Goal: Task Accomplishment & Management: Manage account settings

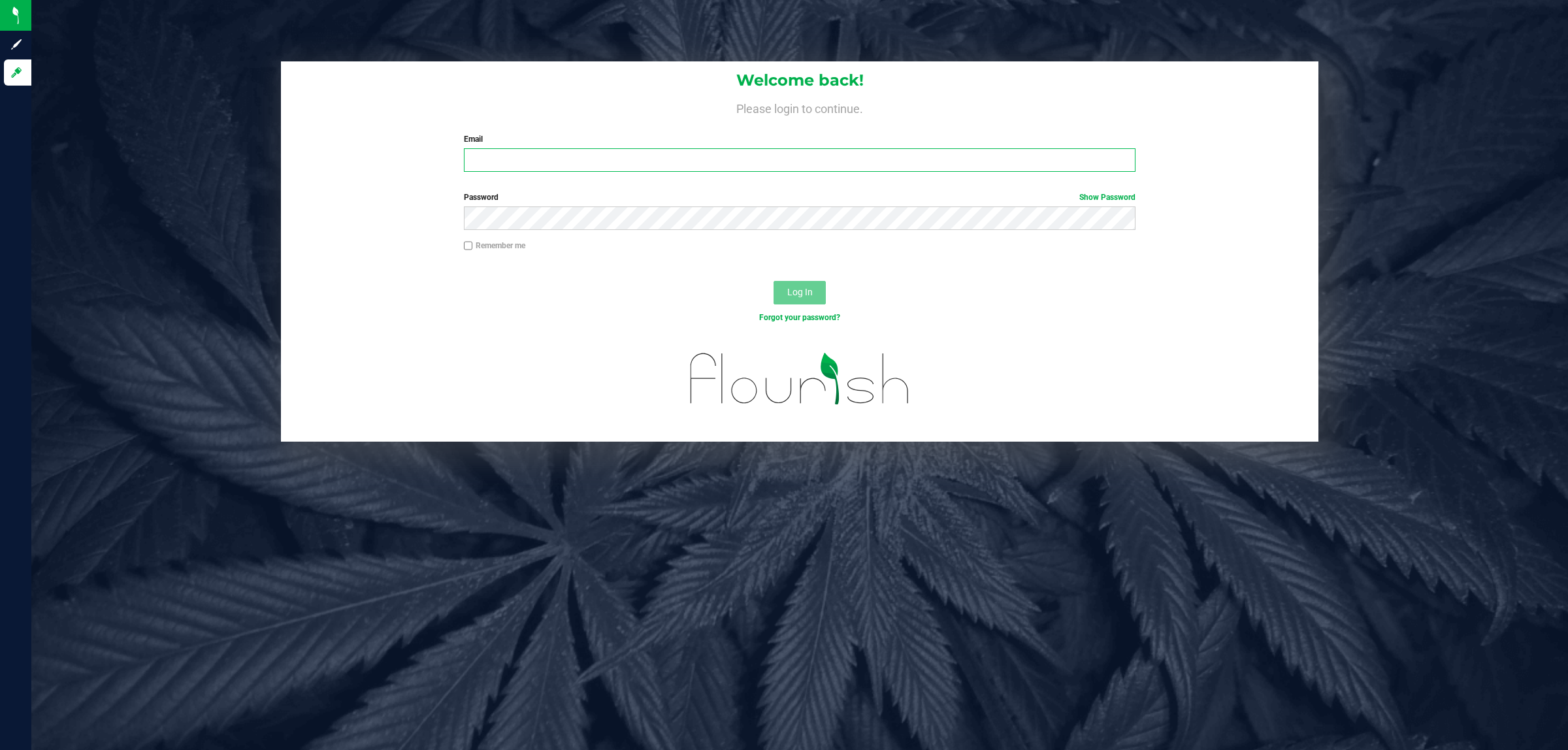
drag, startPoint x: 703, startPoint y: 169, endPoint x: 706, endPoint y: 161, distance: 8.5
click at [704, 169] on input "Email" at bounding box center [800, 160] width 672 height 23
type input "[EMAIL_ADDRESS][DOMAIN_NAME]"
click at [773, 281] on button "Log In" at bounding box center [800, 292] width 52 height 23
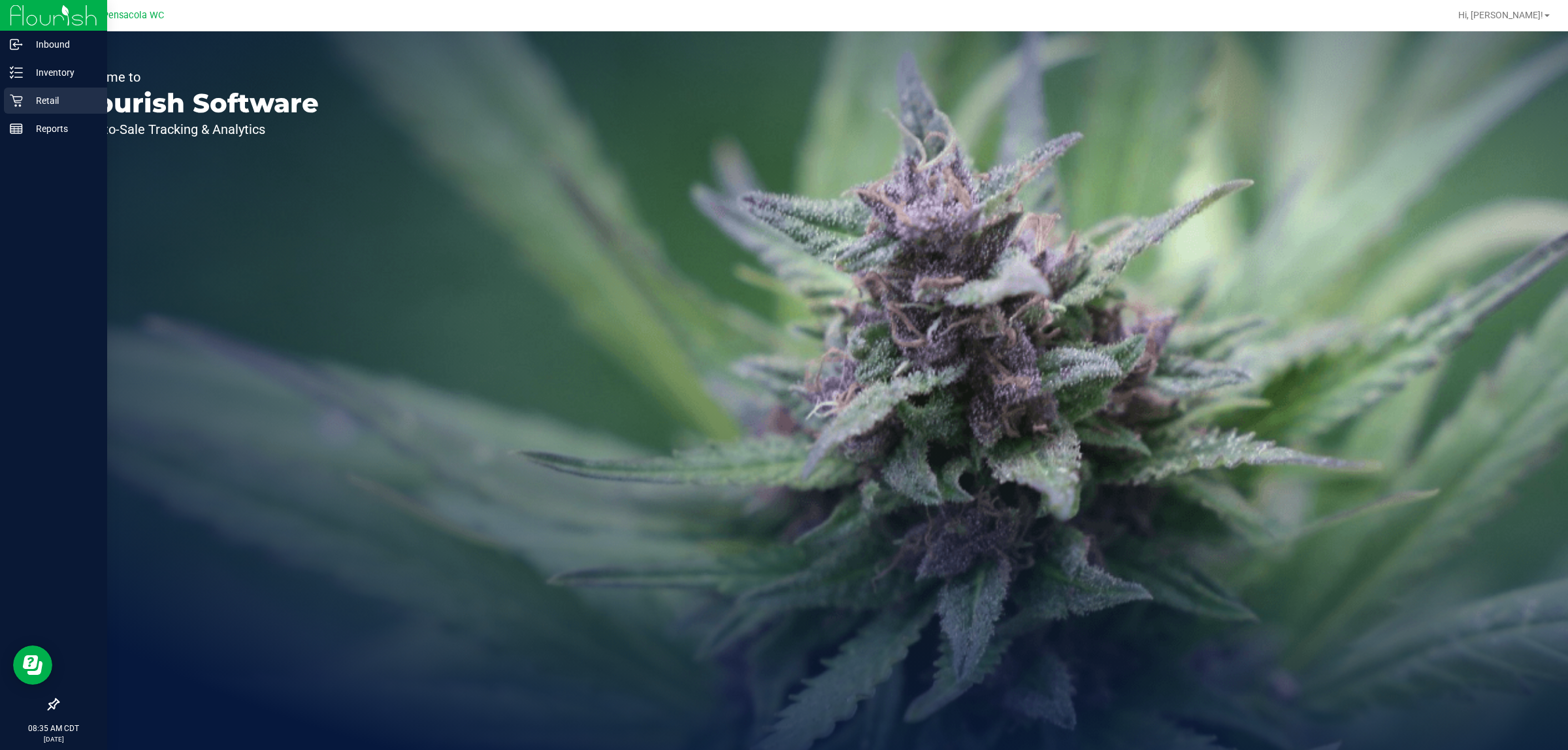
click at [52, 101] on p "Retail" at bounding box center [62, 100] width 79 height 16
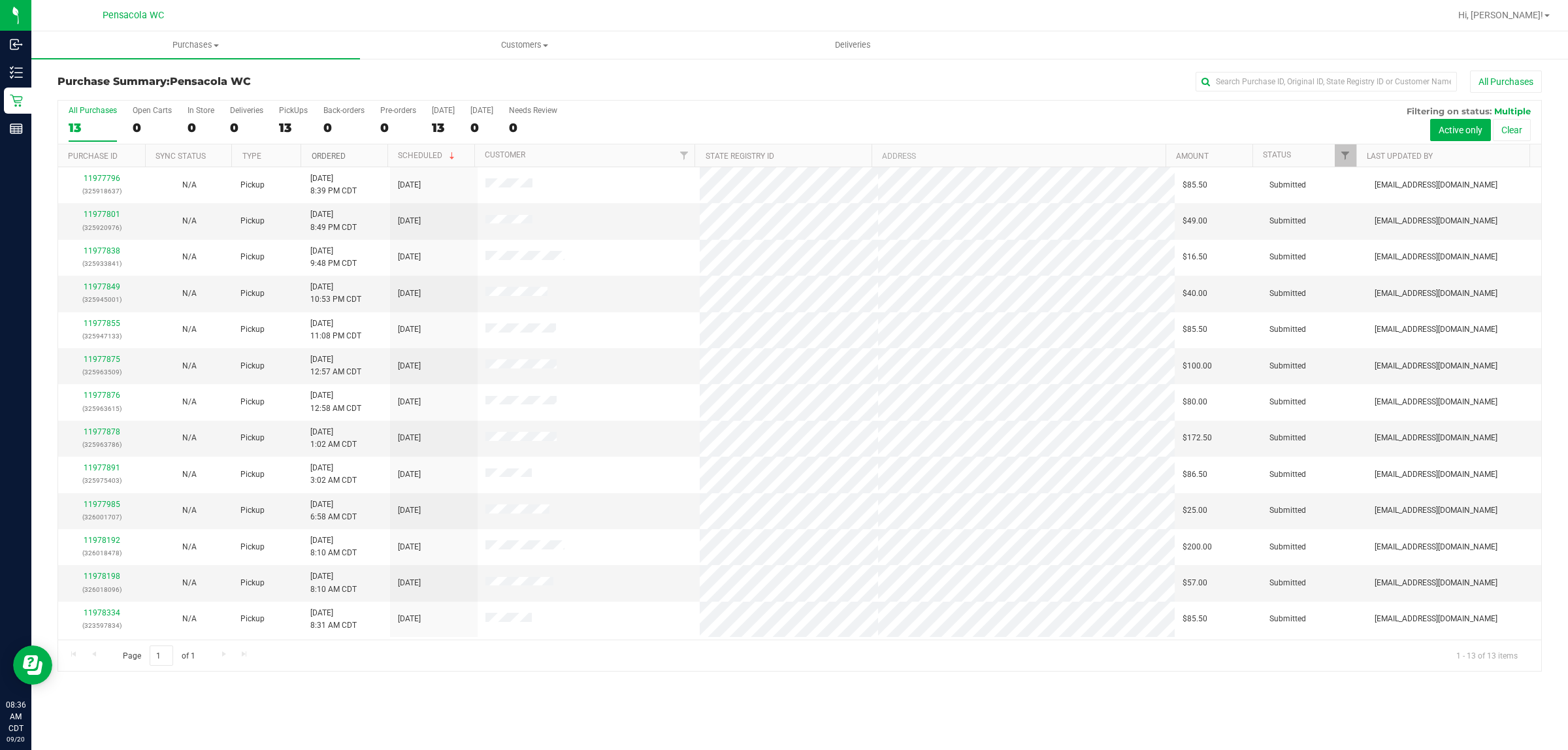
click at [338, 155] on link "Ordered" at bounding box center [328, 156] width 34 height 9
click at [338, 155] on link "Ordered" at bounding box center [335, 155] width 49 height 9
click at [318, 157] on link "Ordered" at bounding box center [335, 155] width 49 height 9
click at [325, 159] on link "Ordered" at bounding box center [328, 156] width 34 height 9
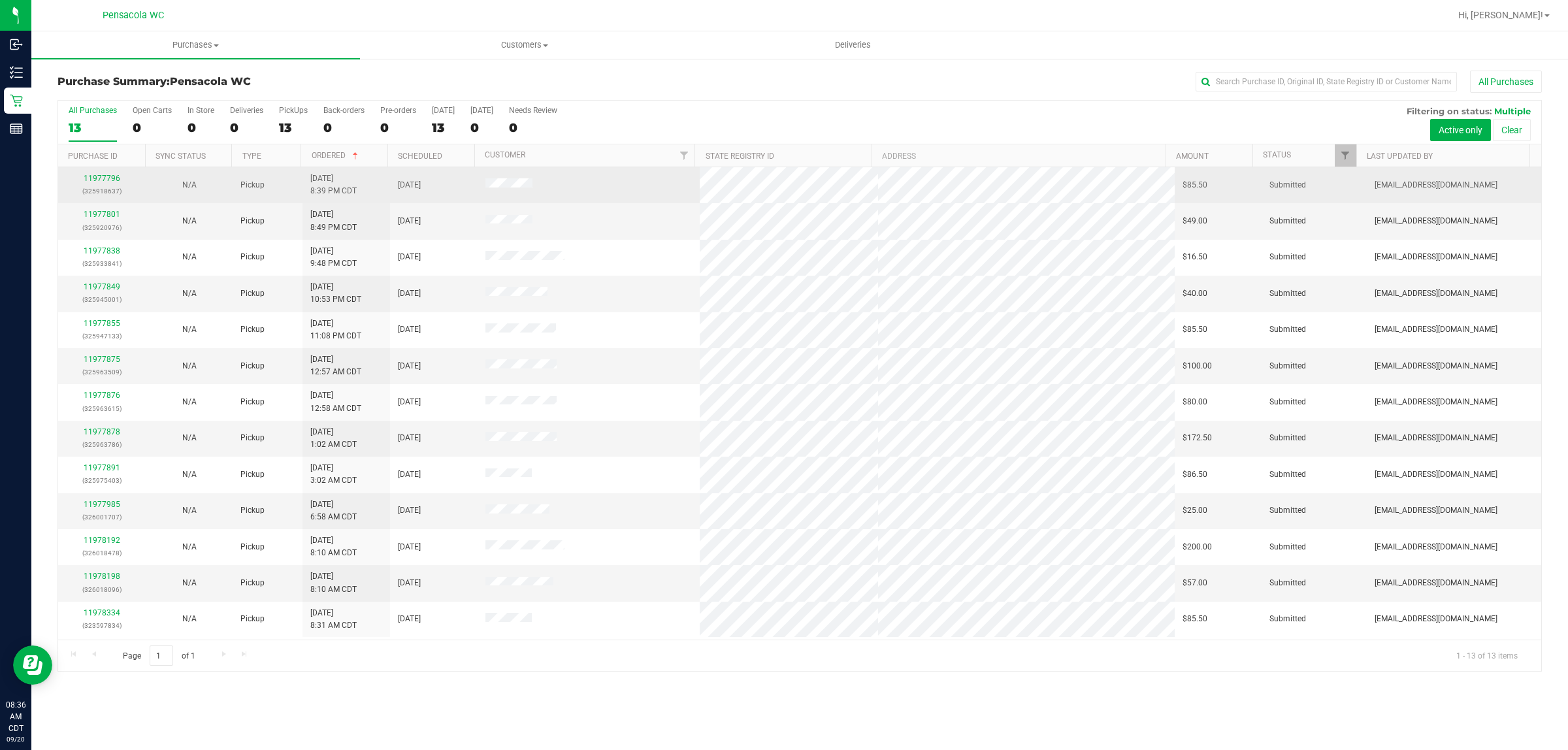
click at [103, 175] on div "11977796 (325918637)" at bounding box center [102, 185] width 72 height 25
click at [99, 177] on link "11977796" at bounding box center [102, 178] width 36 height 9
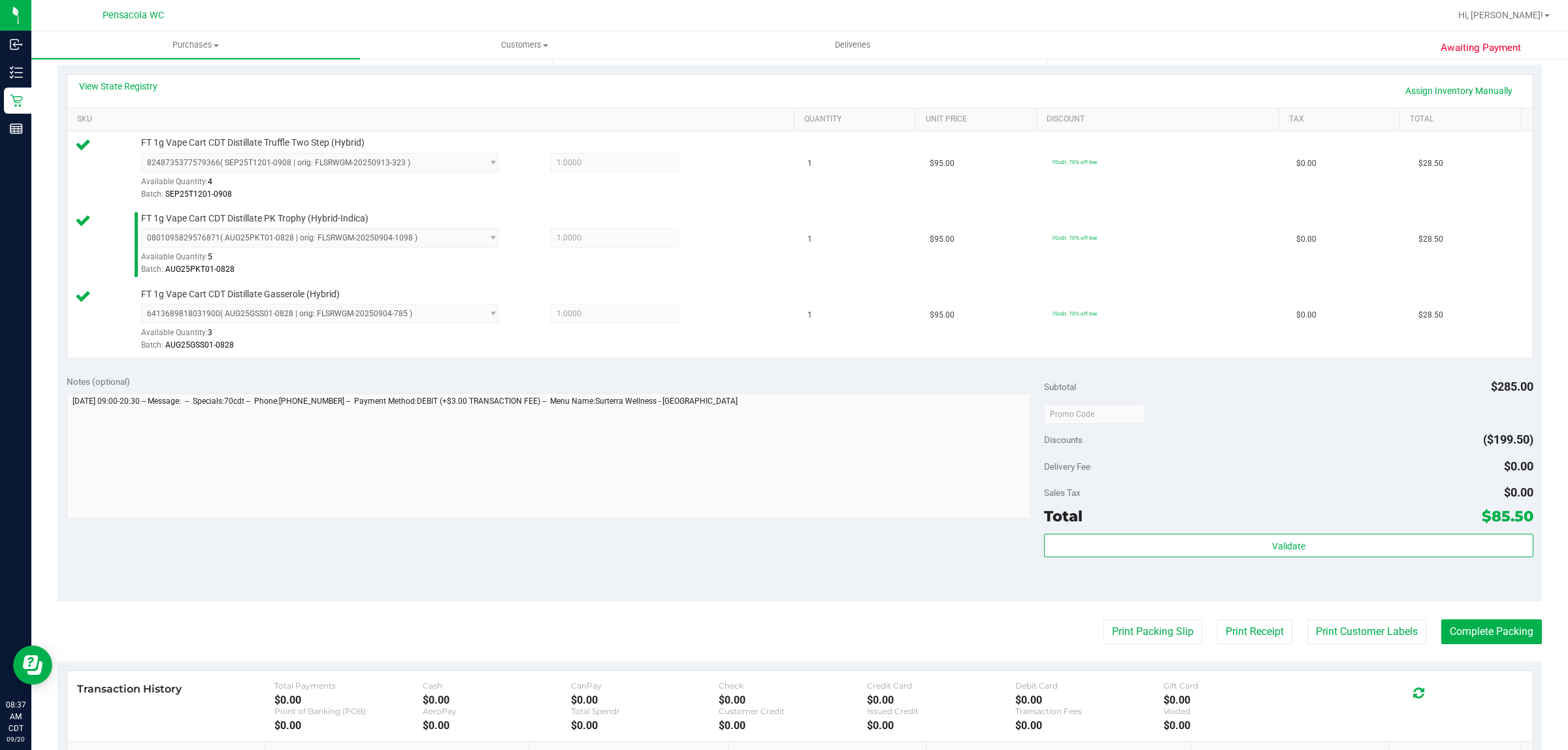
scroll to position [408, 0]
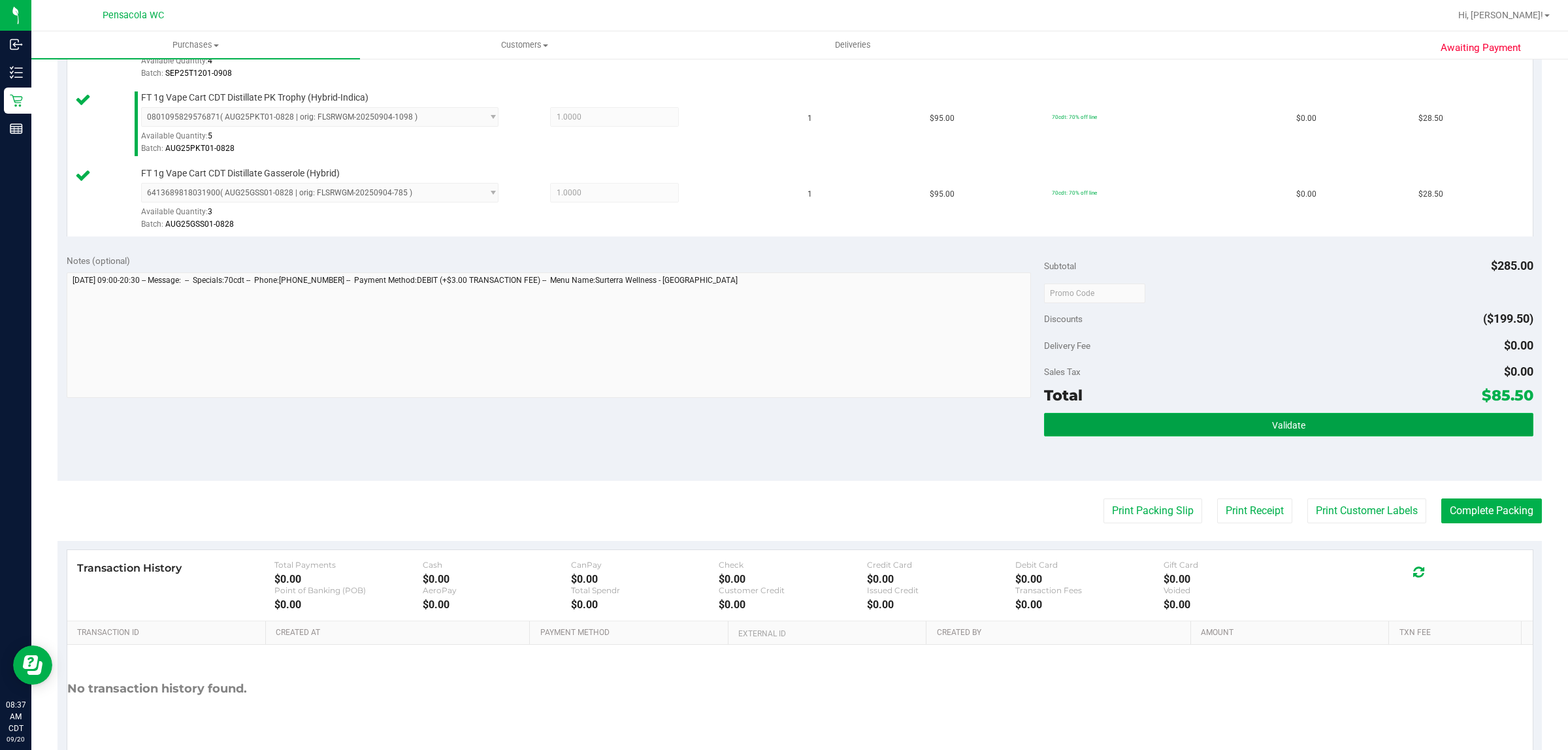
click at [1324, 418] on button "Validate" at bounding box center [1288, 424] width 488 height 23
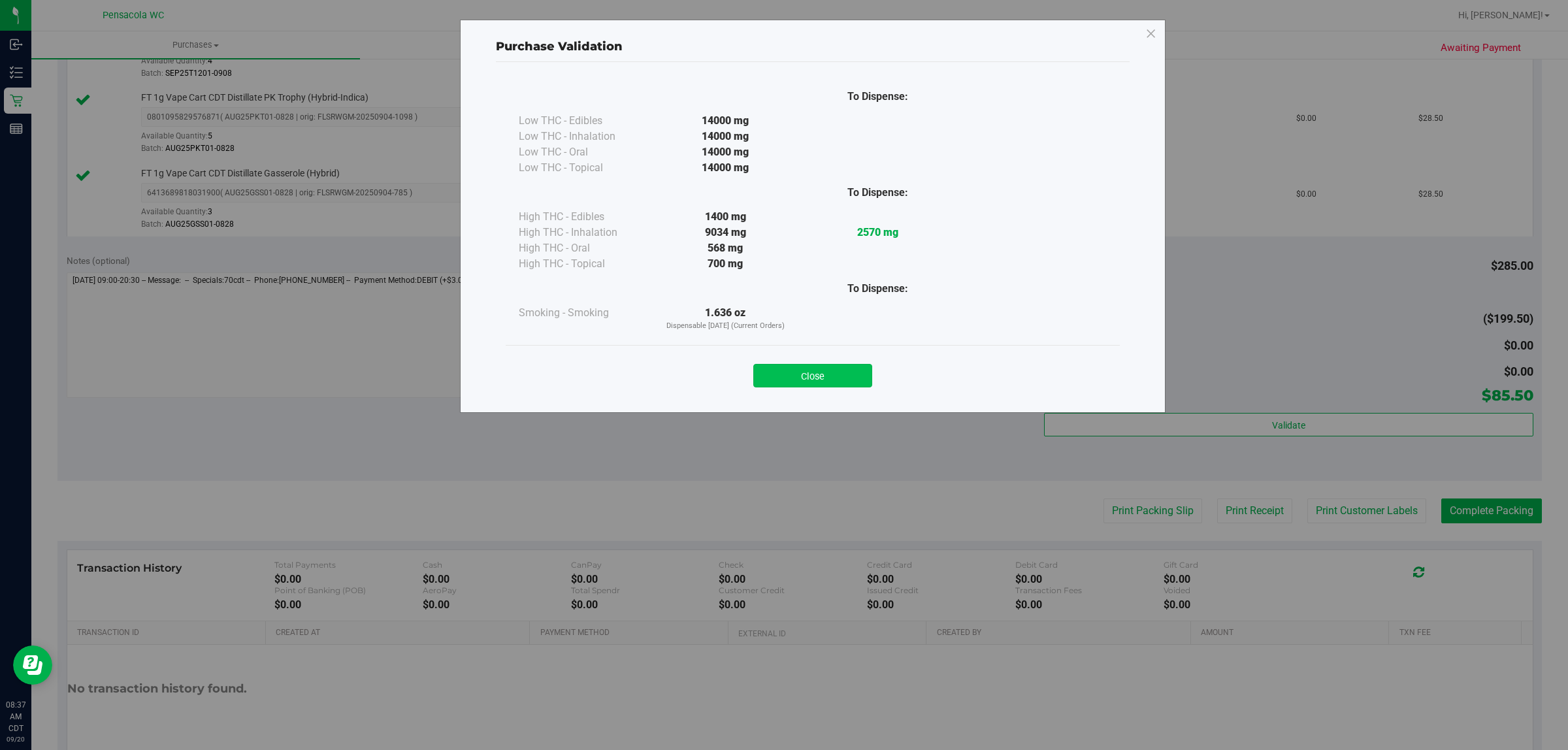
click at [772, 378] on button "Close" at bounding box center [812, 375] width 119 height 23
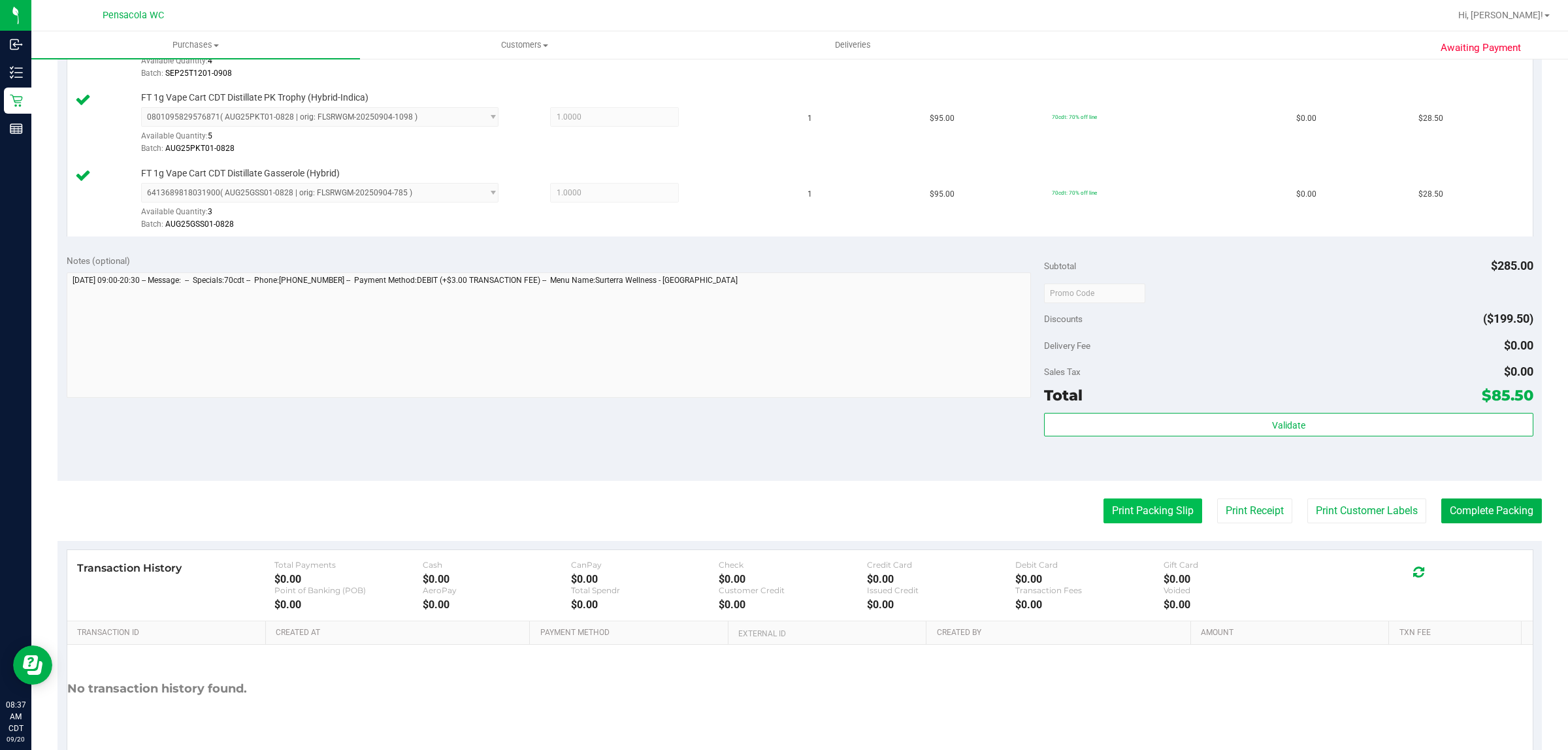
click at [1103, 508] on button "Print Packing Slip" at bounding box center [1153, 511] width 99 height 25
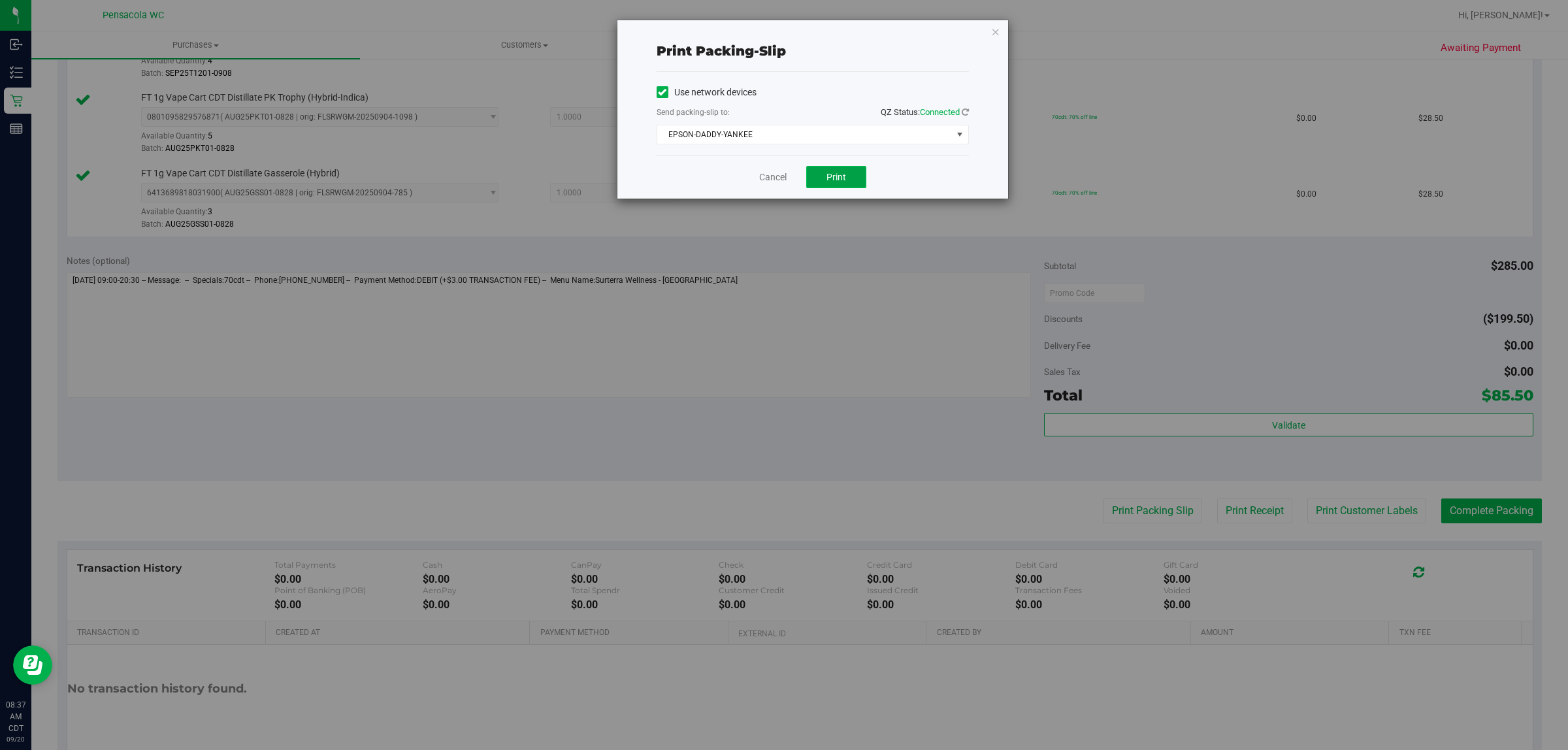
click at [821, 173] on button "Print" at bounding box center [836, 177] width 60 height 23
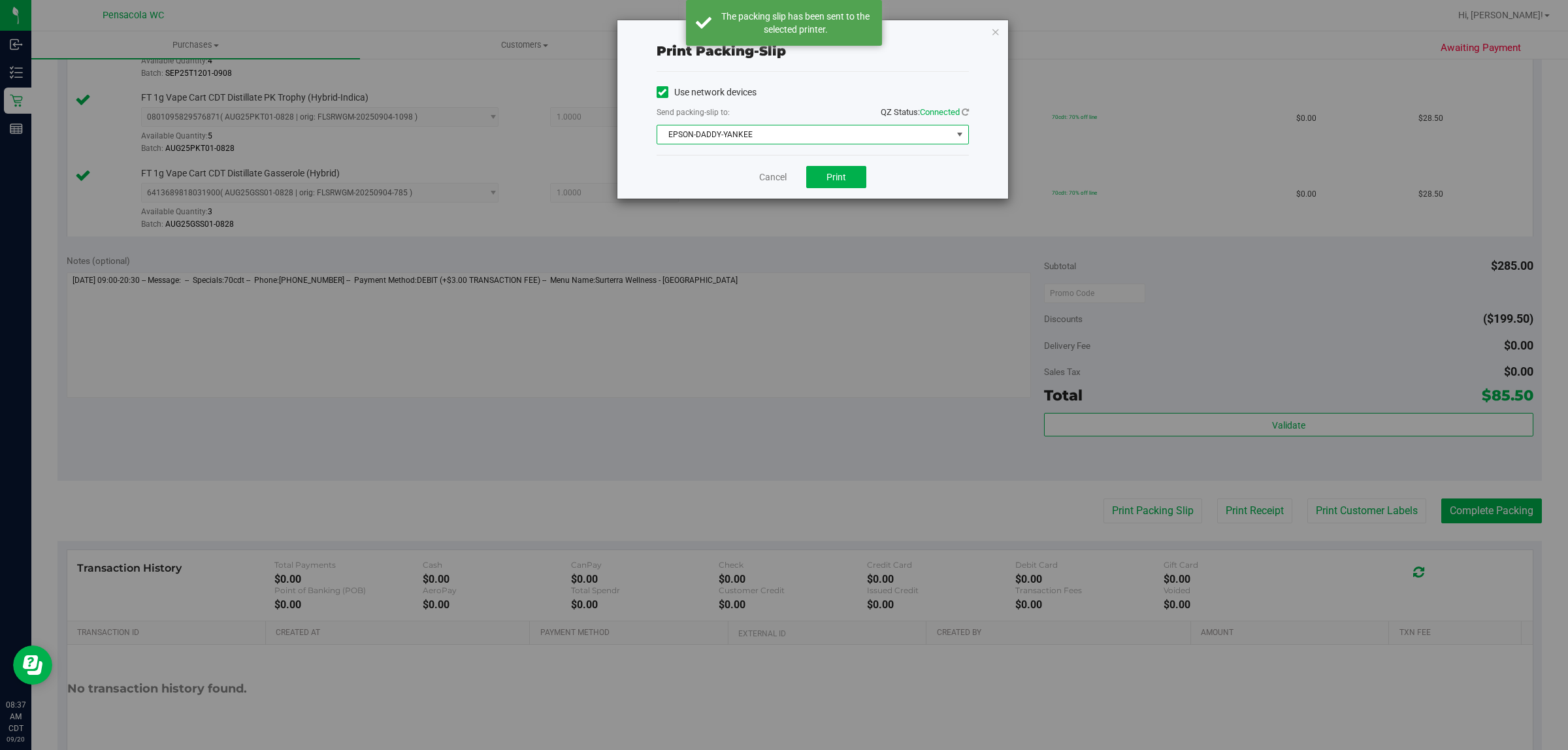
click at [758, 137] on span "EPSON-DADDY-YANKEE" at bounding box center [804, 134] width 295 height 18
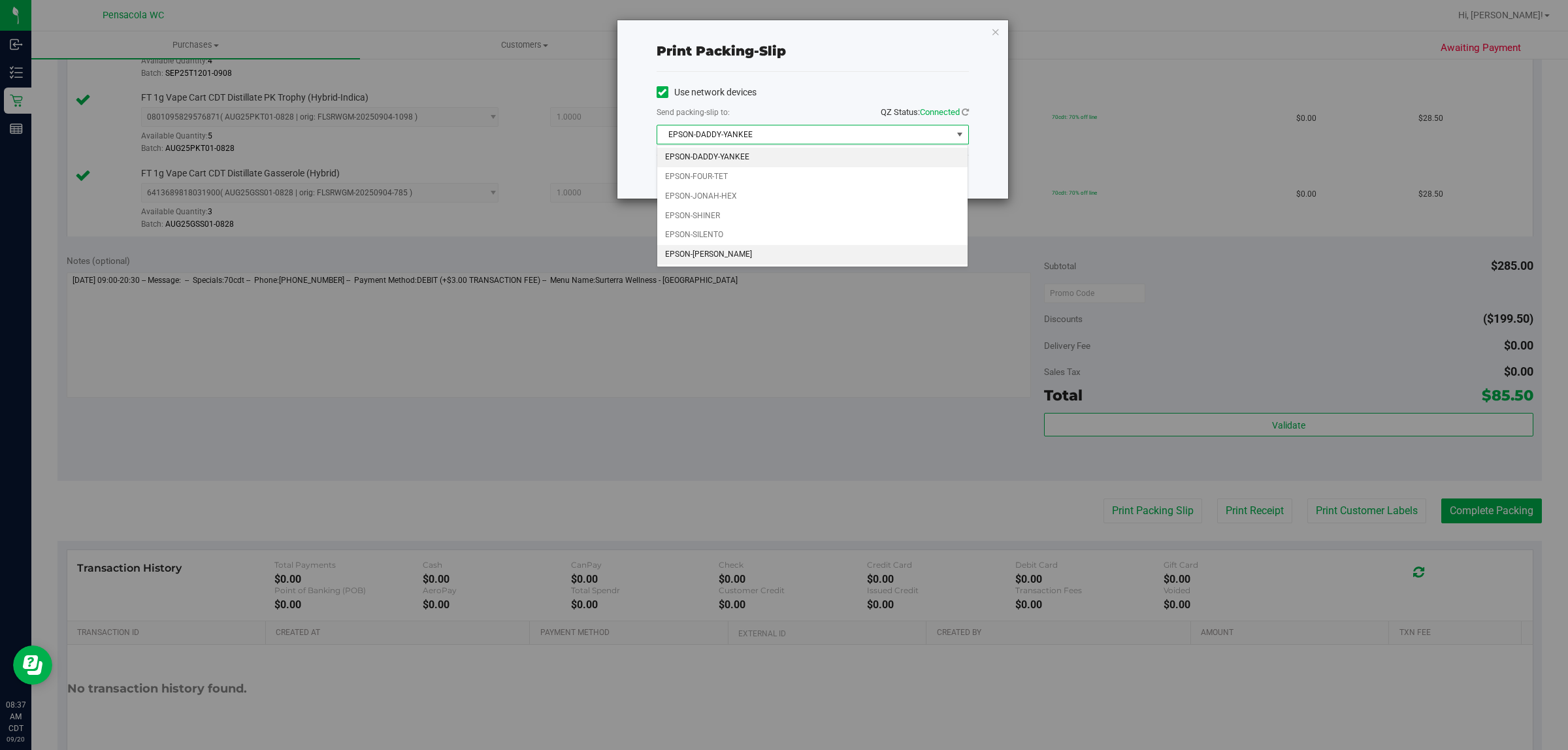
click at [729, 249] on li "EPSON-TERRY-MACALMON" at bounding box center [812, 255] width 311 height 20
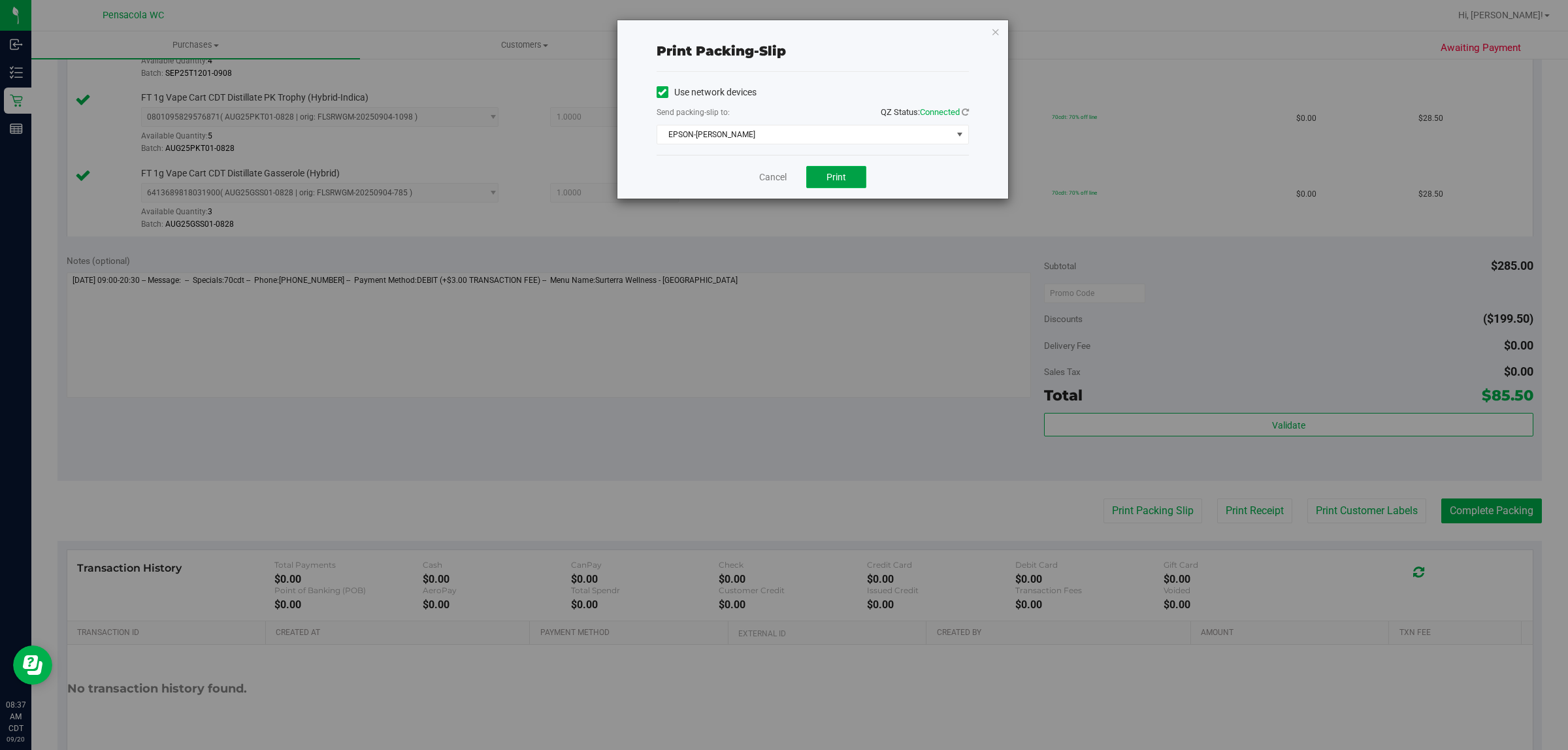
click at [829, 169] on button "Print" at bounding box center [836, 177] width 60 height 23
click at [997, 31] on icon "button" at bounding box center [995, 31] width 9 height 16
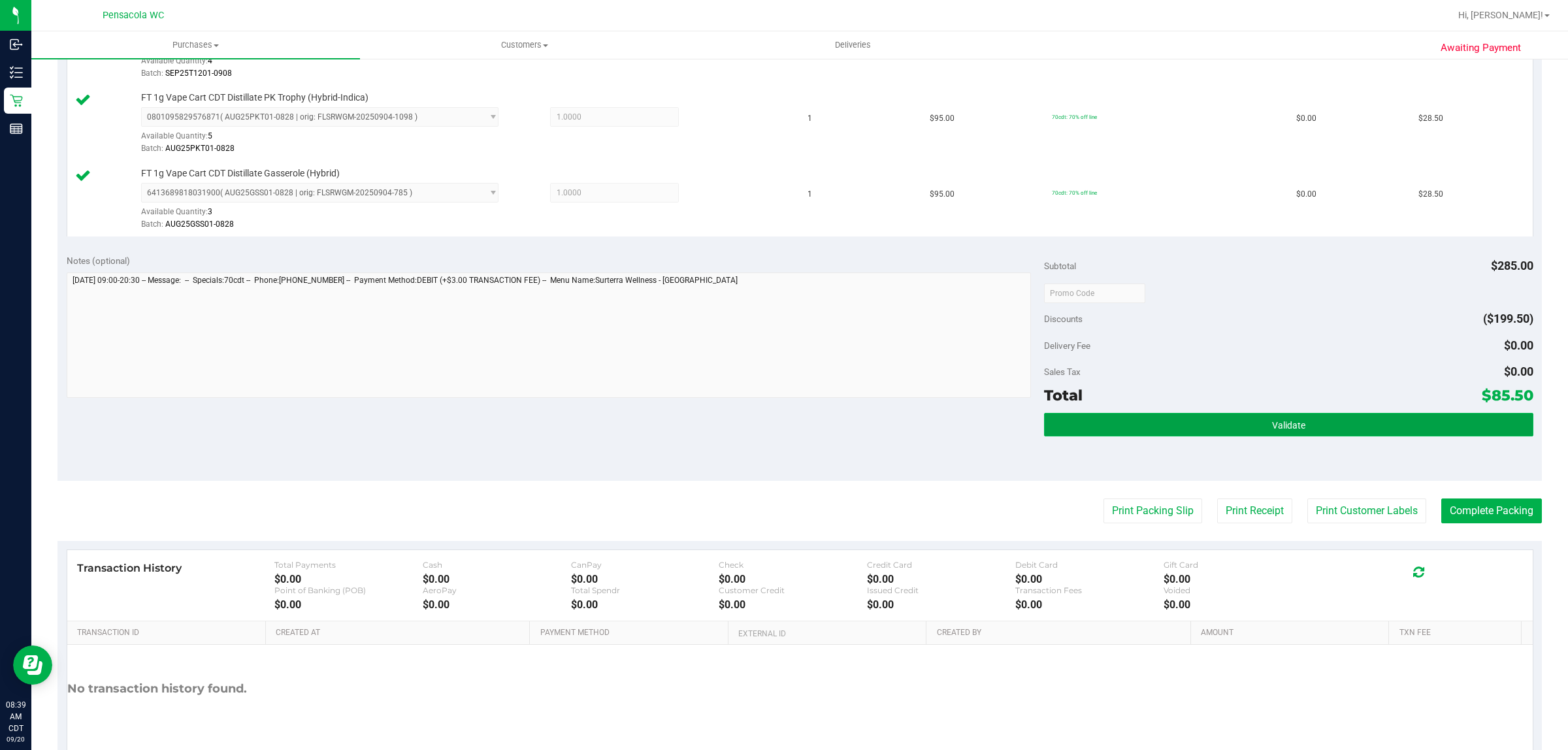
click at [1321, 431] on button "Validate" at bounding box center [1288, 424] width 488 height 23
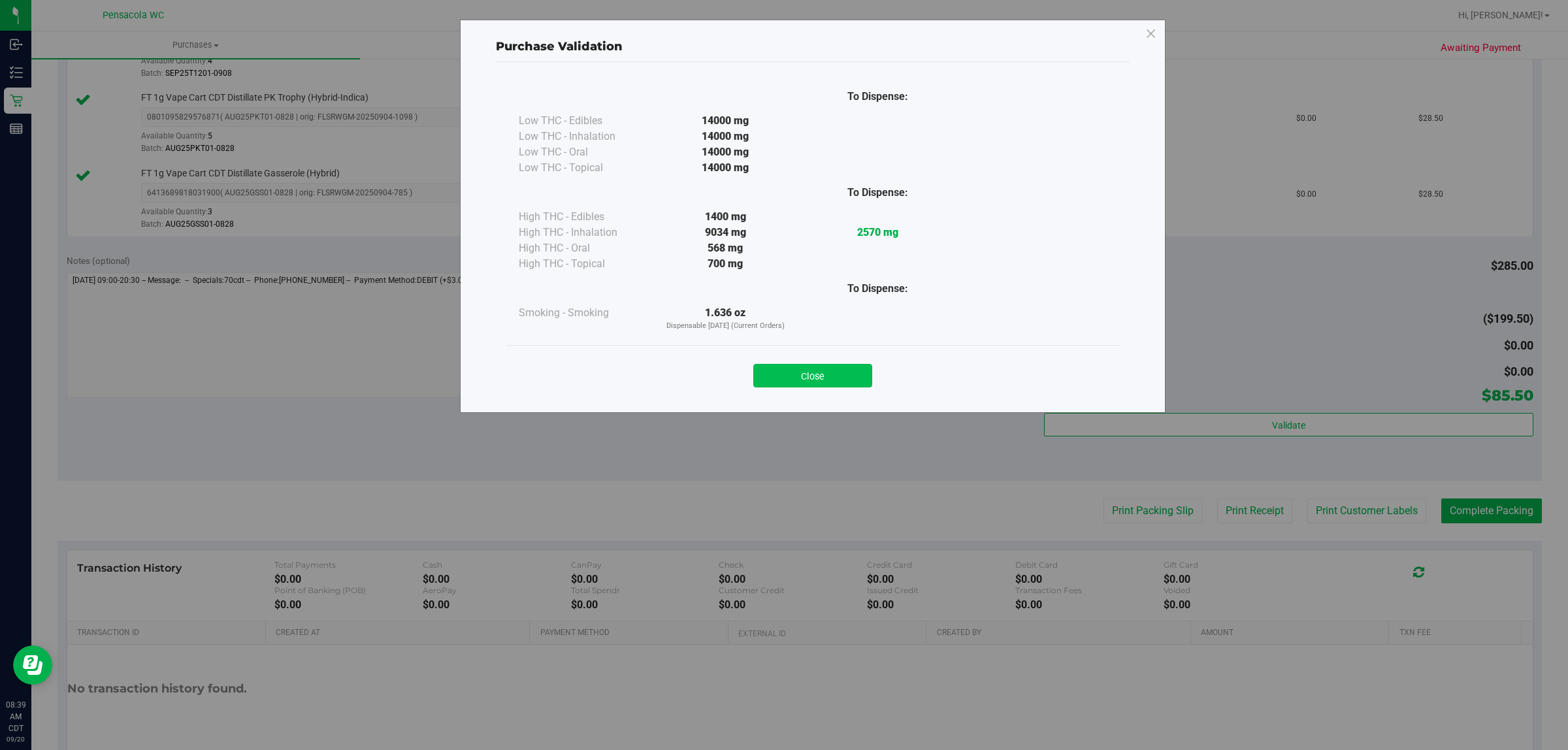
click at [837, 376] on button "Close" at bounding box center [812, 375] width 119 height 23
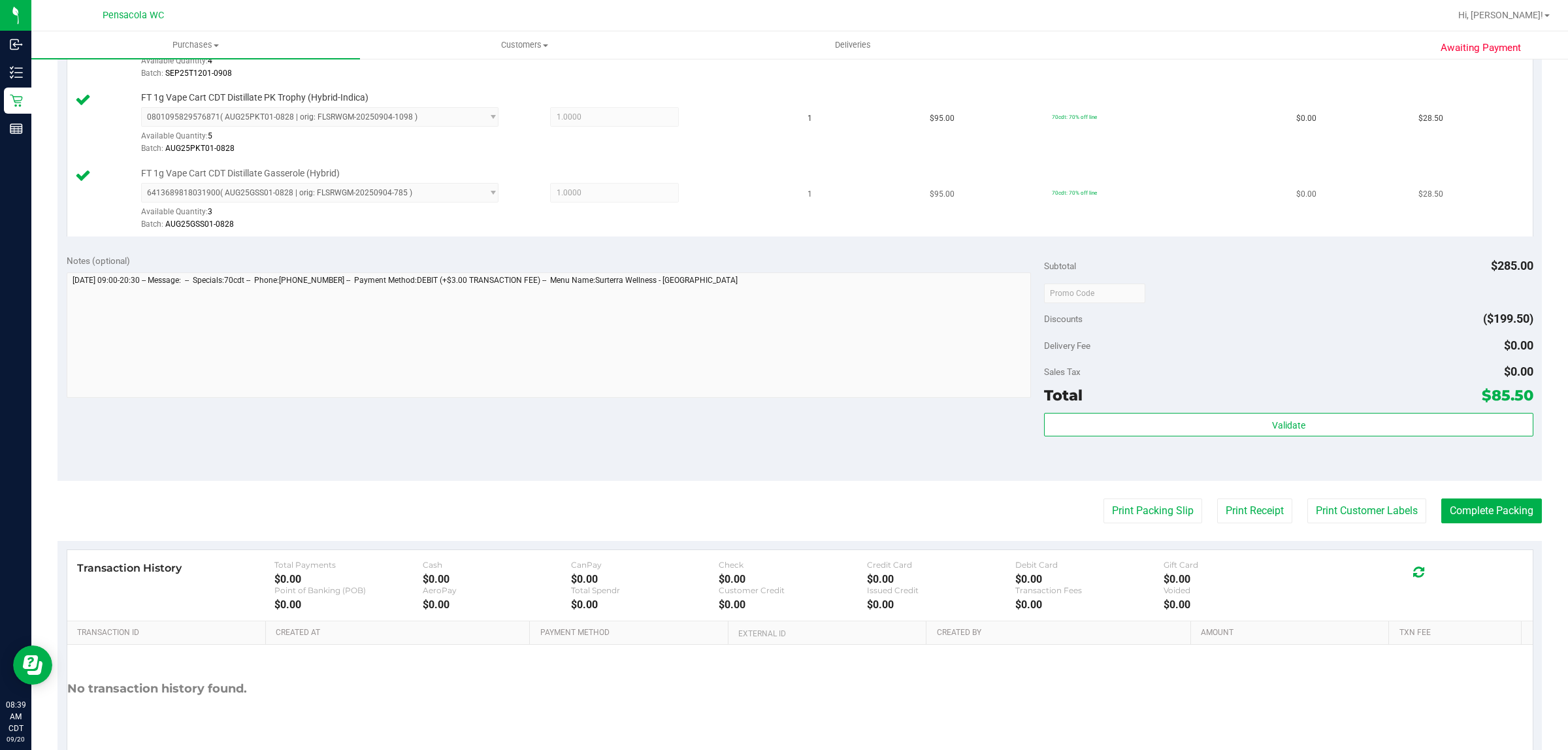
scroll to position [469, 0]
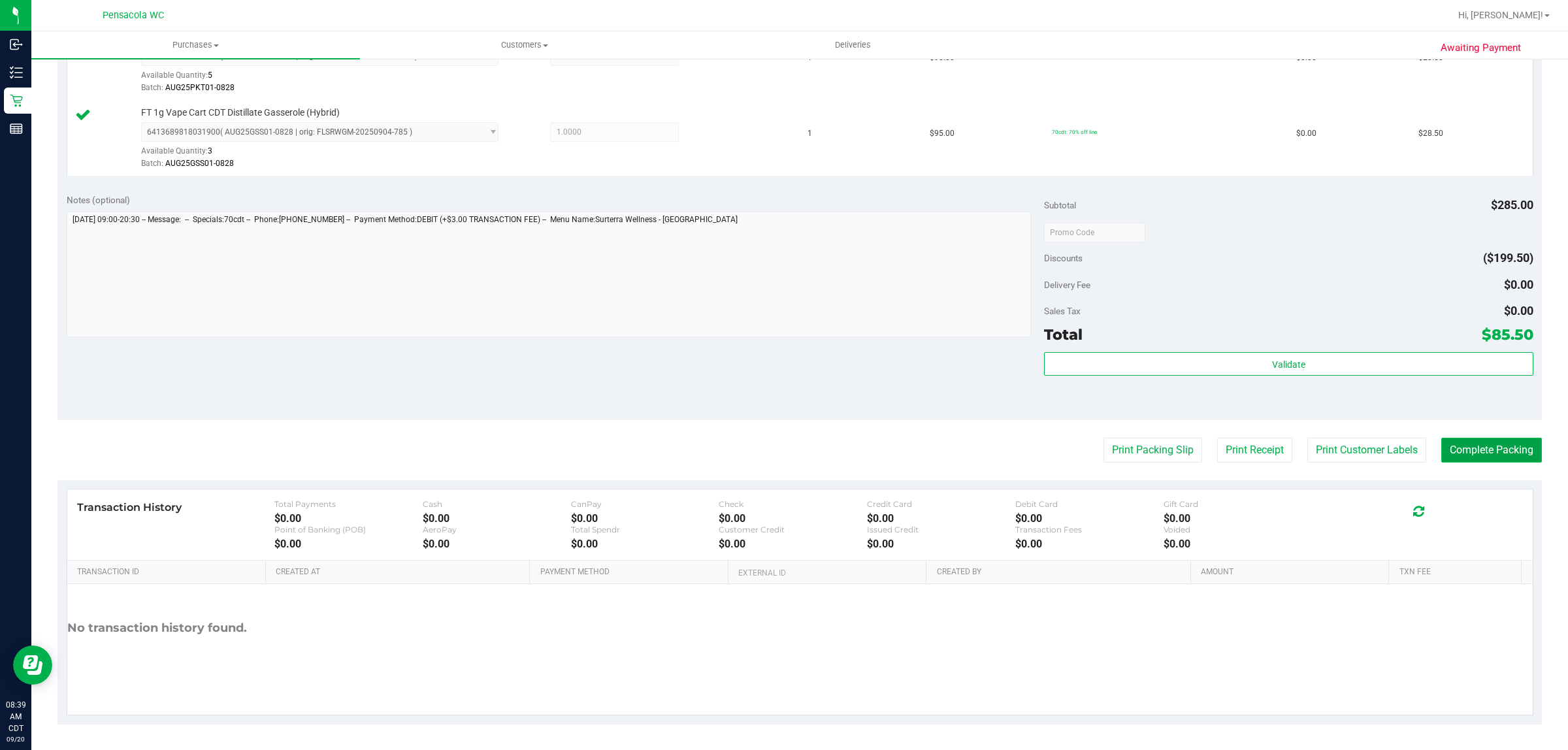
click at [1457, 448] on button "Complete Packing" at bounding box center [1491, 450] width 100 height 25
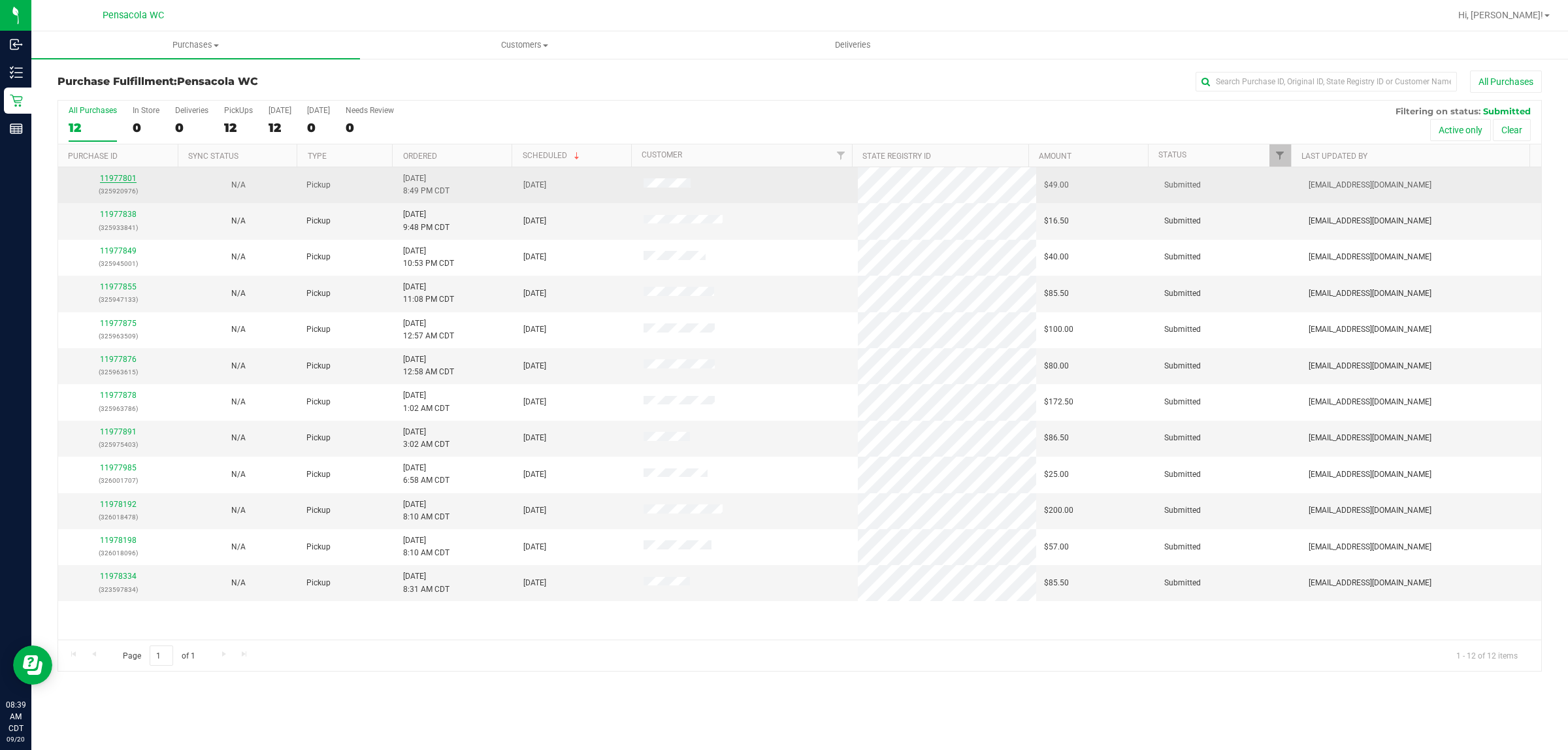
click at [119, 182] on link "11977801" at bounding box center [118, 178] width 36 height 9
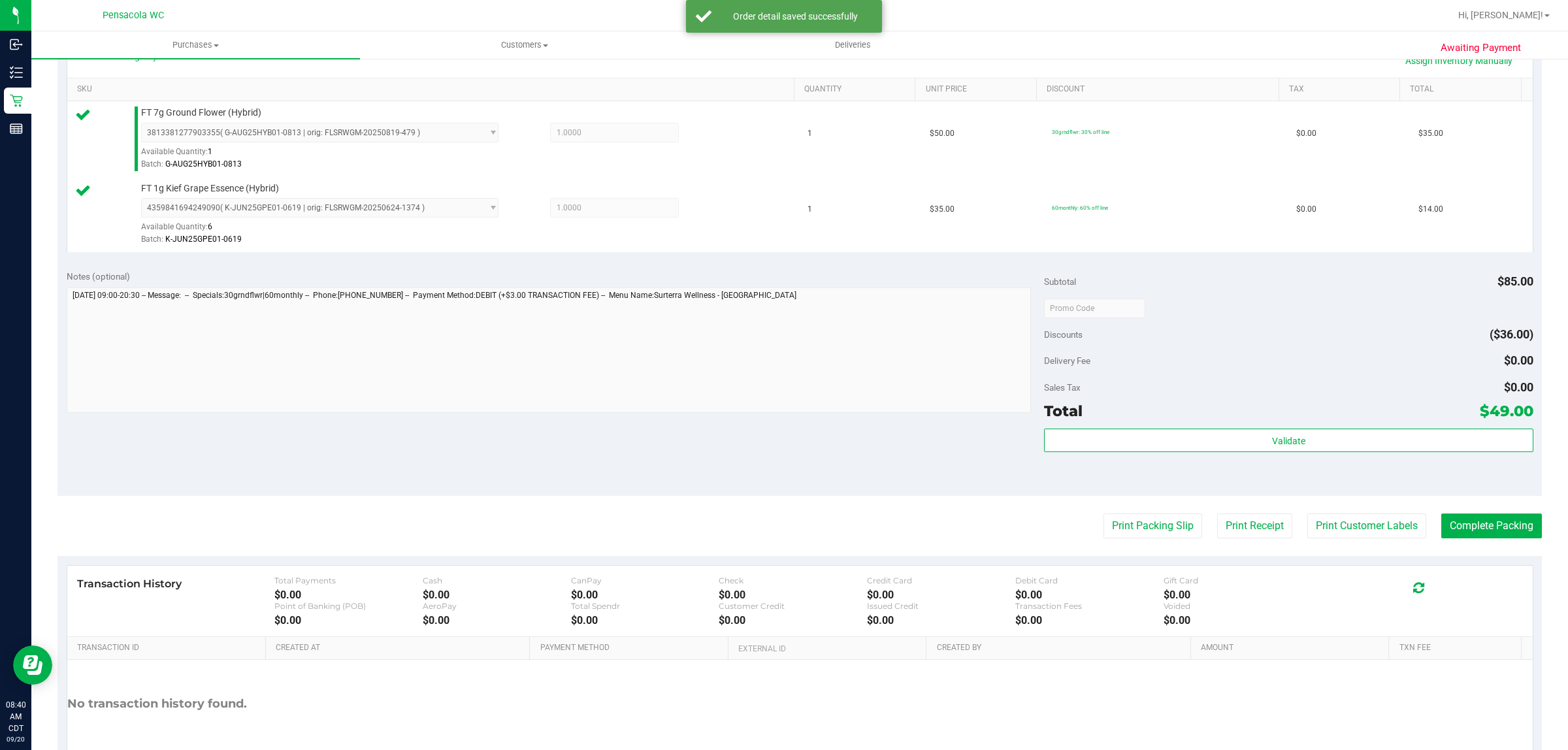
scroll to position [327, 0]
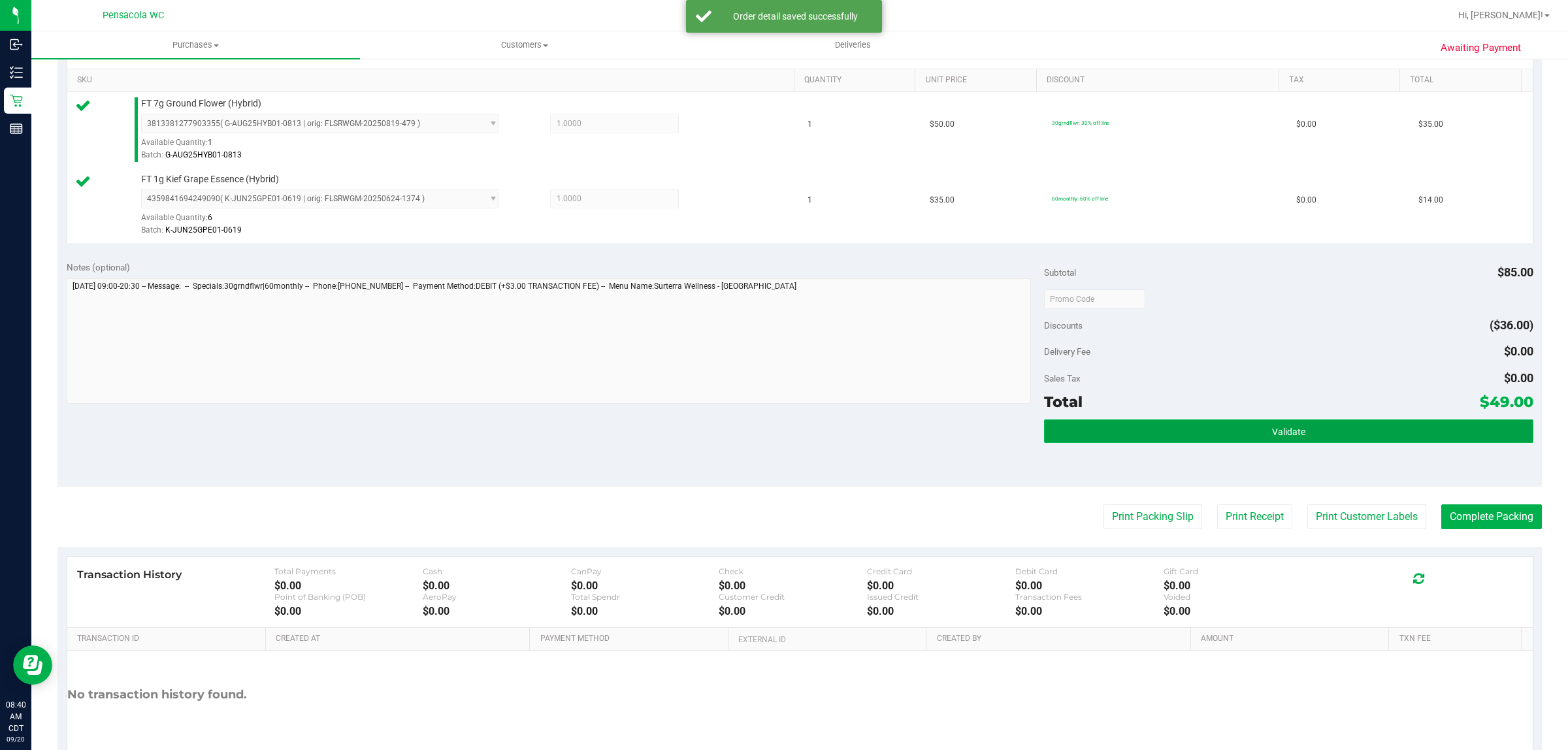
click at [1345, 428] on button "Validate" at bounding box center [1288, 431] width 488 height 23
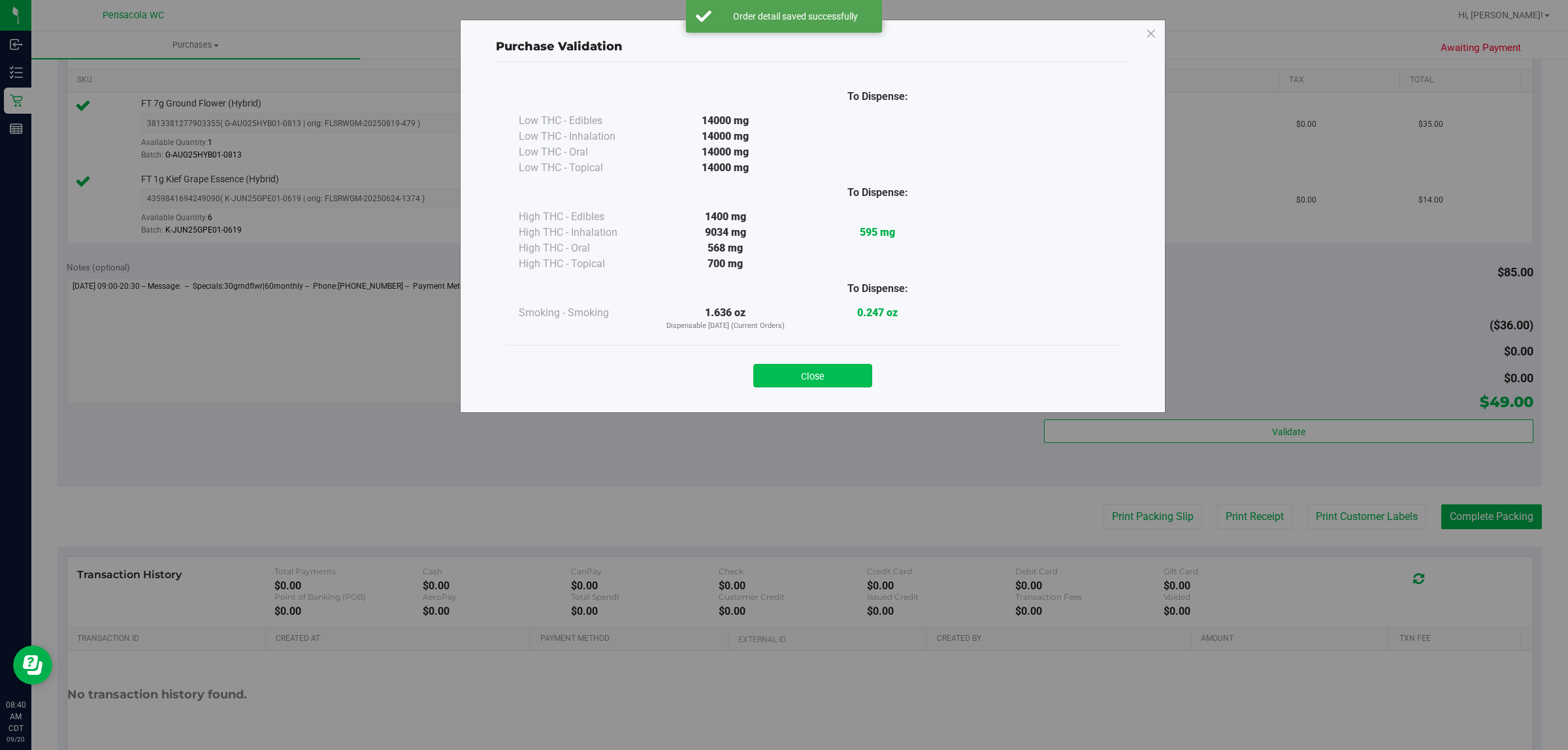
click at [804, 379] on button "Close" at bounding box center [812, 375] width 119 height 23
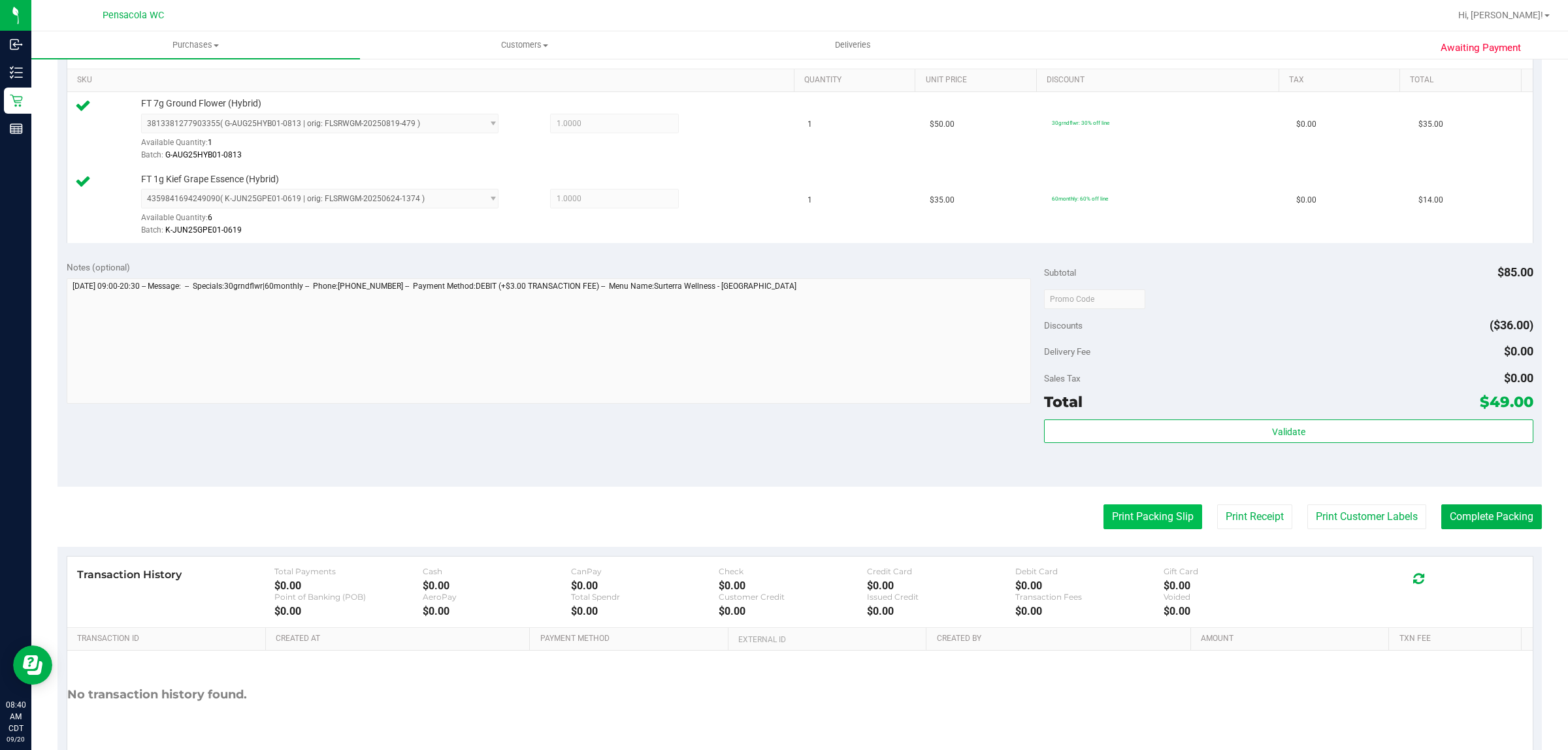
click at [1158, 524] on button "Print Packing Slip" at bounding box center [1153, 516] width 99 height 25
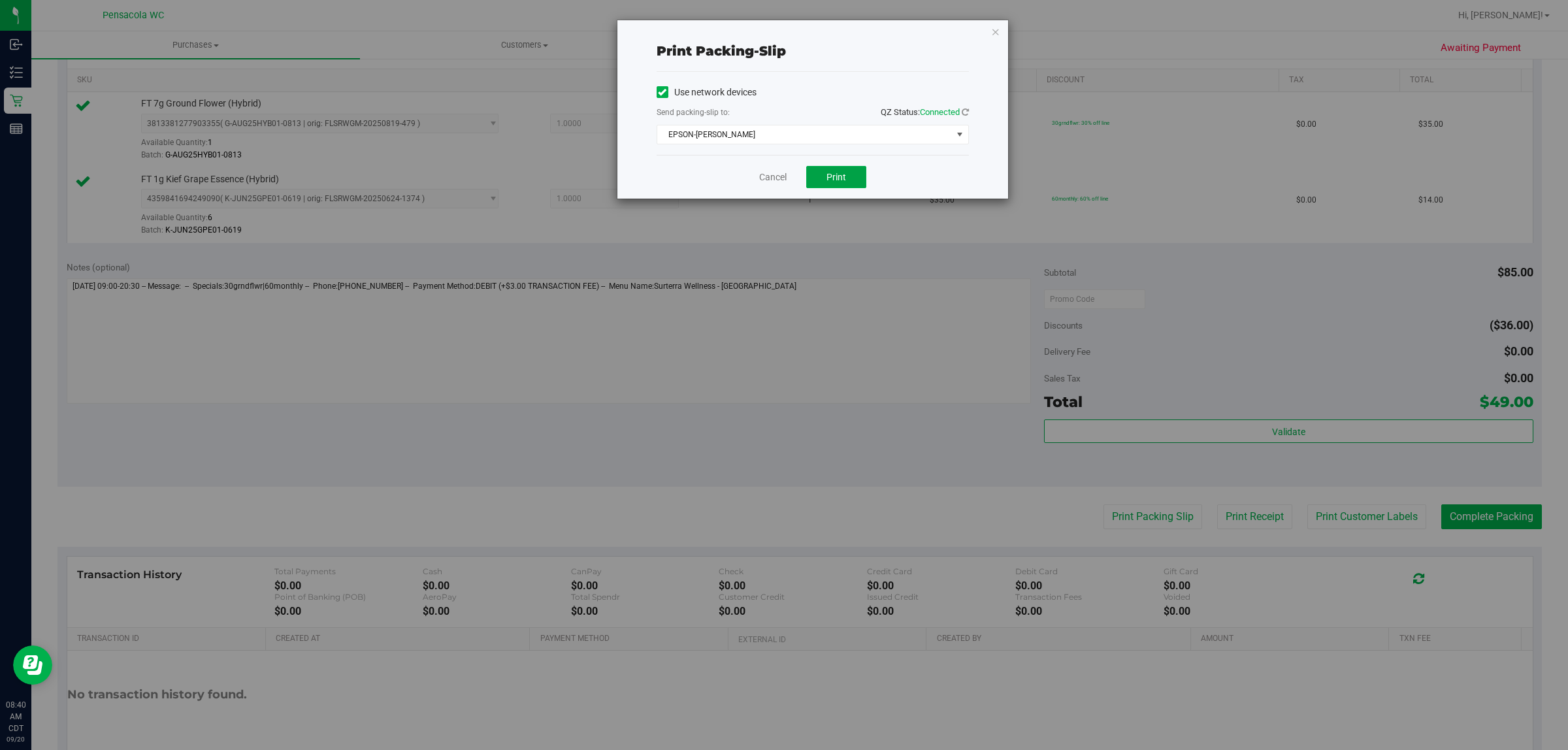
drag, startPoint x: 835, startPoint y: 177, endPoint x: 838, endPoint y: 164, distance: 13.3
click at [835, 173] on span "Print" at bounding box center [836, 177] width 20 height 10
click at [993, 33] on icon "button" at bounding box center [995, 31] width 9 height 16
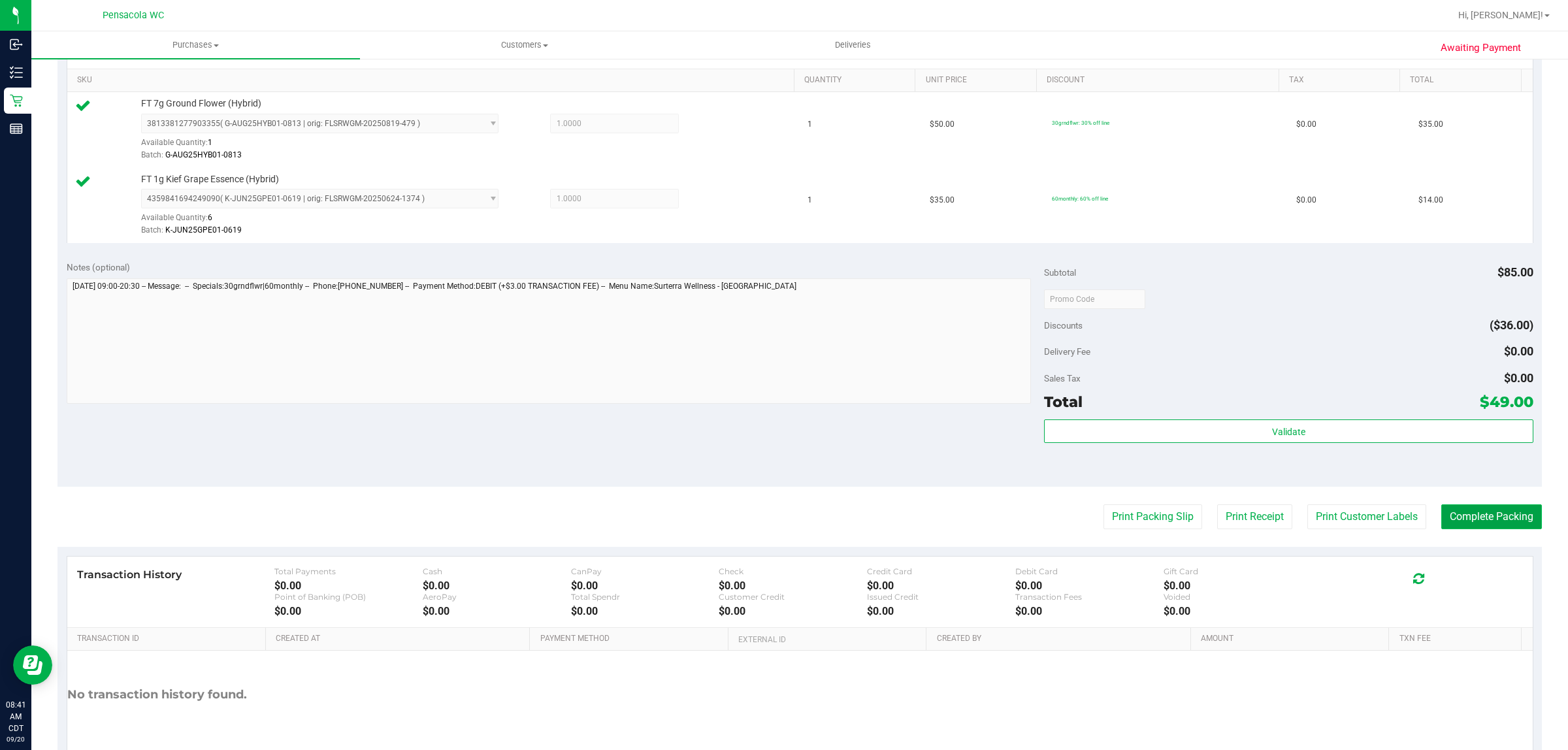
click at [1484, 519] on button "Complete Packing" at bounding box center [1491, 516] width 100 height 25
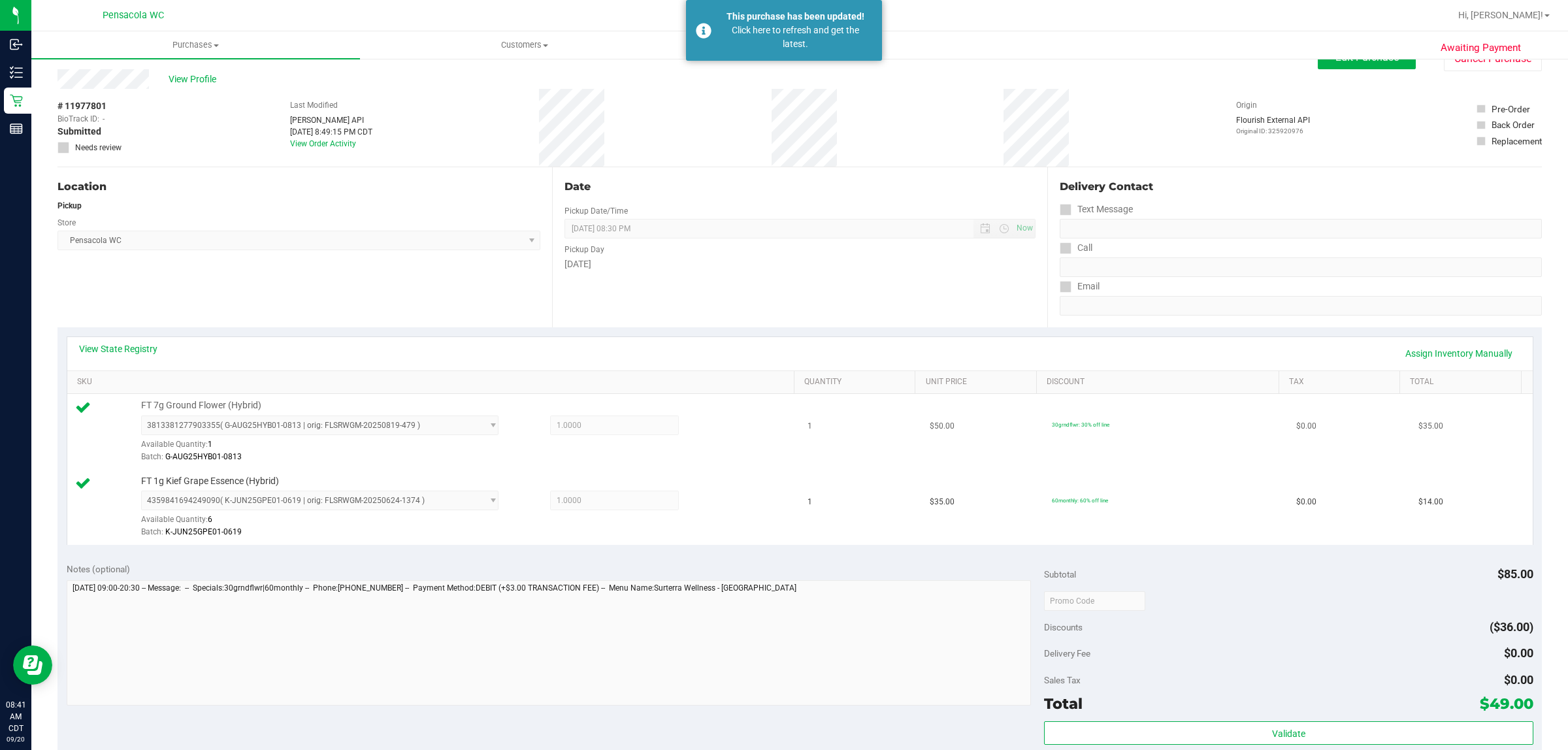
scroll to position [0, 0]
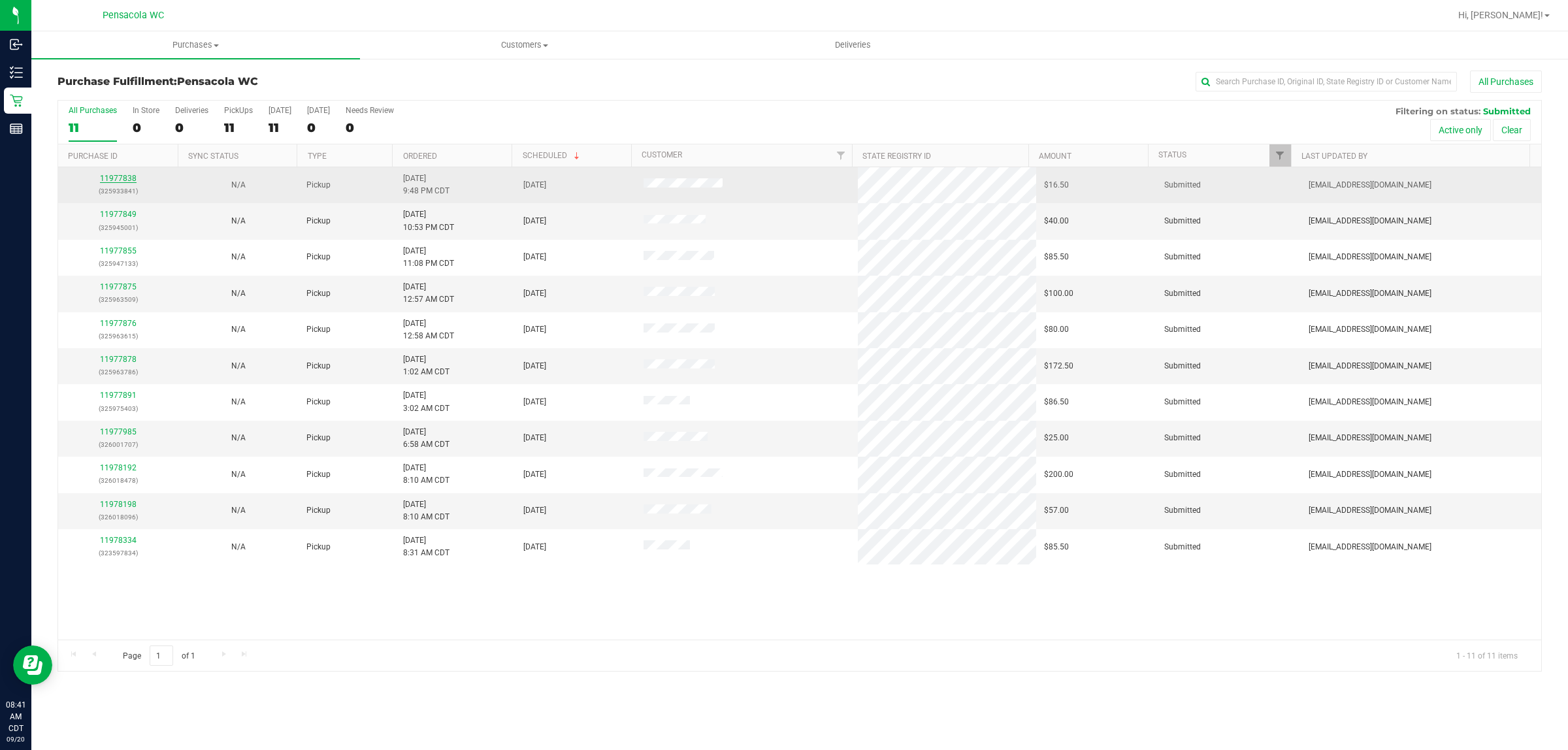
click at [122, 178] on link "11977838" at bounding box center [118, 178] width 36 height 9
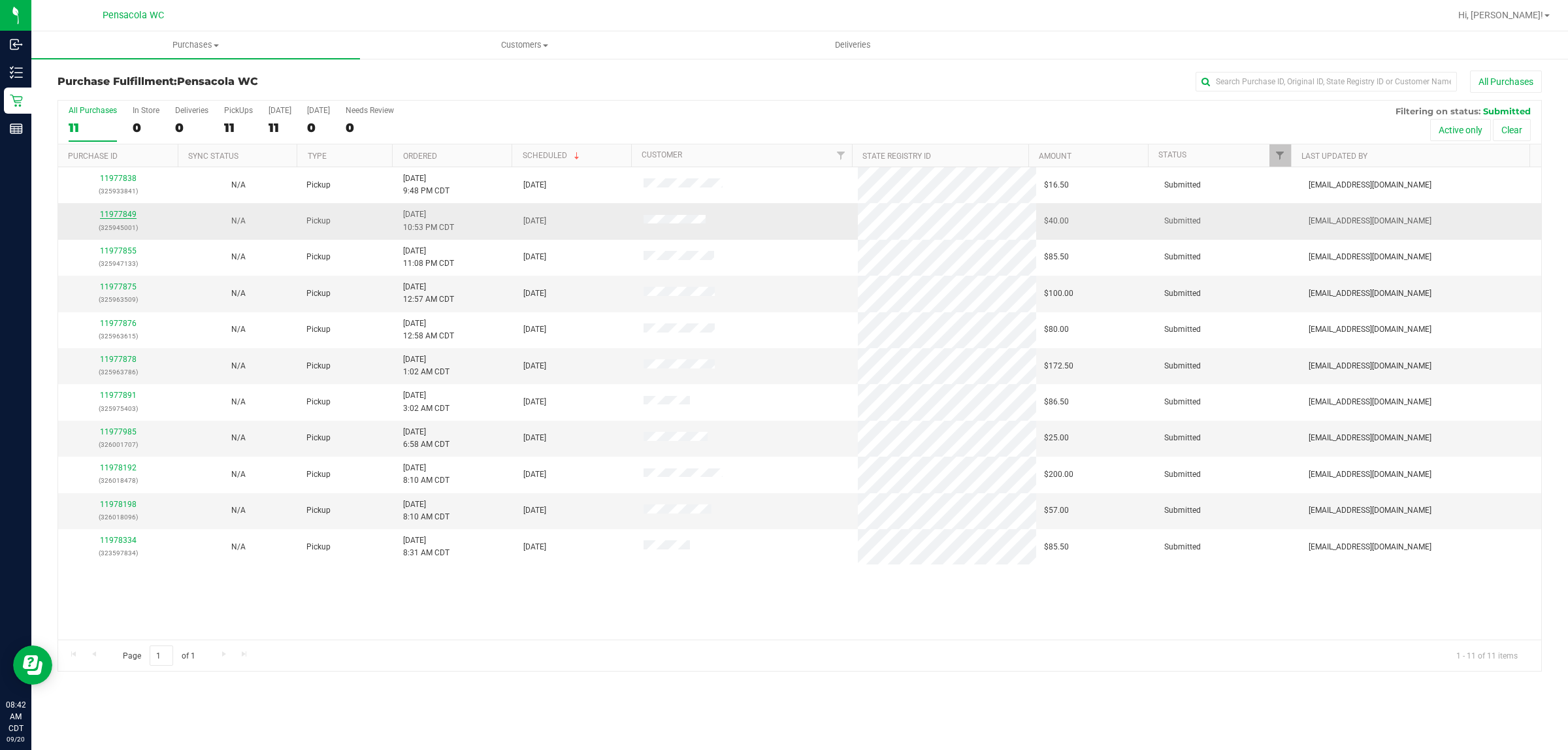
click at [113, 218] on link "11977849" at bounding box center [118, 214] width 36 height 9
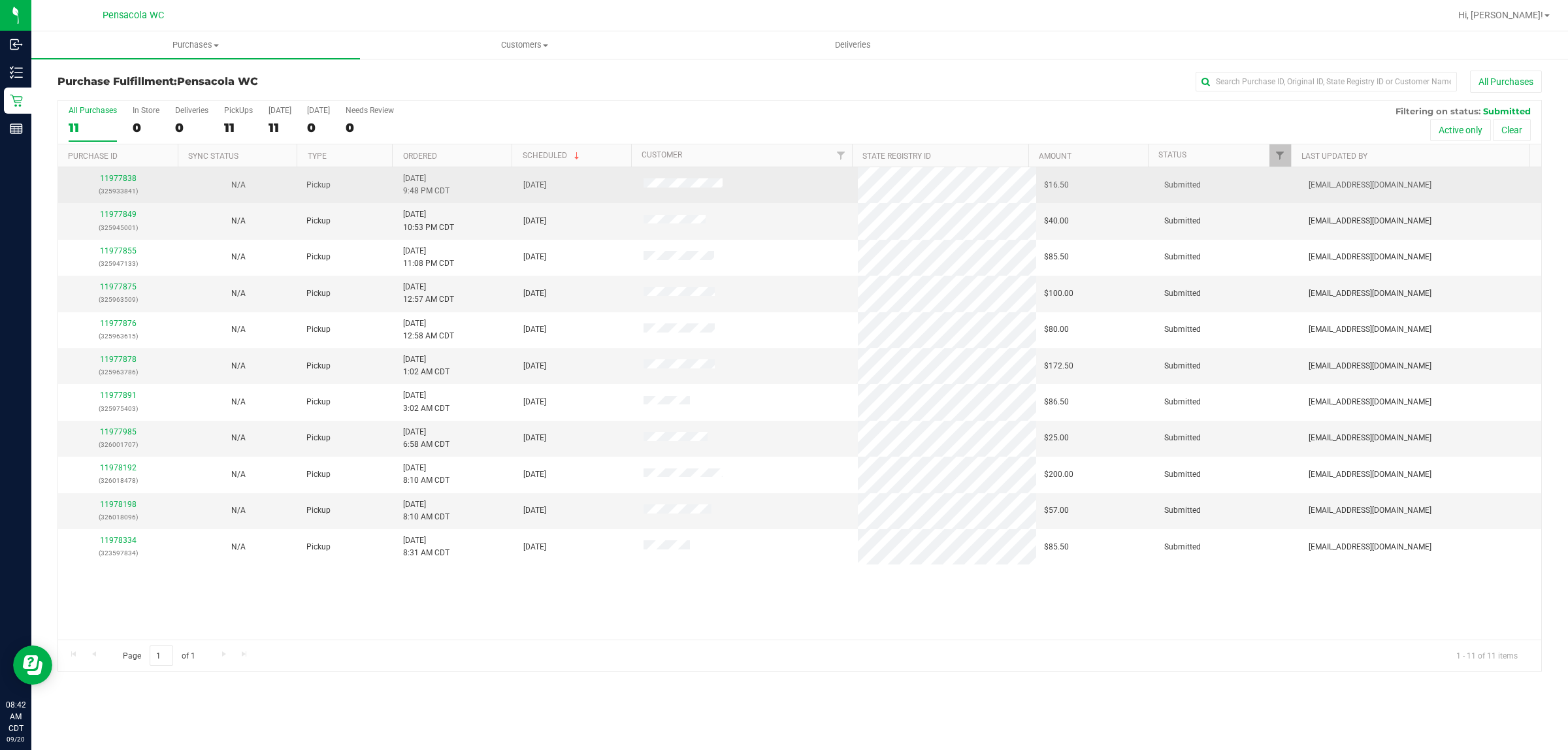
click at [108, 184] on div "11977838 (325933841)" at bounding box center [119, 185] width 105 height 25
click at [122, 175] on link "11977838" at bounding box center [118, 178] width 36 height 9
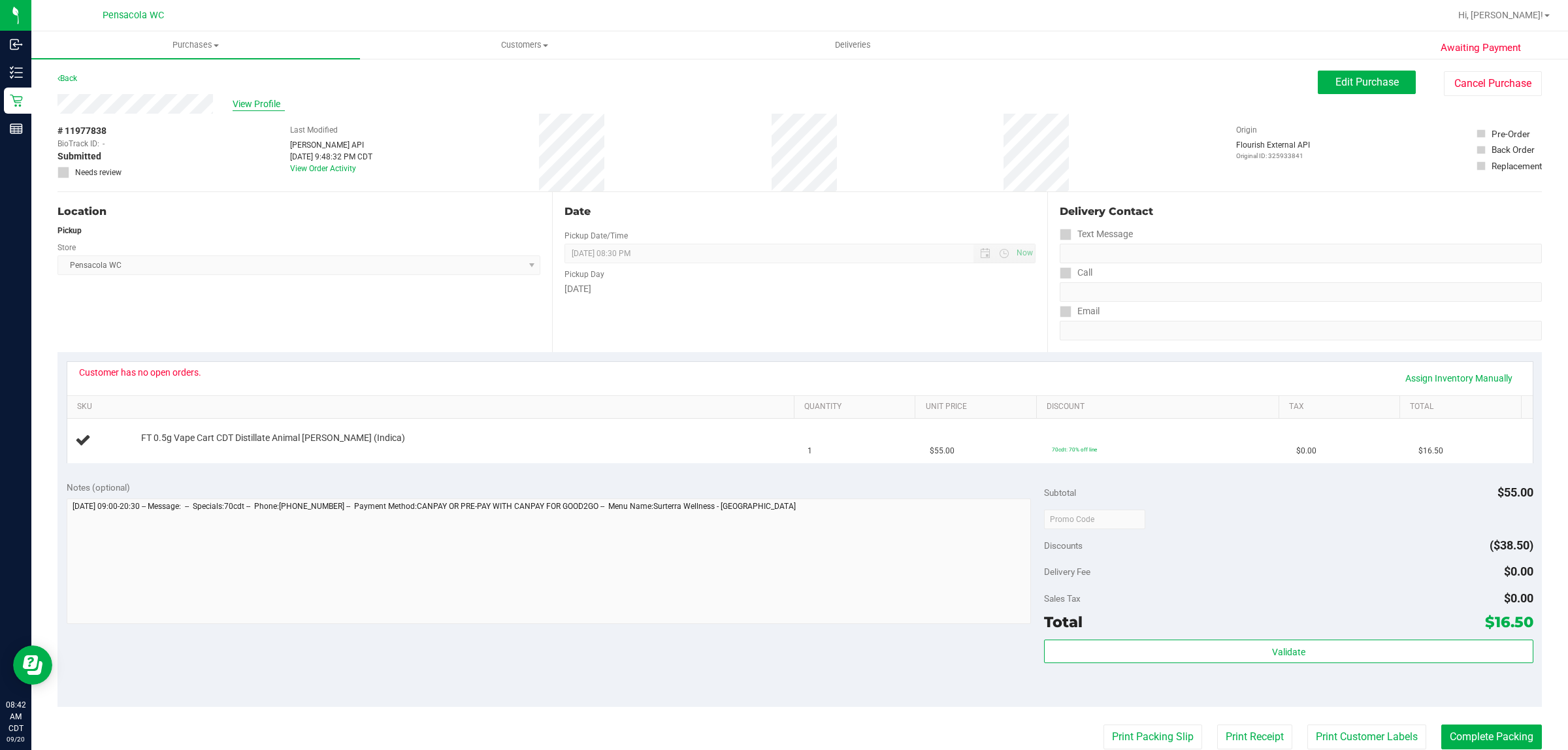
click at [256, 97] on span "View Profile" at bounding box center [259, 104] width 52 height 14
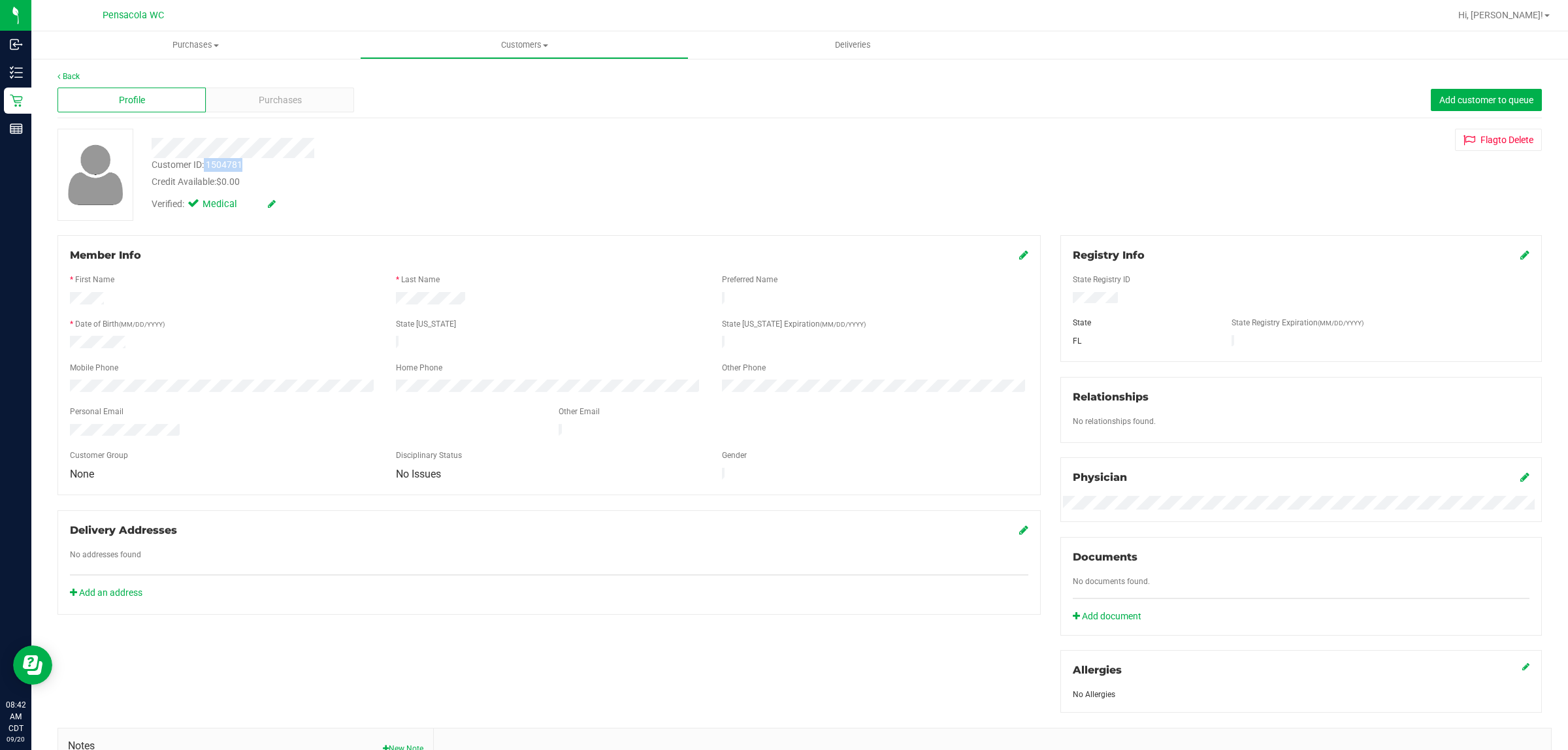
drag, startPoint x: 244, startPoint y: 161, endPoint x: 204, endPoint y: 161, distance: 40.0
click at [204, 161] on div "Customer ID: 1504781 Credit Available: $0.00" at bounding box center [517, 173] width 752 height 31
copy div "1504781"
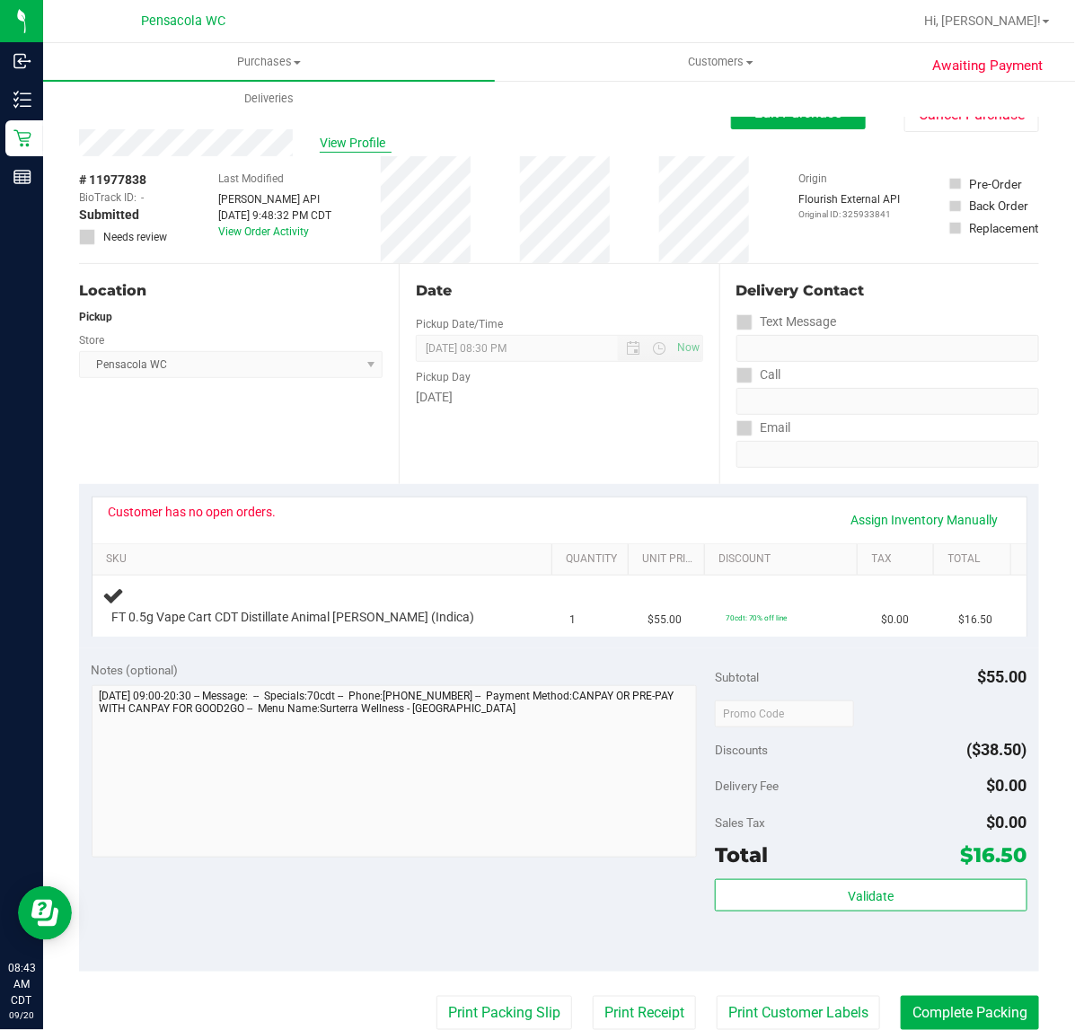
click at [365, 134] on span "View Profile" at bounding box center [356, 143] width 72 height 19
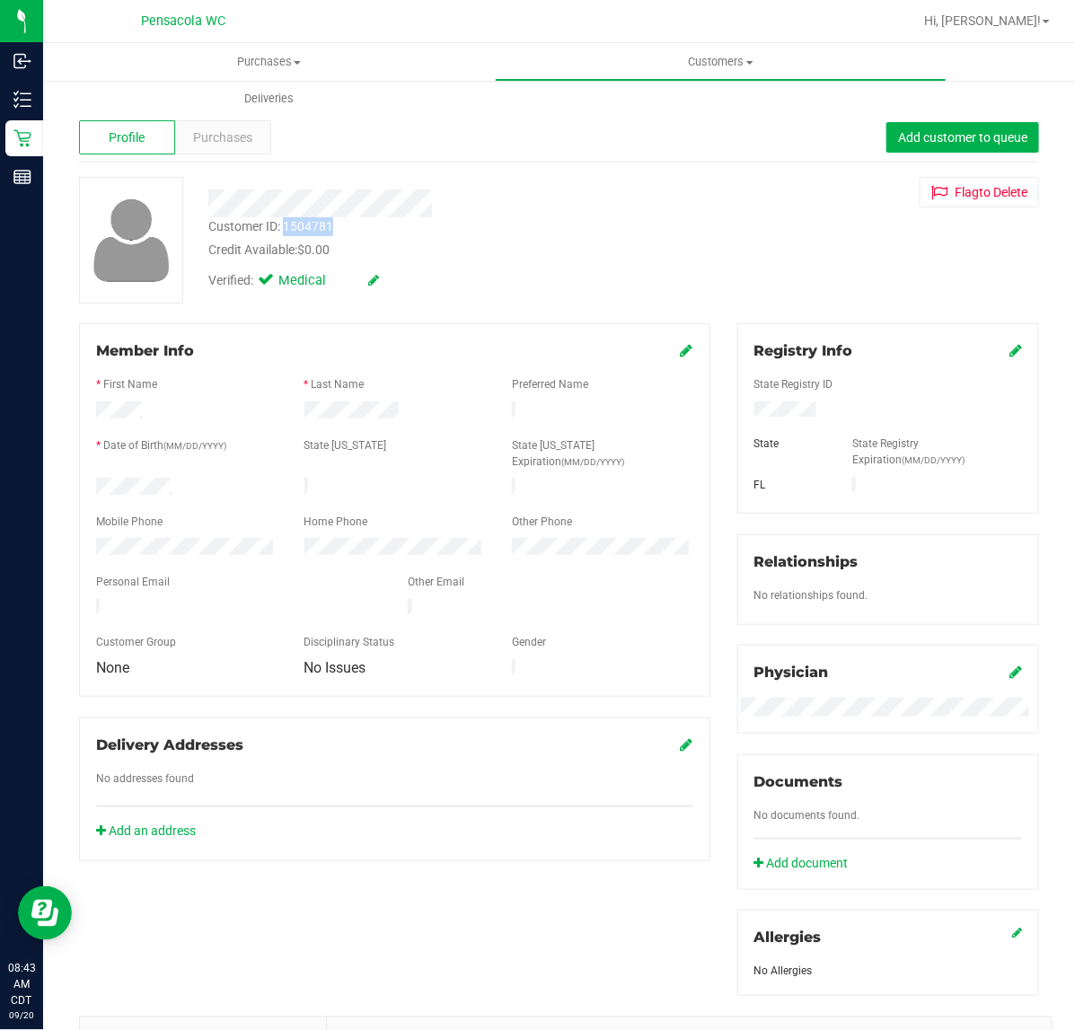
drag, startPoint x: 355, startPoint y: 223, endPoint x: 287, endPoint y: 227, distance: 68.4
click at [287, 227] on div "Customer ID: 1504781 Credit Available: $0.00" at bounding box center [442, 238] width 494 height 42
copy div "1504781"
click at [347, 232] on div "Customer ID: 1504781 Credit Available: $0.00" at bounding box center [442, 238] width 494 height 42
drag, startPoint x: 338, startPoint y: 231, endPoint x: 209, endPoint y: 232, distance: 129.3
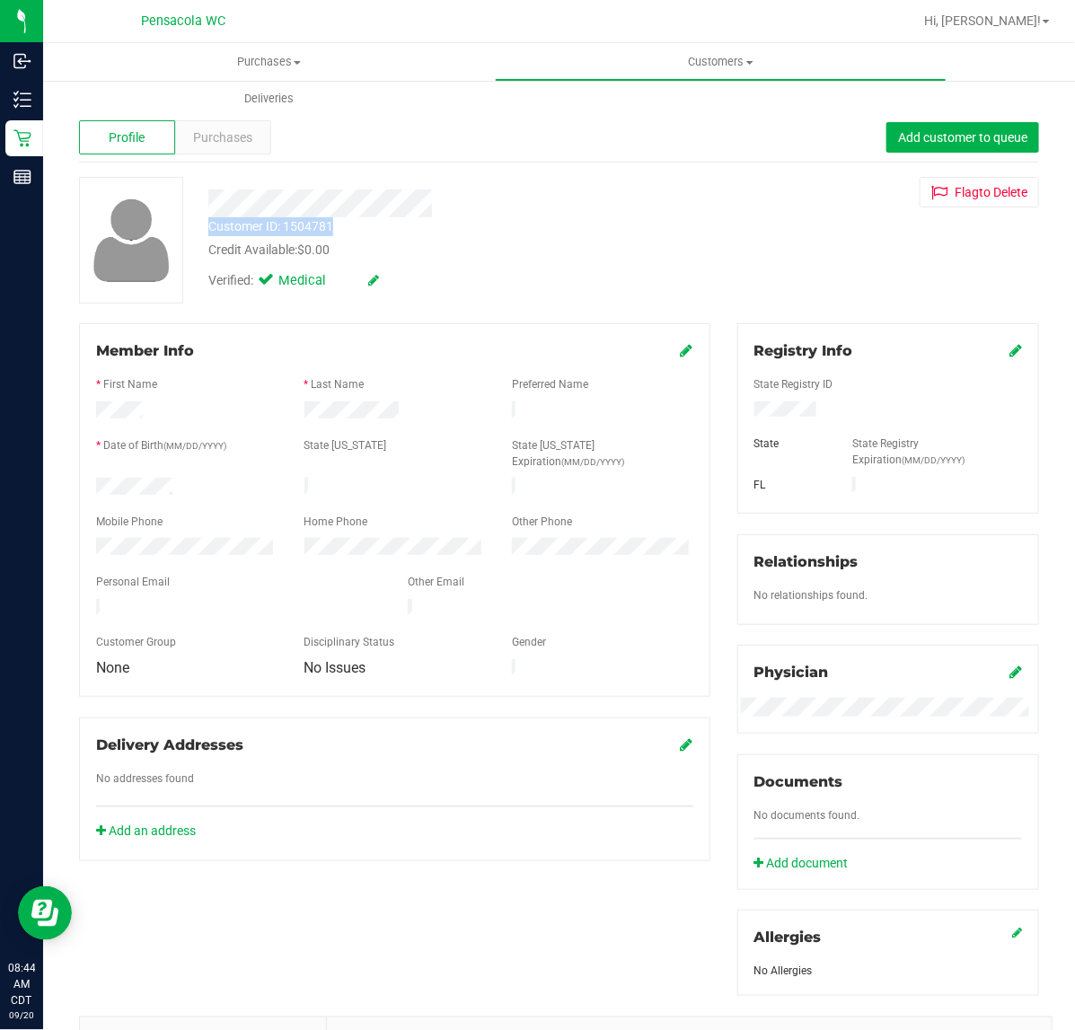
click at [209, 232] on div "Customer ID: 1504781 Credit Available: $0.00" at bounding box center [442, 238] width 494 height 42
copy div "Customer ID: 1504781"
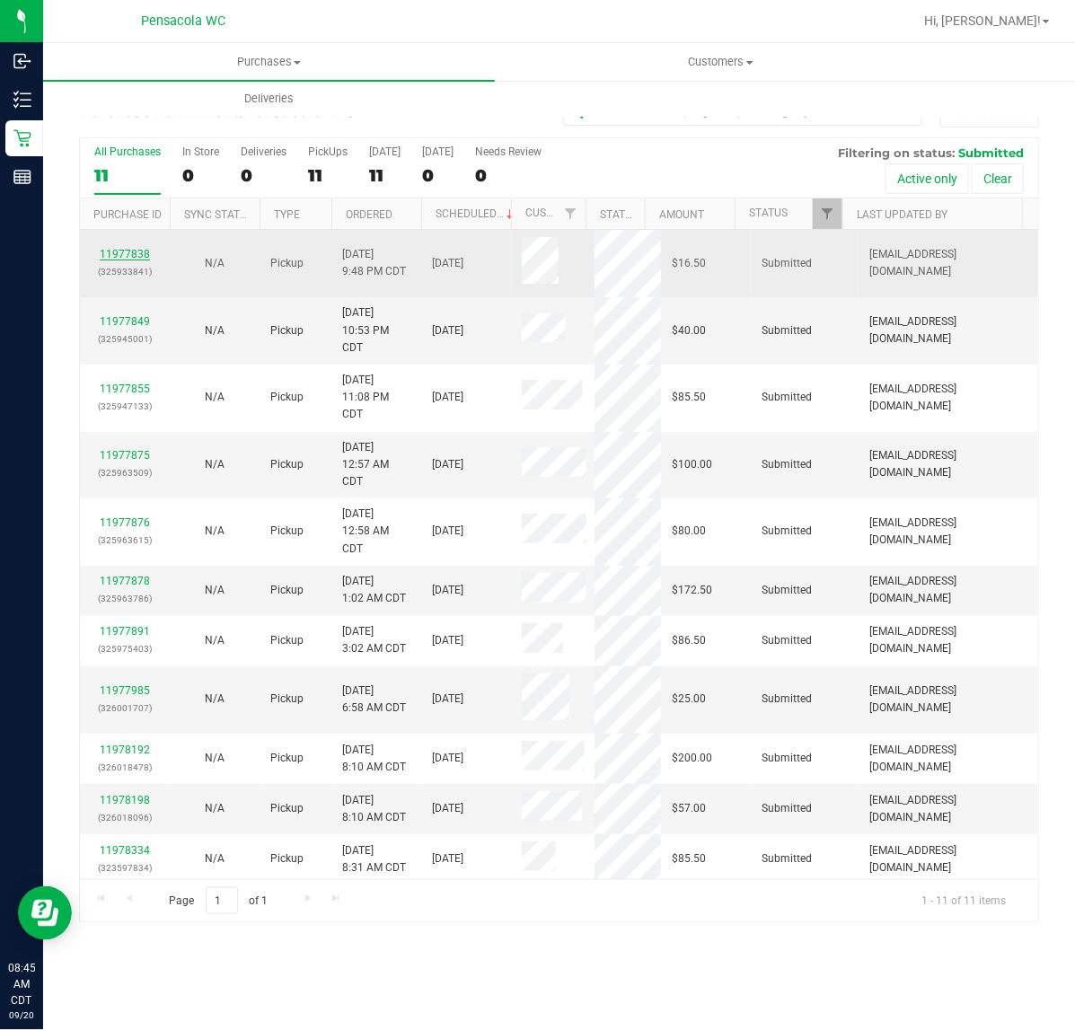
click at [127, 257] on link "11977838" at bounding box center [125, 254] width 50 height 13
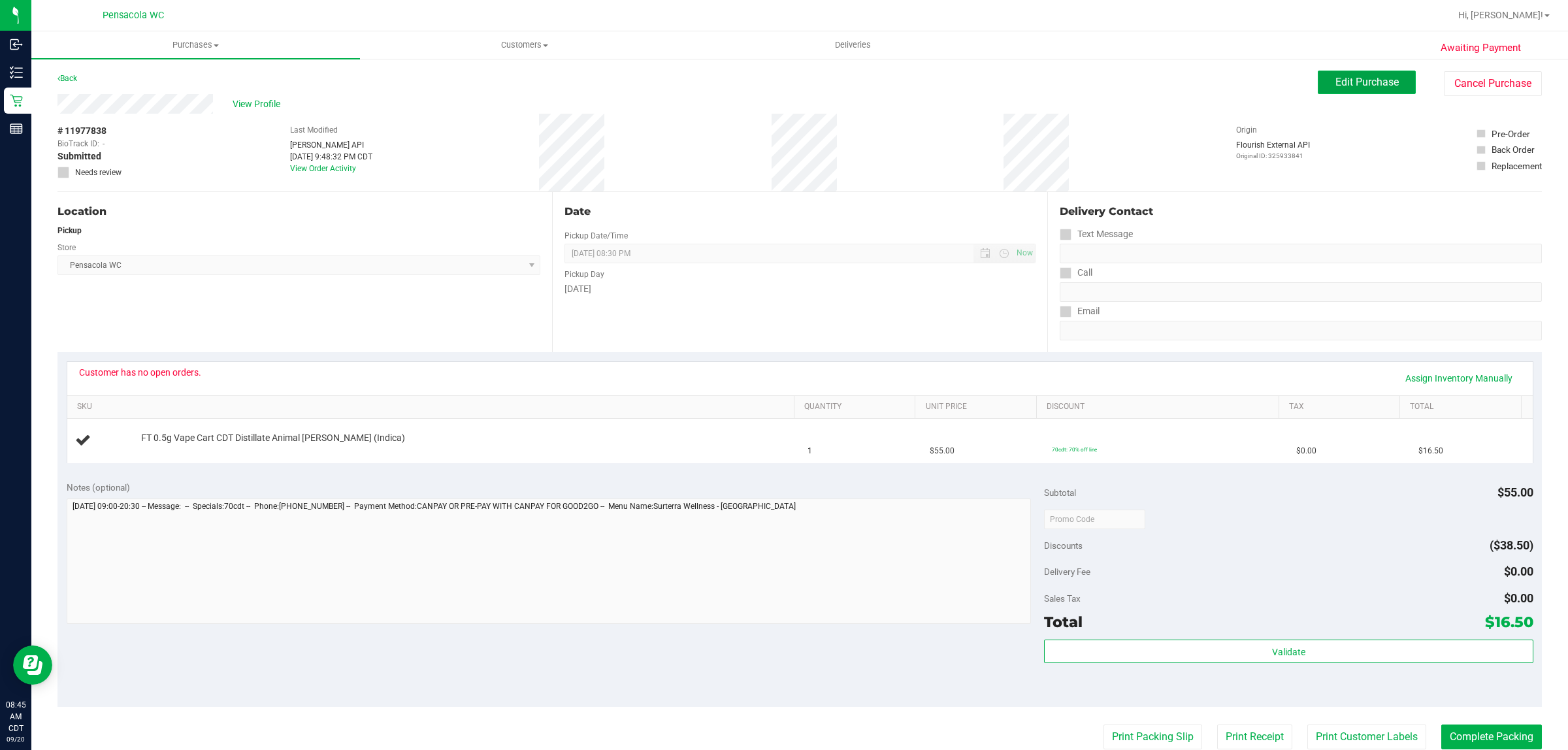
click at [1340, 76] on span "Edit Purchase" at bounding box center [1366, 81] width 63 height 12
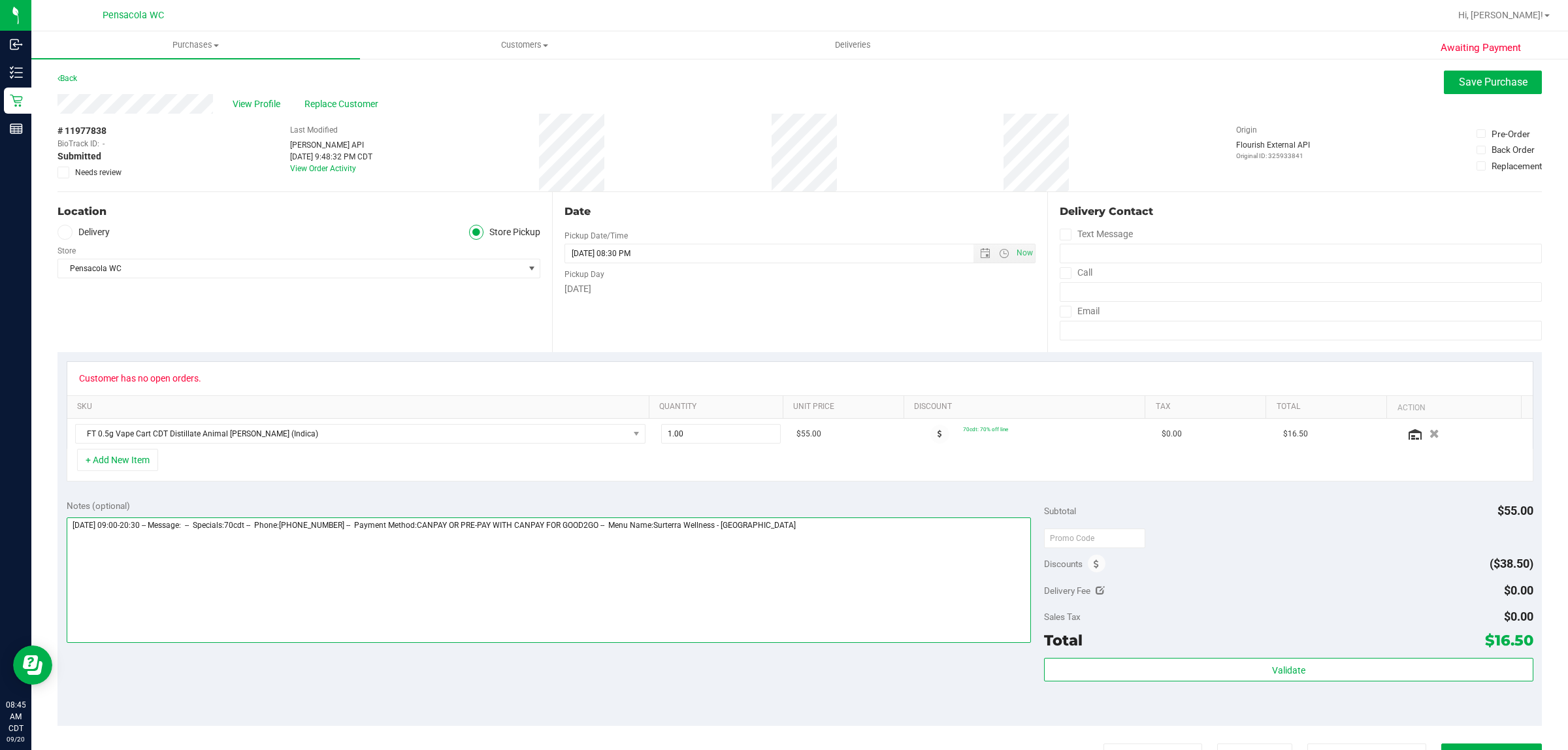
click at [833, 523] on textarea at bounding box center [549, 580] width 965 height 125
type textarea "Saturday 09/20/2025 09:00-20:30 -- Message: -- Specials:70cdt -- Phone:85048518…"
click at [1476, 77] on span "Save Purchase" at bounding box center [1493, 81] width 68 height 12
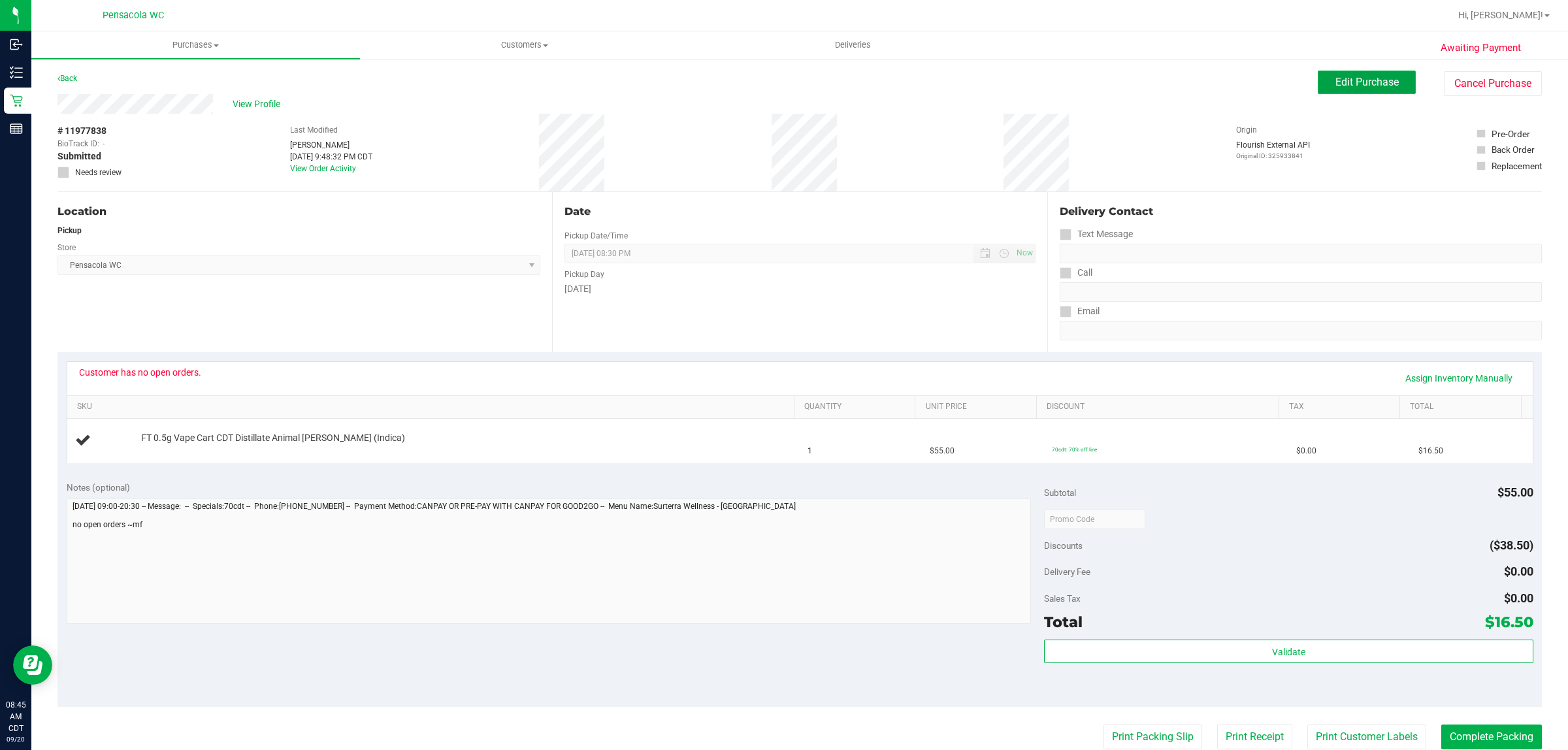
click at [1337, 72] on button "Edit Purchase" at bounding box center [1366, 82] width 98 height 23
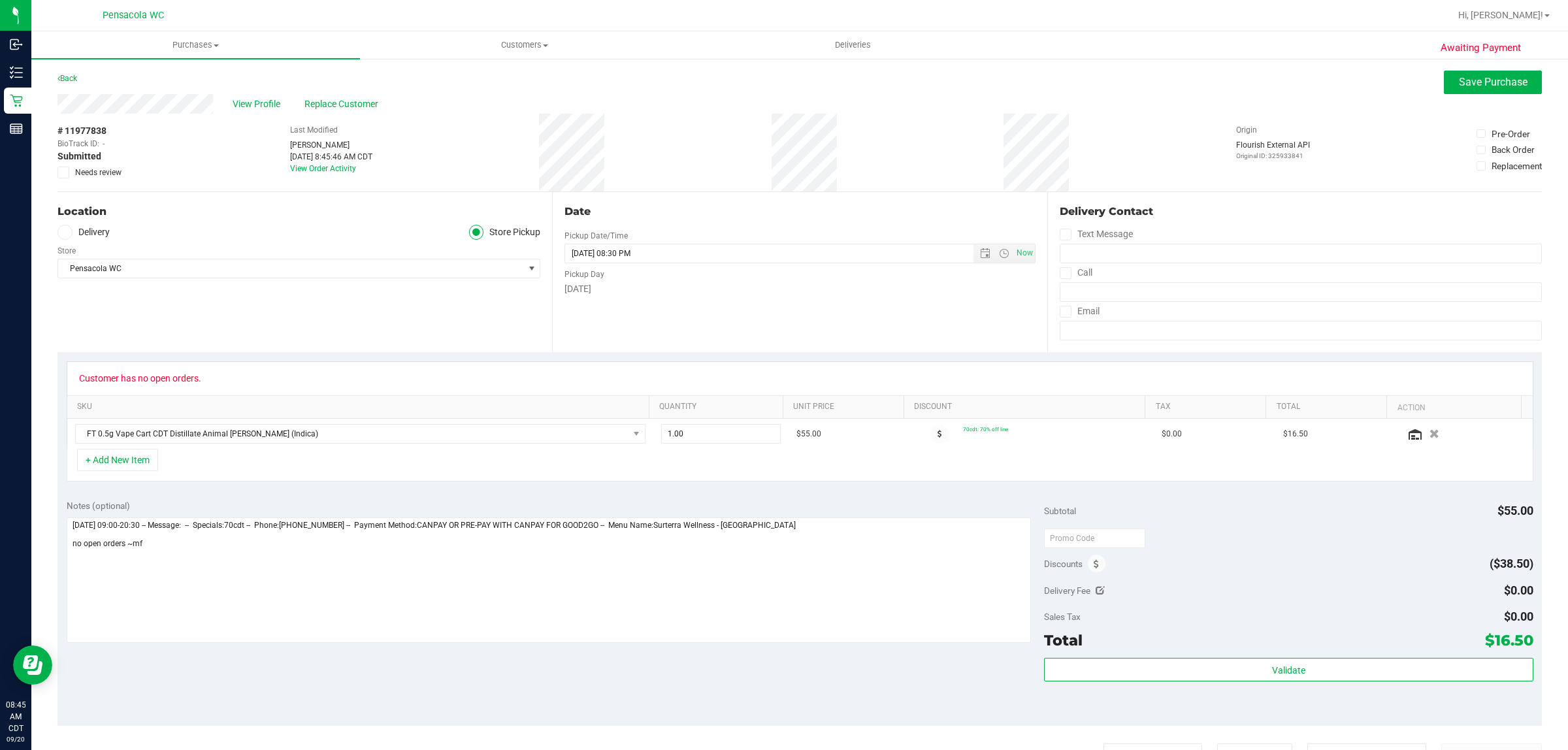
click at [60, 172] on icon at bounding box center [64, 172] width 9 height 0
click at [0, 0] on input "Needs review" at bounding box center [0, 0] width 0 height 0
click at [1475, 83] on span "Save Purchase" at bounding box center [1493, 81] width 68 height 12
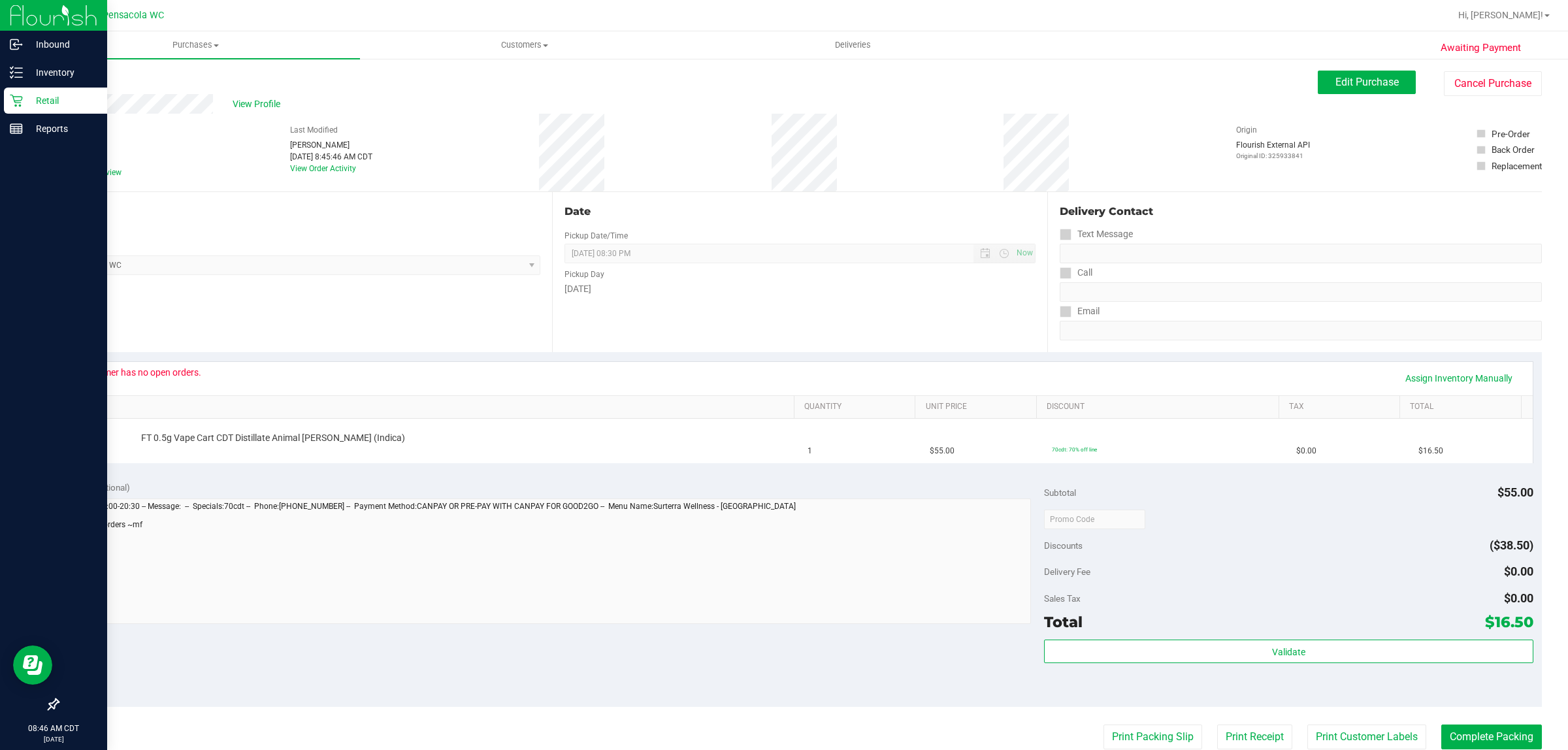
click at [62, 92] on p "Retail" at bounding box center [62, 100] width 79 height 16
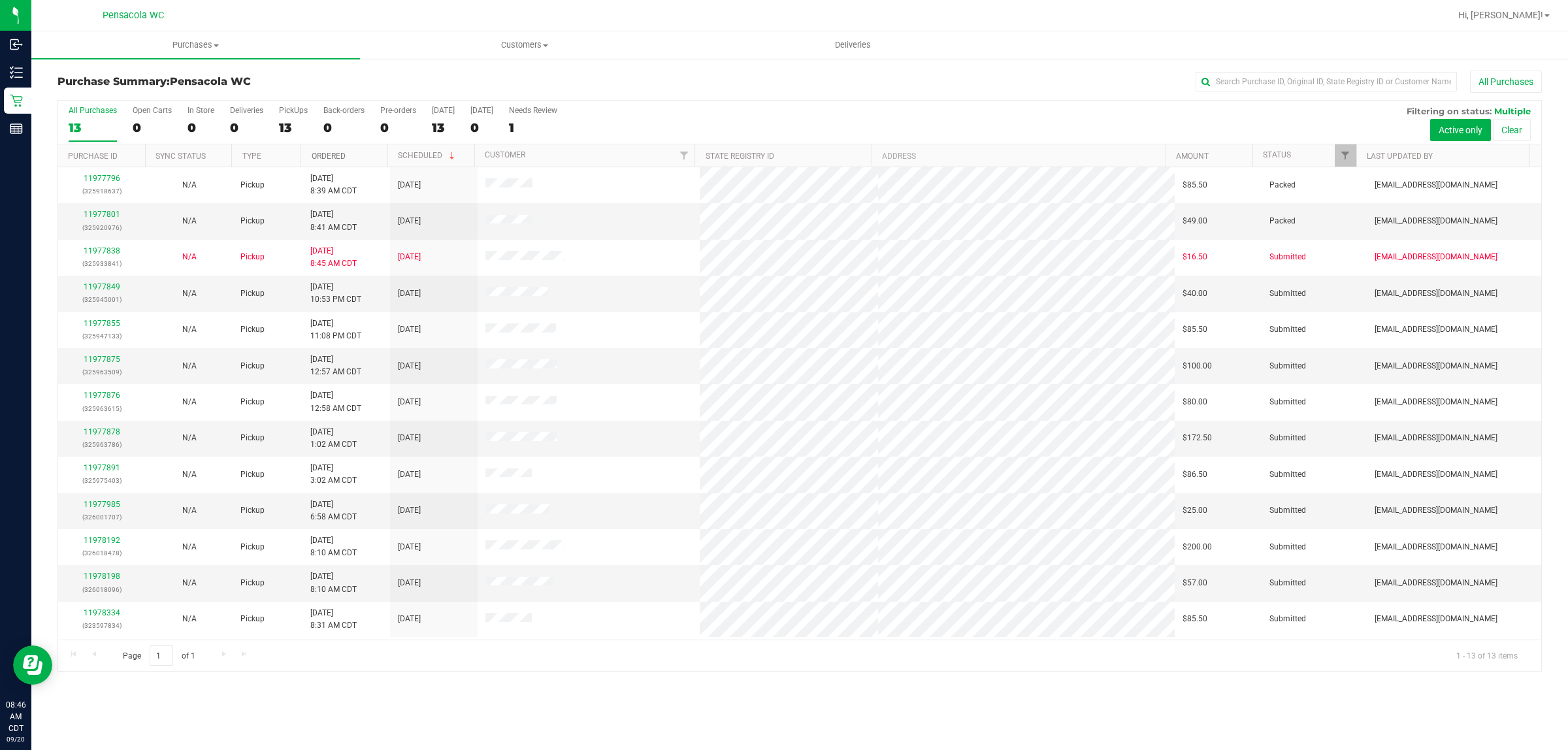
click at [336, 156] on link "Ordered" at bounding box center [328, 156] width 34 height 9
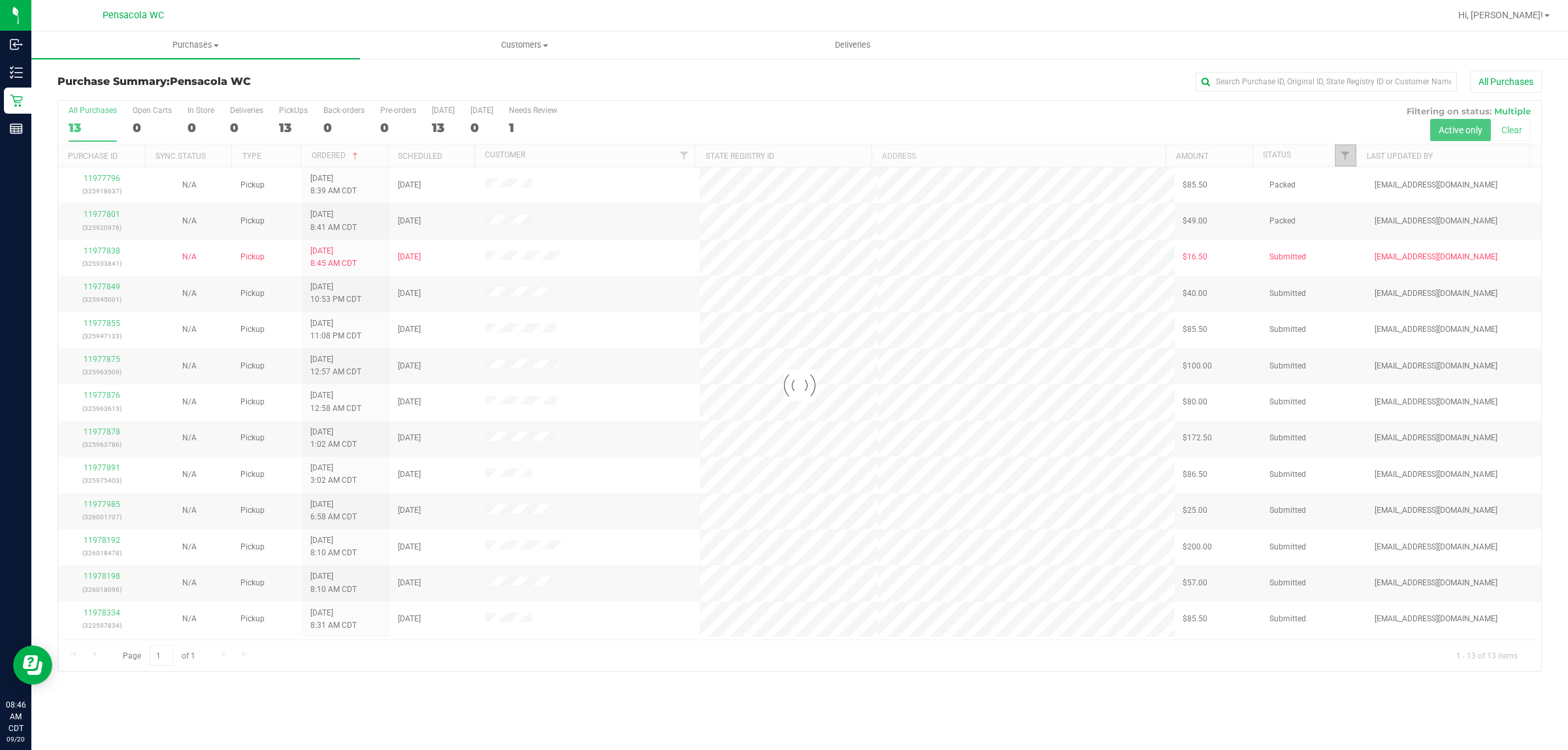
click at [1341, 155] on span "Filter" at bounding box center [1345, 155] width 10 height 10
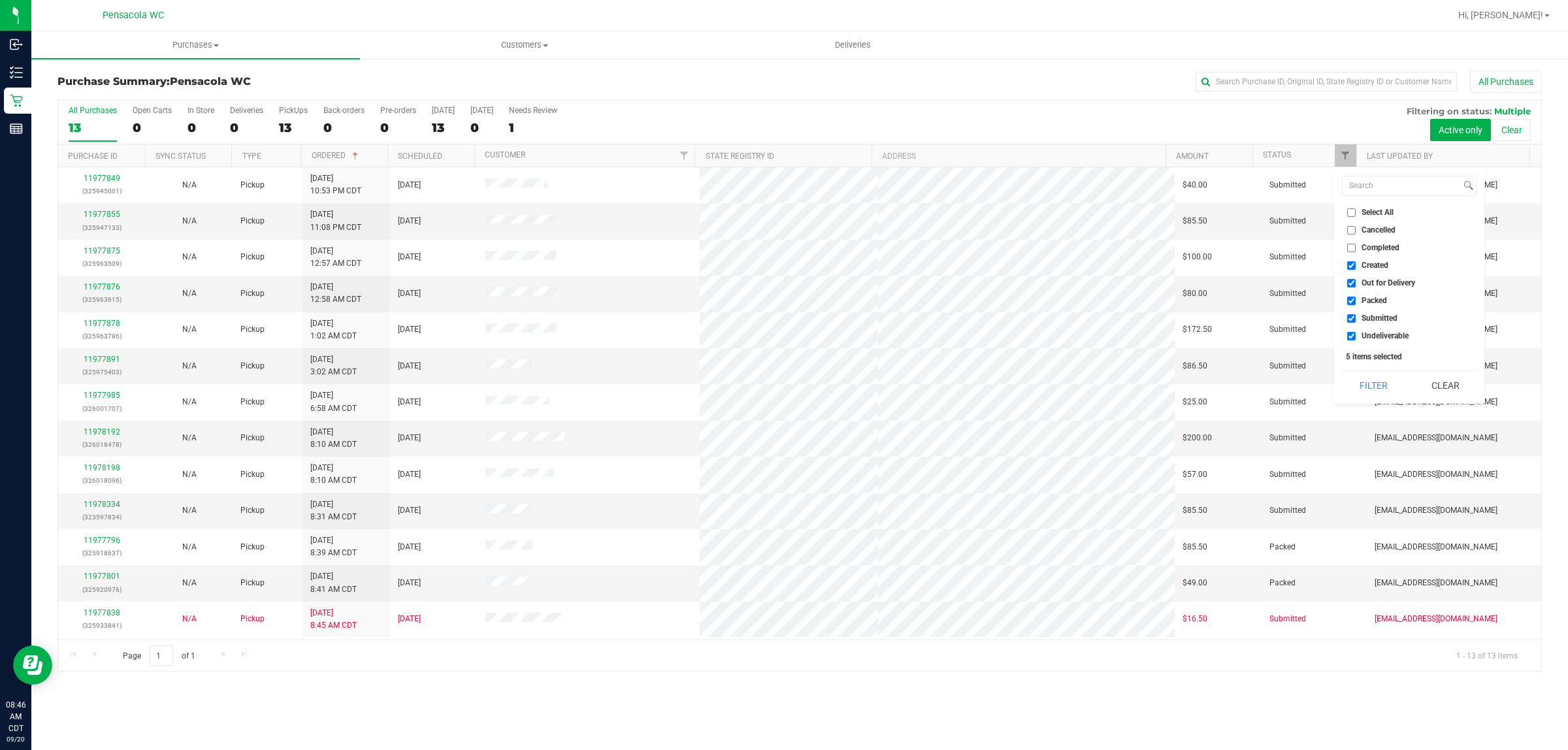
click at [1356, 210] on input "Select All" at bounding box center [1351, 212] width 9 height 9
checkbox input "true"
click at [1347, 212] on input "Select All" at bounding box center [1351, 212] width 9 height 9
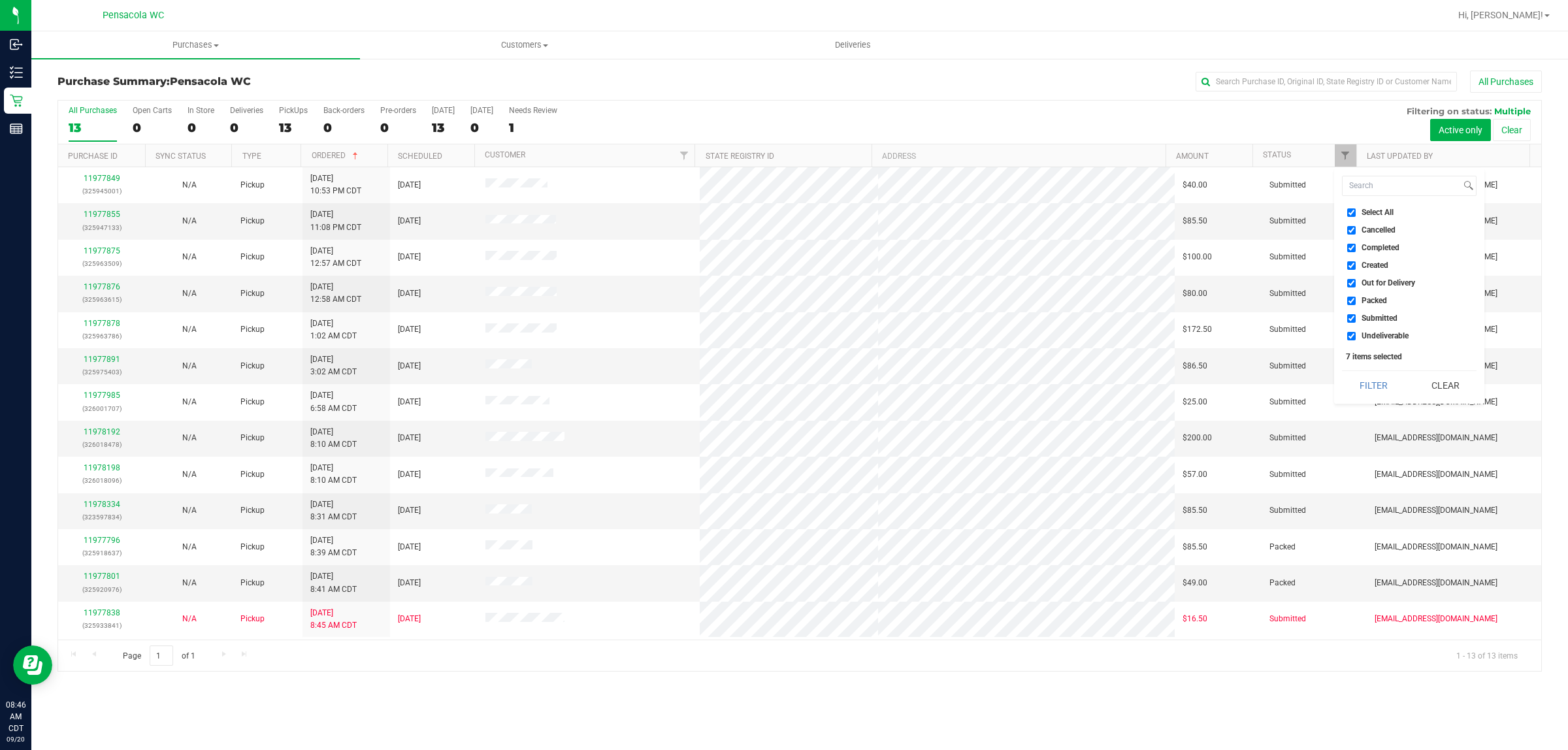
checkbox input "false"
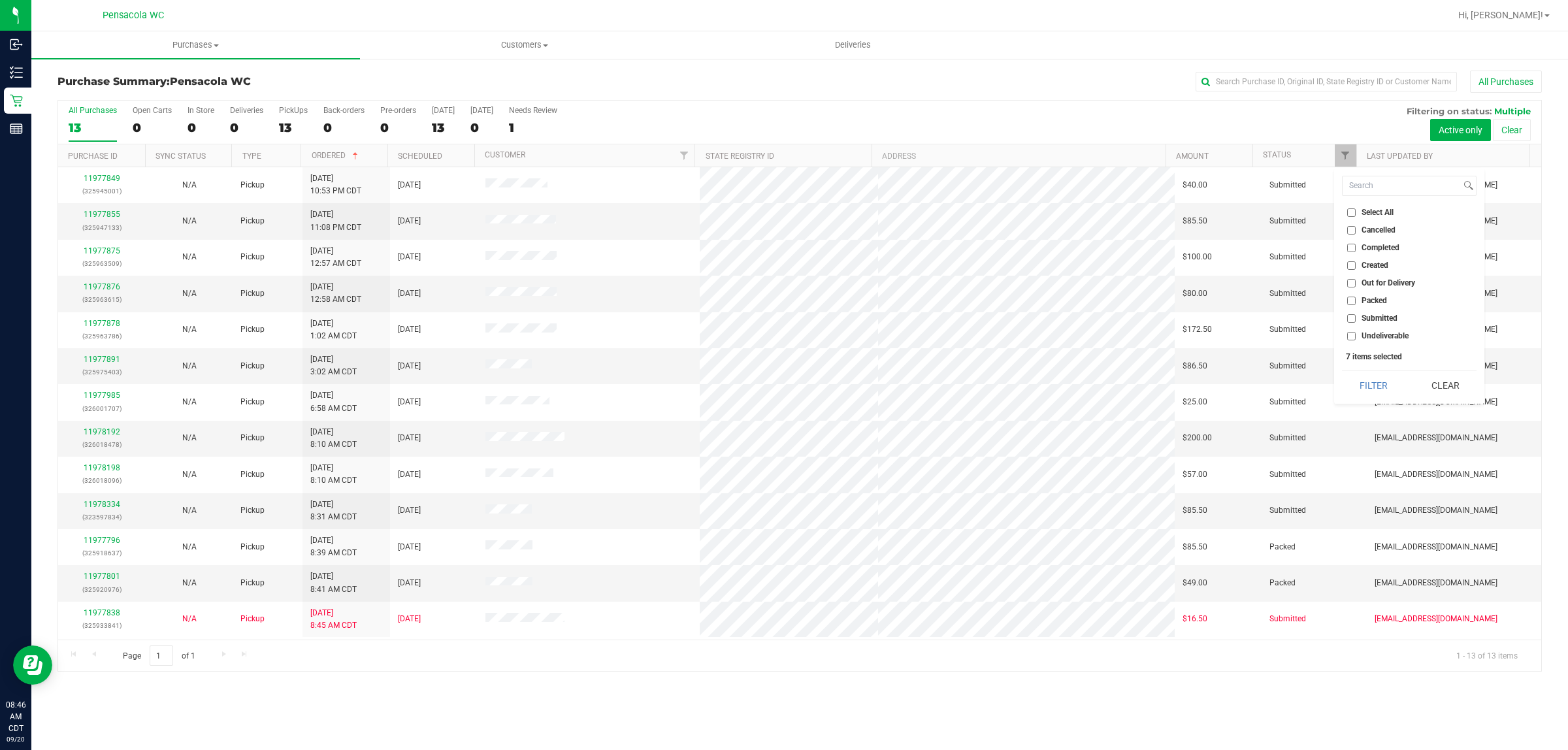
checkbox input "false"
click at [1354, 319] on input "Submitted" at bounding box center [1351, 319] width 9 height 9
checkbox input "true"
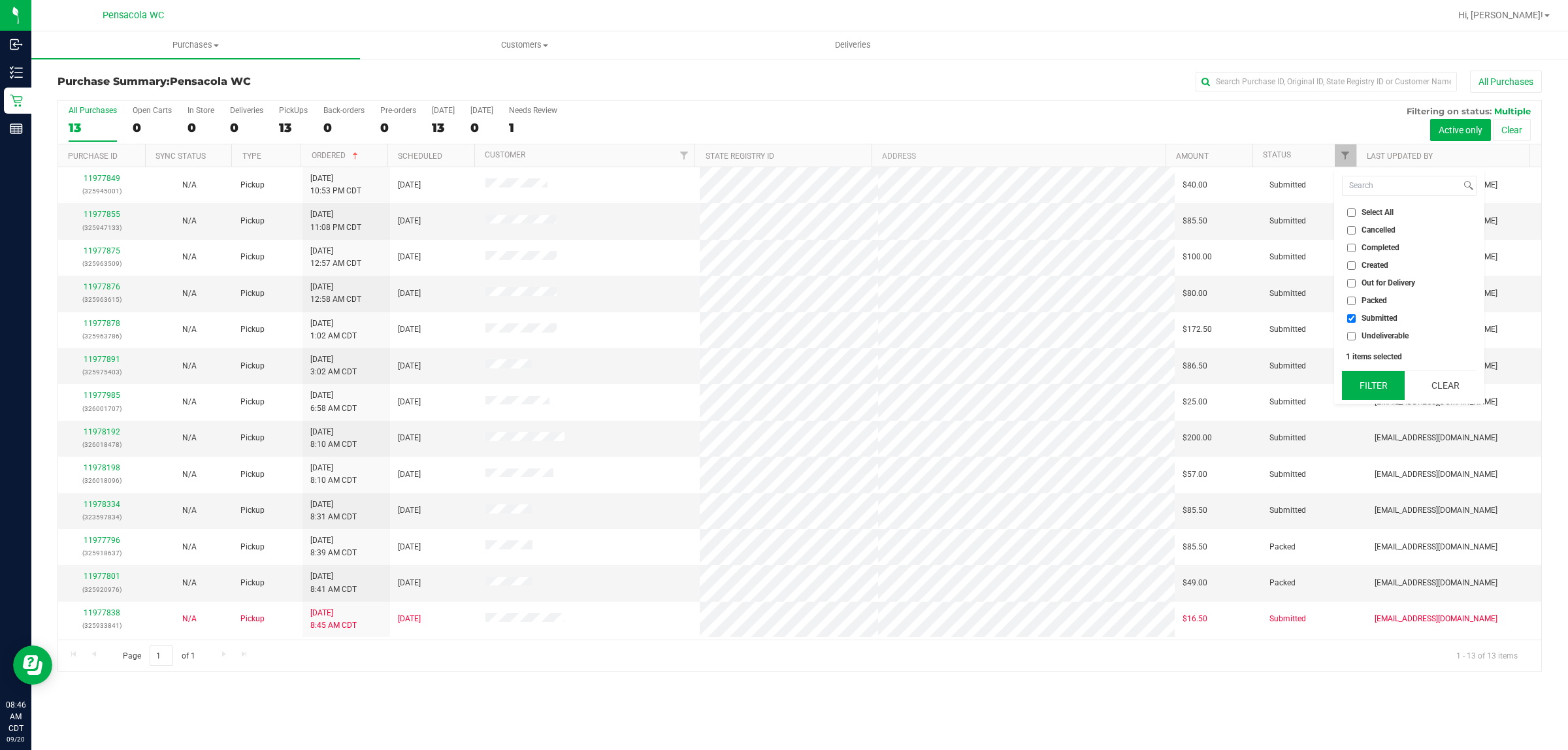
click at [1354, 387] on button "Filter" at bounding box center [1373, 385] width 63 height 28
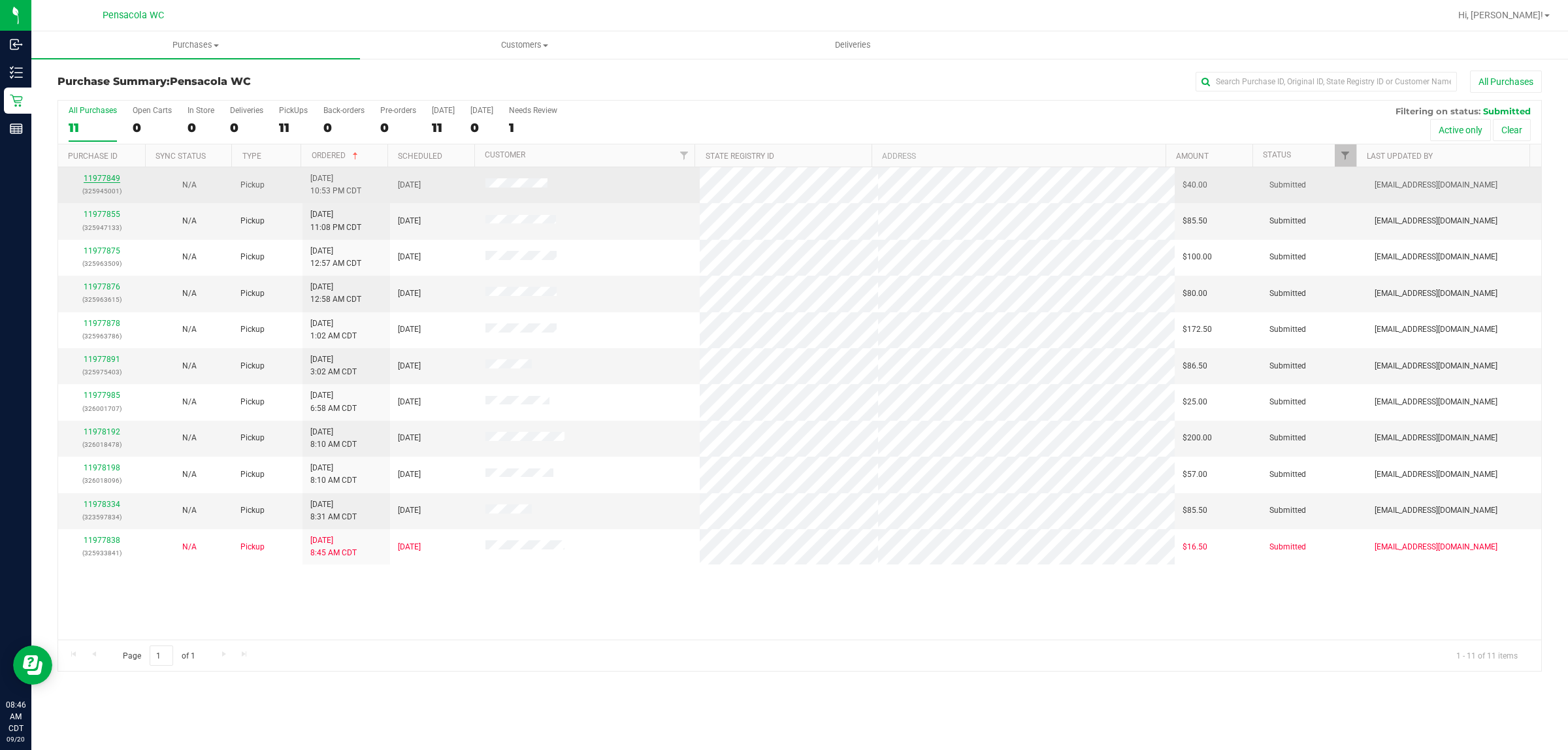
click at [90, 177] on link "11977849" at bounding box center [102, 178] width 36 height 9
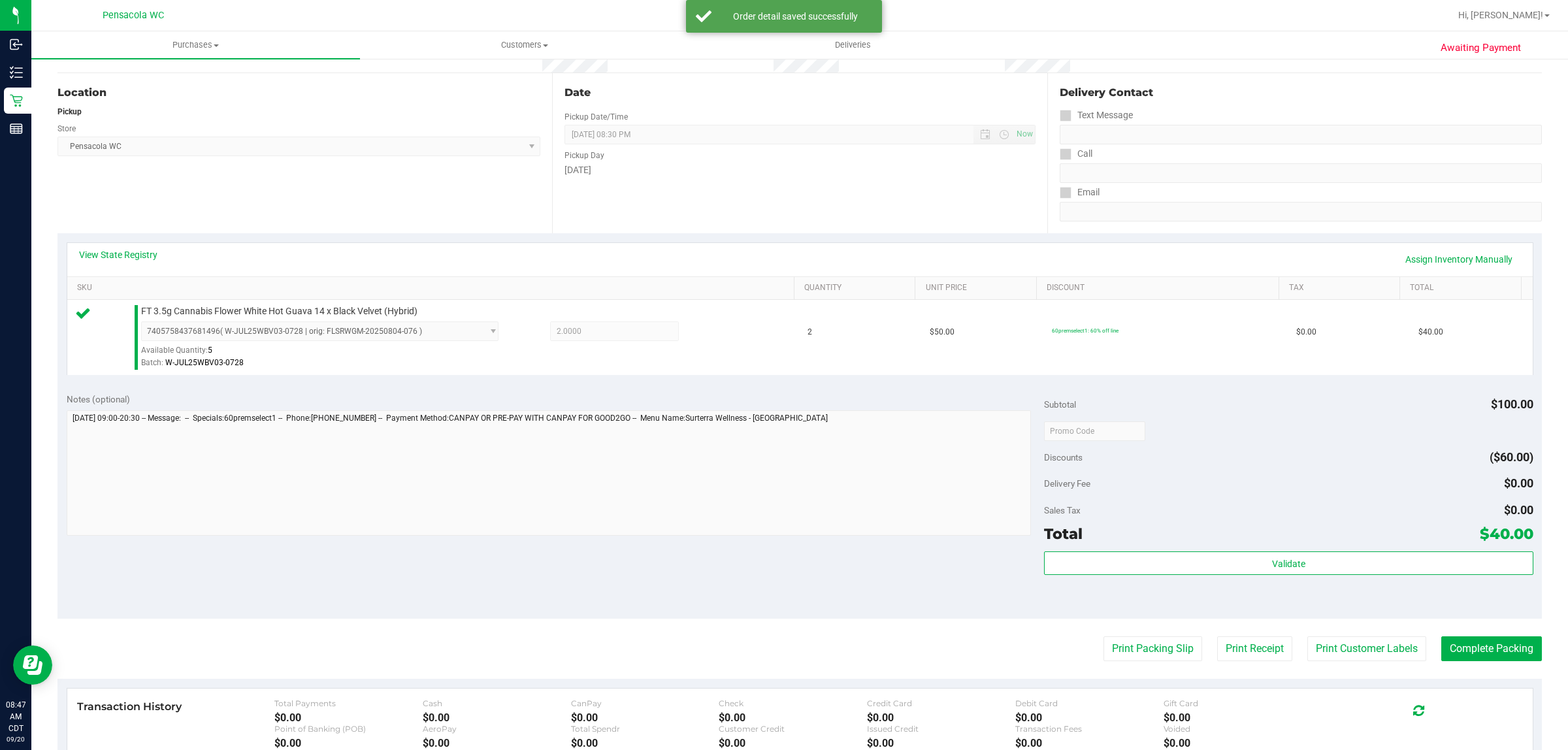
scroll to position [245, 0]
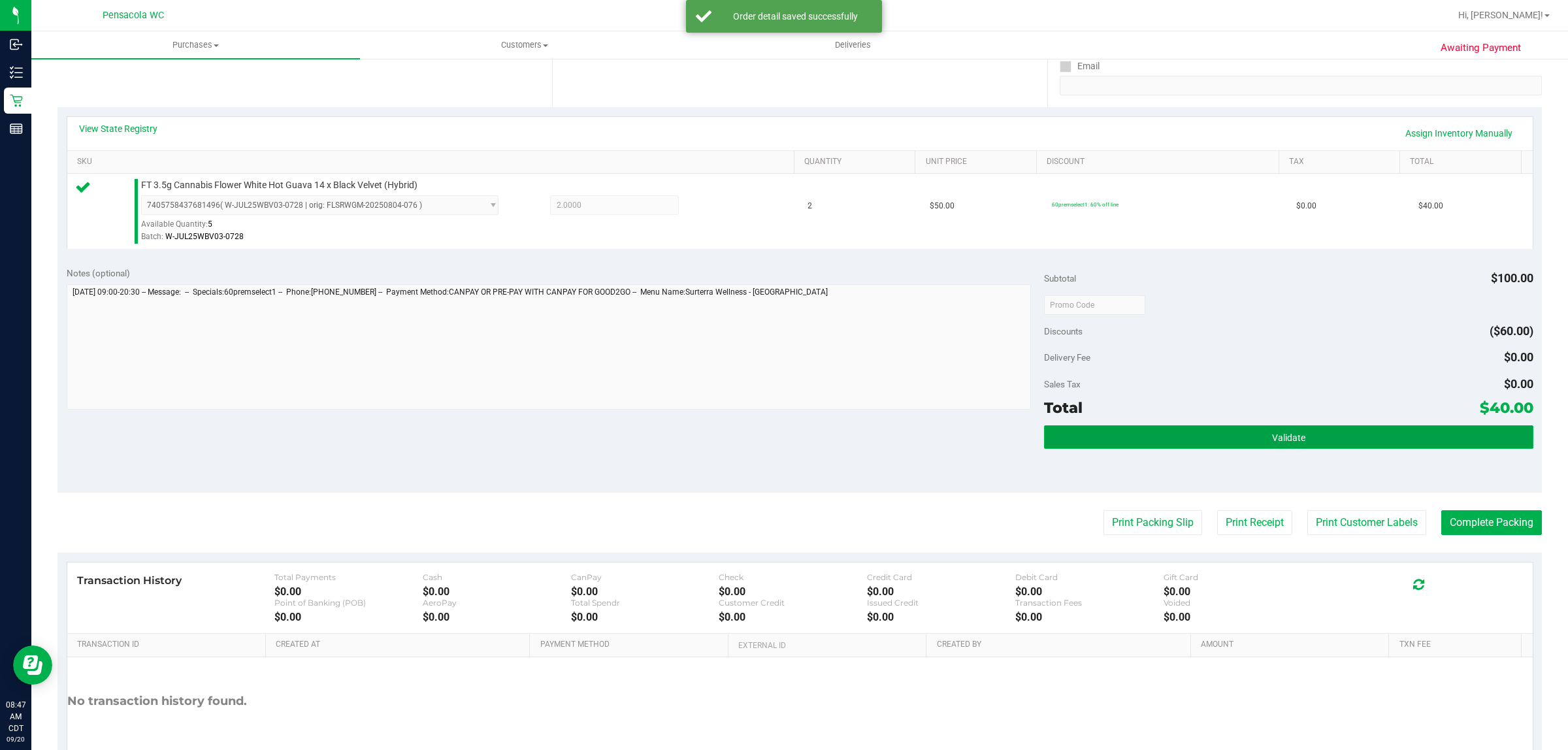
click at [1332, 449] on button "Validate" at bounding box center [1288, 436] width 488 height 23
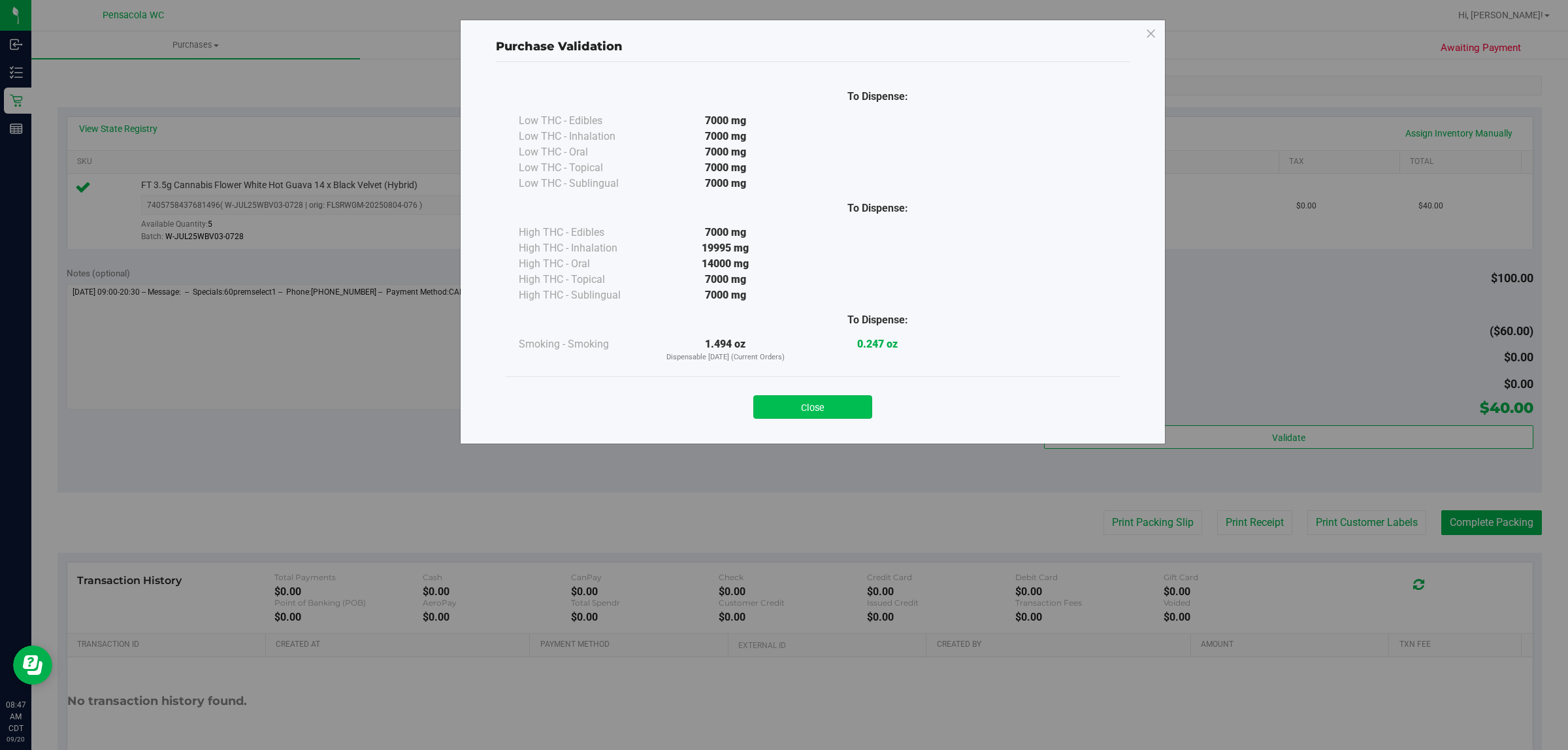
click at [833, 404] on button "Close" at bounding box center [812, 407] width 119 height 23
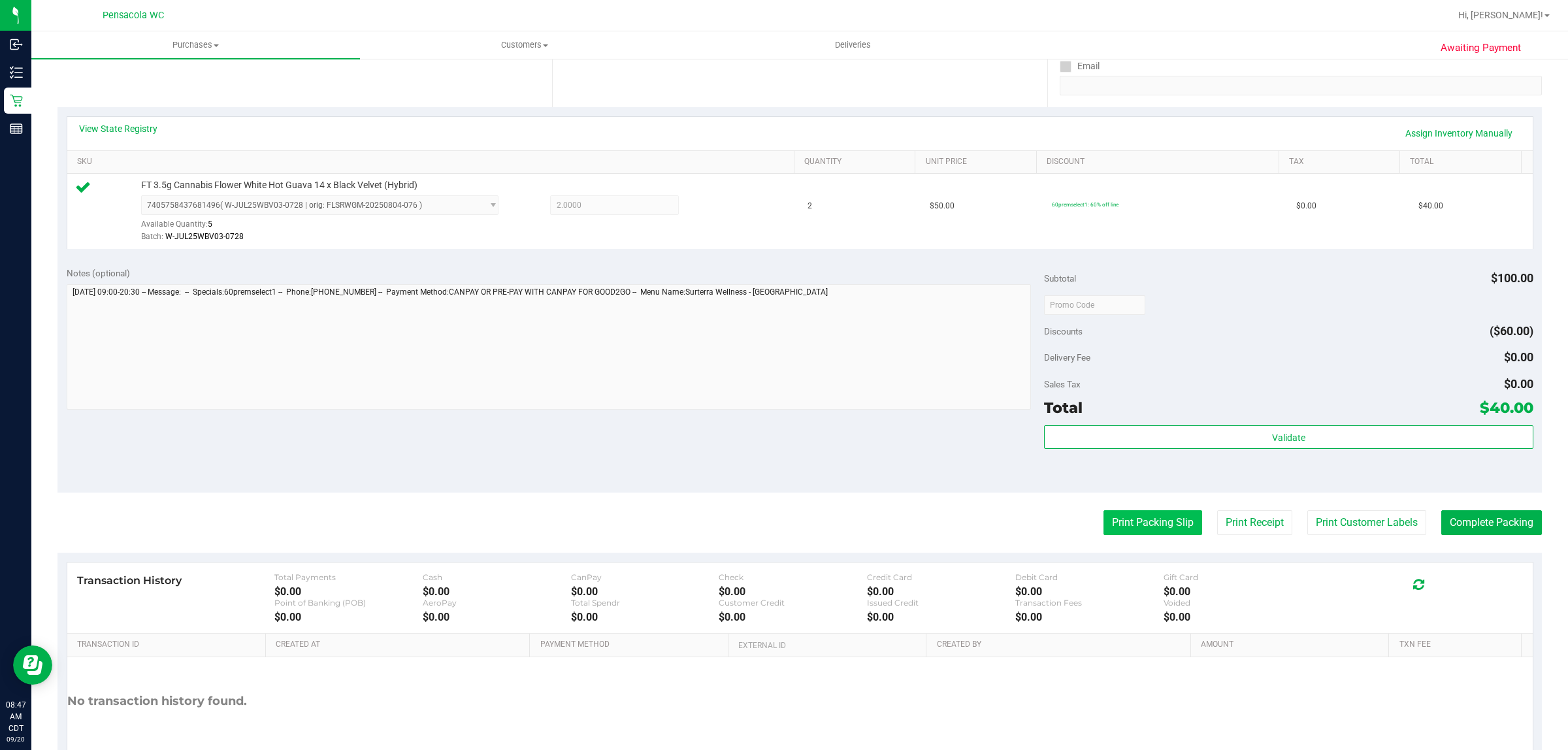
click at [1117, 522] on button "Print Packing Slip" at bounding box center [1153, 522] width 99 height 25
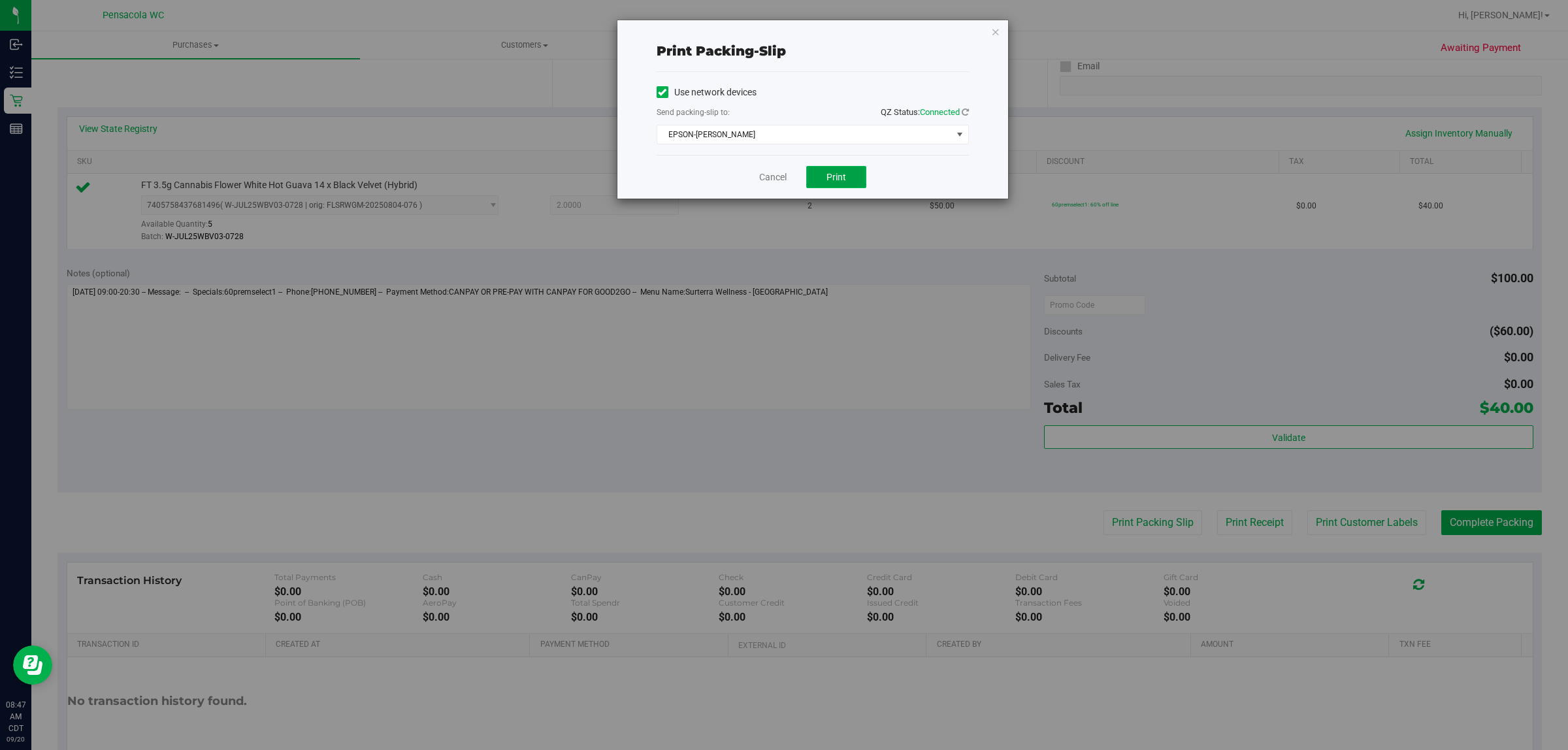
click at [832, 169] on button "Print" at bounding box center [836, 177] width 60 height 23
click at [993, 27] on icon "button" at bounding box center [995, 31] width 9 height 16
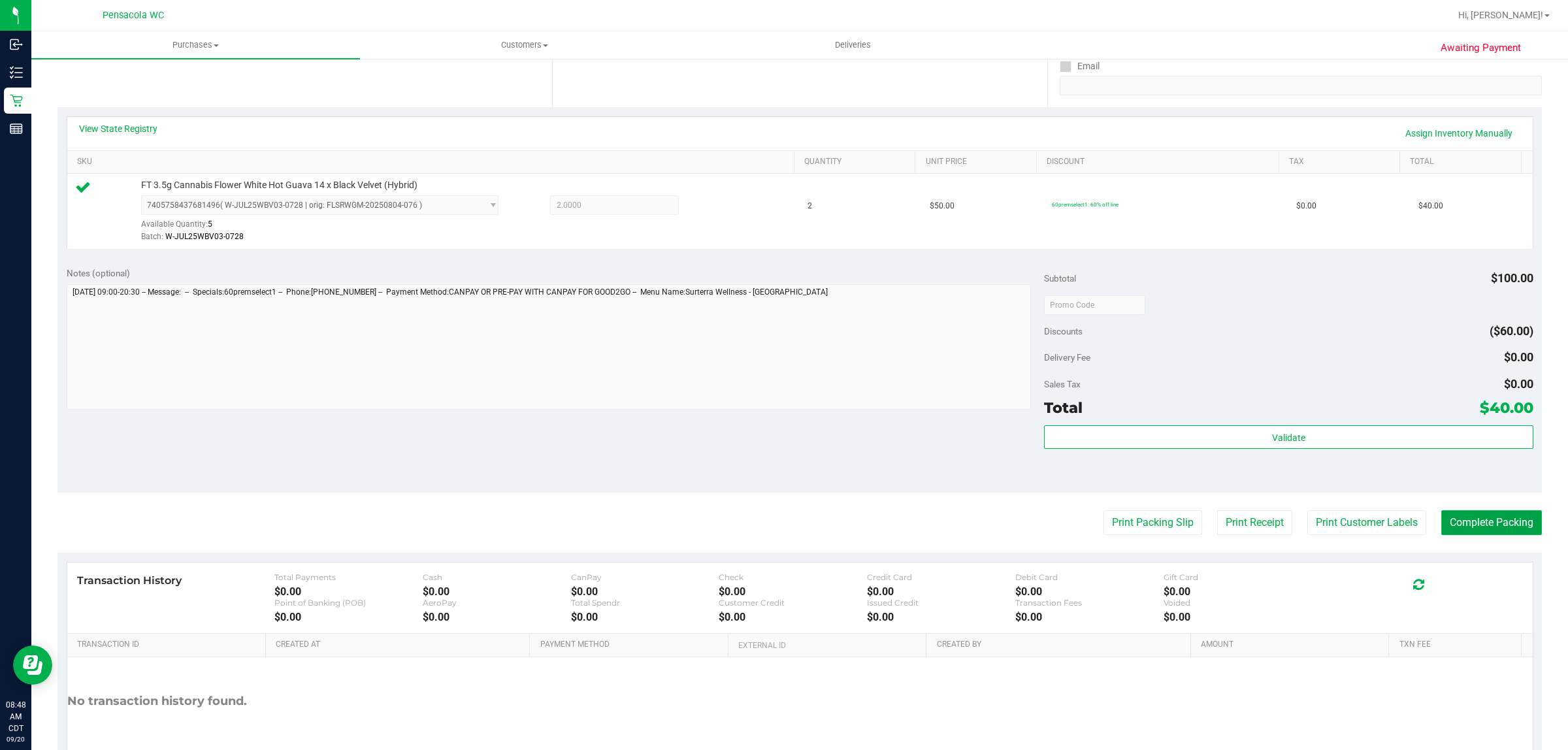
click at [1441, 527] on button "Complete Packing" at bounding box center [1491, 522] width 100 height 25
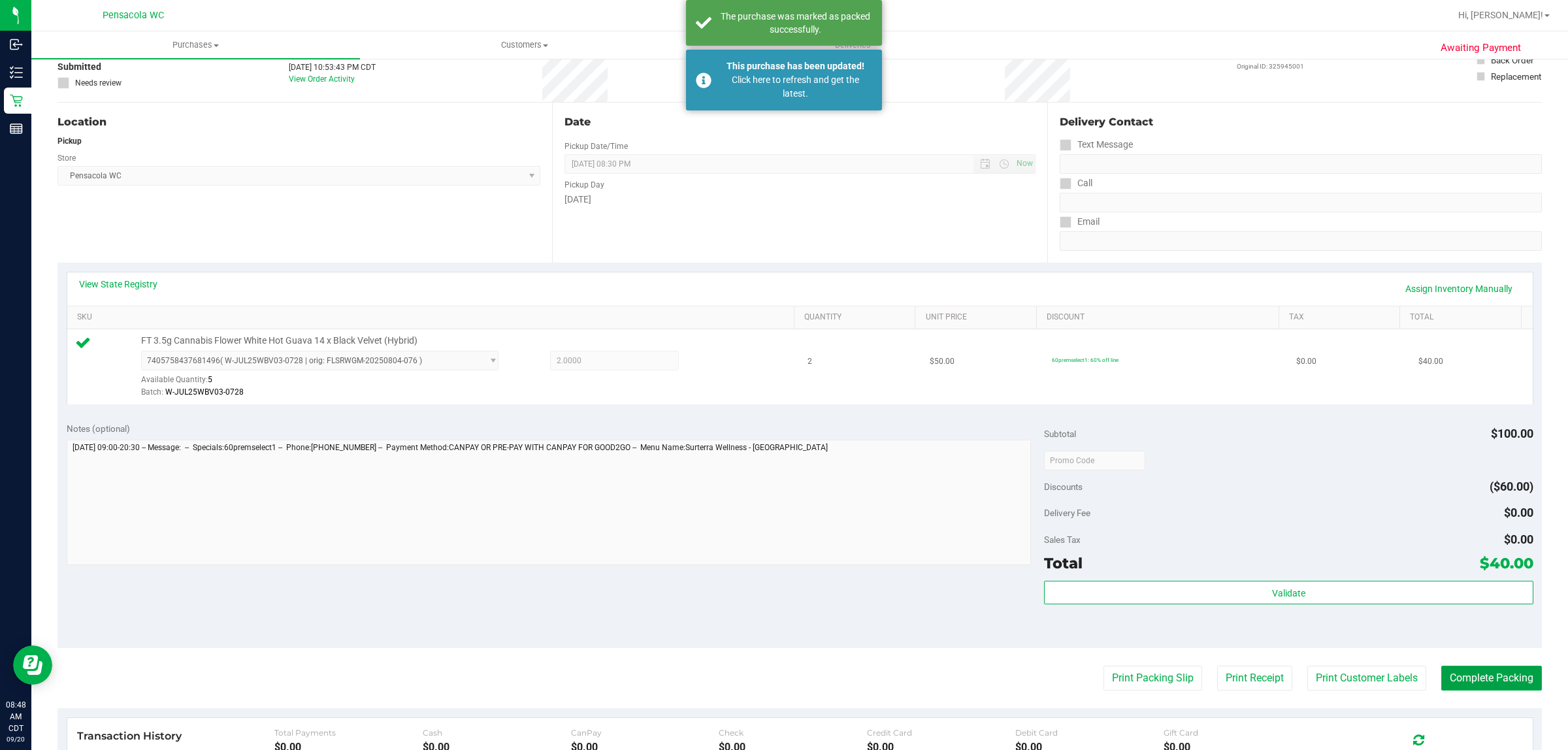
scroll to position [0, 0]
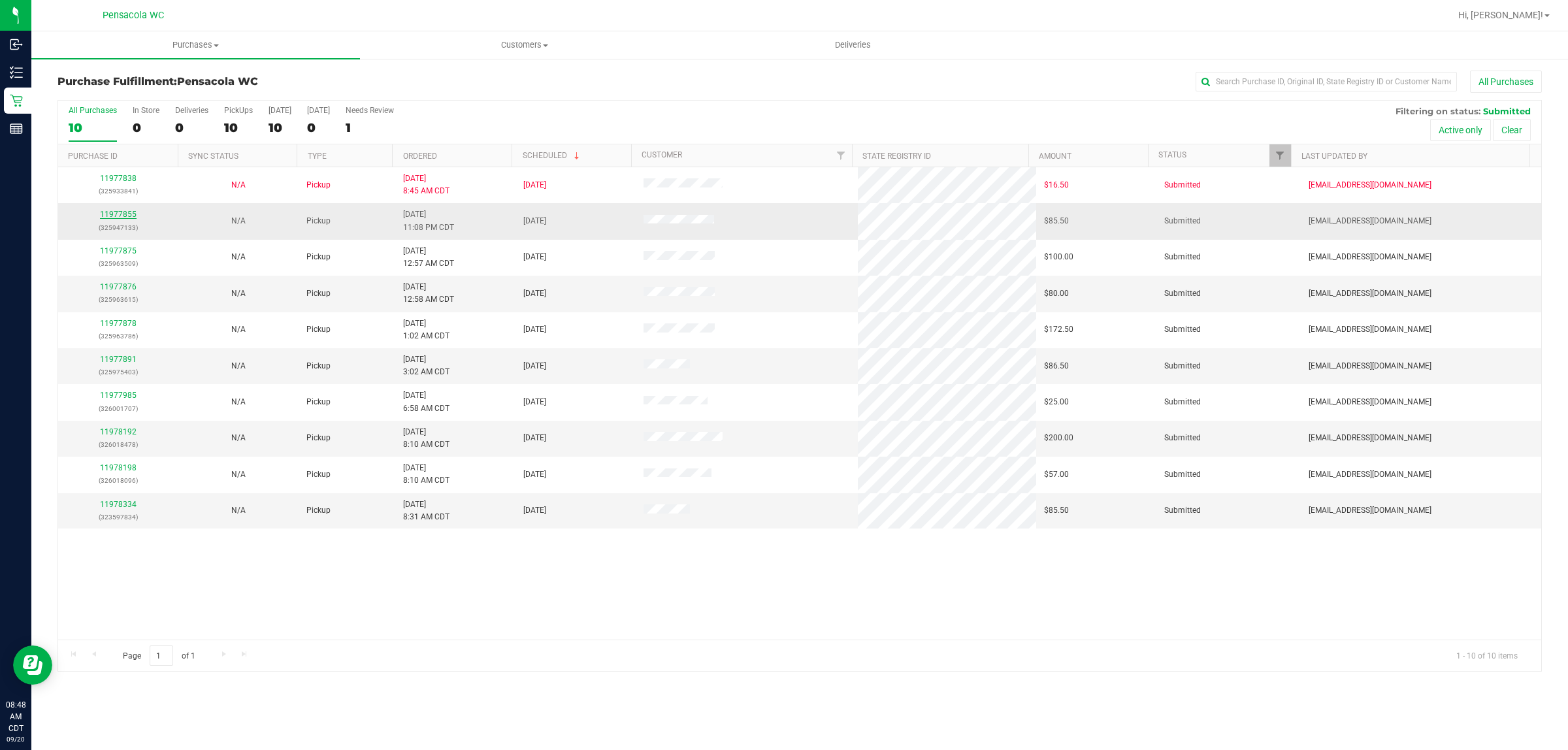
click at [121, 219] on link "11977855" at bounding box center [118, 214] width 36 height 9
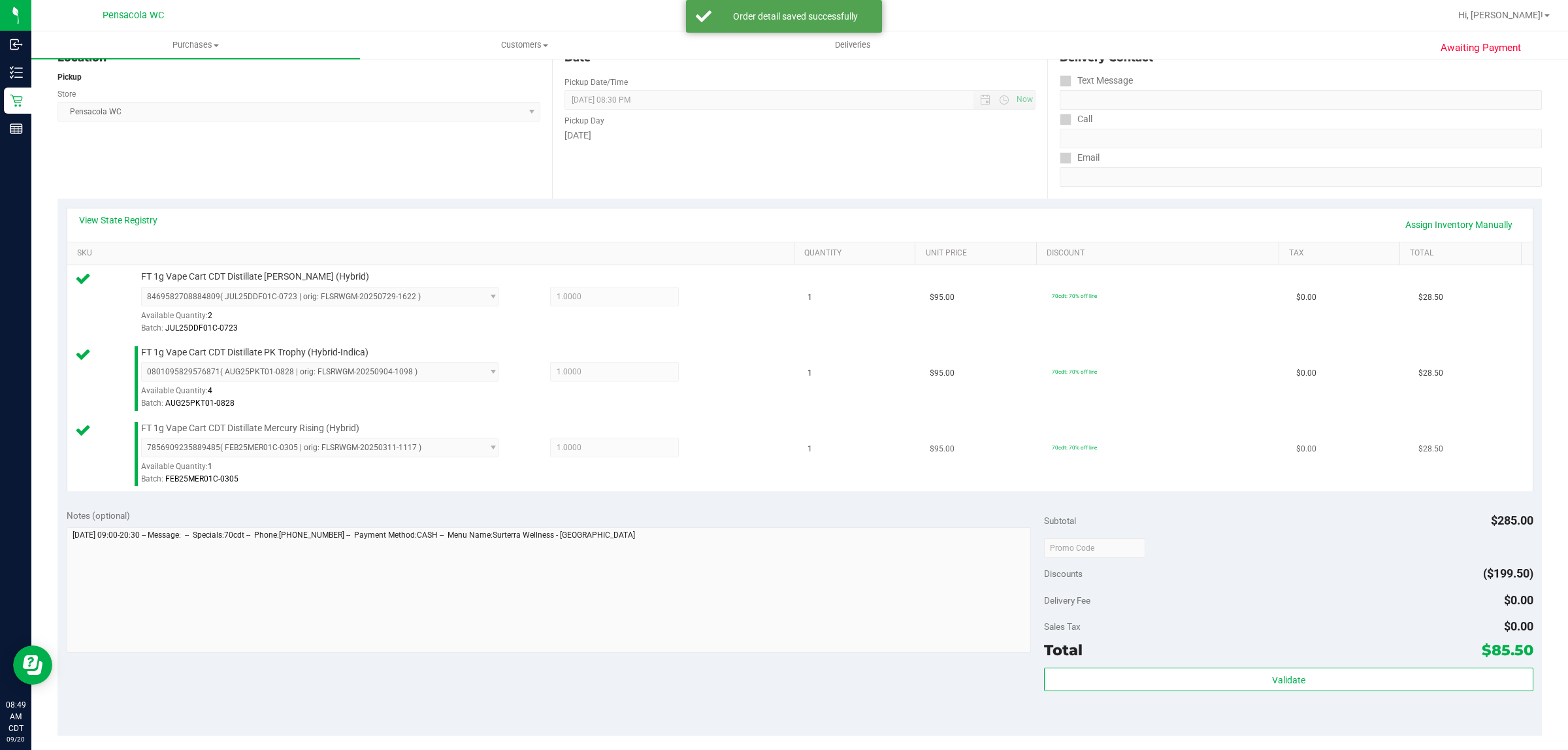
scroll to position [327, 0]
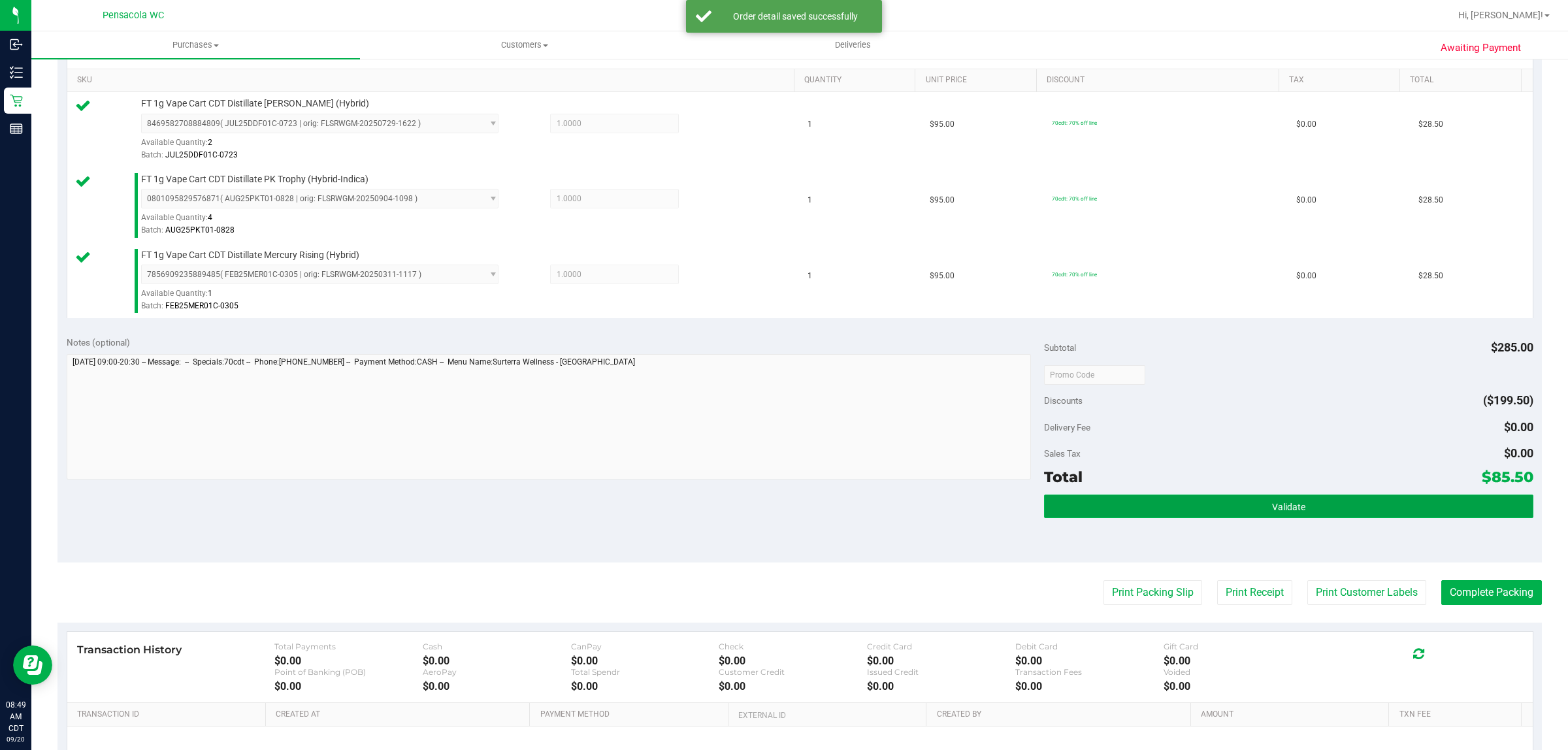
click at [1200, 503] on button "Validate" at bounding box center [1288, 506] width 488 height 23
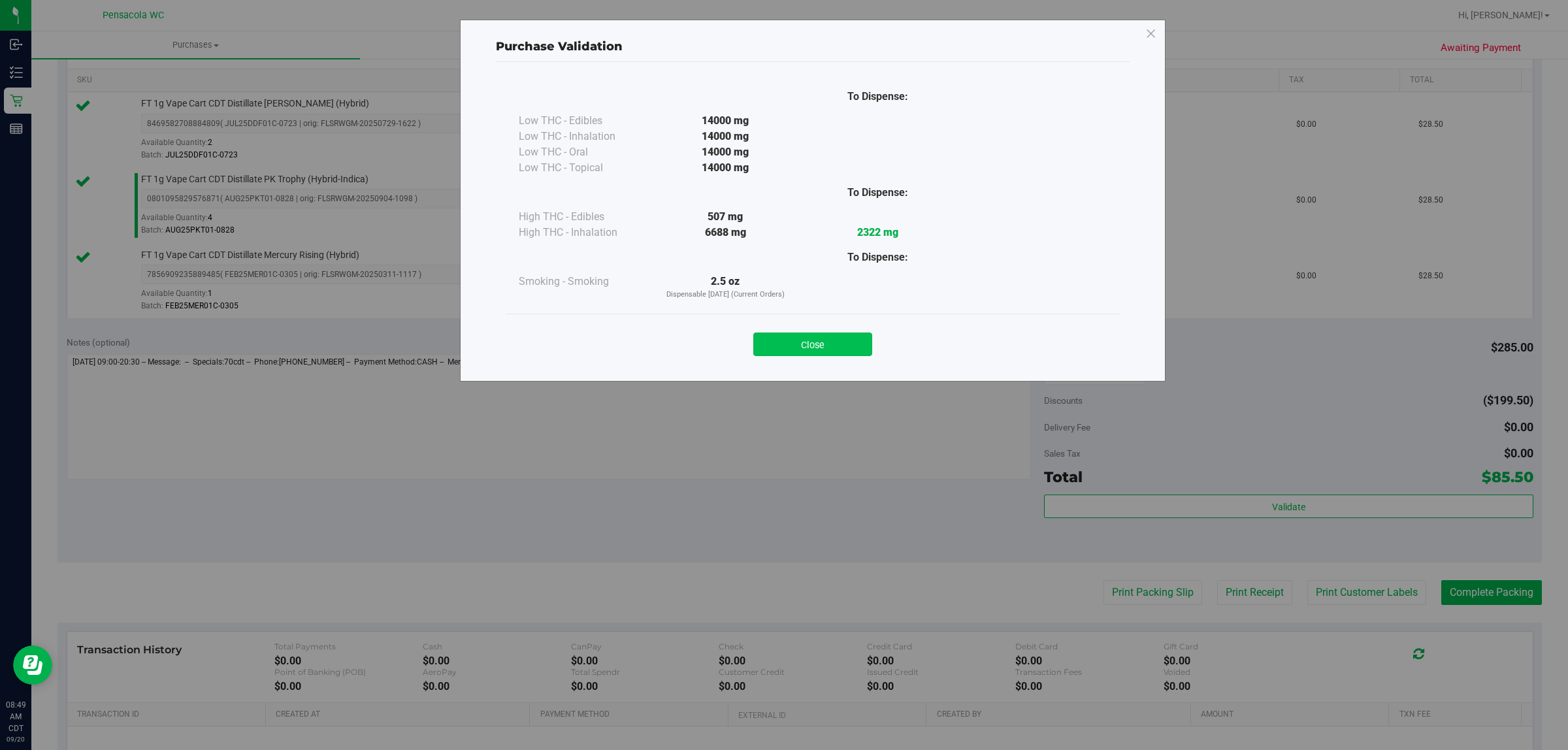
click at [834, 340] on button "Close" at bounding box center [812, 344] width 119 height 23
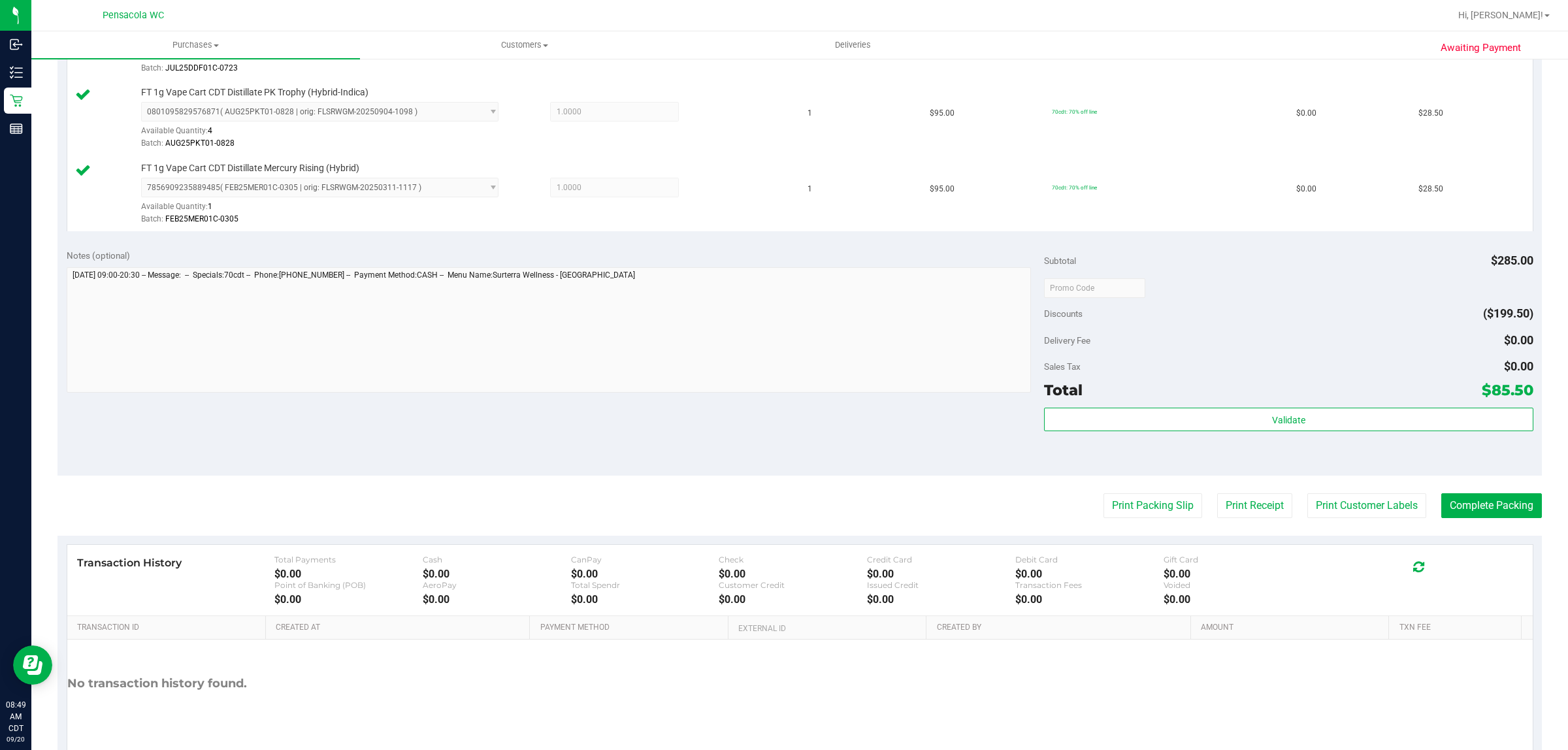
scroll to position [469, 0]
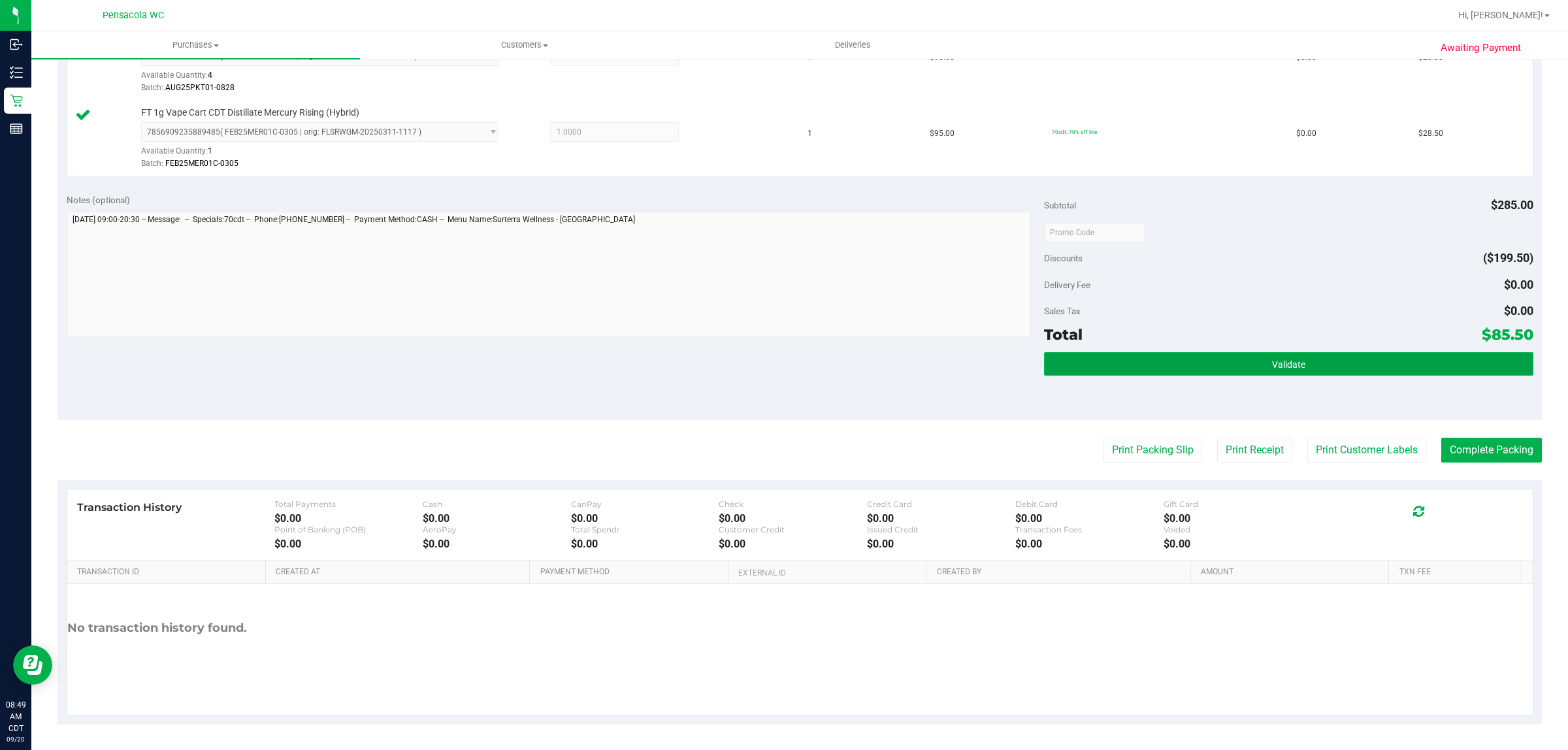
click at [1245, 363] on button "Validate" at bounding box center [1288, 364] width 488 height 23
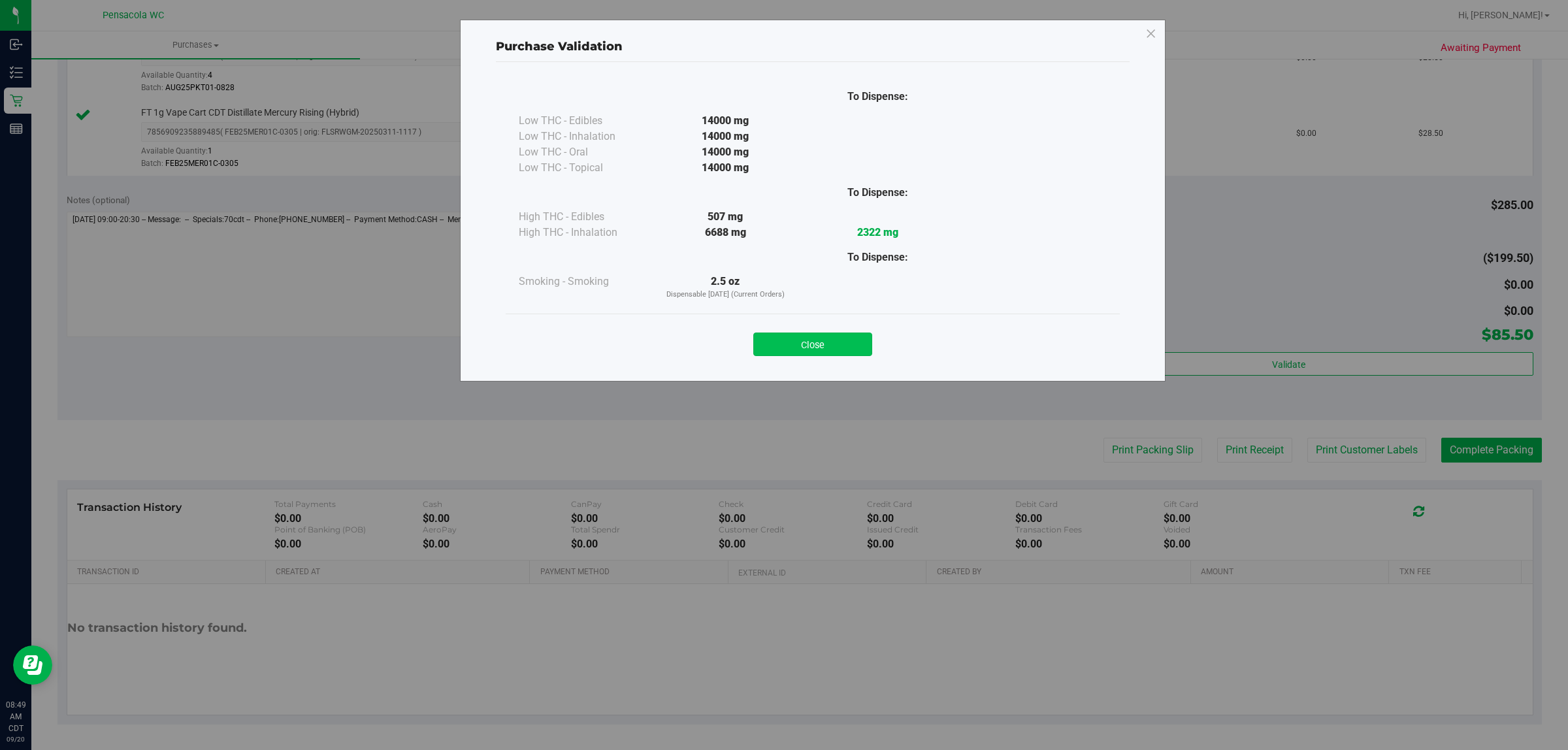
click at [812, 340] on button "Close" at bounding box center [812, 344] width 119 height 23
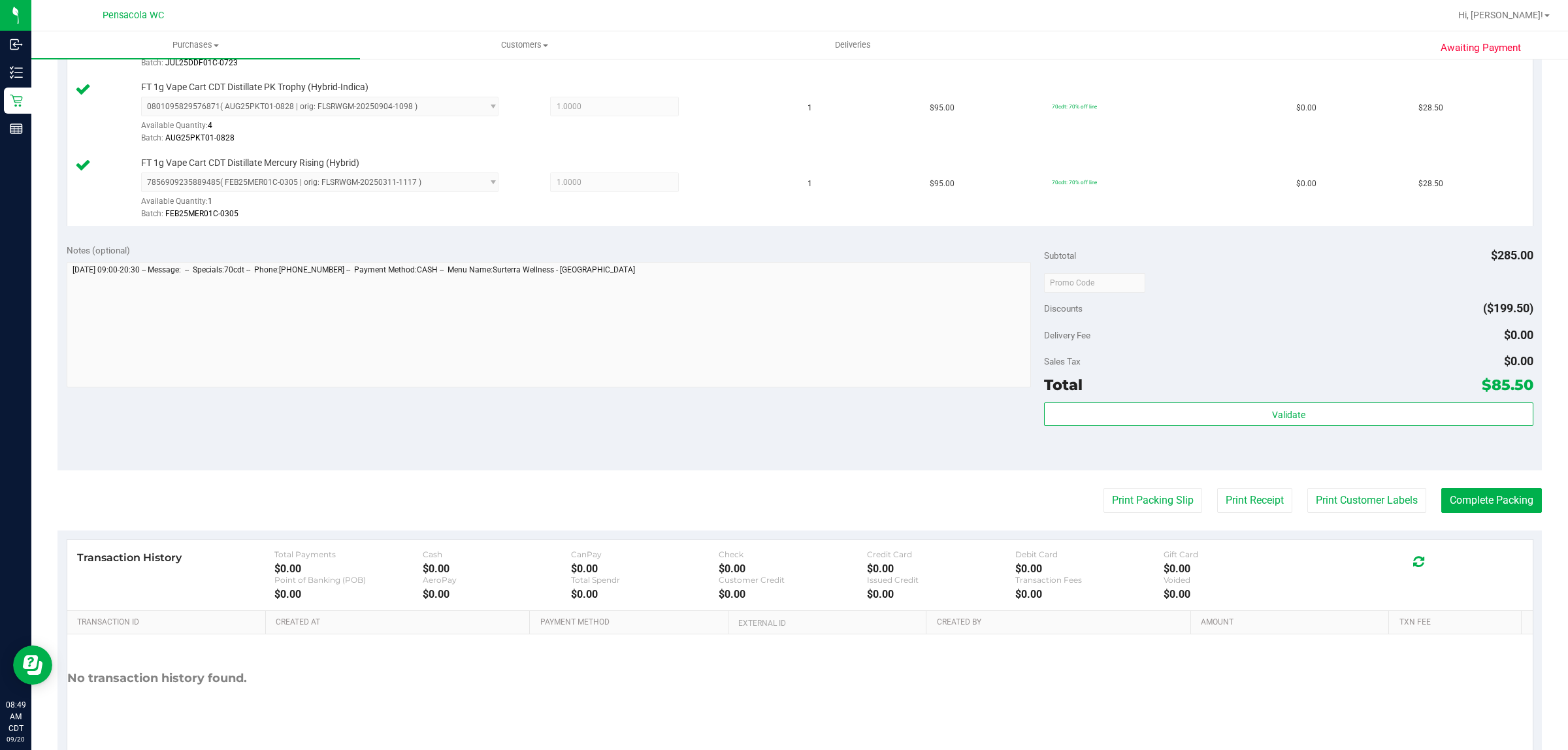
scroll to position [306, 0]
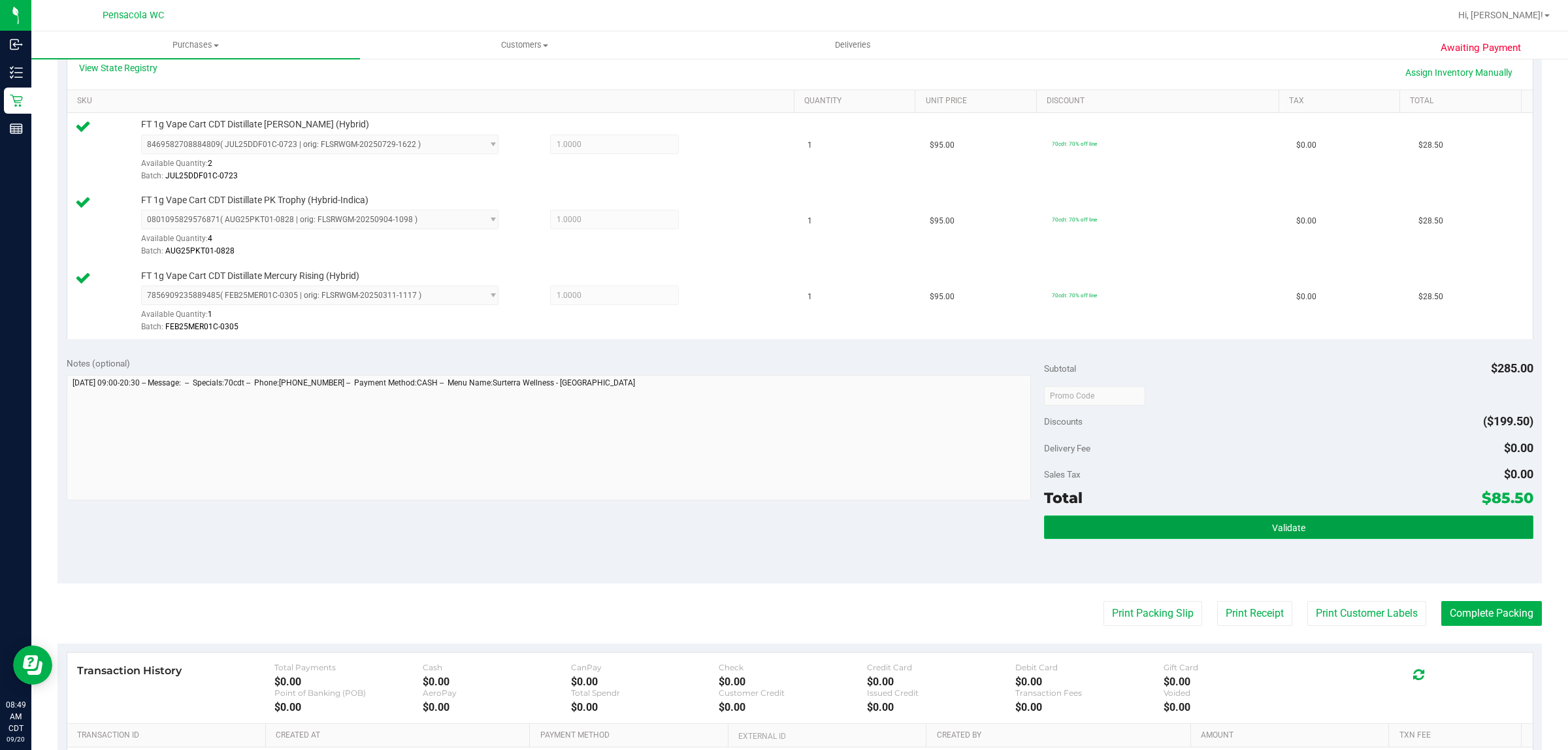
click at [1324, 530] on button "Validate" at bounding box center [1288, 527] width 488 height 23
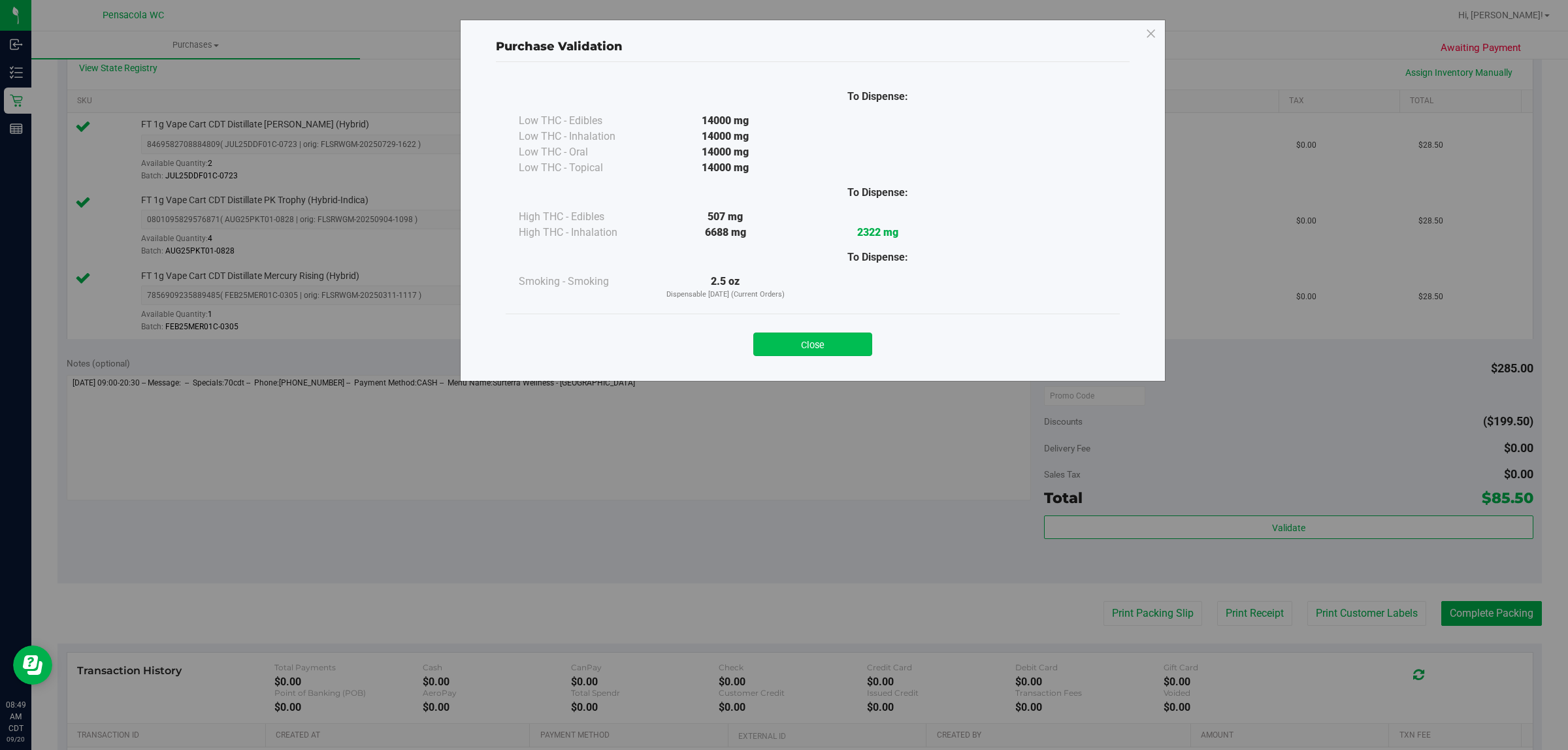
click at [815, 336] on button "Close" at bounding box center [812, 344] width 119 height 23
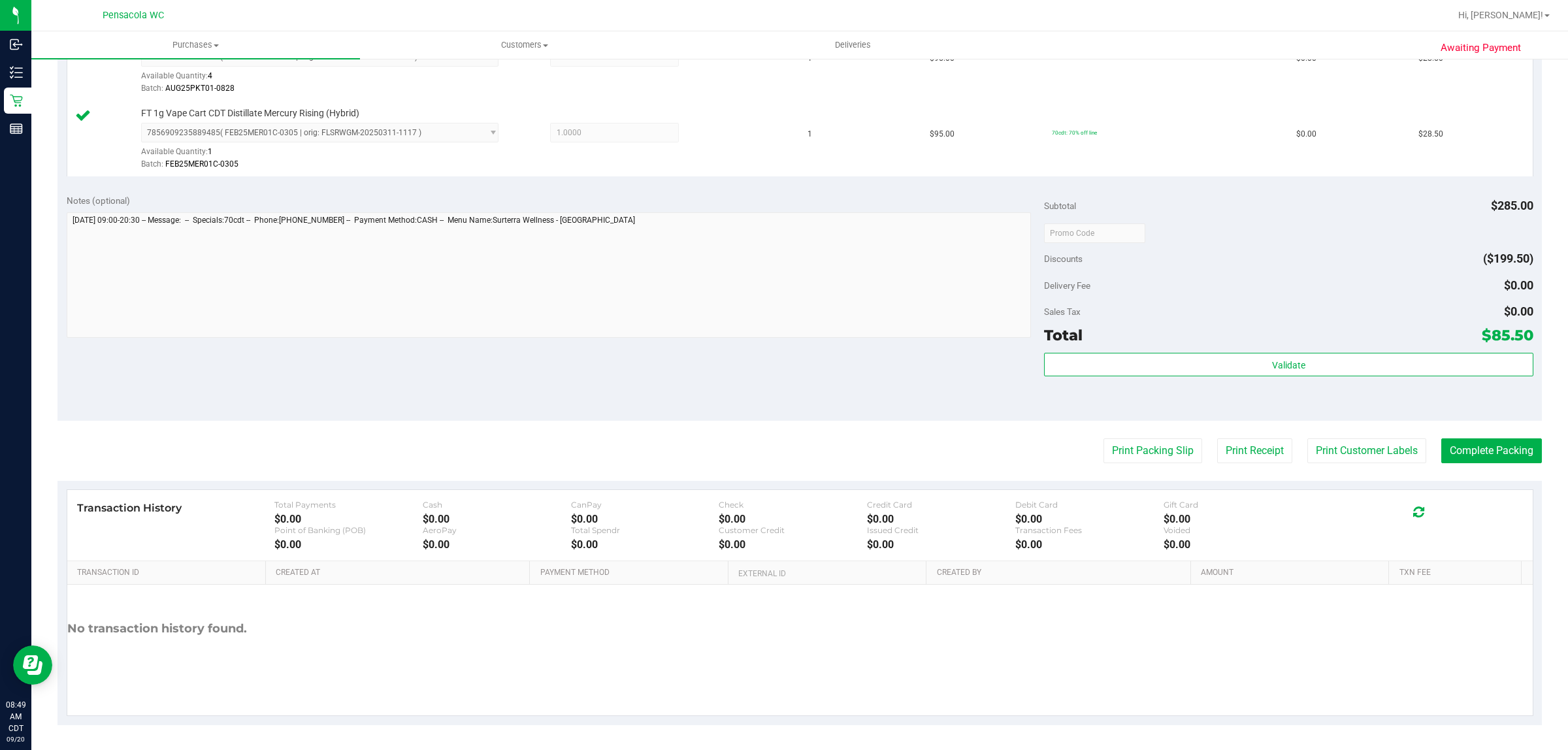
scroll to position [469, 0]
click at [1109, 448] on button "Print Packing Slip" at bounding box center [1153, 450] width 99 height 25
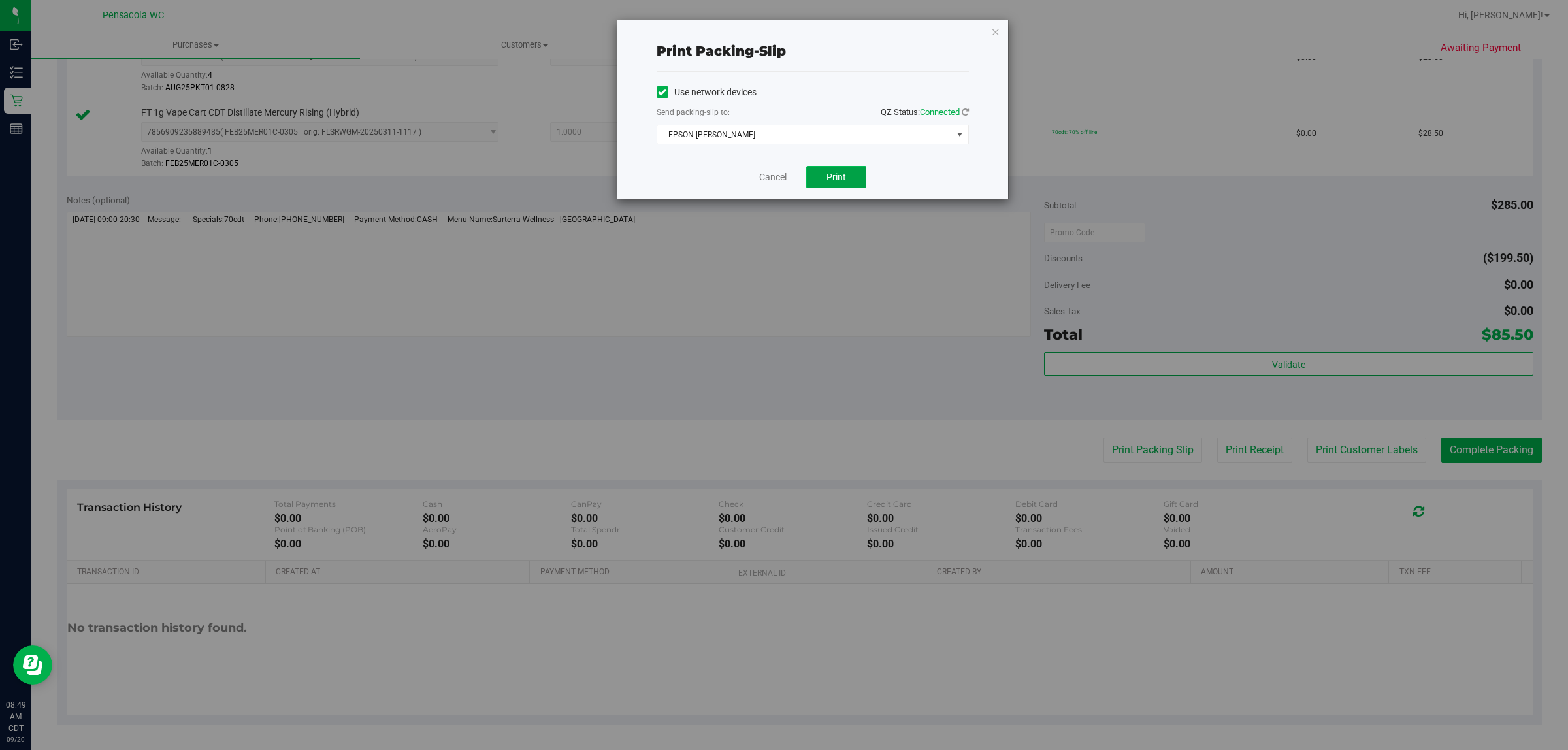
click at [812, 178] on button "Print" at bounding box center [836, 177] width 60 height 23
click at [996, 28] on icon "button" at bounding box center [995, 31] width 9 height 16
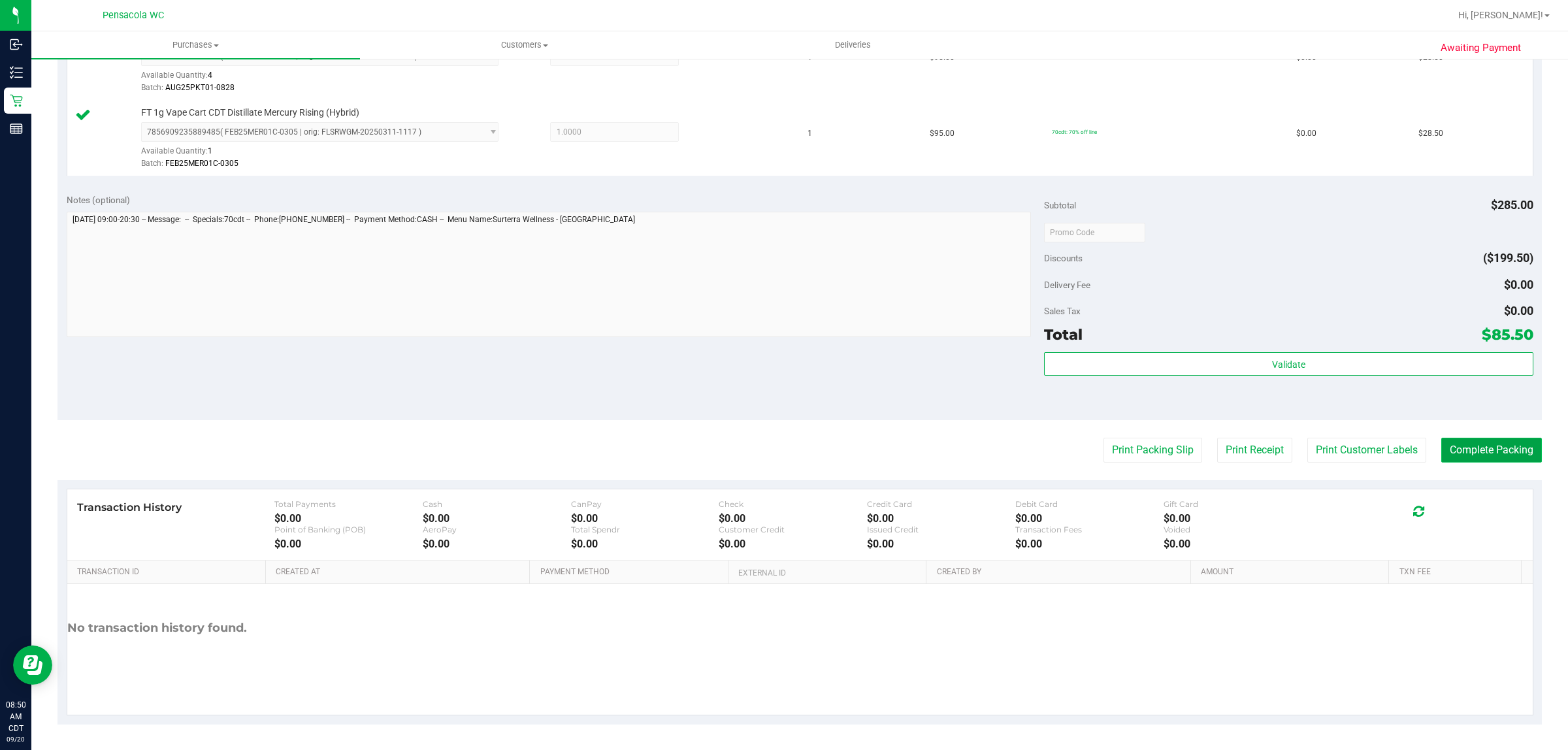
click at [1499, 452] on button "Complete Packing" at bounding box center [1491, 450] width 100 height 25
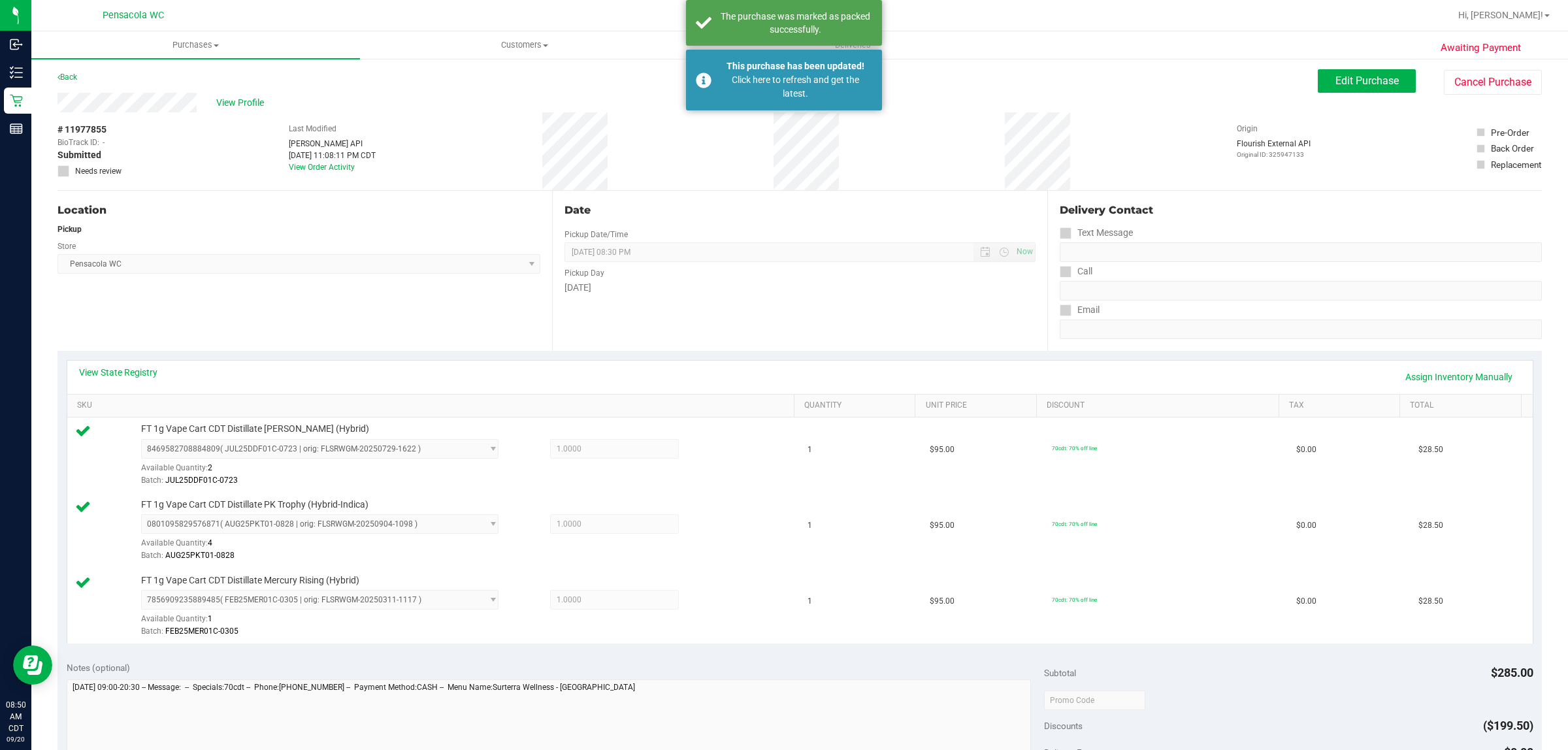
scroll to position [0, 0]
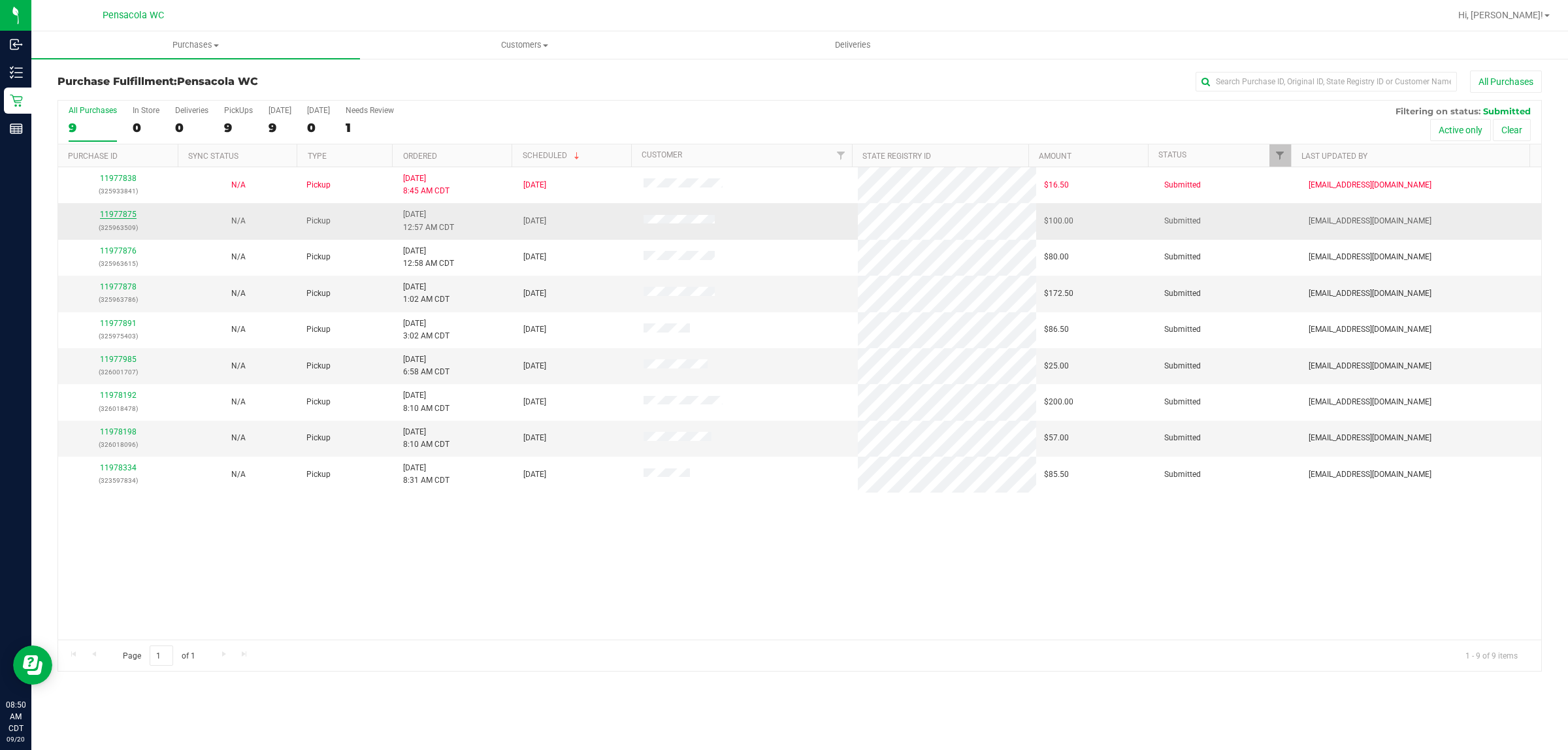
click at [118, 218] on link "11977875" at bounding box center [118, 214] width 36 height 9
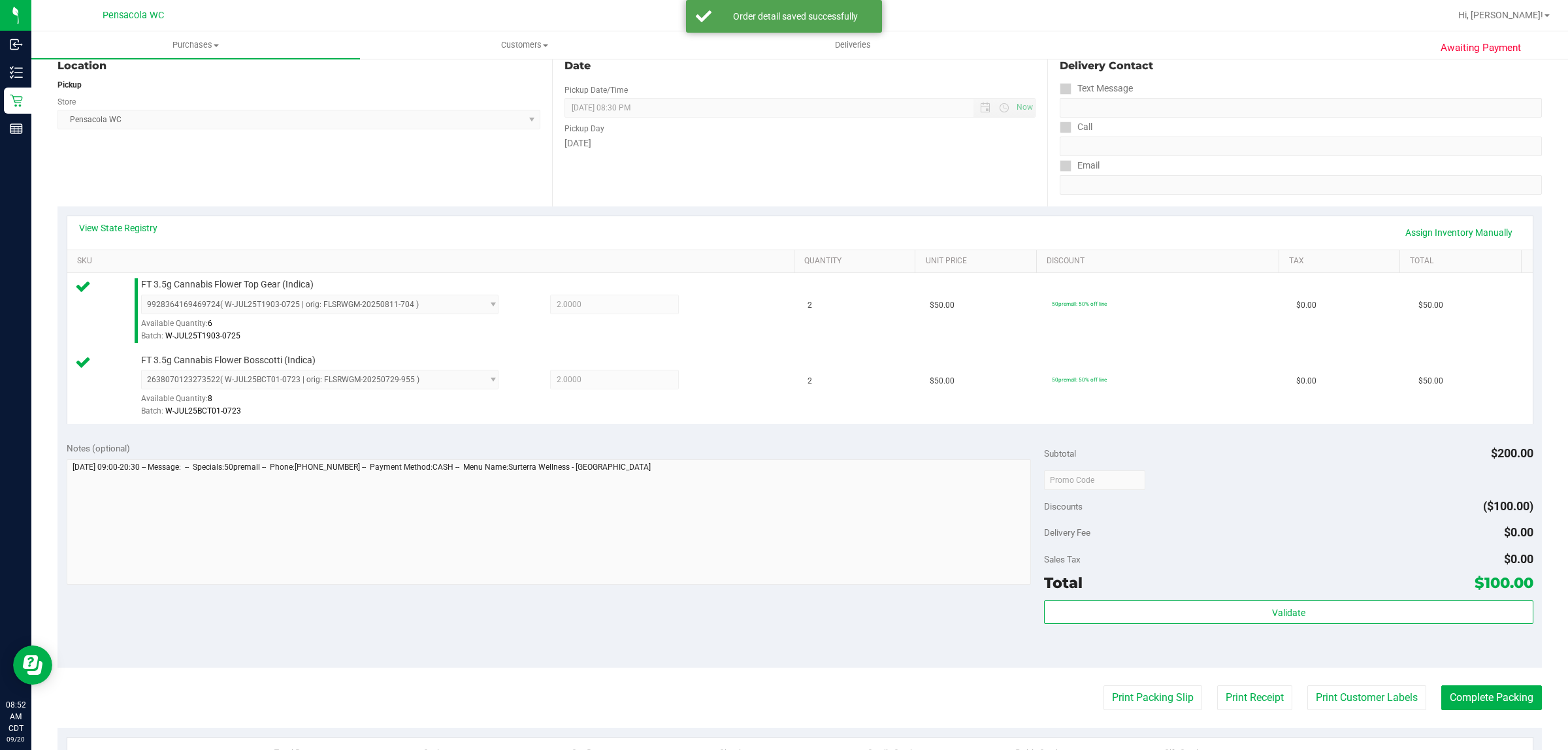
scroll to position [163, 0]
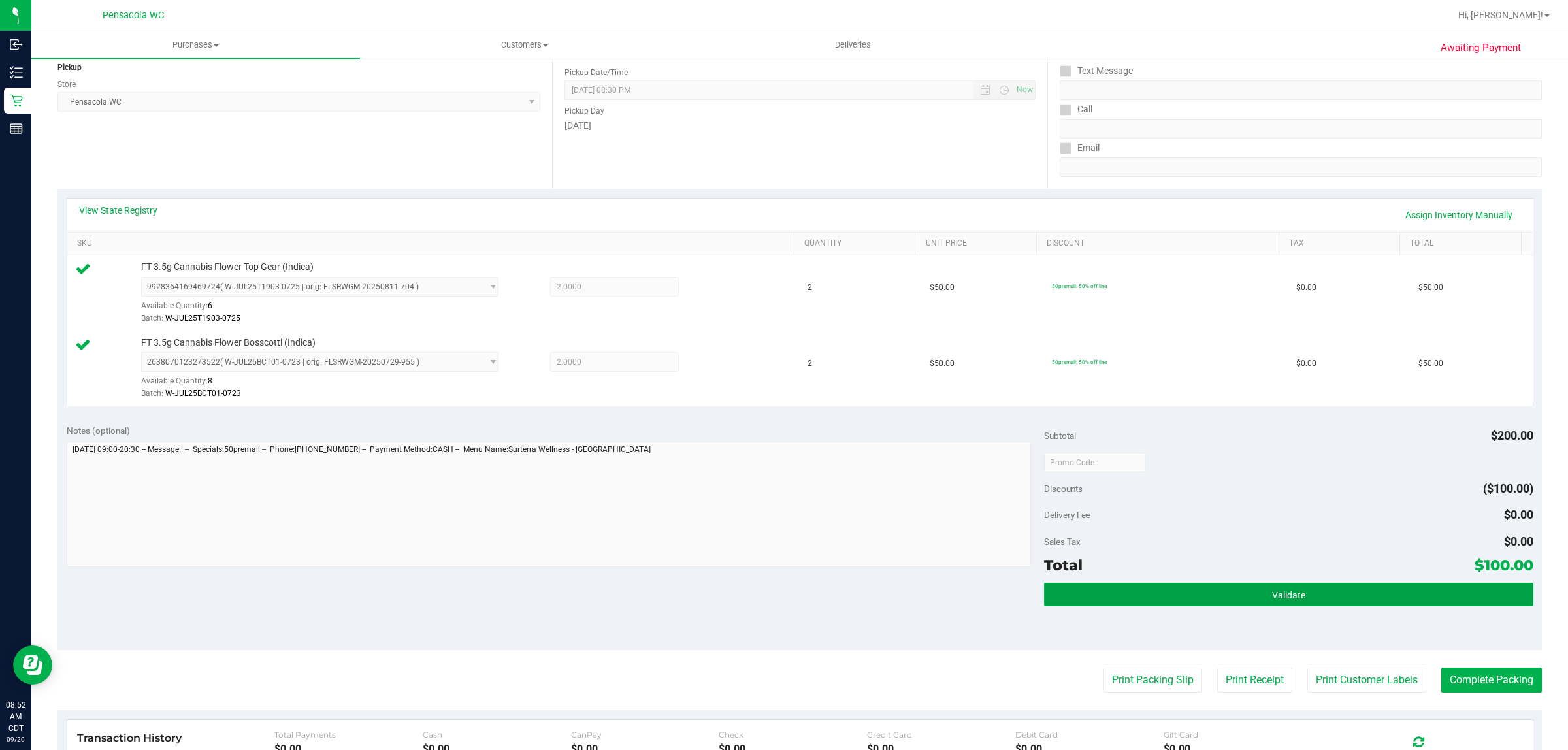
click at [1396, 605] on button "Validate" at bounding box center [1288, 594] width 488 height 23
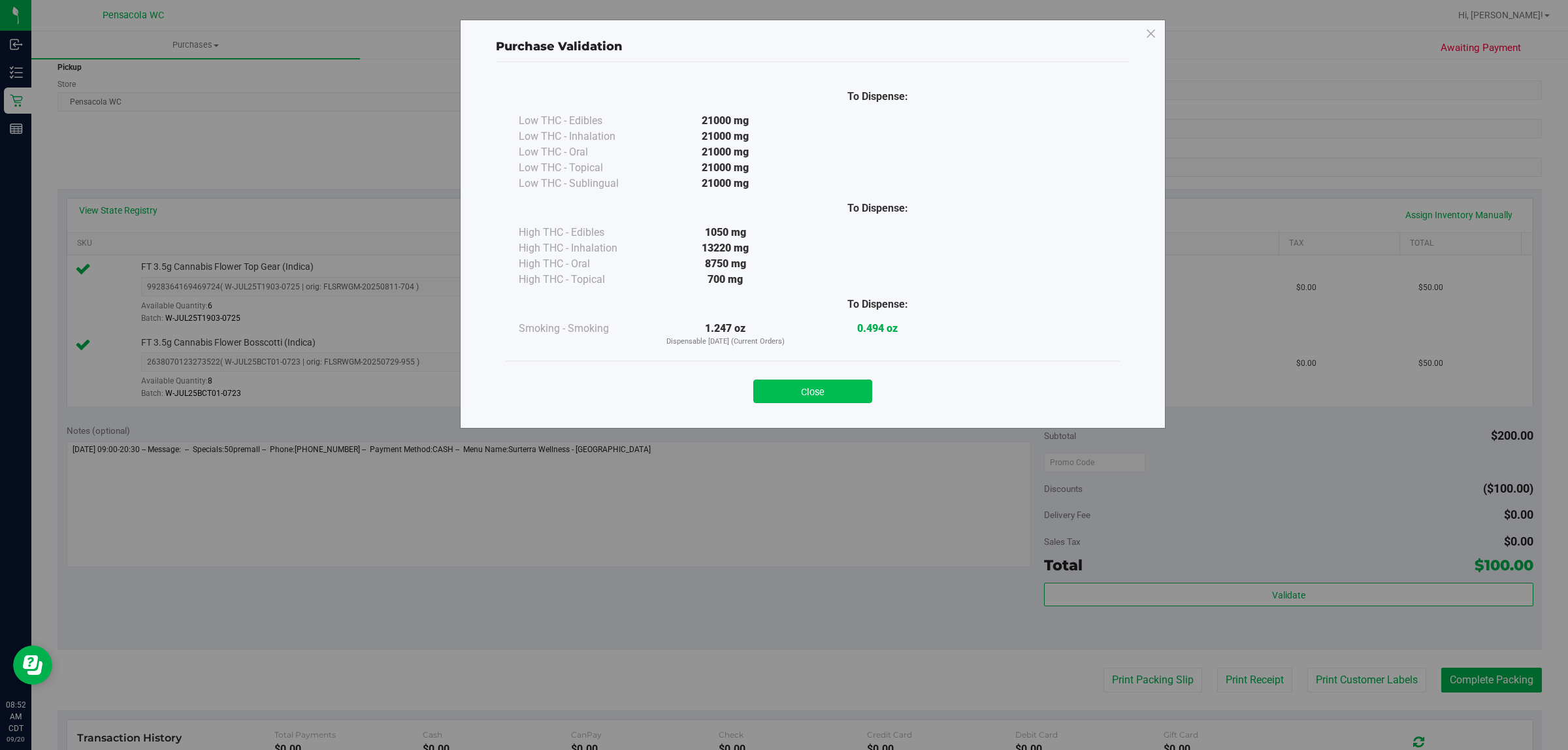
click at [853, 388] on button "Close" at bounding box center [812, 391] width 119 height 23
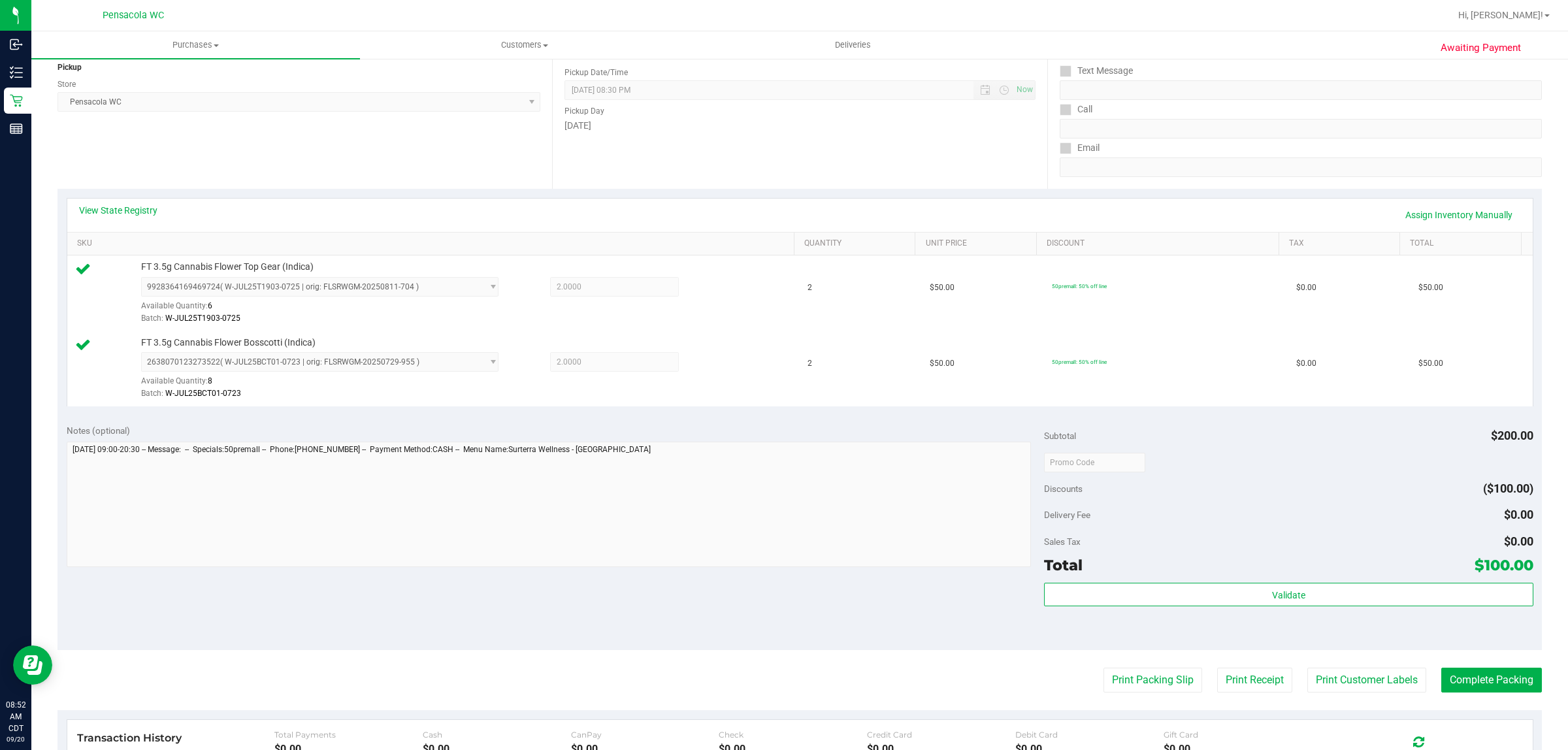
click at [1127, 667] on purchase-details "Back Edit Purchase Cancel Purchase View Profile # 11977875 BioTrack ID: - Submi…" at bounding box center [800, 431] width 1484 height 1047
click at [1129, 670] on button "Print Packing Slip" at bounding box center [1153, 679] width 99 height 25
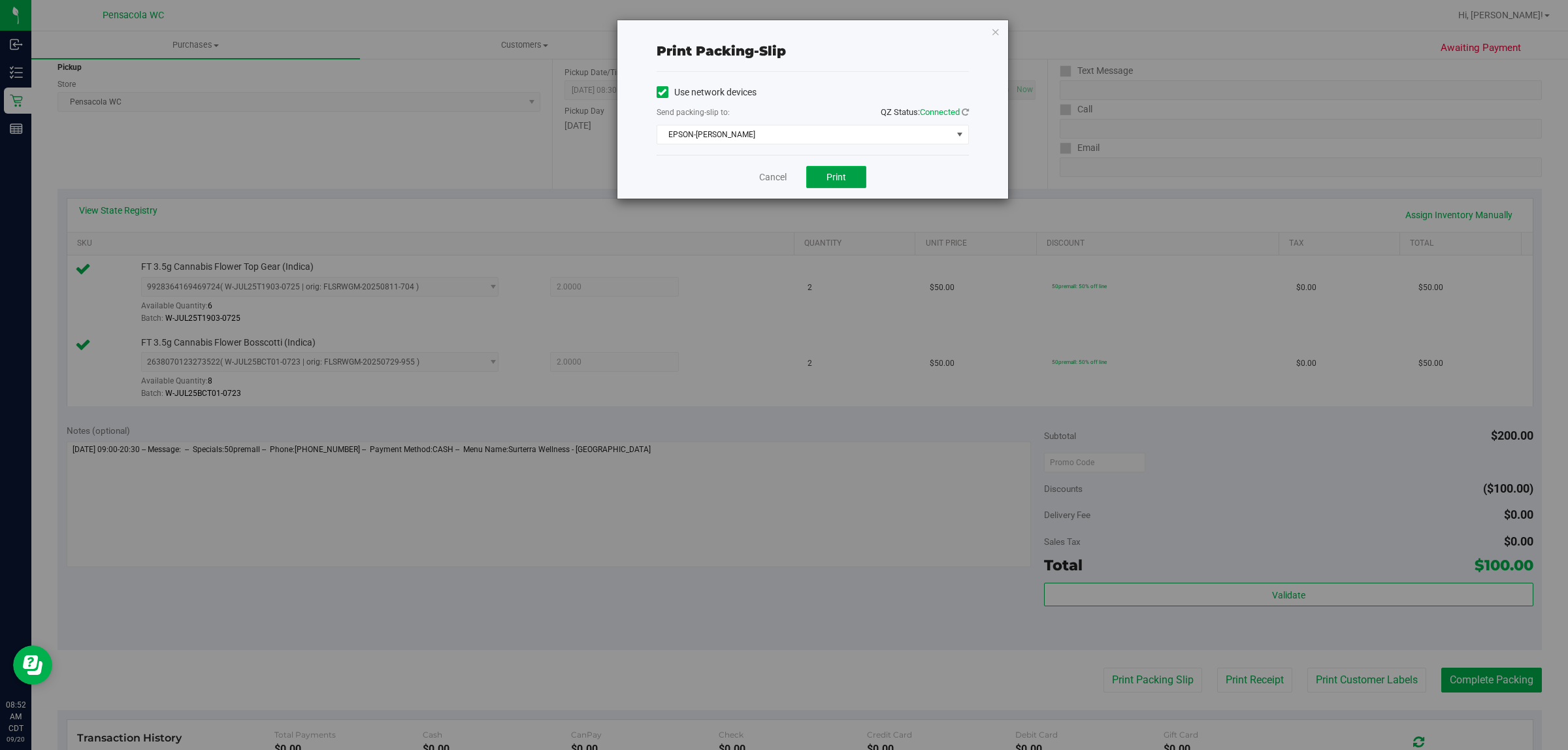
click at [856, 187] on button "Print" at bounding box center [836, 177] width 60 height 23
click at [993, 36] on icon "button" at bounding box center [995, 31] width 9 height 16
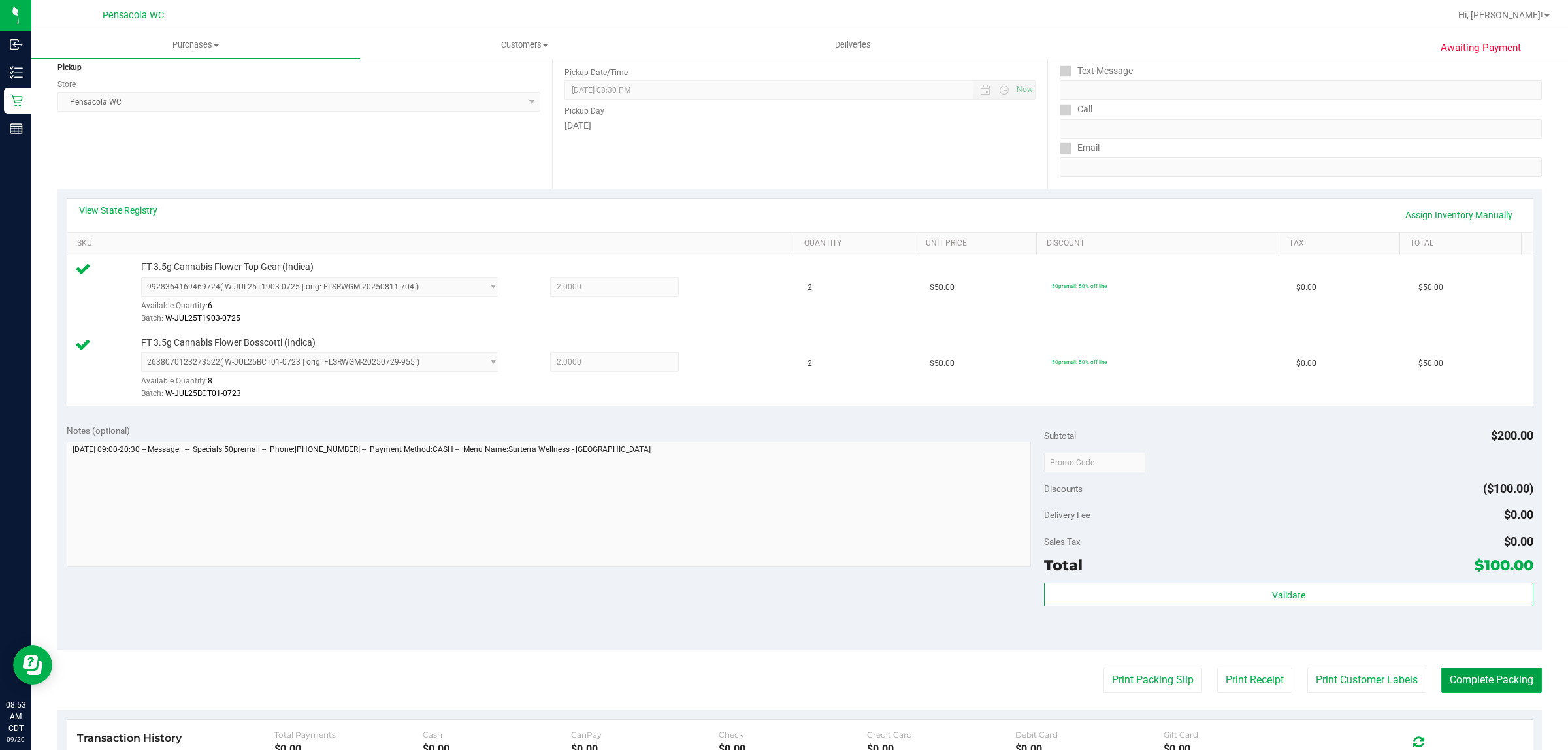
click at [1457, 682] on button "Complete Packing" at bounding box center [1491, 679] width 100 height 25
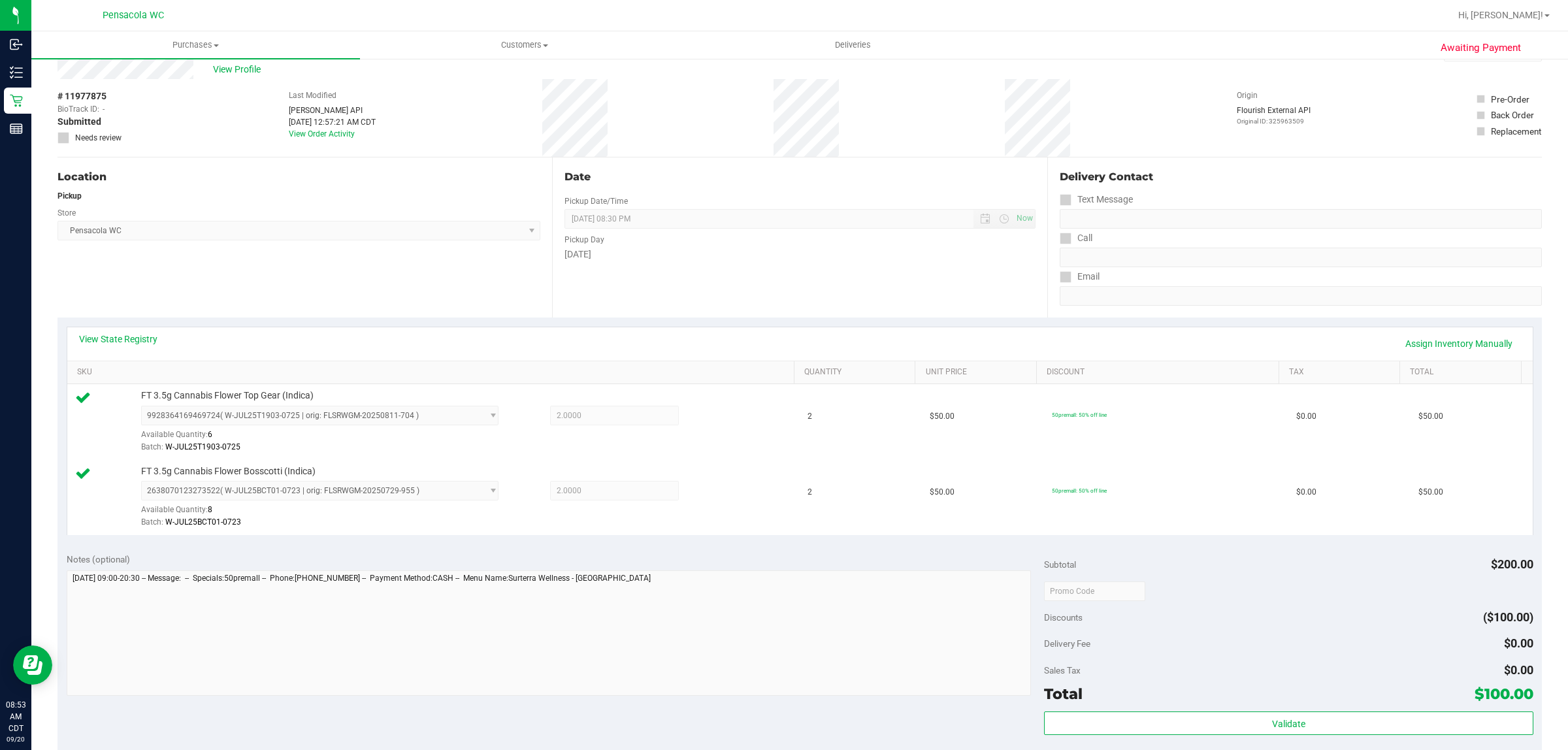
scroll to position [0, 0]
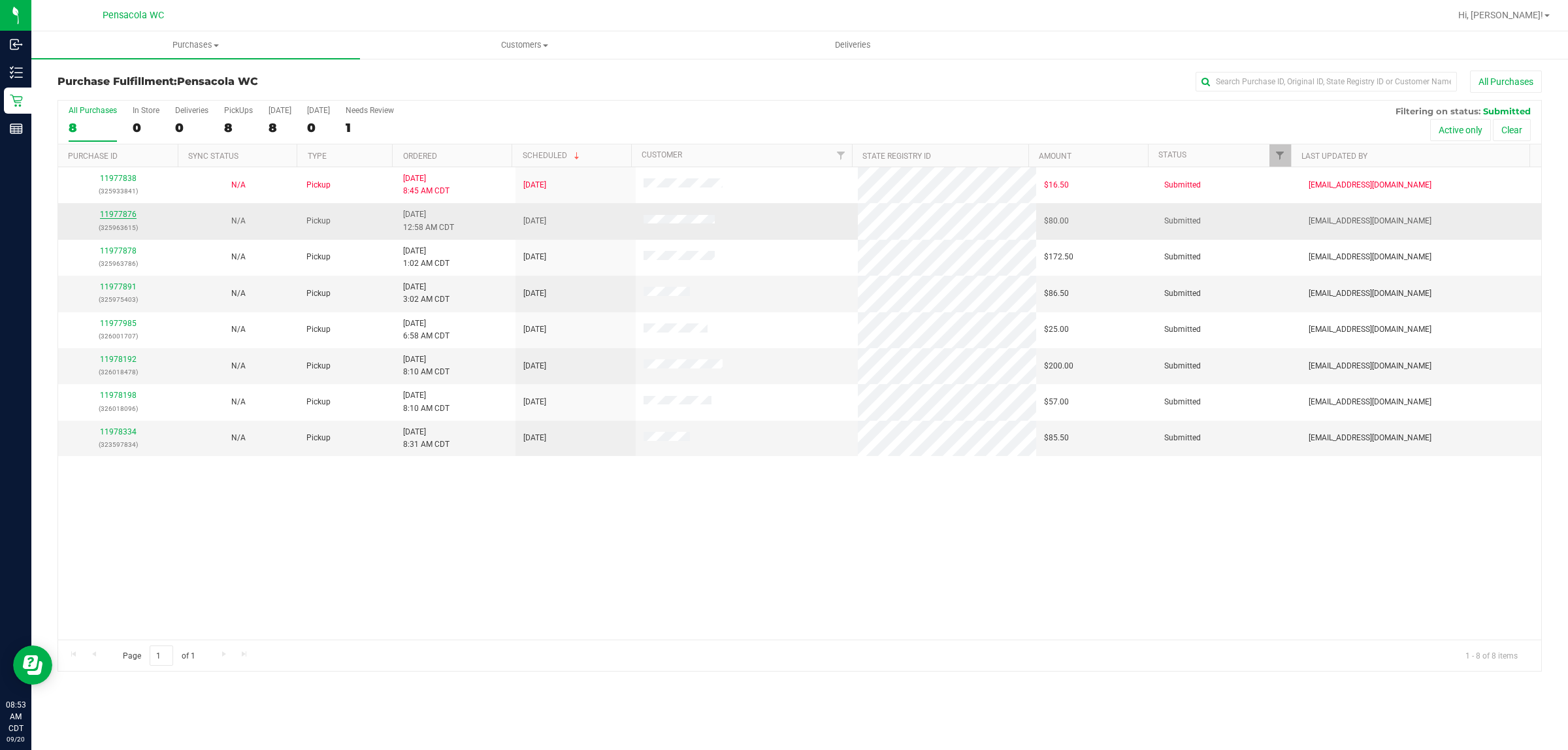
click at [112, 216] on link "11977876" at bounding box center [118, 214] width 36 height 9
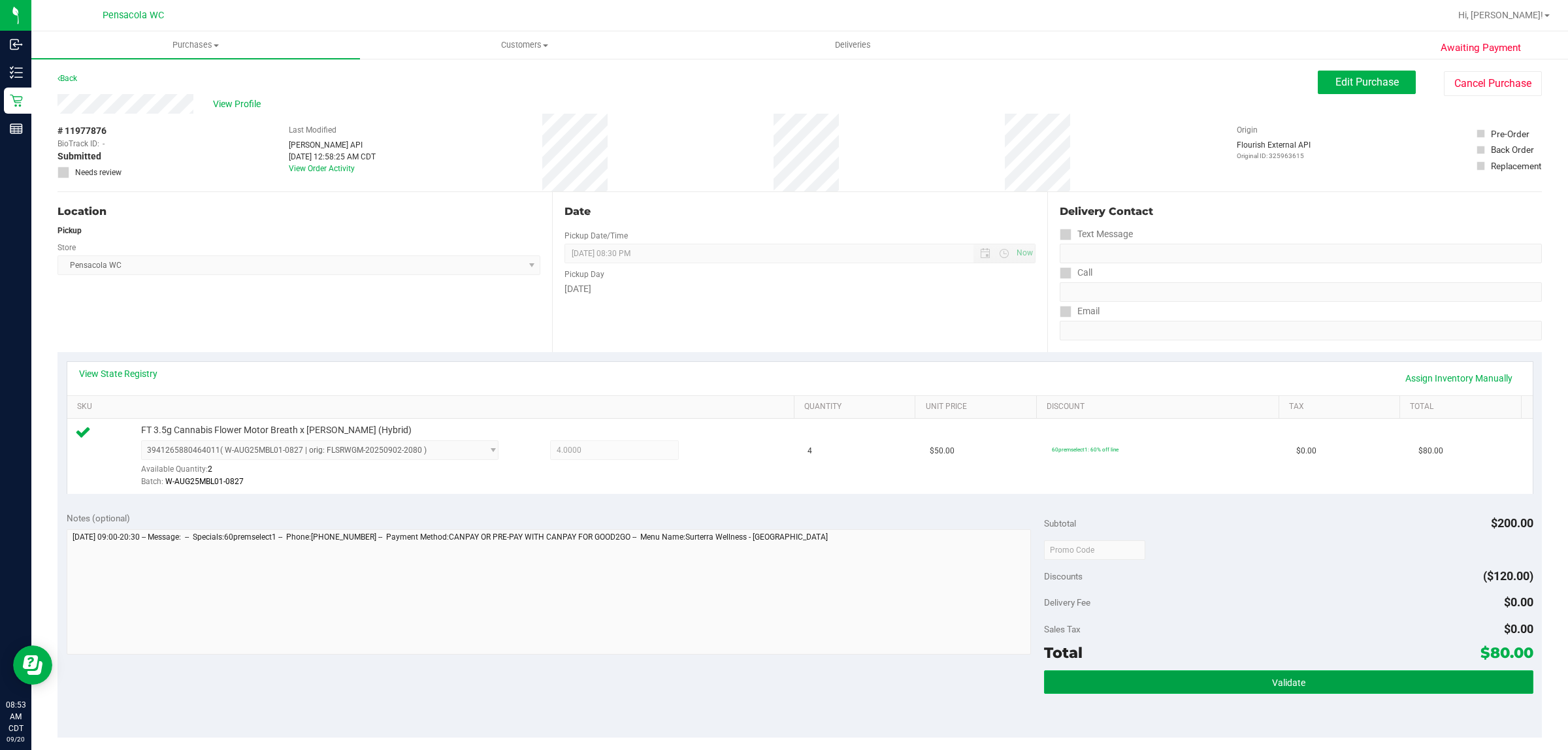
click at [1187, 690] on button "Validate" at bounding box center [1288, 682] width 488 height 23
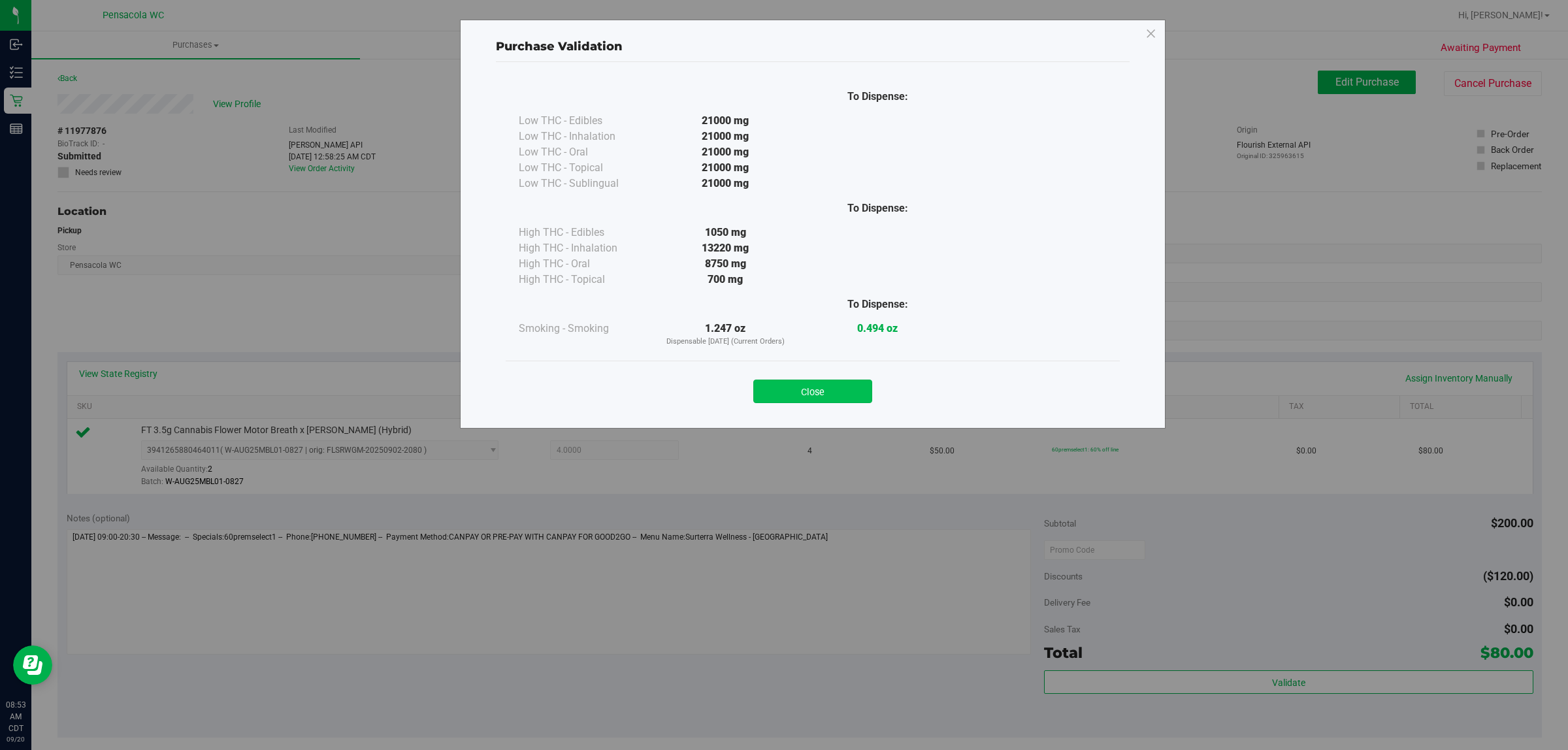
click at [798, 393] on button "Close" at bounding box center [812, 391] width 119 height 23
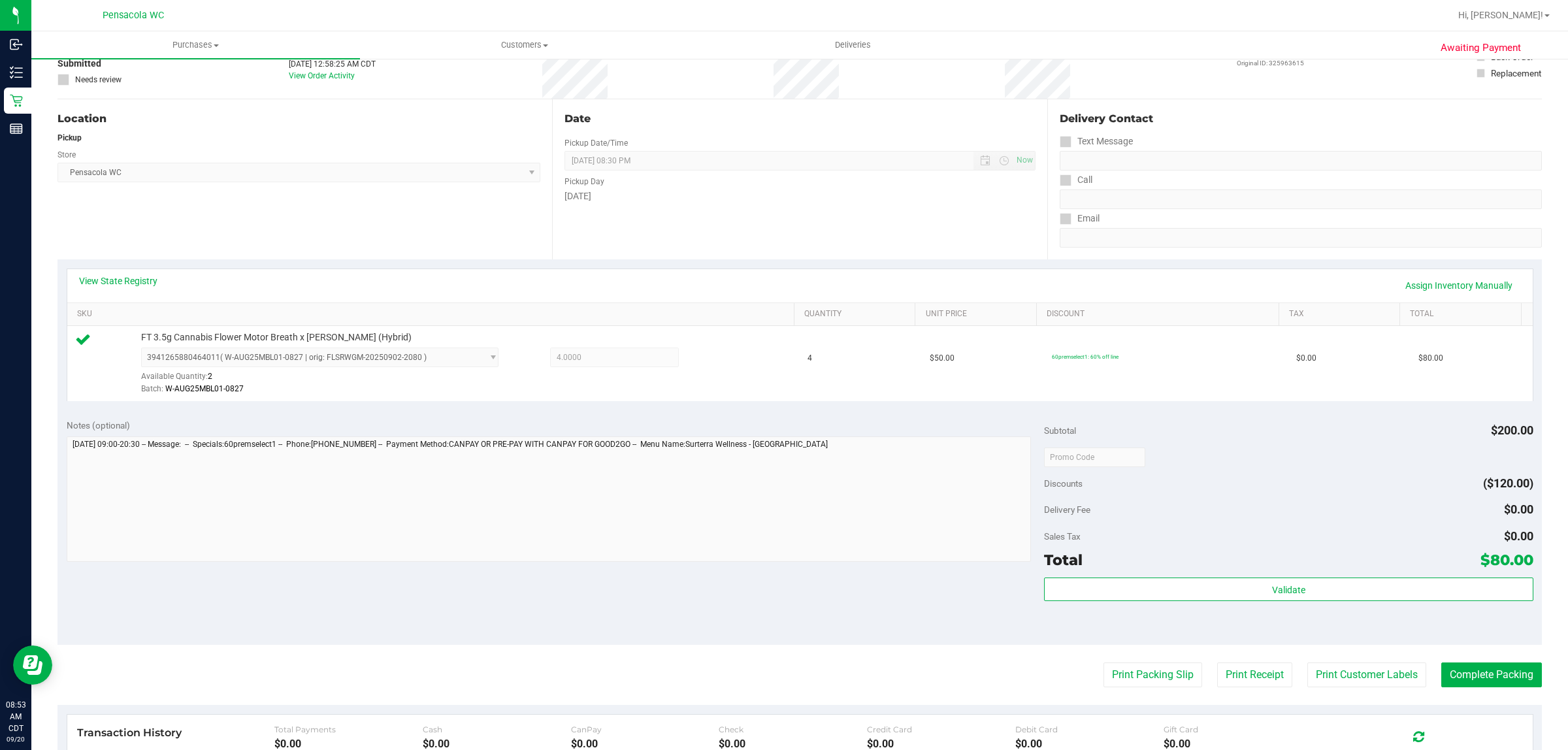
scroll to position [245, 0]
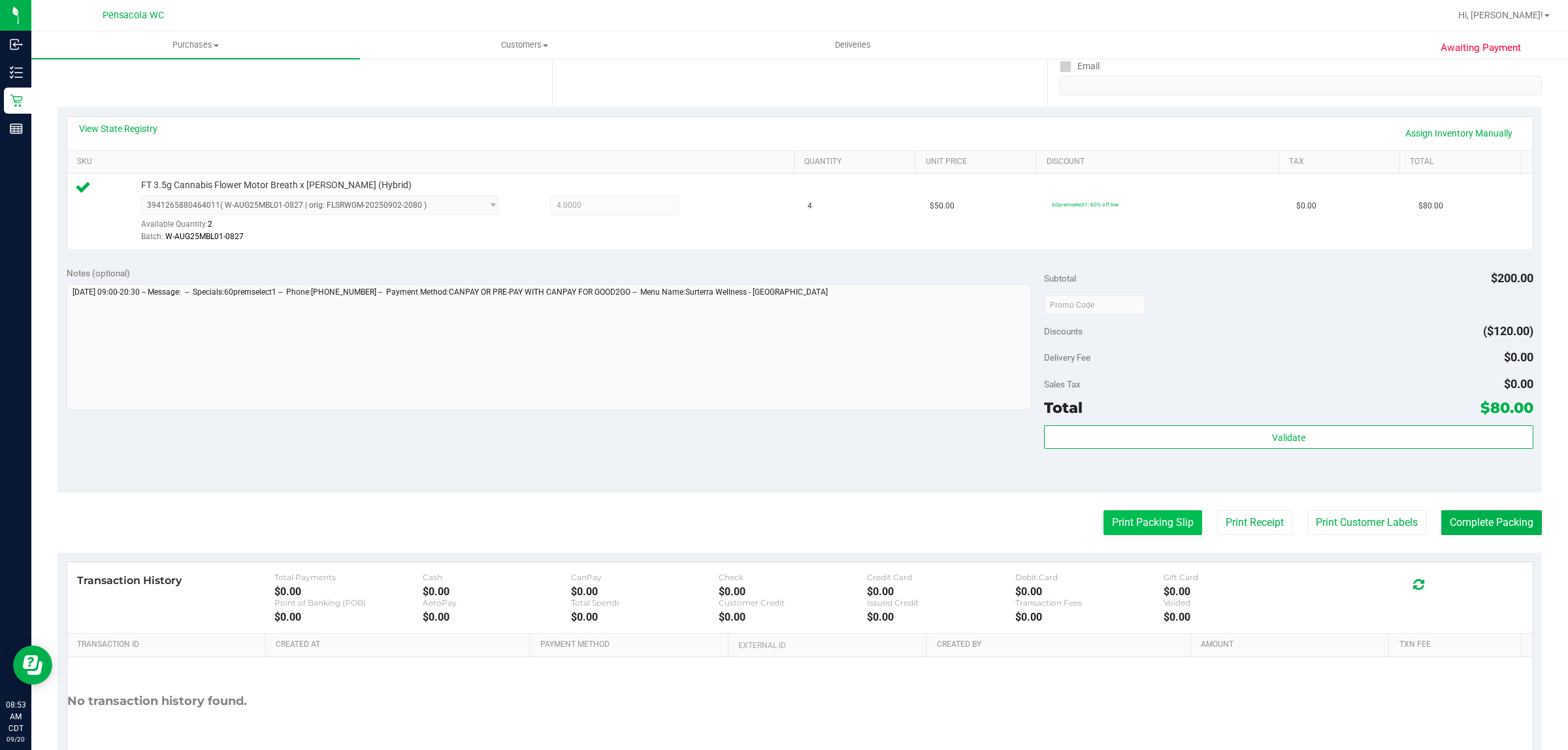
click at [1135, 523] on button "Print Packing Slip" at bounding box center [1153, 522] width 99 height 25
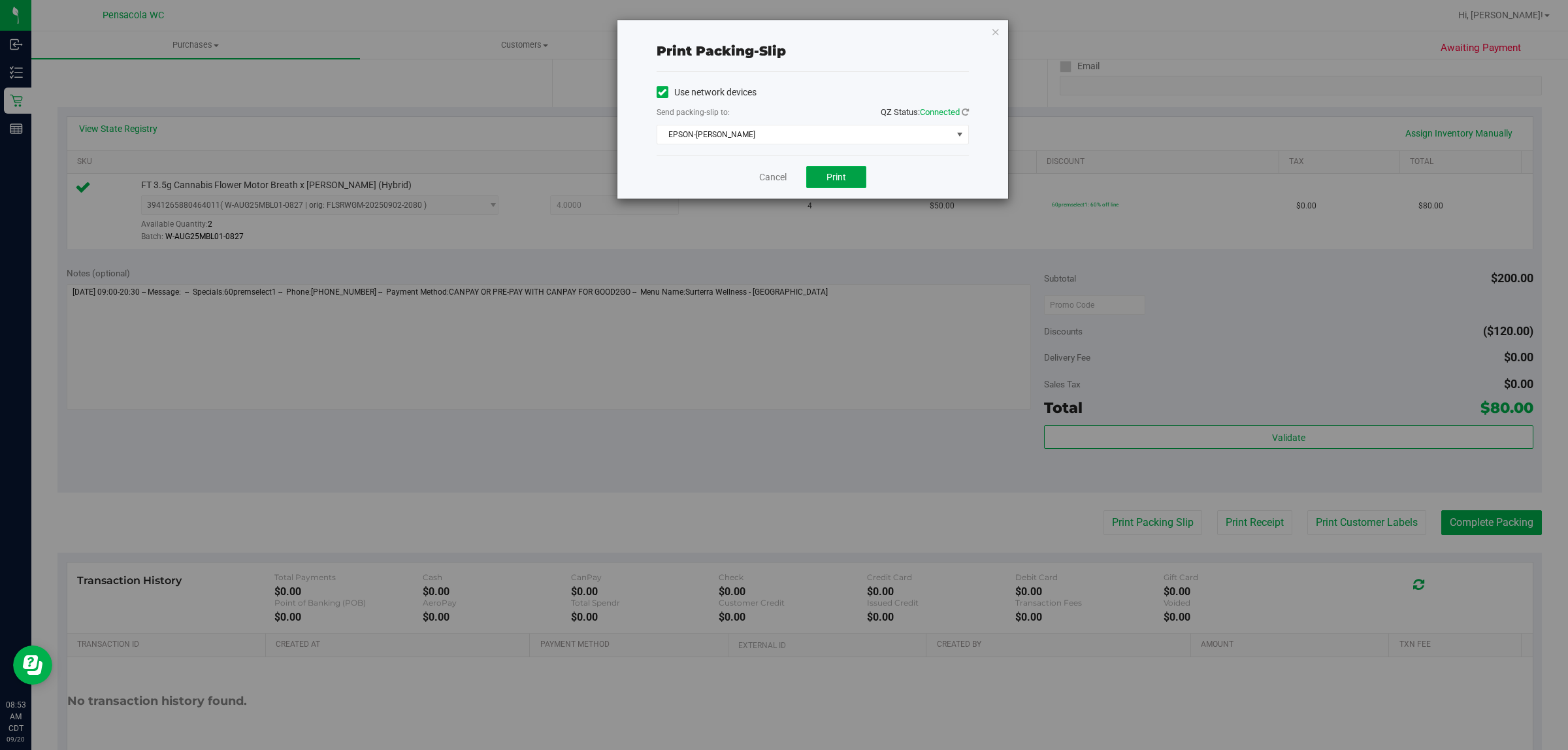
click at [840, 170] on button "Print" at bounding box center [836, 177] width 60 height 23
drag, startPoint x: 991, startPoint y: 30, endPoint x: 1006, endPoint y: 307, distance: 277.4
click at [990, 30] on div "Print packing-slip Use network devices Send packing-slip to: QZ Status: Connect…" at bounding box center [812, 109] width 391 height 178
click at [997, 31] on icon "button" at bounding box center [995, 31] width 9 height 16
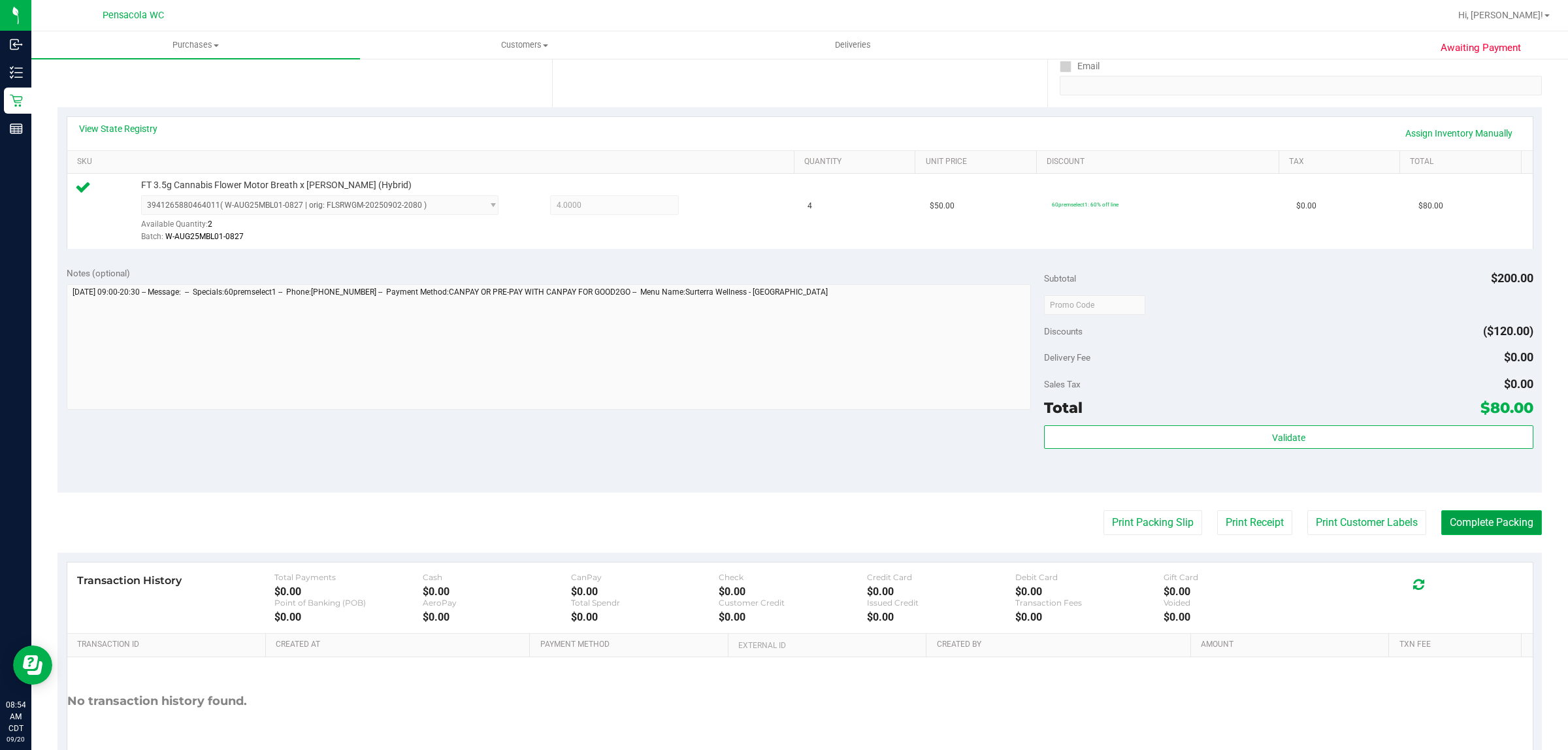
click at [1486, 527] on button "Complete Packing" at bounding box center [1491, 522] width 100 height 25
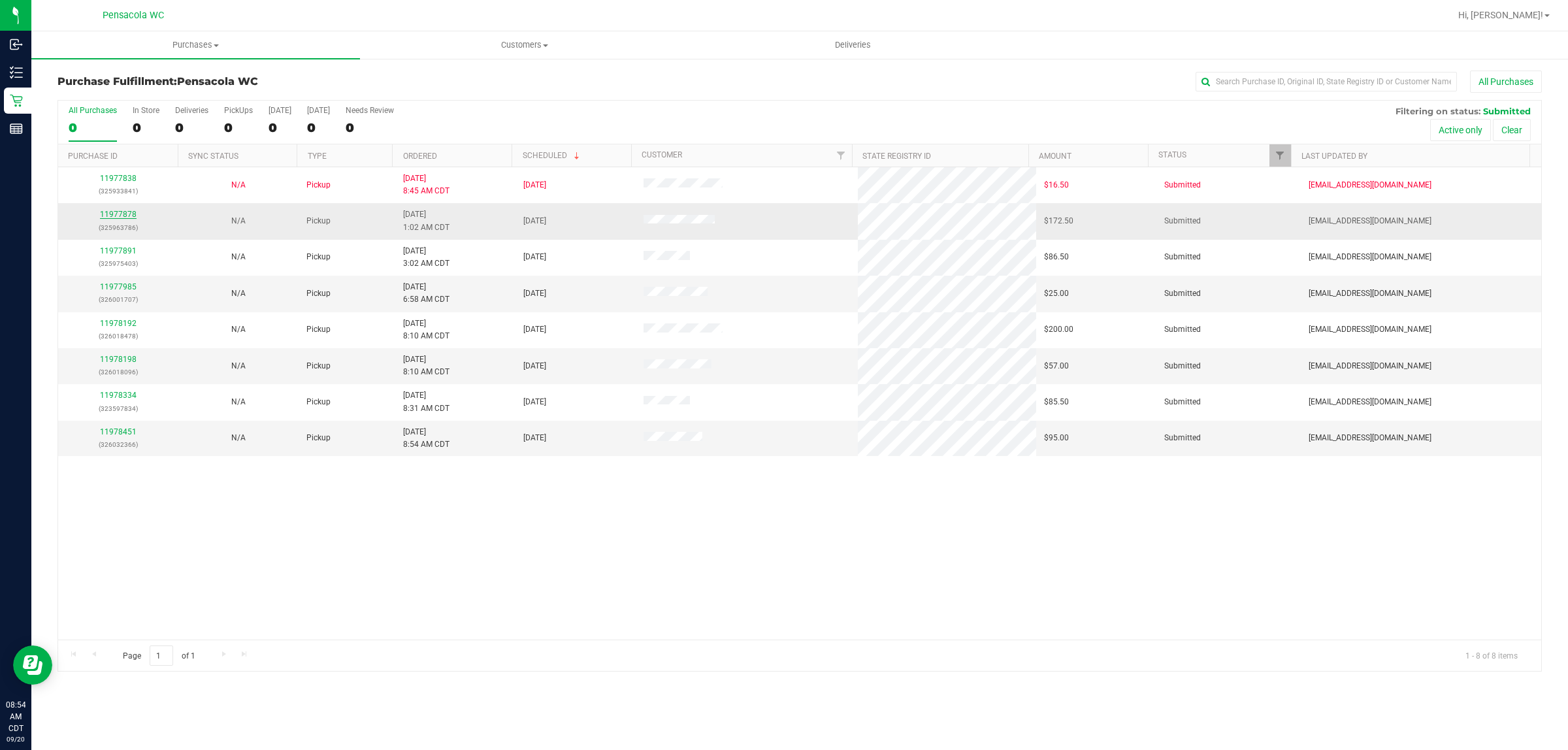
click at [122, 211] on link "11977878" at bounding box center [118, 214] width 36 height 9
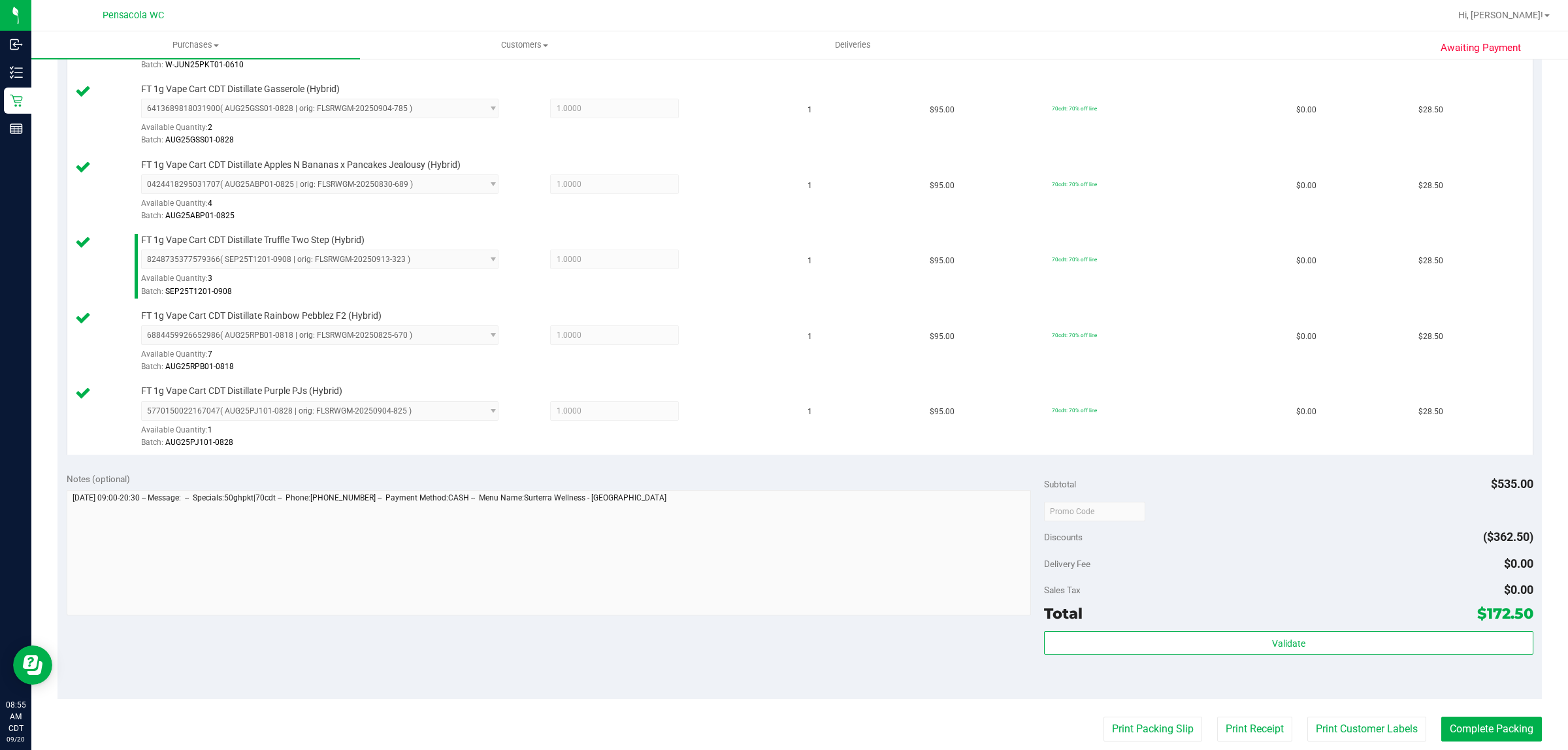
scroll to position [490, 0]
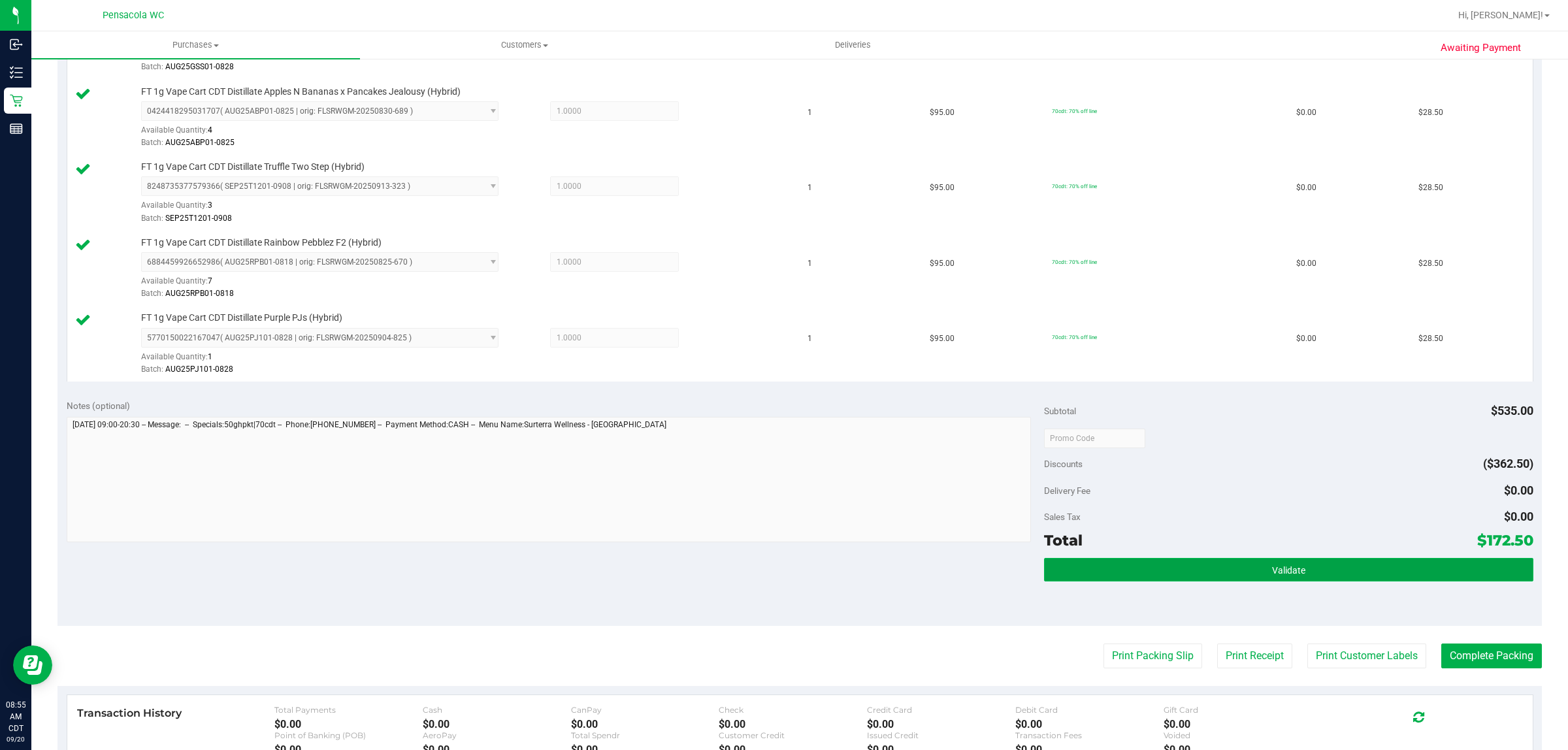
click at [1242, 581] on button "Validate" at bounding box center [1288, 570] width 488 height 23
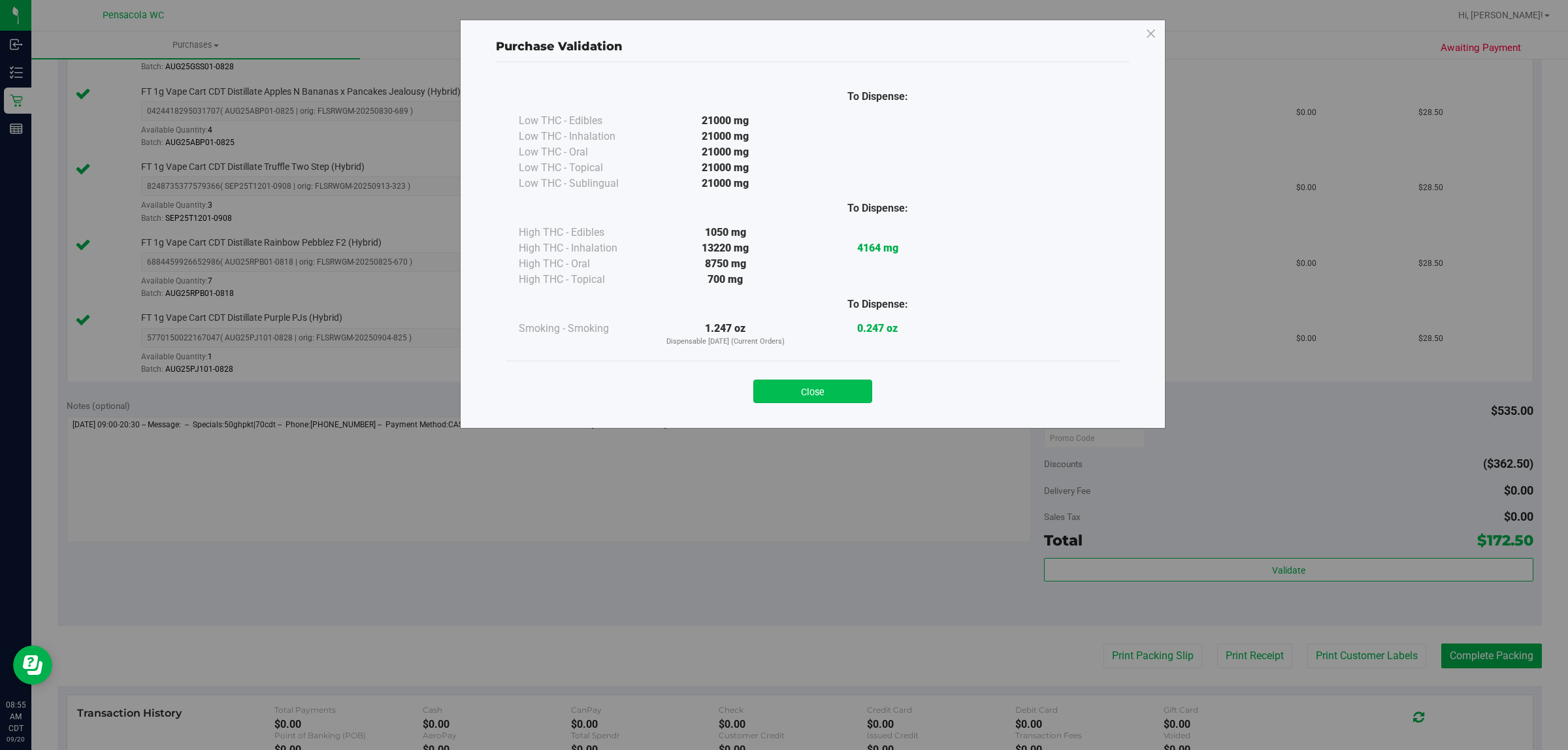
click at [834, 383] on button "Close" at bounding box center [812, 391] width 119 height 23
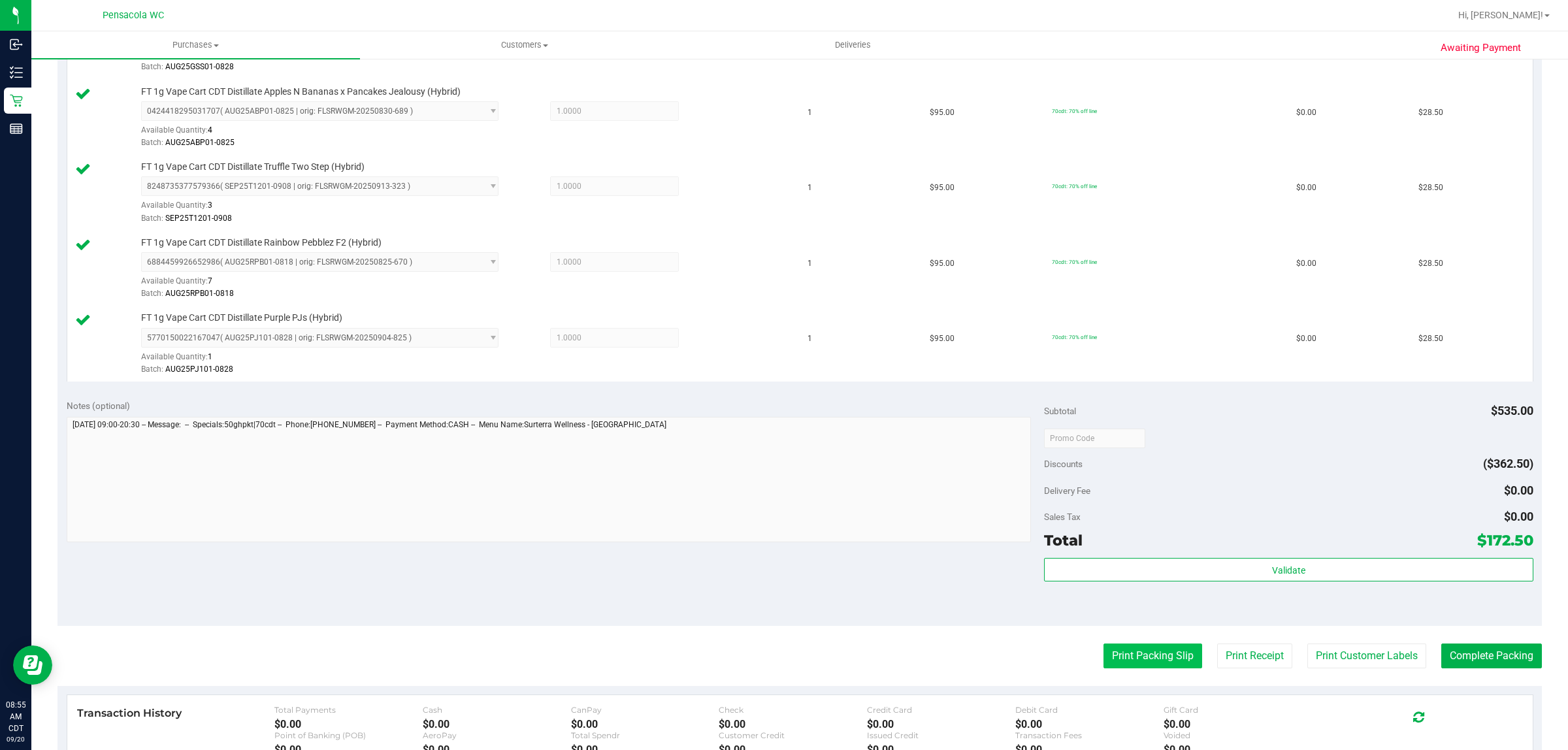
click at [1111, 653] on button "Print Packing Slip" at bounding box center [1153, 655] width 99 height 25
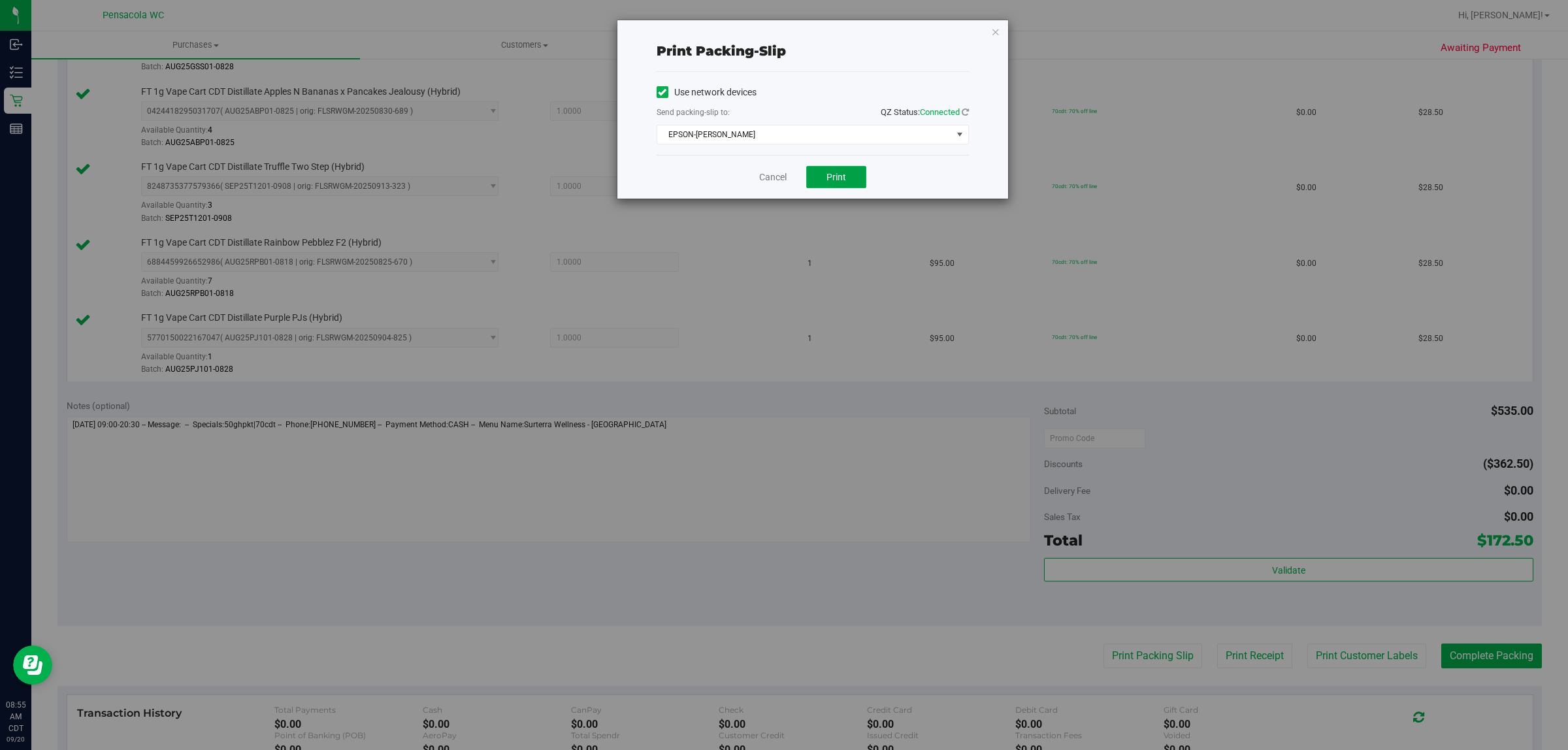
click at [828, 177] on span "Print" at bounding box center [836, 177] width 20 height 10
click at [997, 33] on icon "button" at bounding box center [995, 31] width 9 height 16
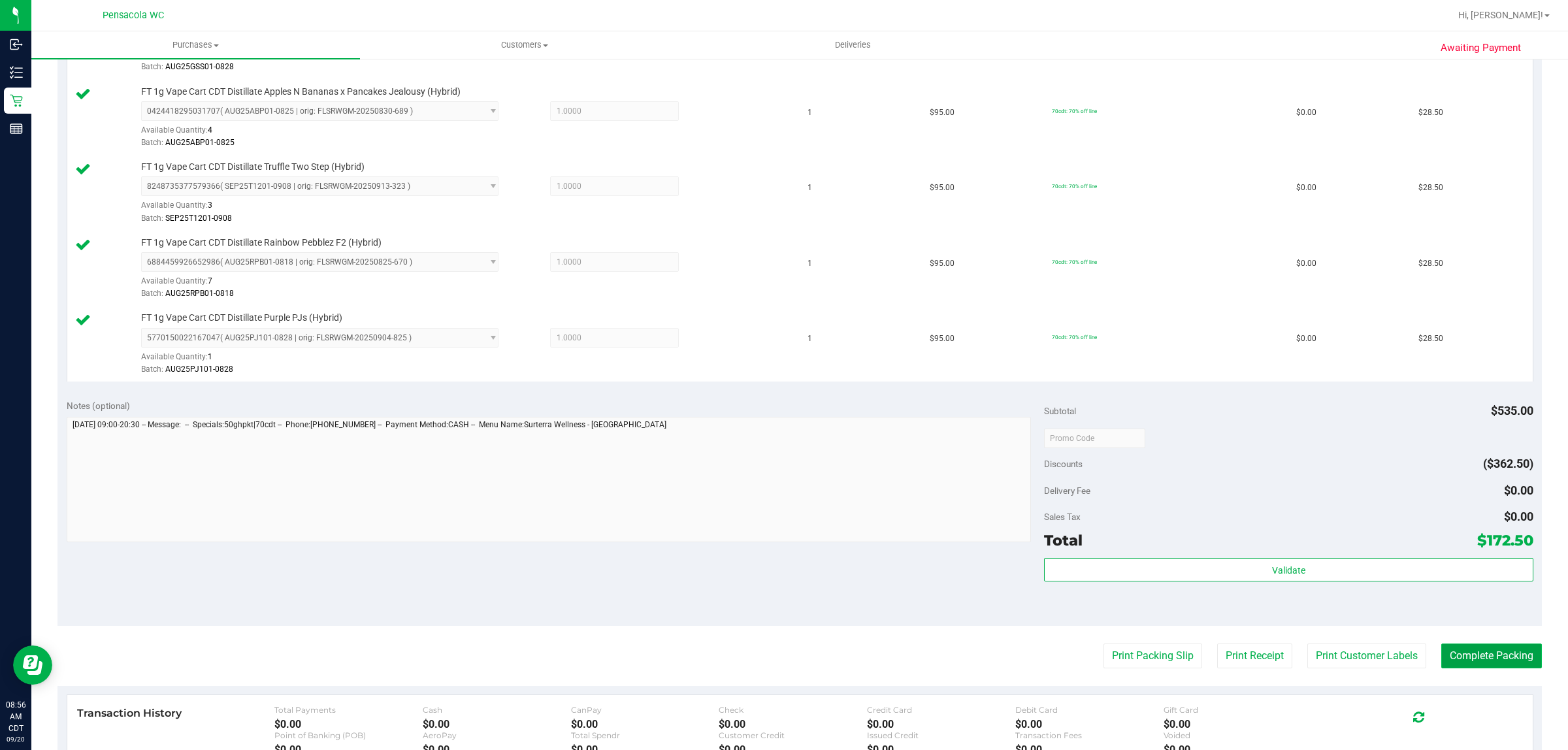
click at [1460, 661] on button "Complete Packing" at bounding box center [1491, 655] width 100 height 25
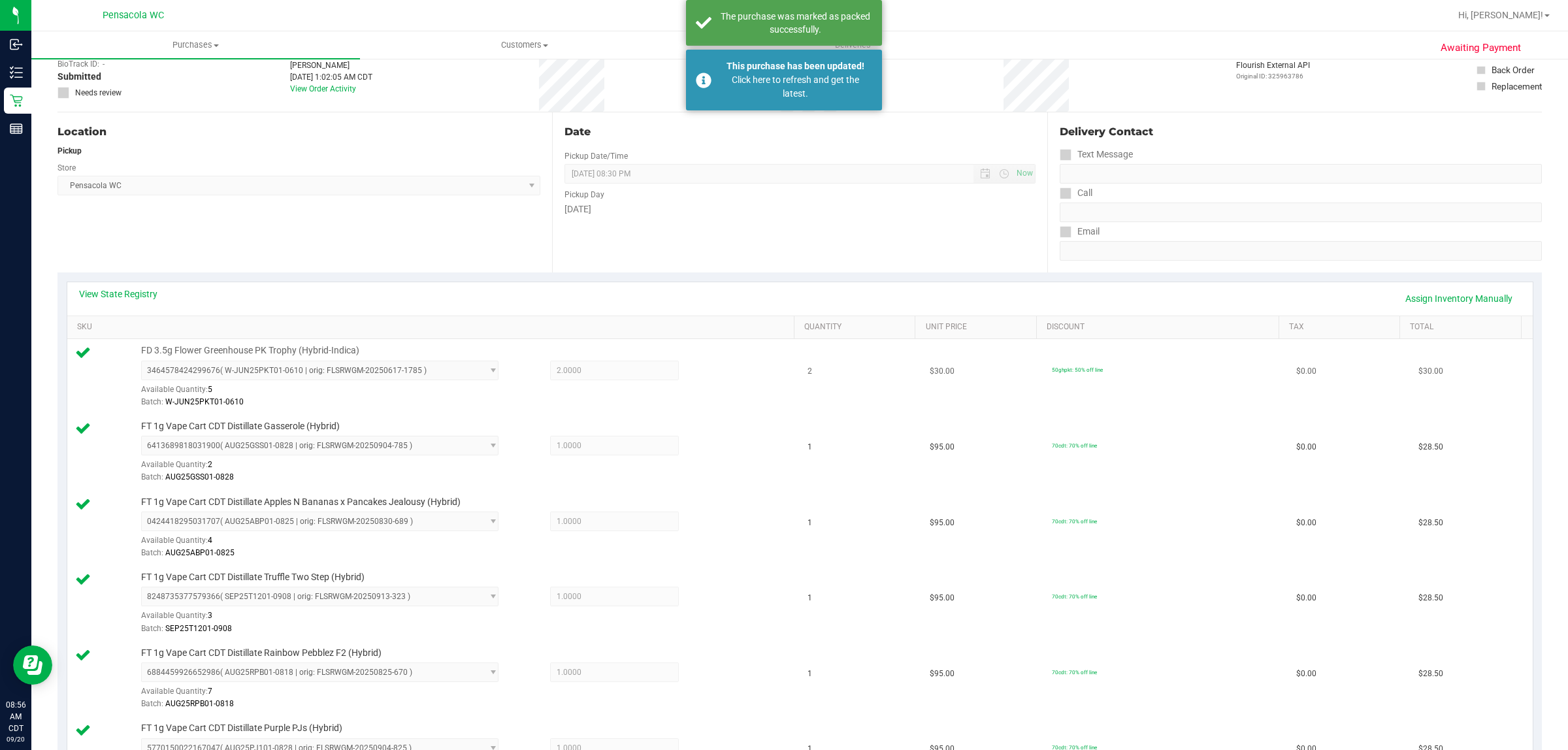
scroll to position [0, 0]
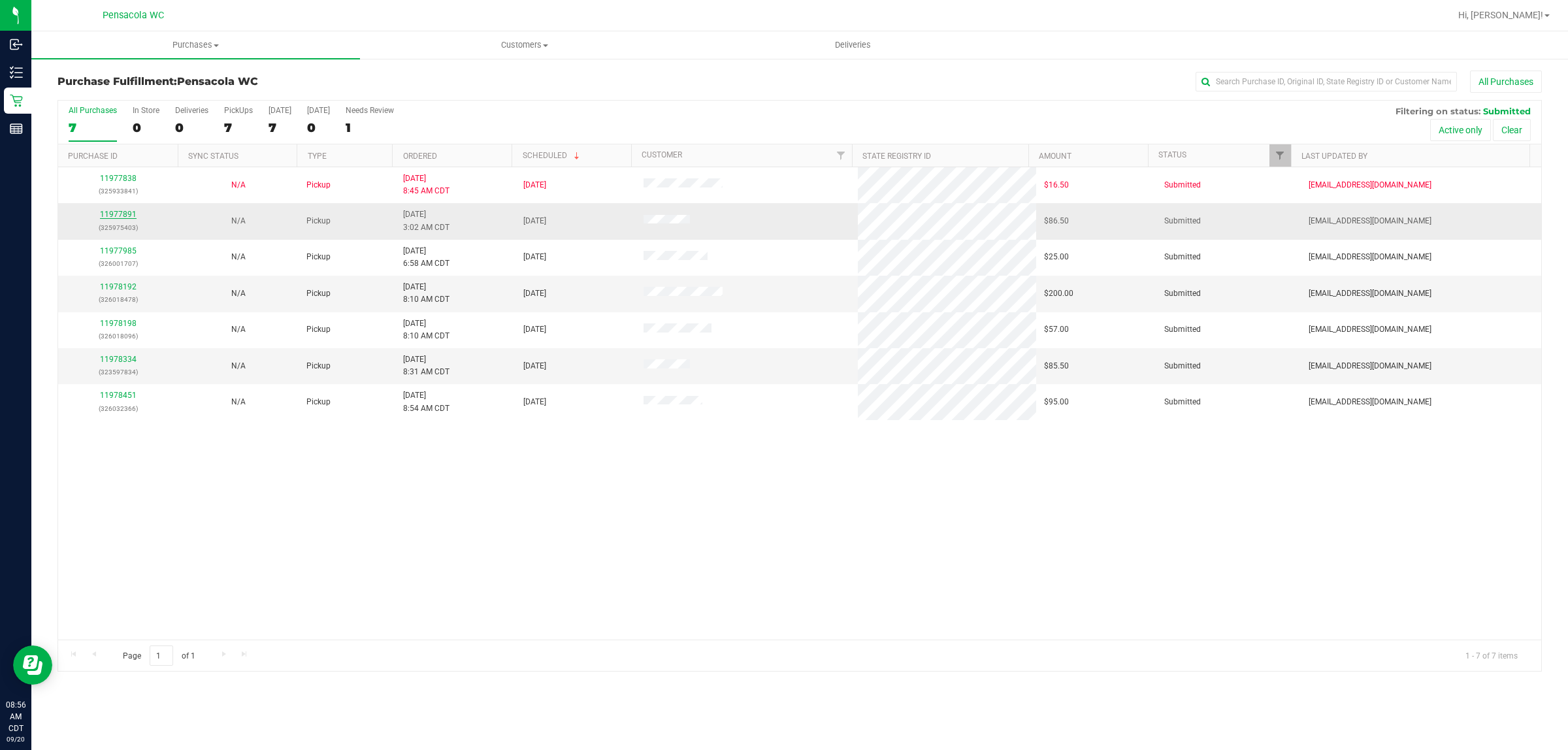
click at [119, 213] on link "11977891" at bounding box center [118, 214] width 36 height 9
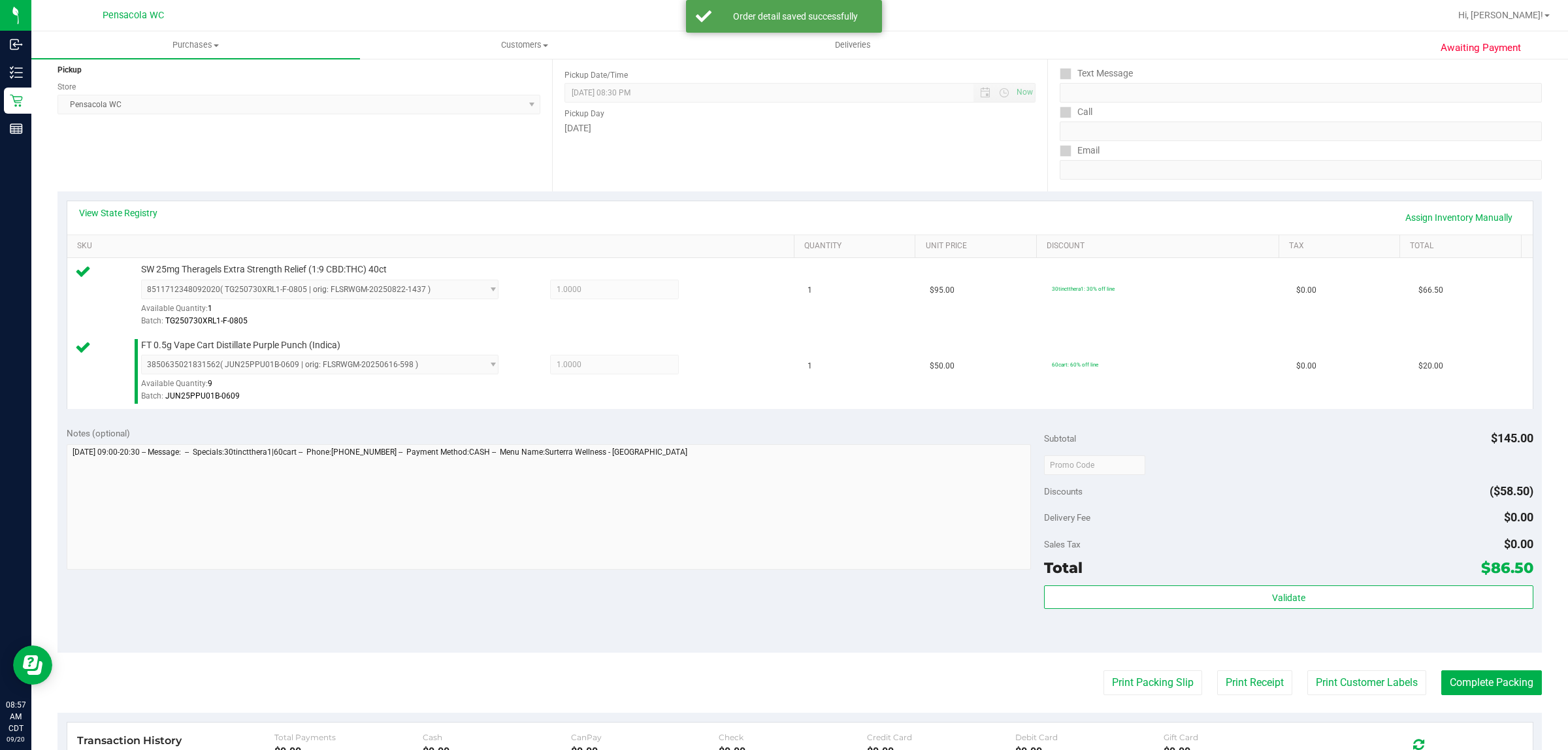
scroll to position [163, 0]
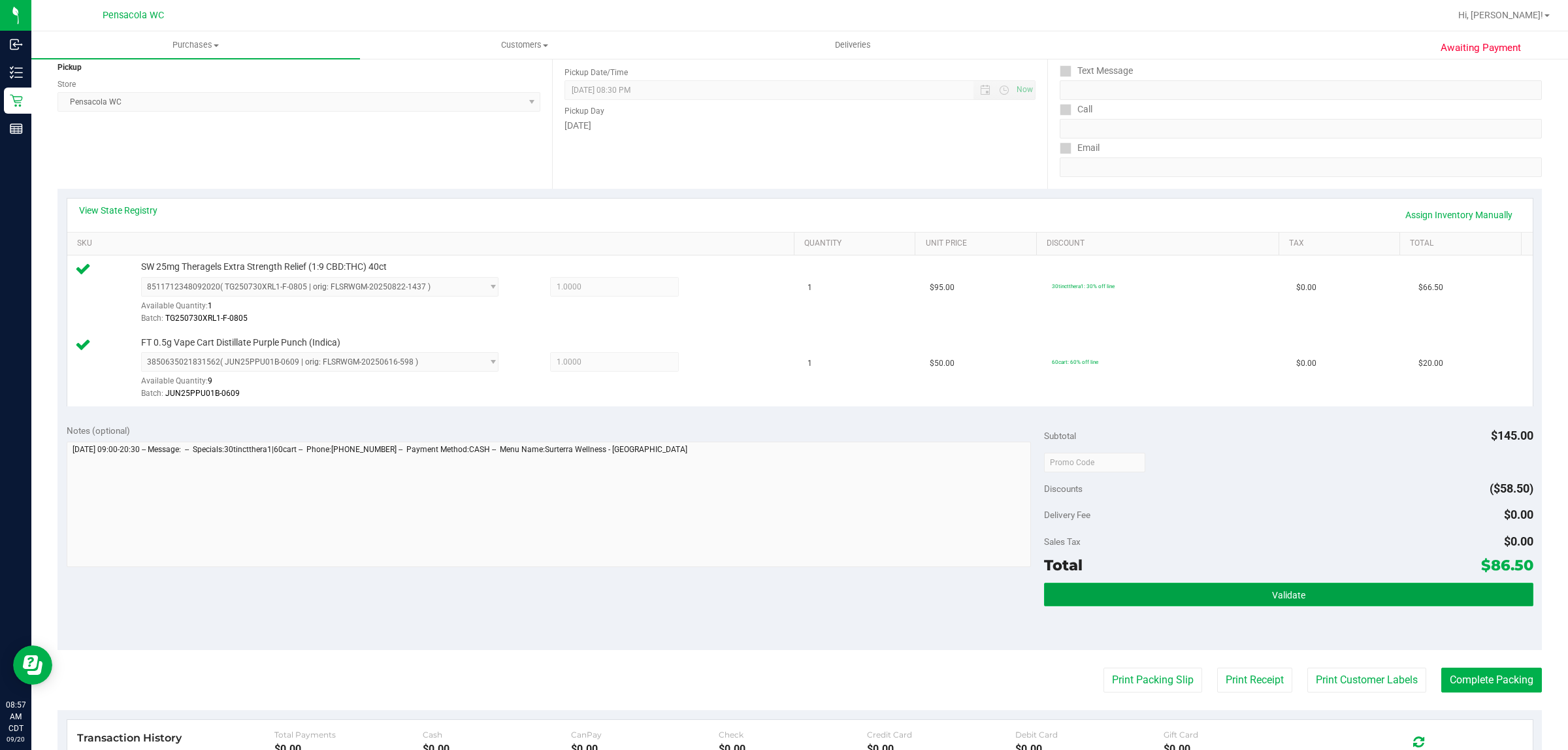
click at [1193, 595] on button "Validate" at bounding box center [1288, 594] width 488 height 23
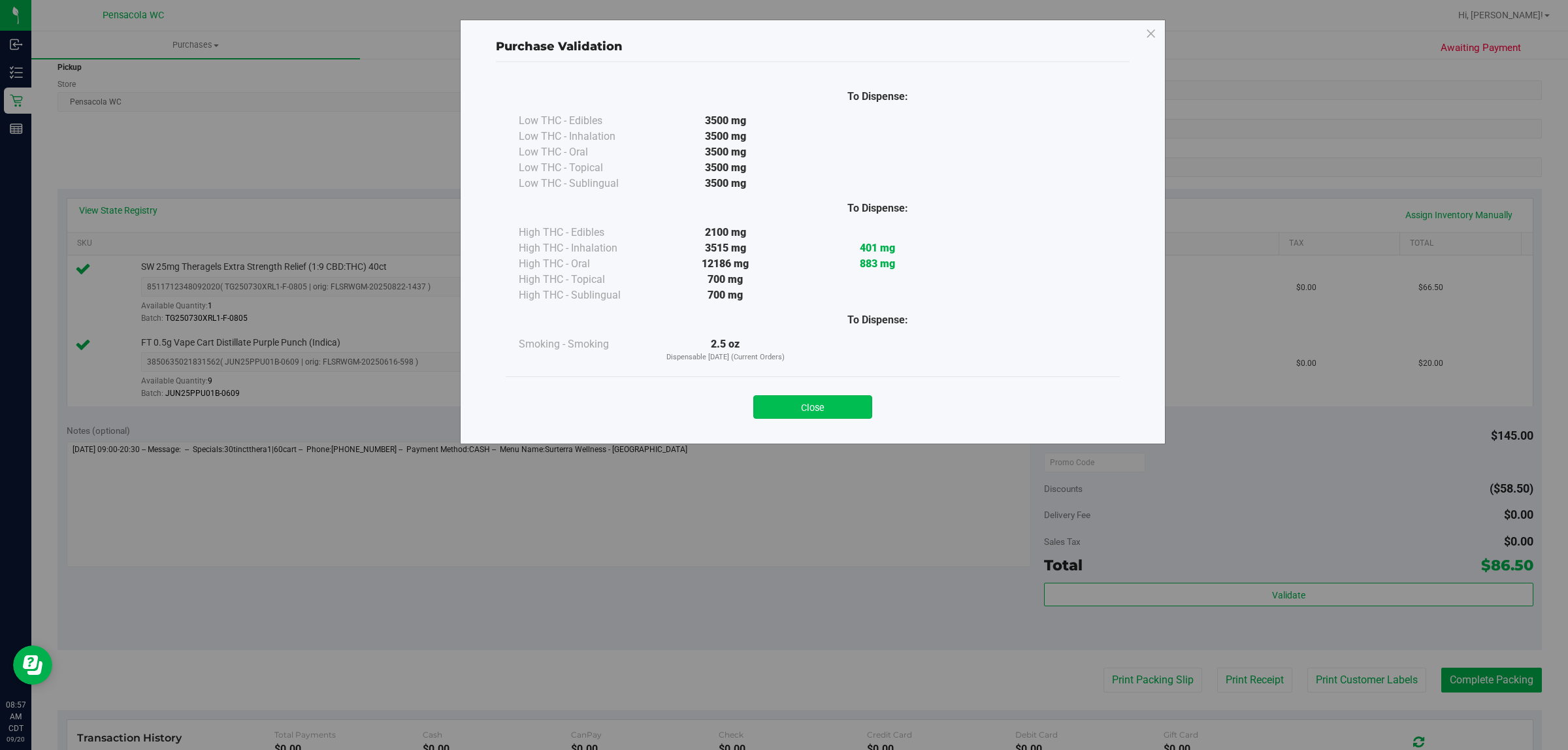
click at [833, 407] on button "Close" at bounding box center [812, 407] width 119 height 23
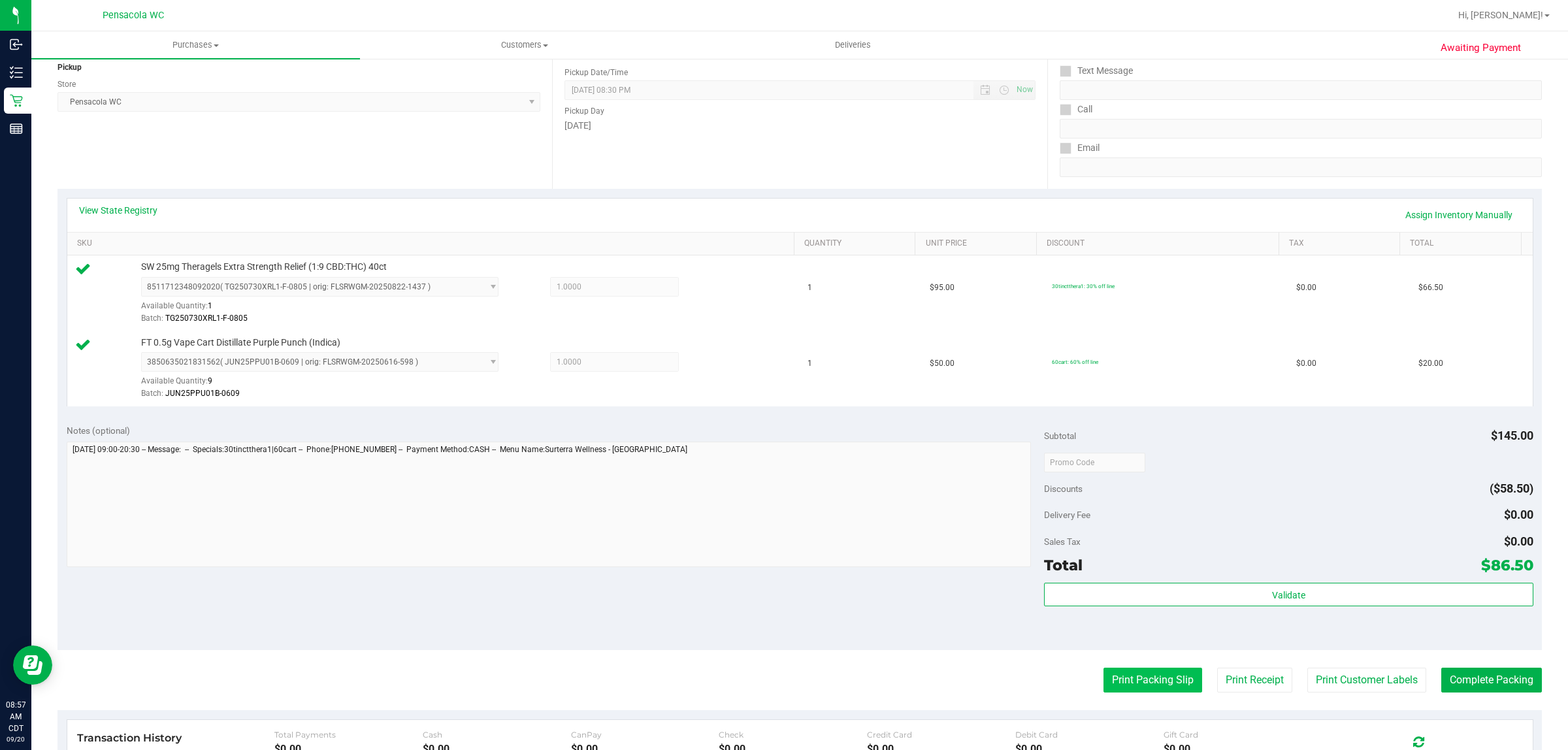
click at [1151, 682] on button "Print Packing Slip" at bounding box center [1153, 679] width 99 height 25
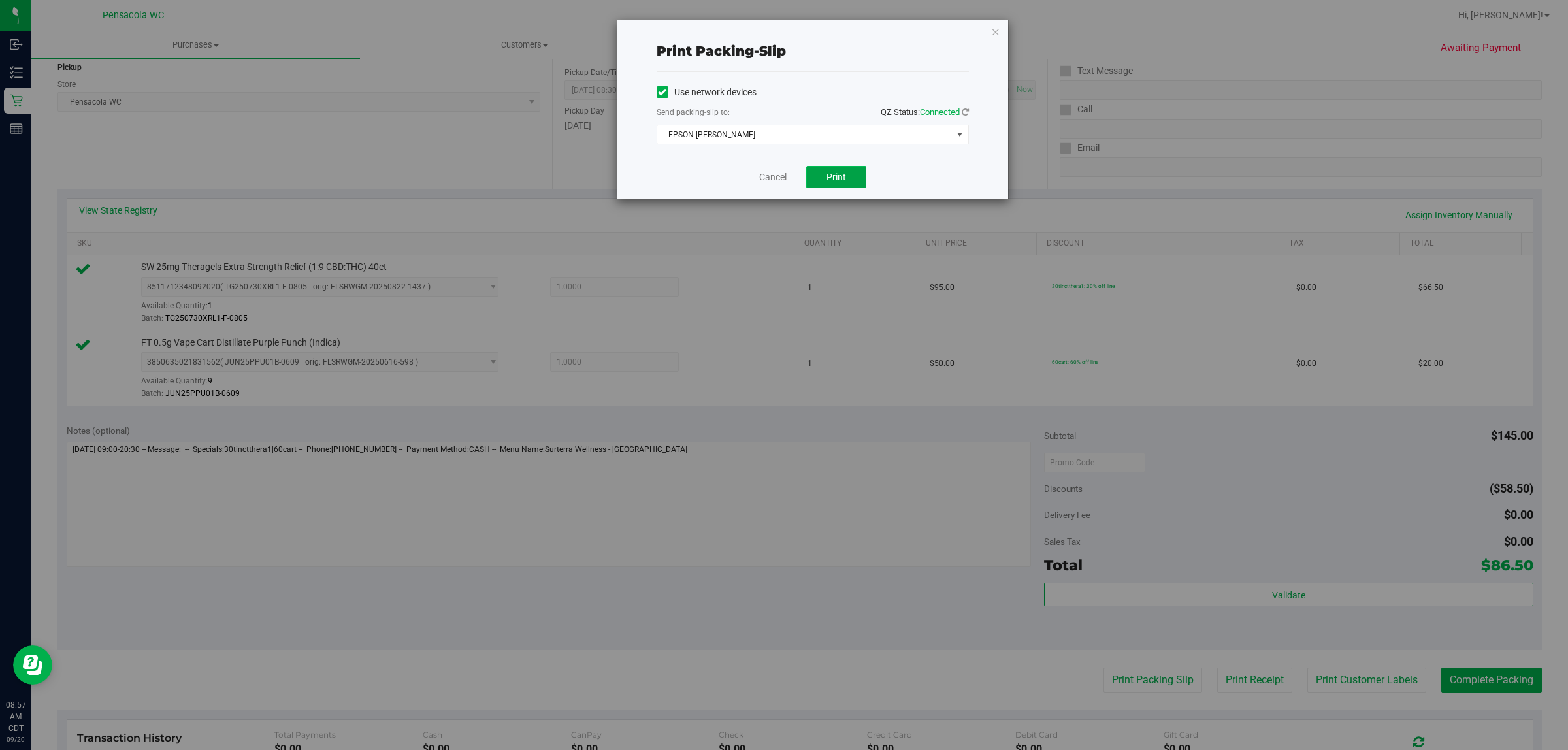
click at [821, 180] on button "Print" at bounding box center [836, 177] width 60 height 23
click at [998, 31] on icon "button" at bounding box center [995, 31] width 9 height 16
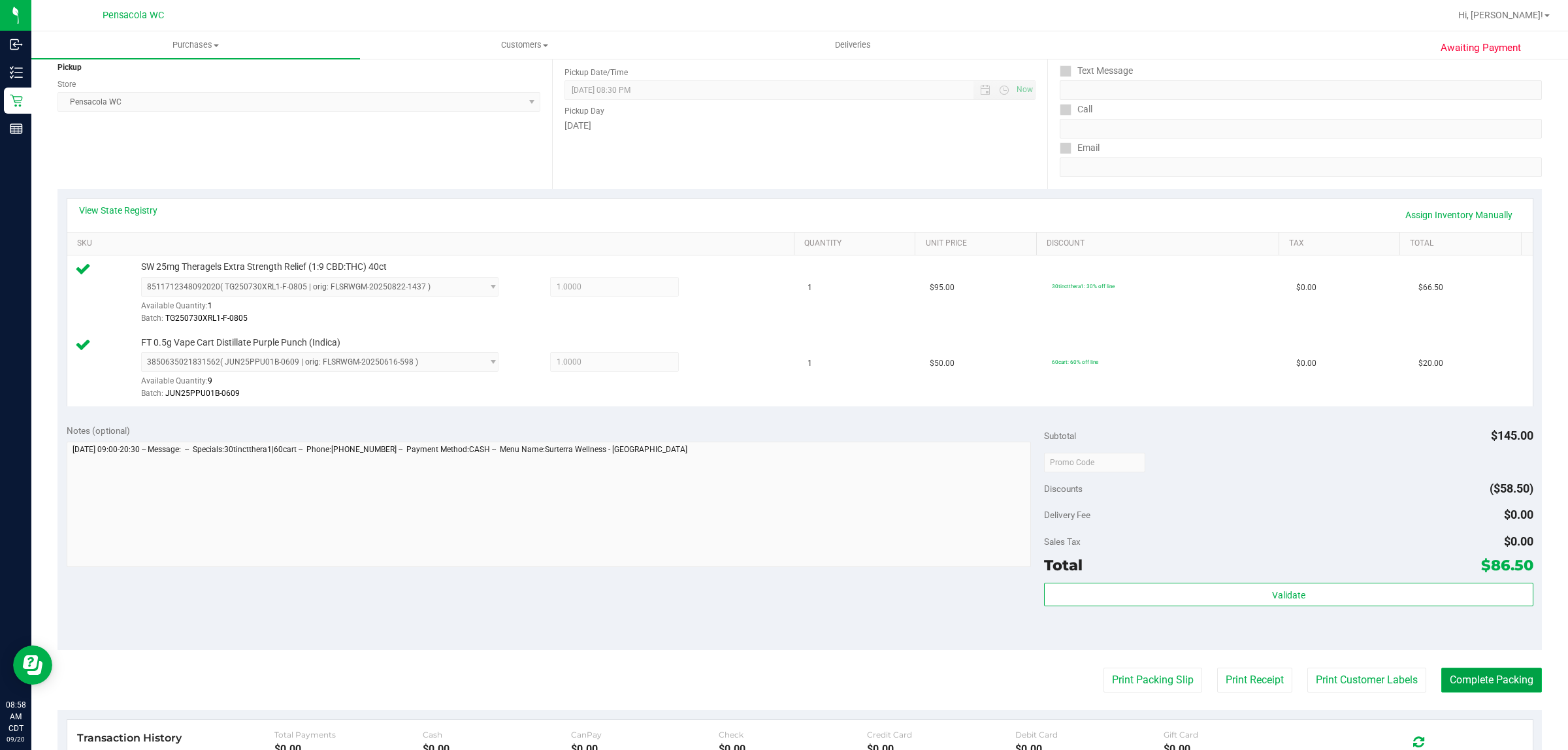
click at [1441, 687] on button "Complete Packing" at bounding box center [1491, 679] width 100 height 25
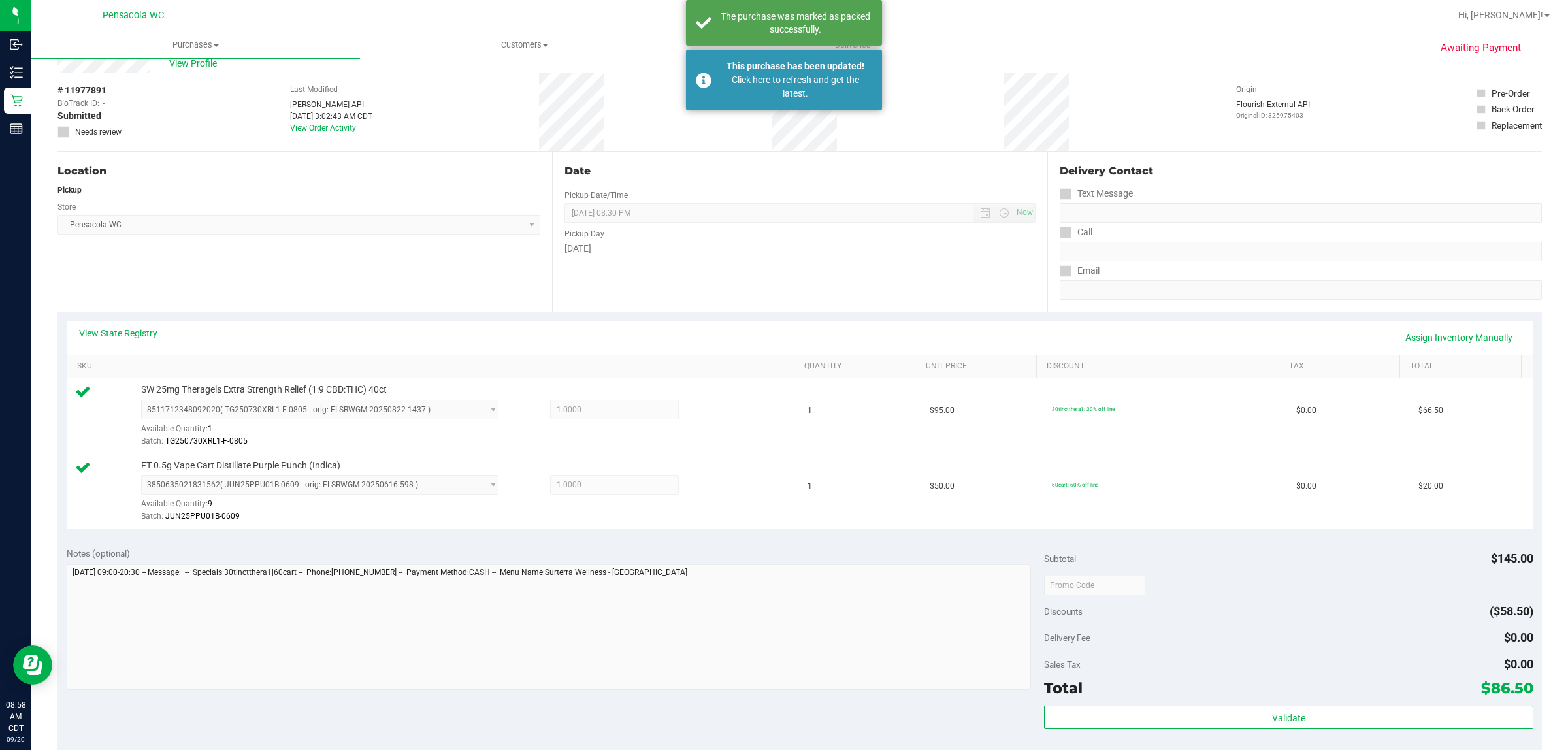
scroll to position [0, 0]
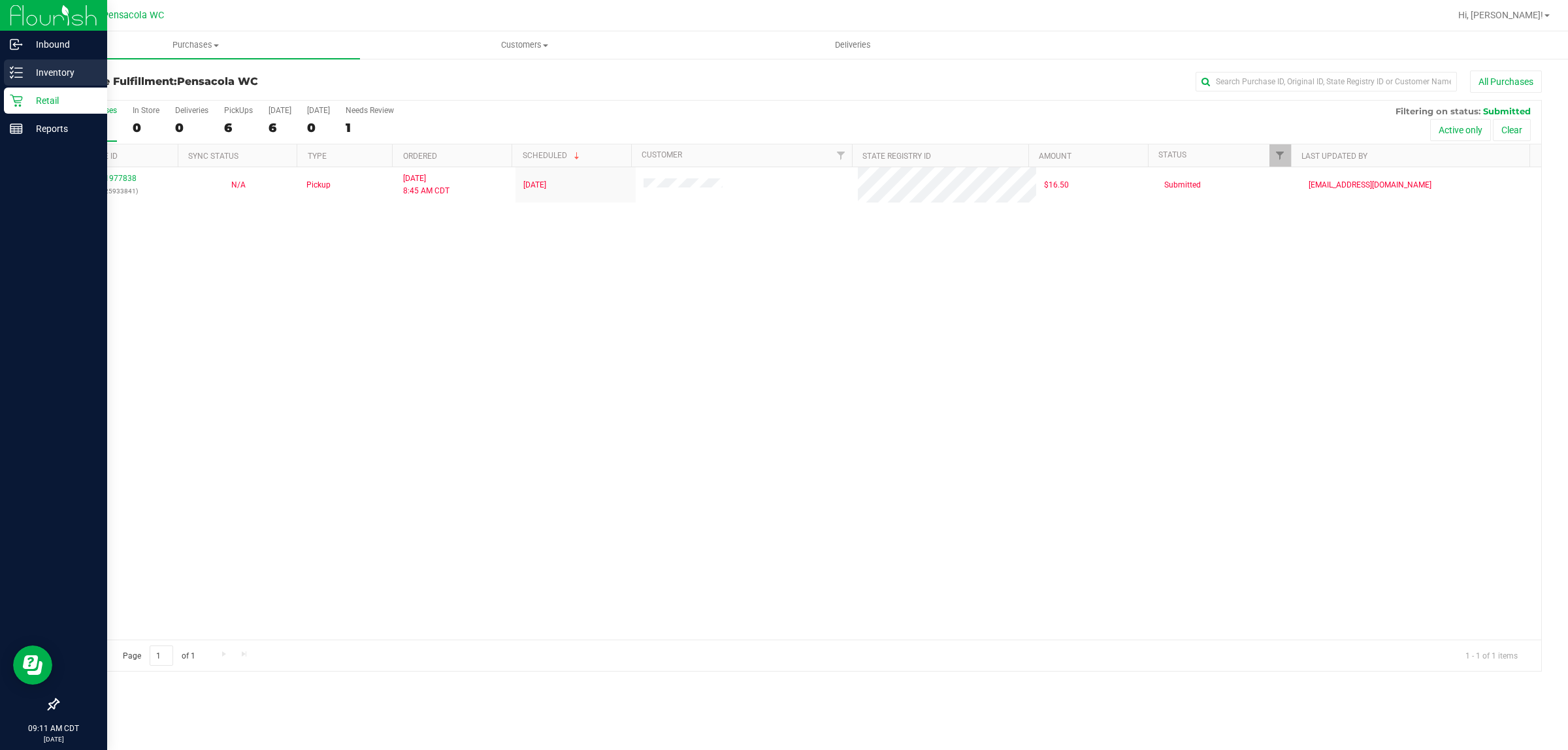
click at [12, 73] on icon at bounding box center [16, 73] width 13 height 13
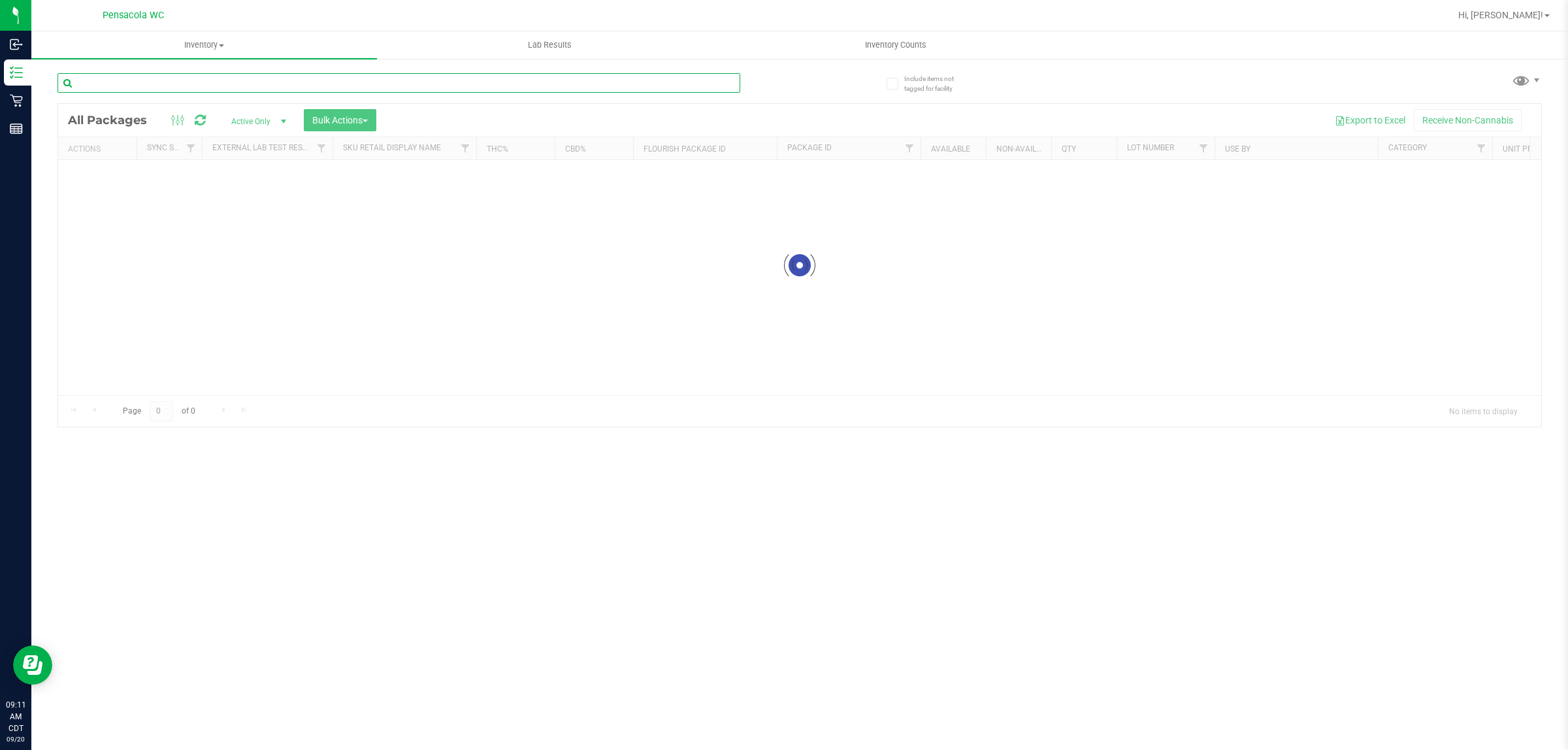
click at [76, 80] on input "text" at bounding box center [399, 83] width 682 height 20
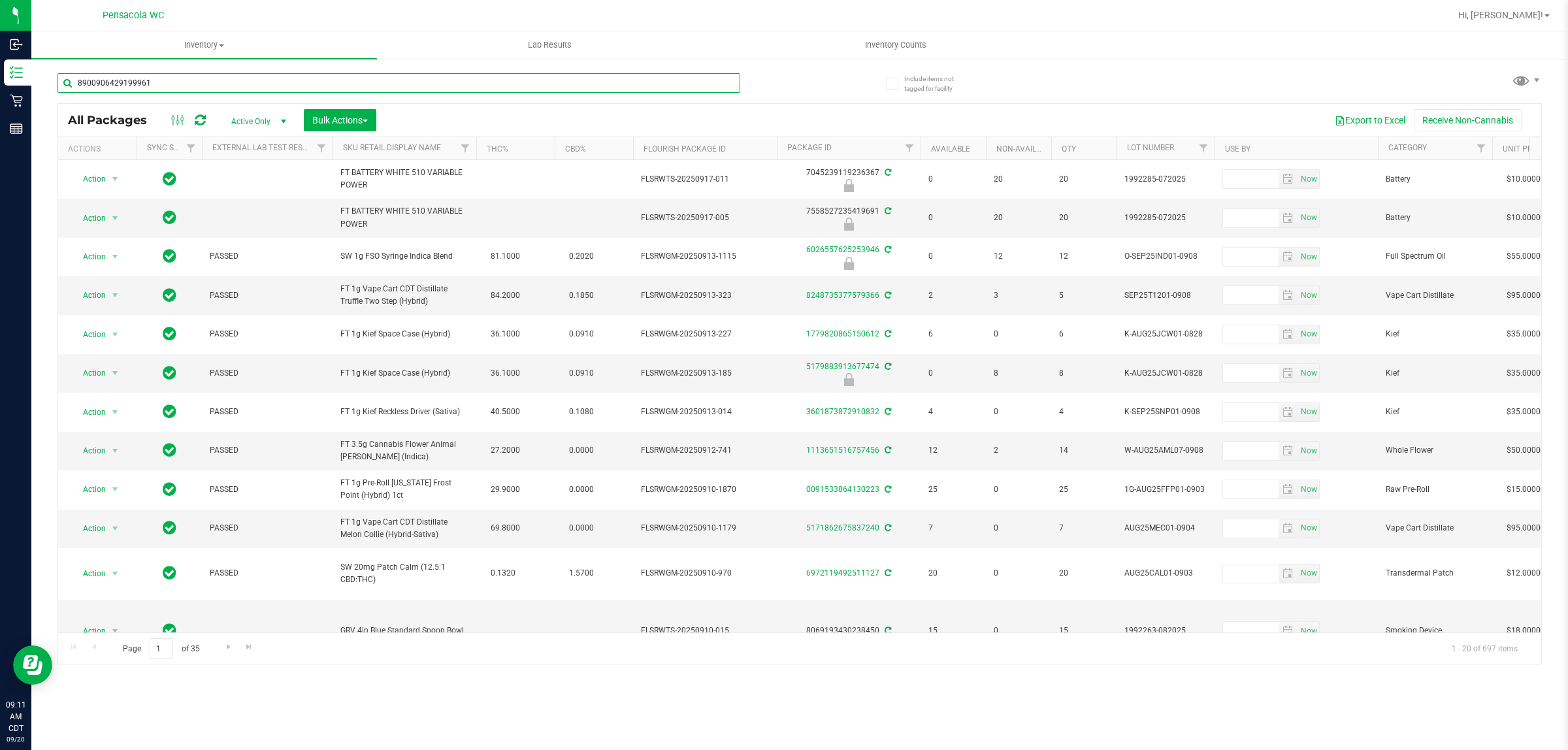
type input "8900906429199961"
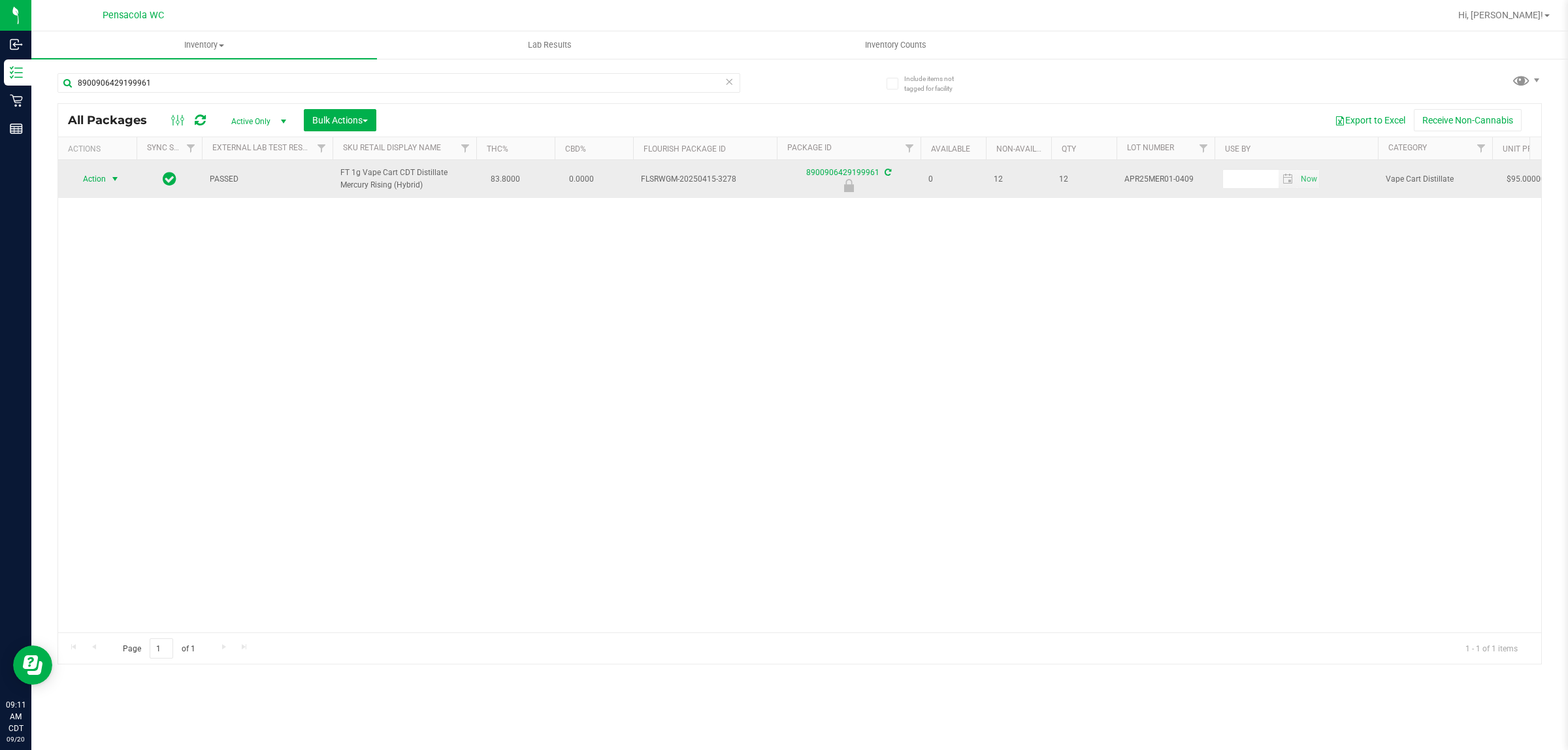
click at [115, 184] on span "select" at bounding box center [115, 179] width 10 height 10
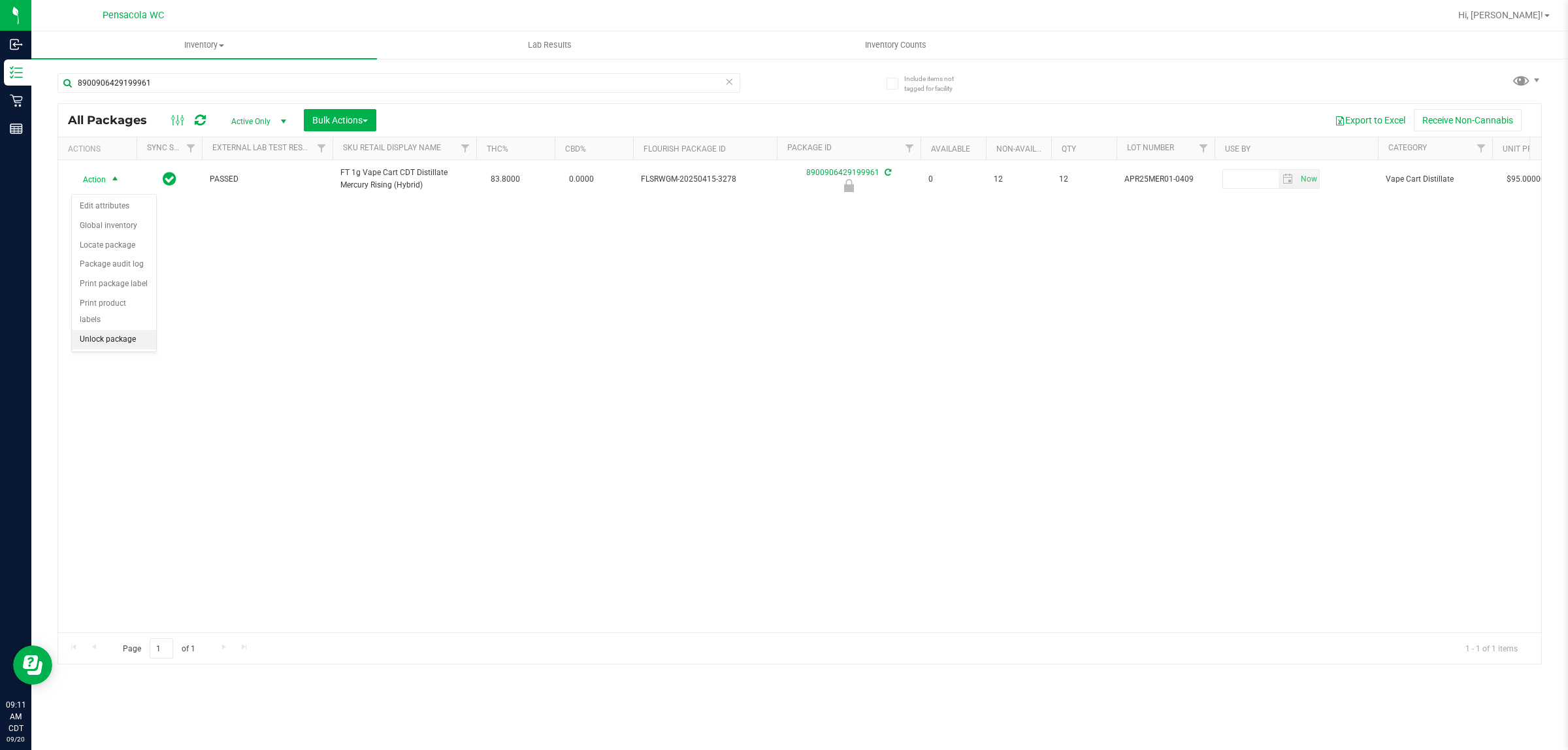
click at [122, 330] on li "Unlock package" at bounding box center [114, 339] width 84 height 20
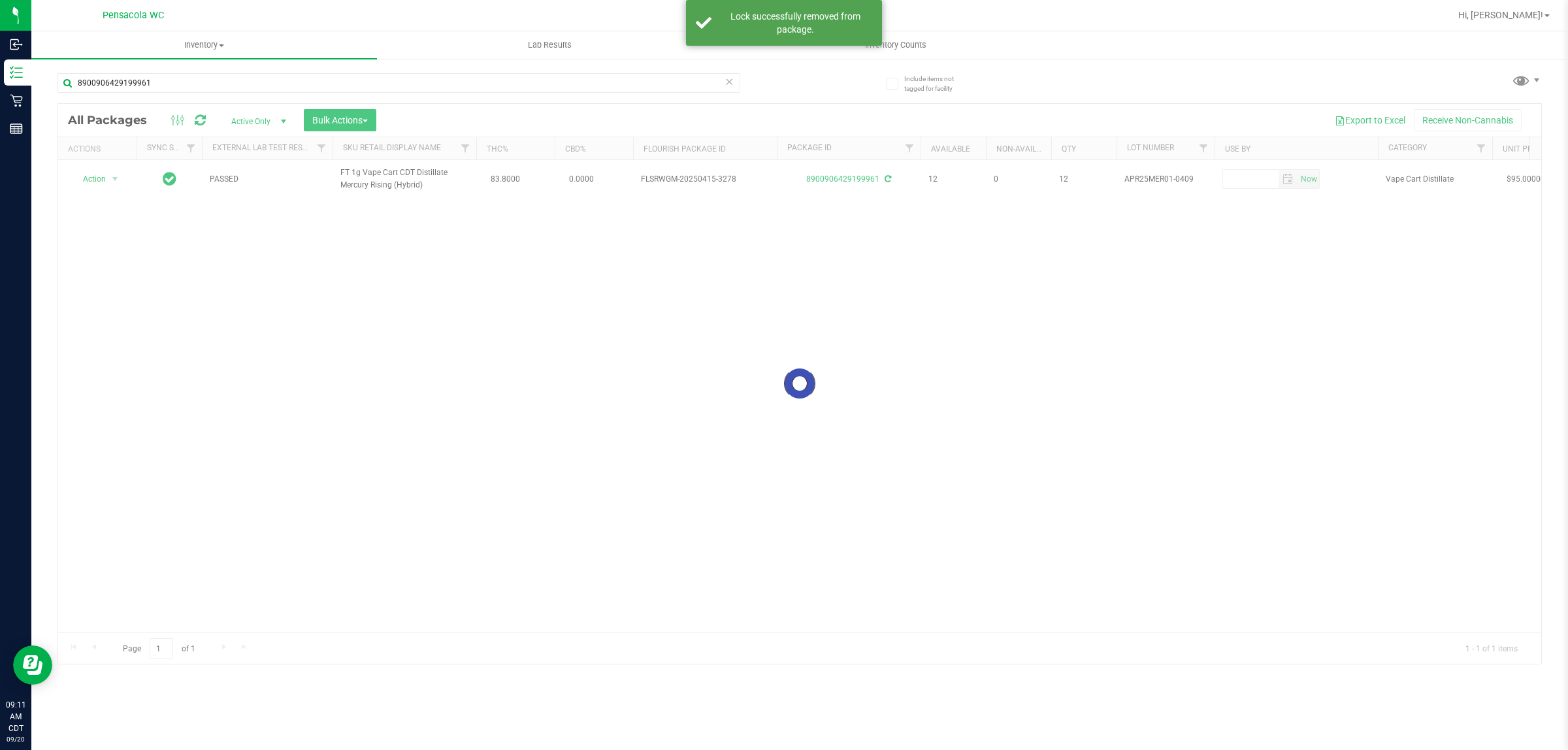
click at [99, 188] on div at bounding box center [800, 383] width 1483 height 559
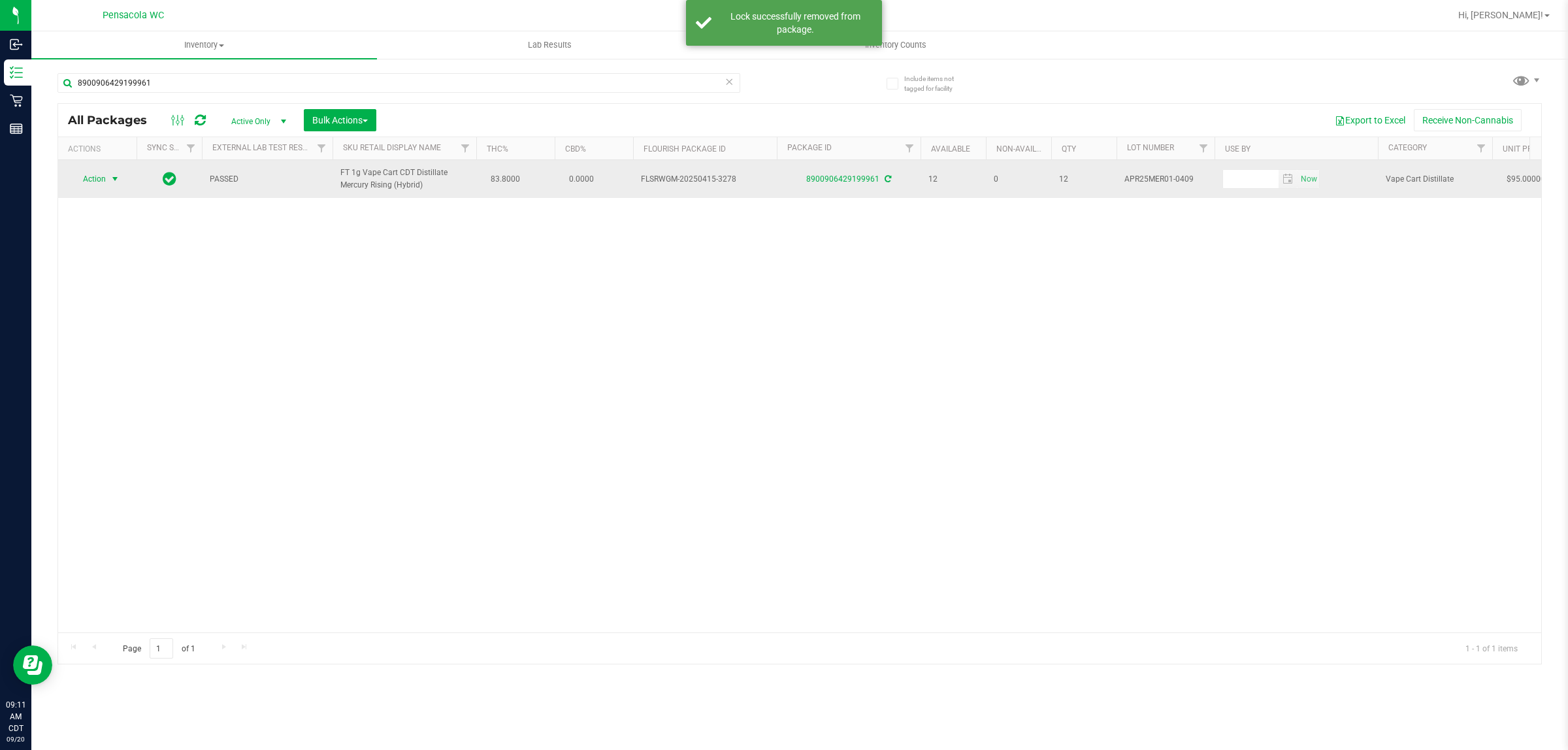
click at [115, 184] on span "select" at bounding box center [115, 179] width 10 height 10
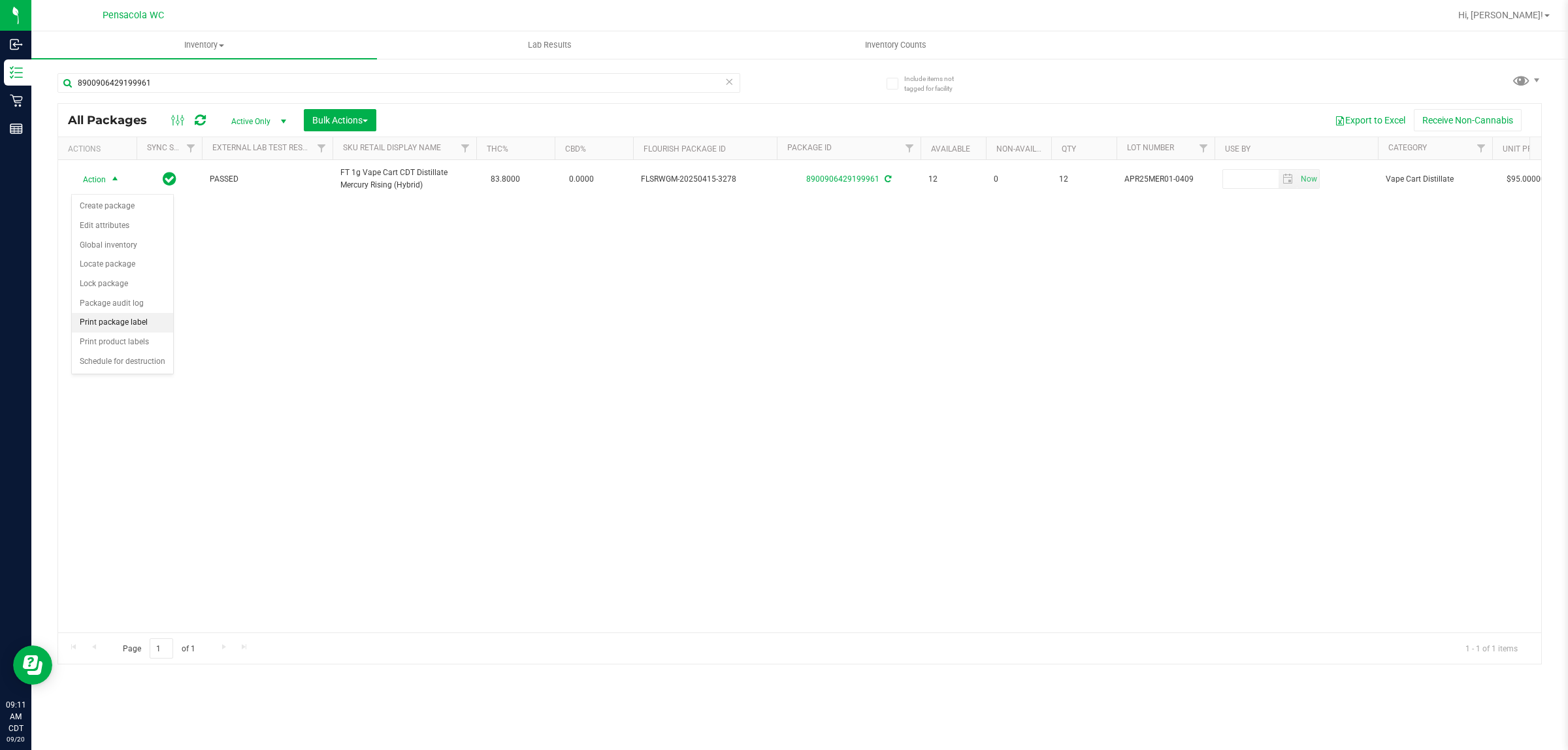
click at [132, 327] on li "Print package label" at bounding box center [122, 322] width 101 height 20
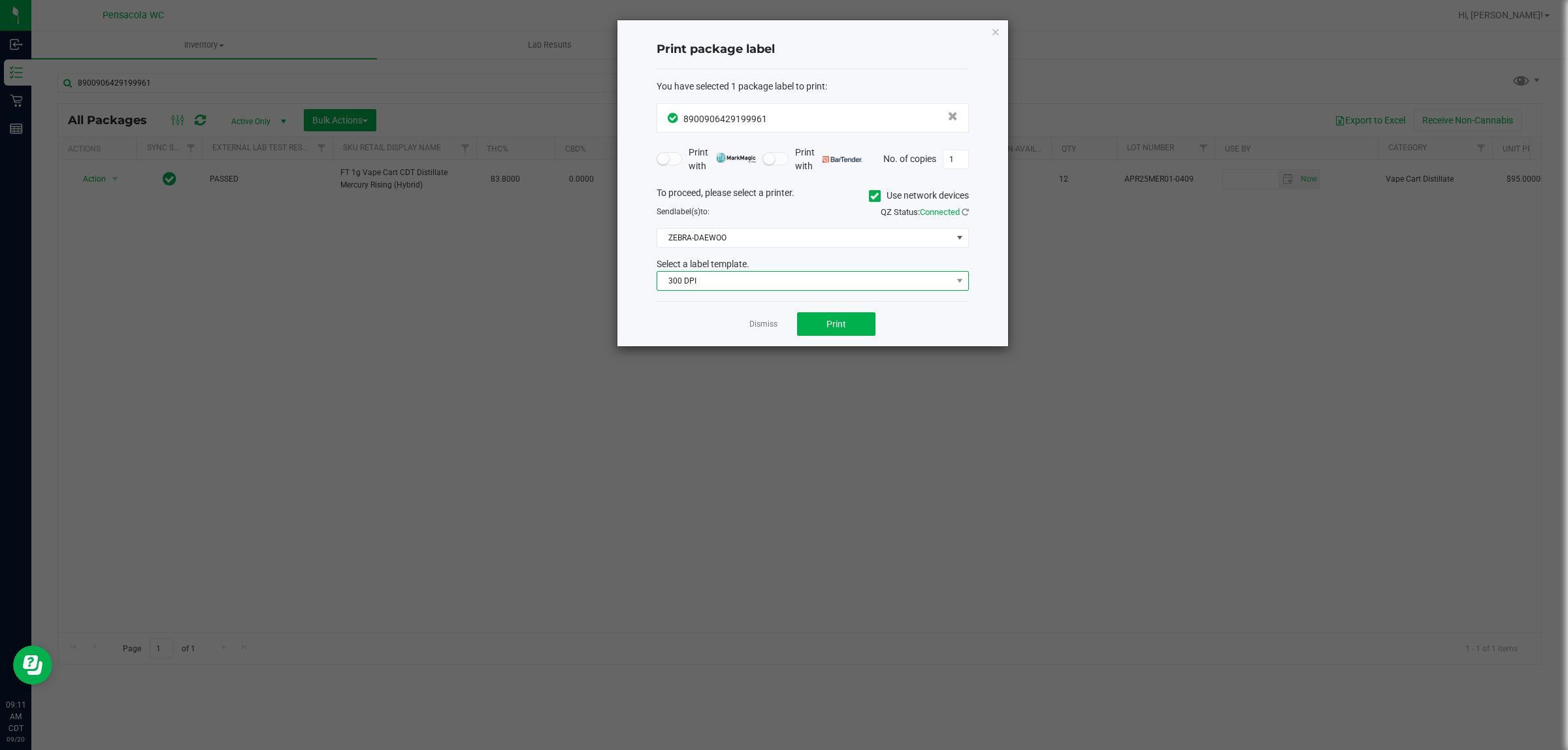
click at [702, 282] on span "300 DPI" at bounding box center [804, 280] width 295 height 18
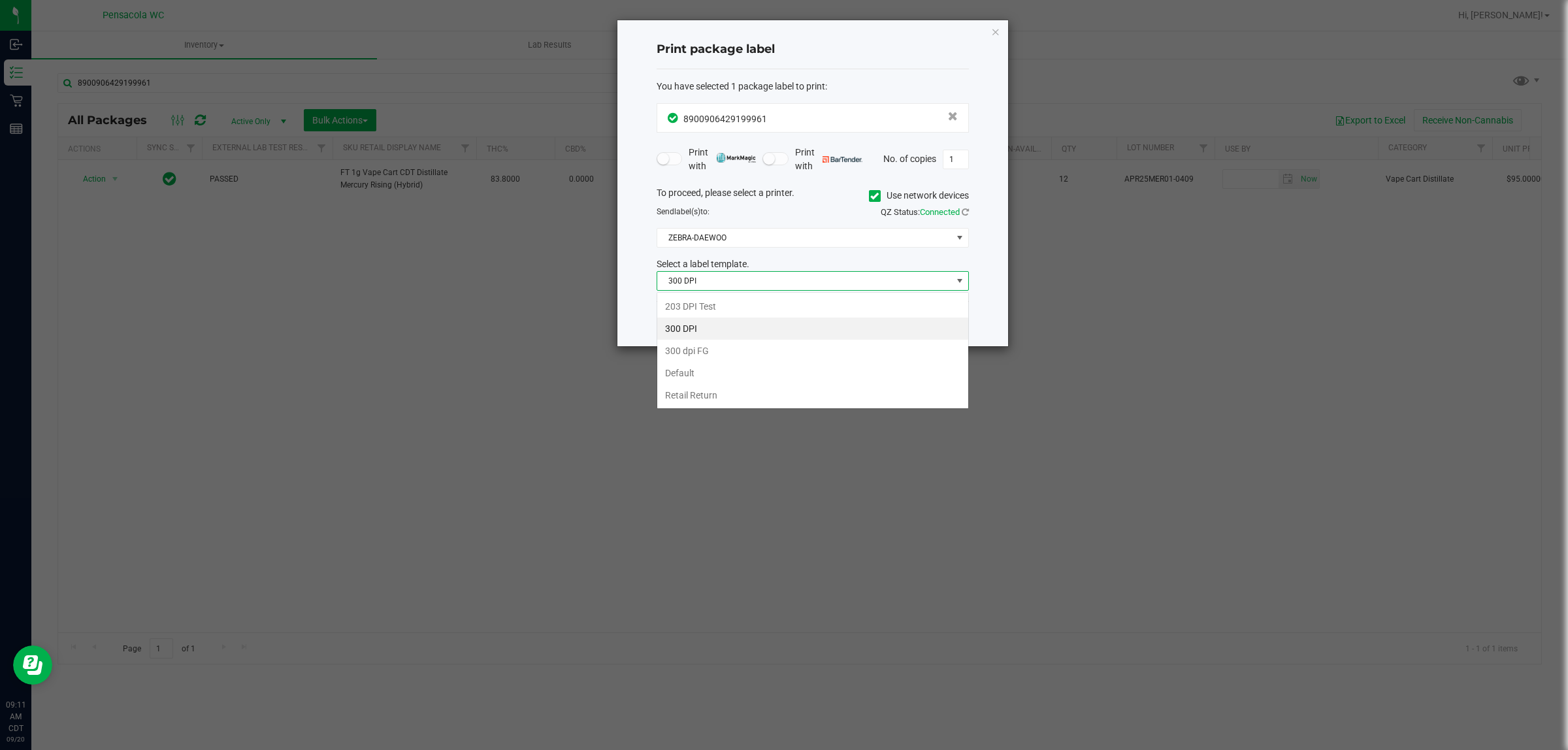
scroll to position [20, 311]
click at [712, 308] on li "203 DPI Test" at bounding box center [812, 306] width 311 height 23
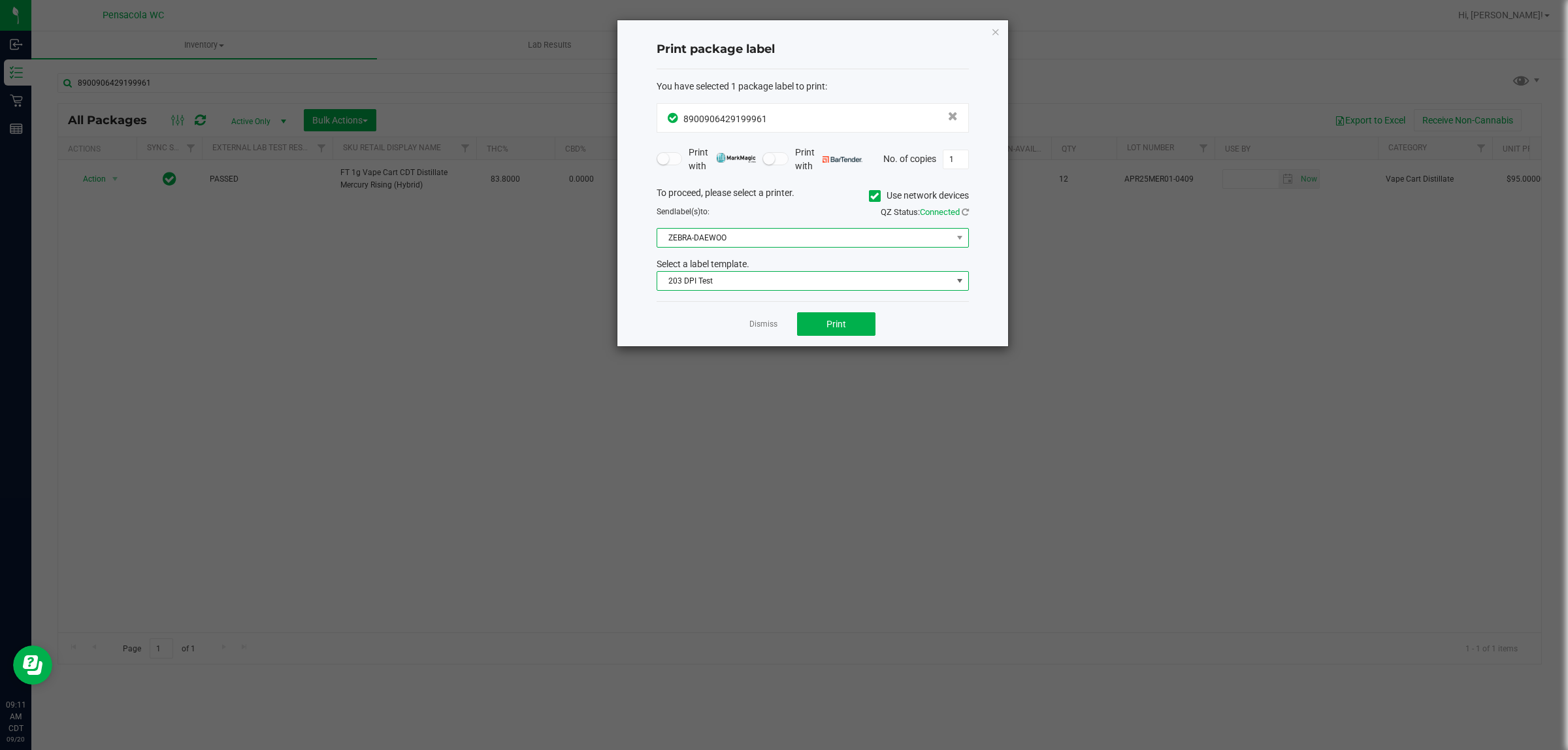
click at [735, 232] on span "ZEBRA-DAEWOO" at bounding box center [804, 237] width 295 height 18
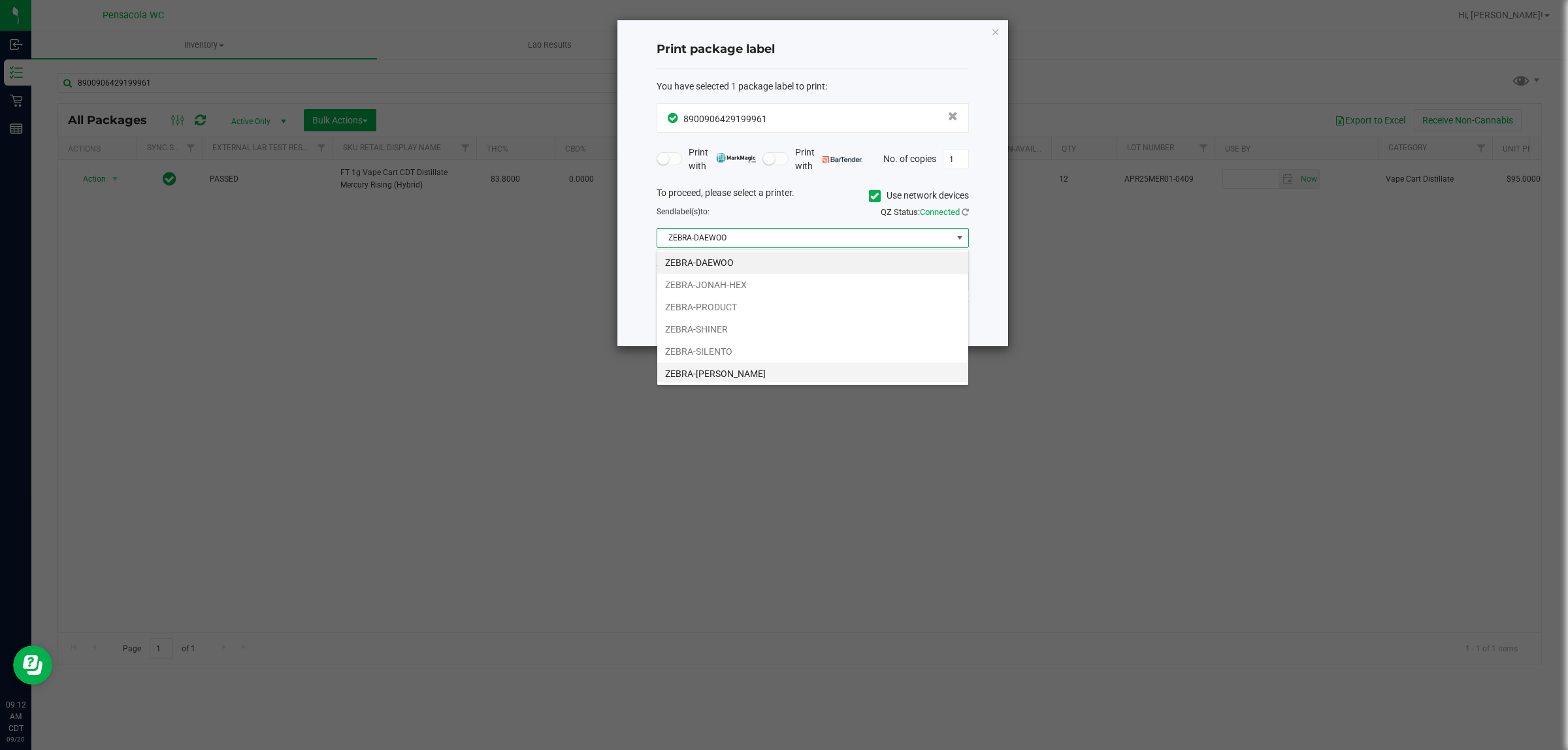
click at [745, 379] on li "ZEBRA-TERRY-MACALMON" at bounding box center [812, 373] width 311 height 23
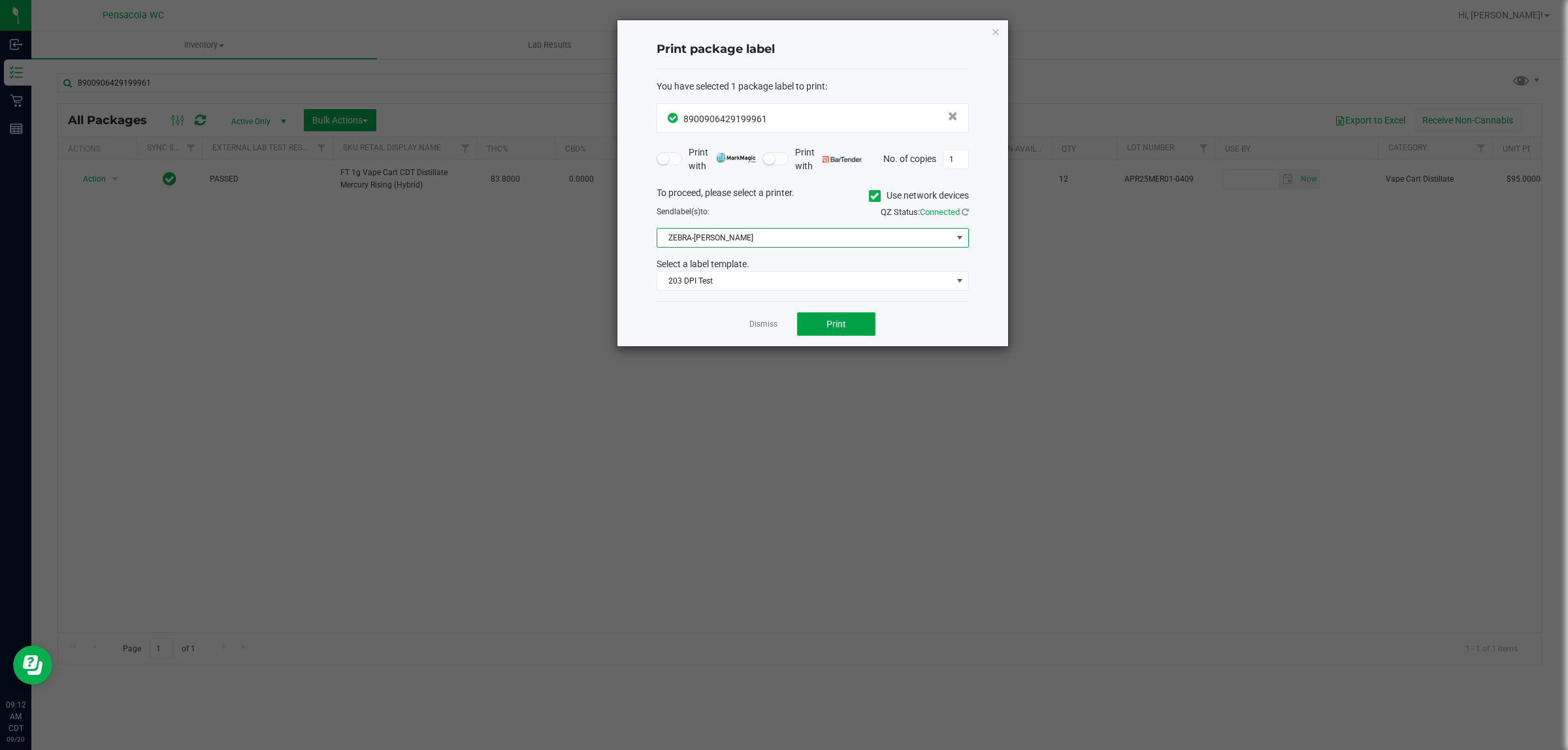
click at [836, 324] on span "Print" at bounding box center [836, 324] width 20 height 10
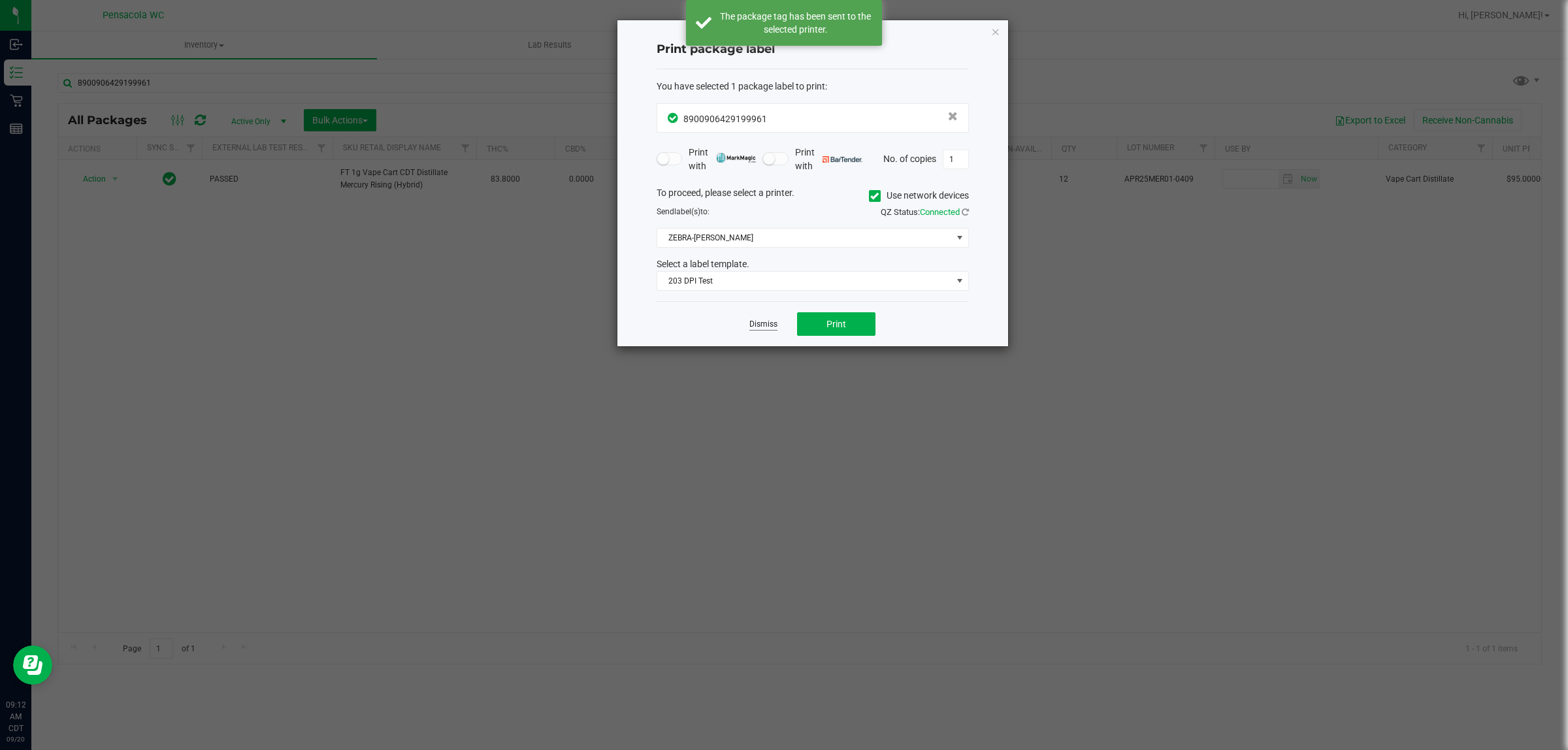
click at [757, 322] on link "Dismiss" at bounding box center [763, 324] width 28 height 11
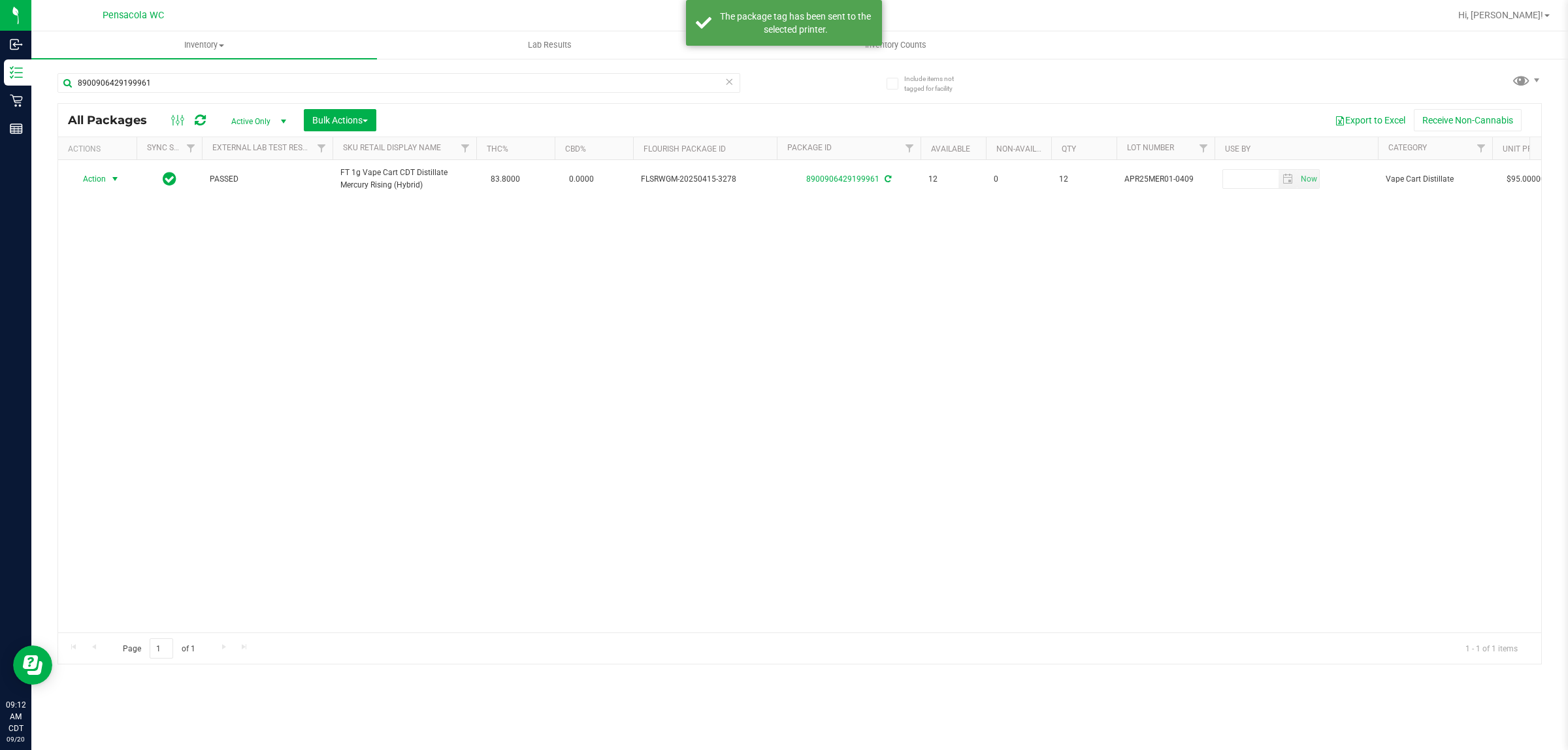
click at [730, 405] on div "Action Action Create package Edit attributes Global inventory Locate package Lo…" at bounding box center [800, 396] width 1483 height 472
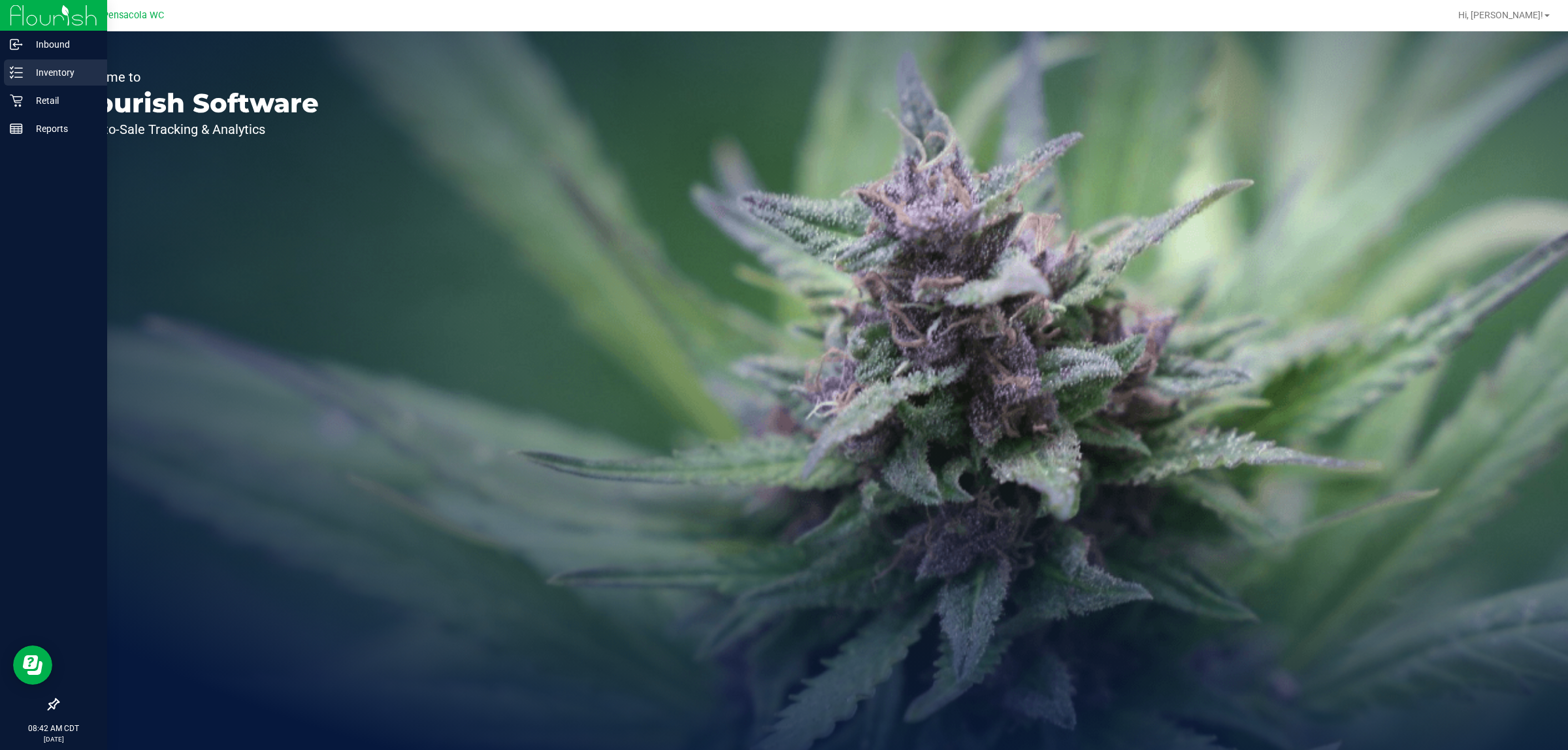
click at [56, 65] on p "Inventory" at bounding box center [62, 73] width 79 height 16
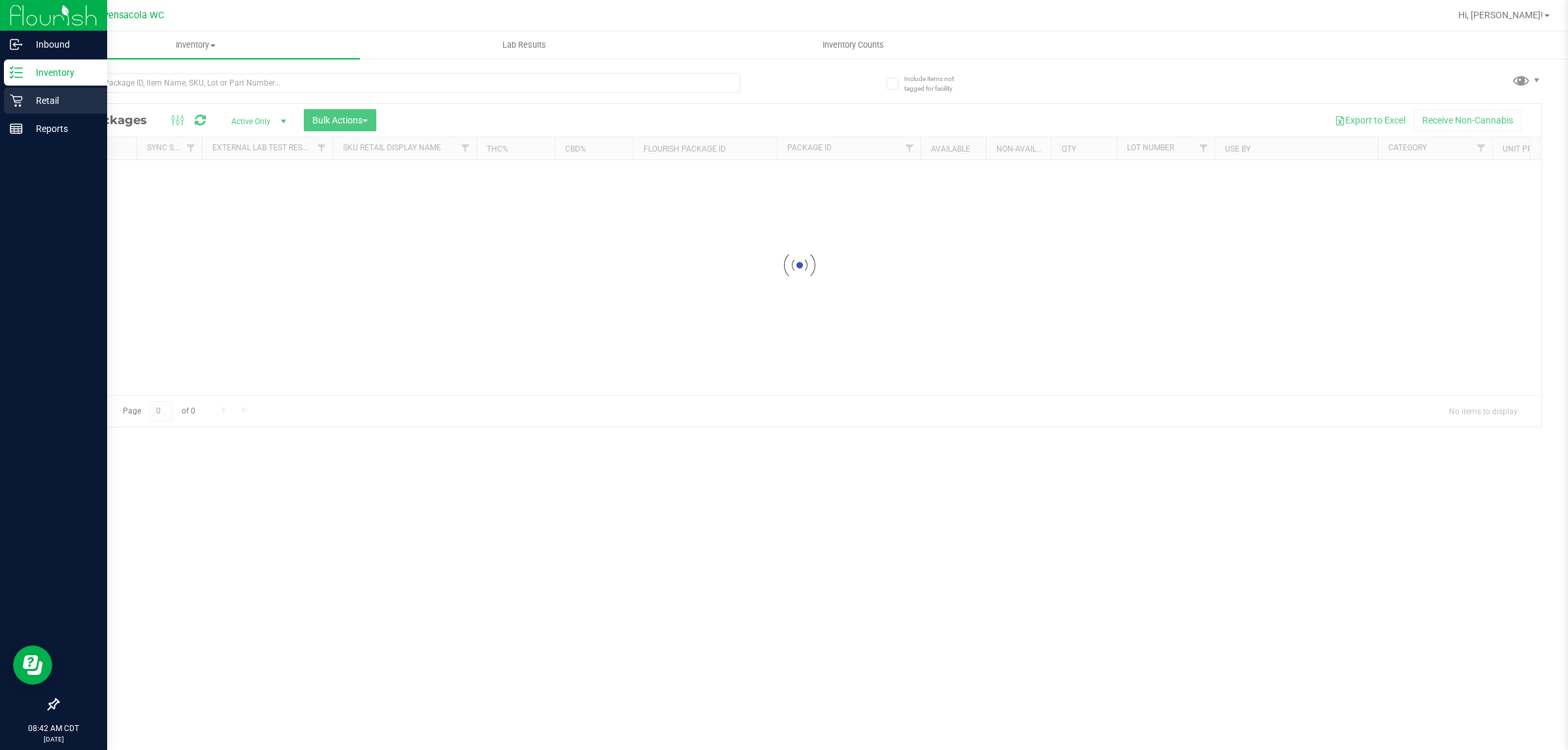
click at [54, 95] on p "Retail" at bounding box center [62, 100] width 79 height 16
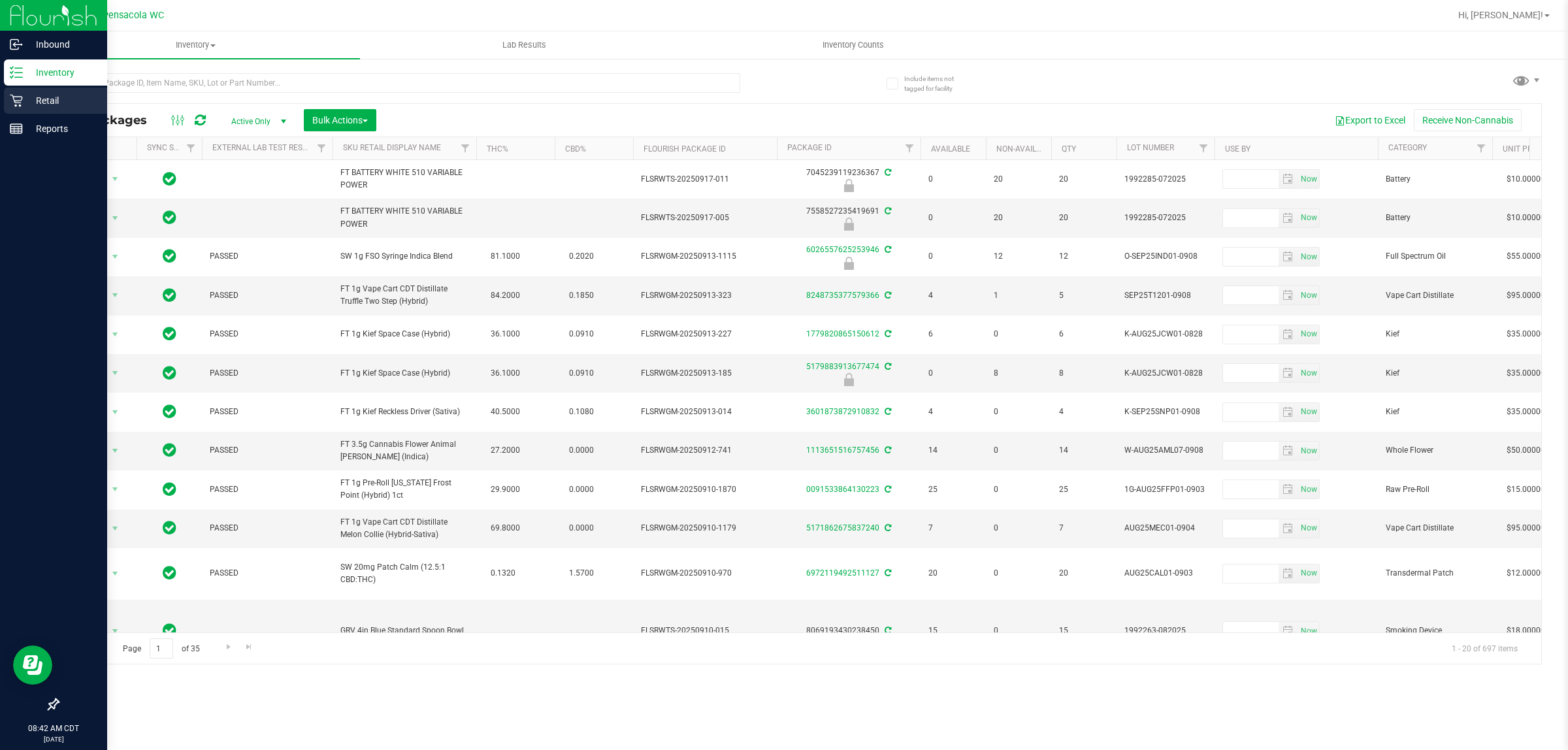
click at [54, 95] on p "Retail" at bounding box center [62, 100] width 79 height 16
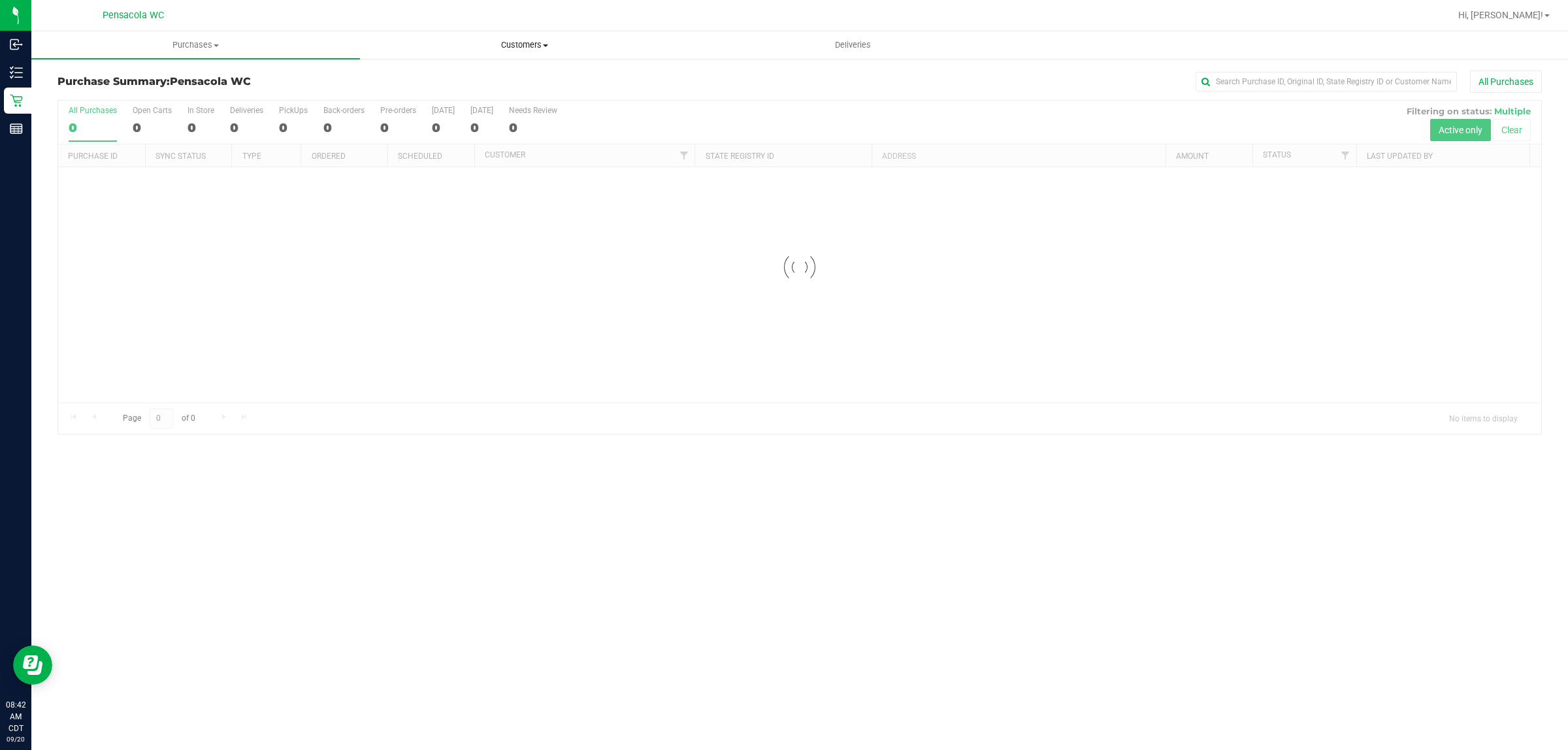
click at [530, 40] on span "Customers" at bounding box center [525, 45] width 327 height 12
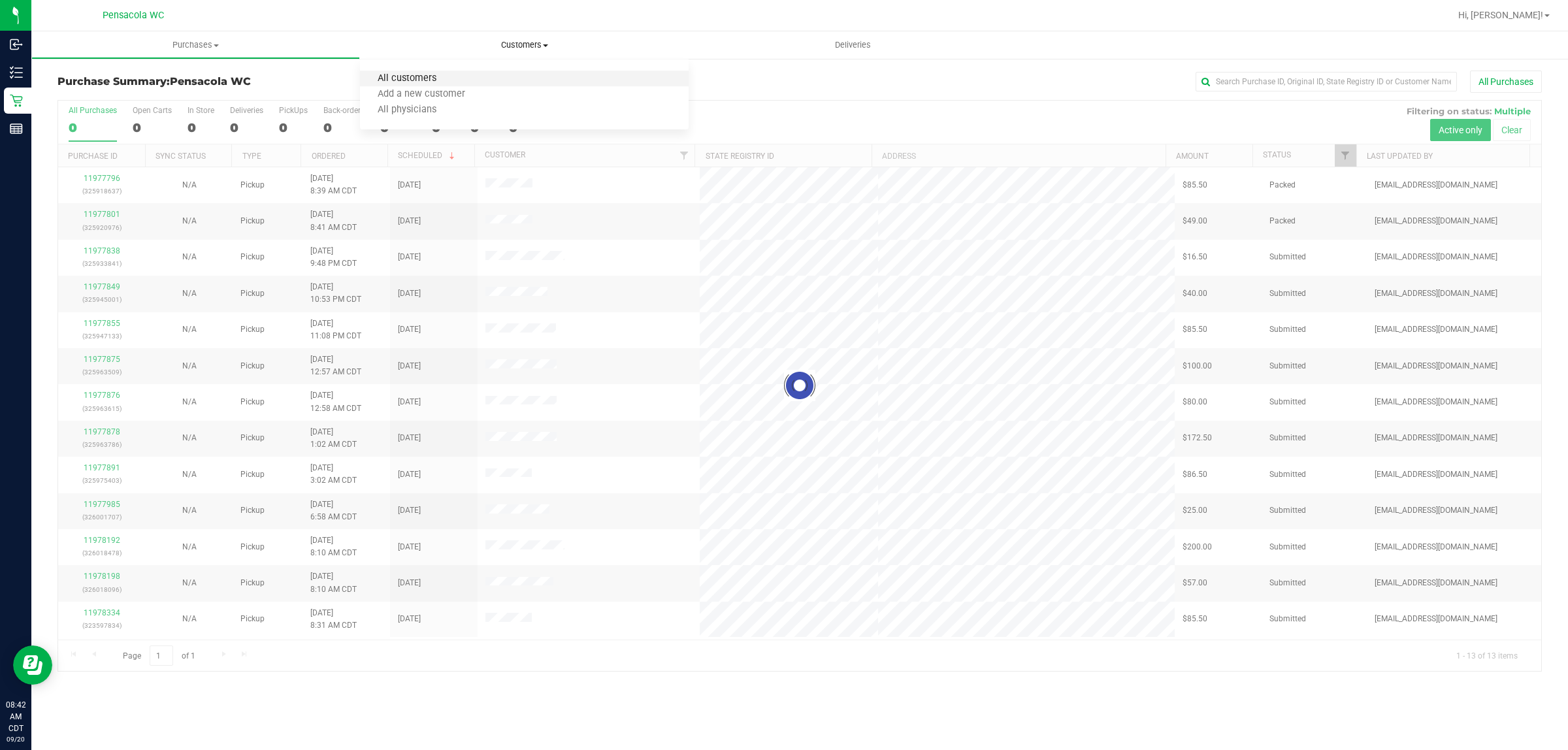
click at [422, 73] on span "All customers" at bounding box center [407, 79] width 94 height 11
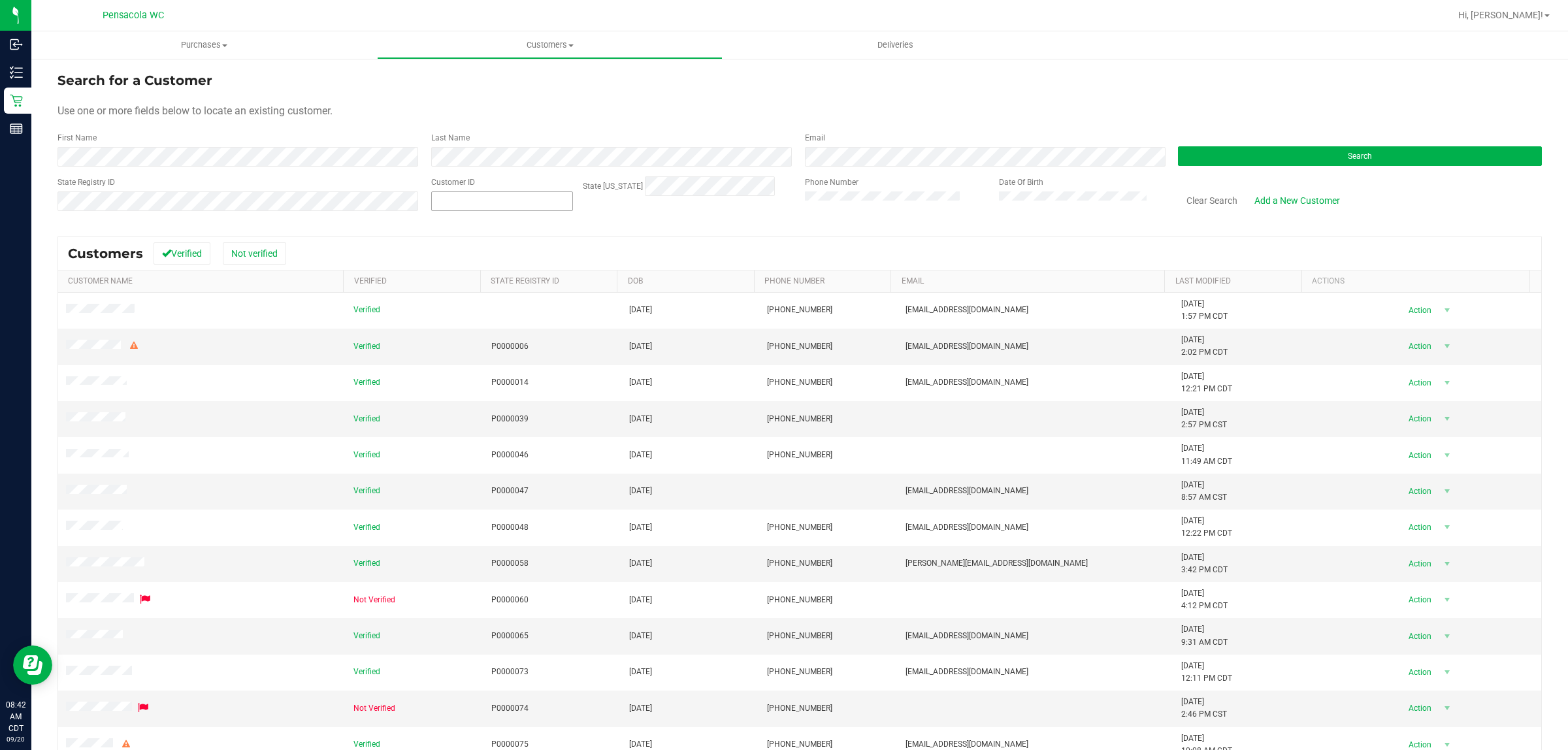
click at [463, 195] on span at bounding box center [501, 201] width 142 height 20
paste input "1504781"
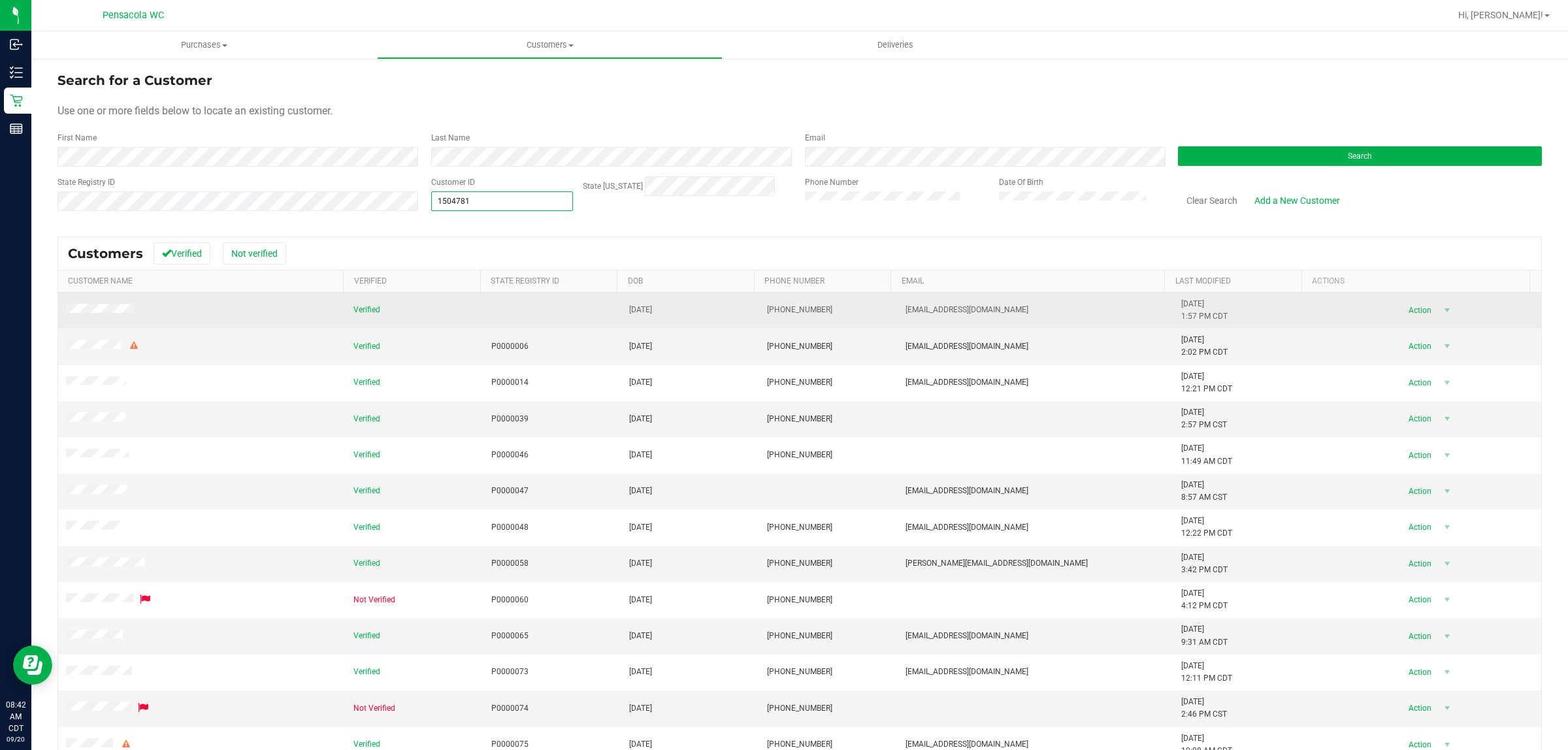
type input "1504781"
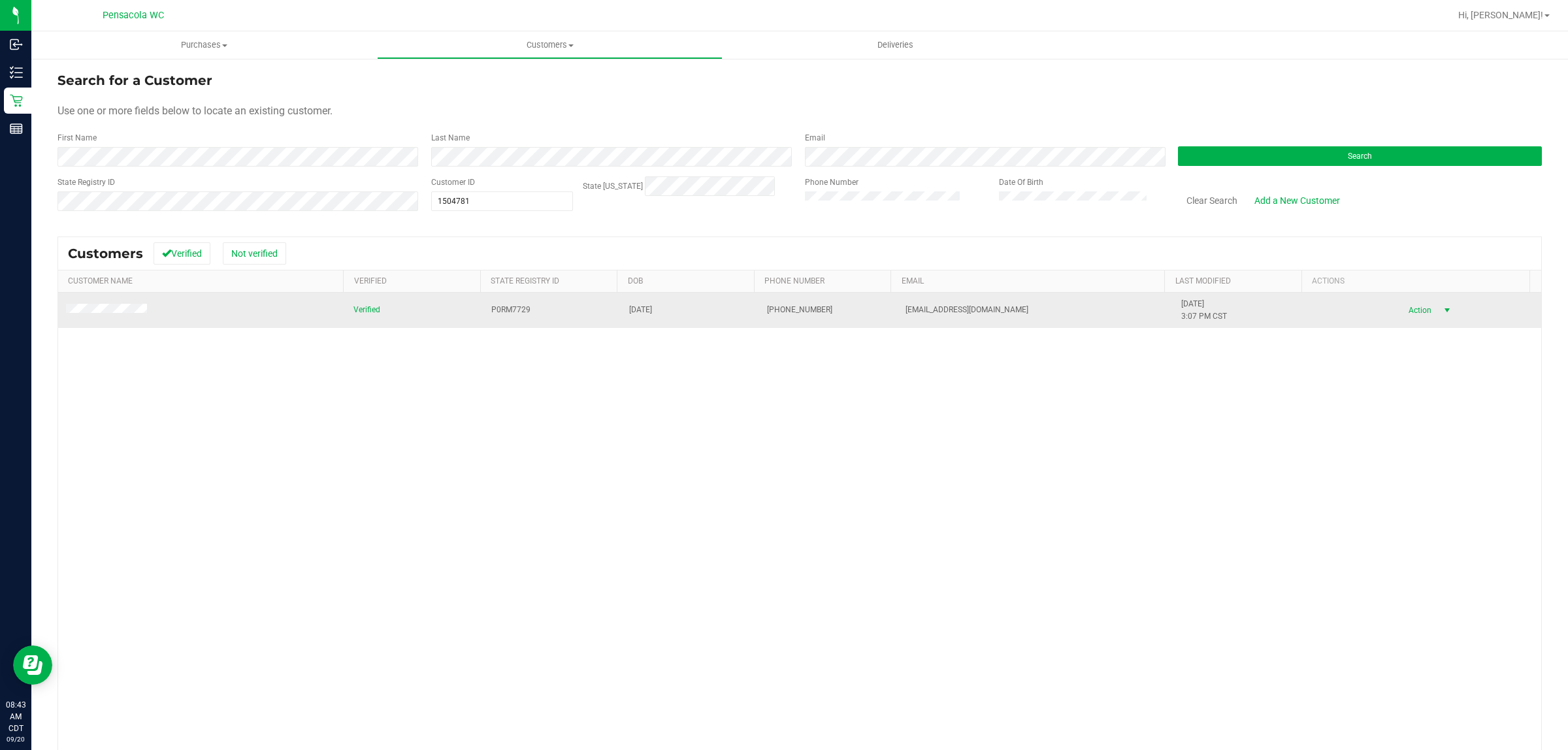
click at [1400, 308] on span "Action" at bounding box center [1417, 310] width 42 height 18
